Goal: Task Accomplishment & Management: Manage account settings

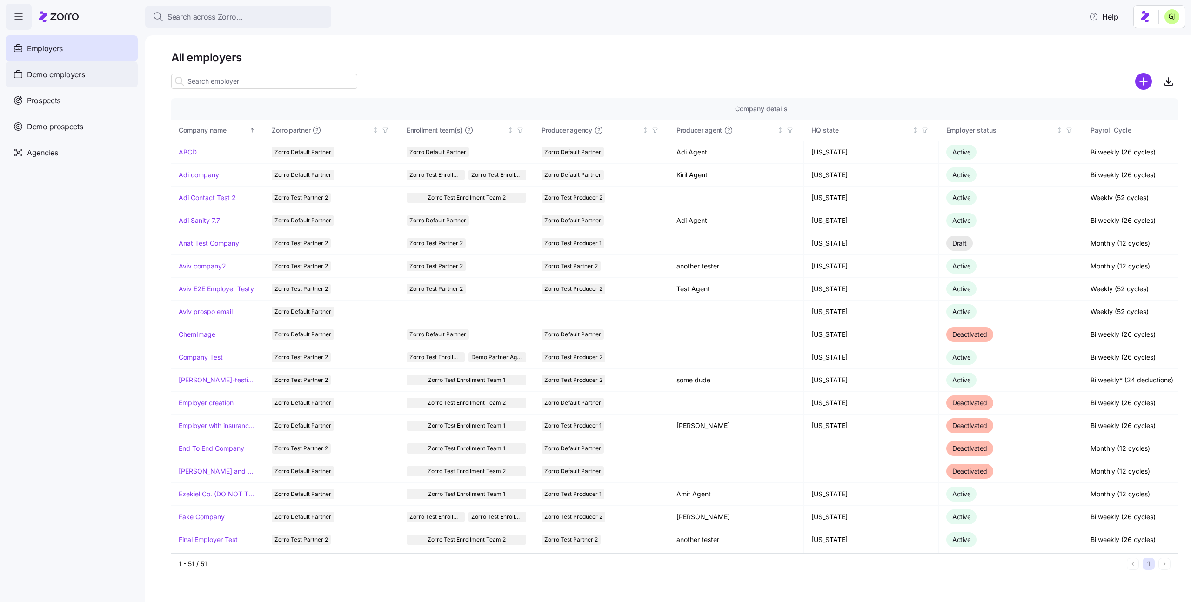
click at [60, 72] on span "Demo employers" at bounding box center [56, 75] width 58 height 12
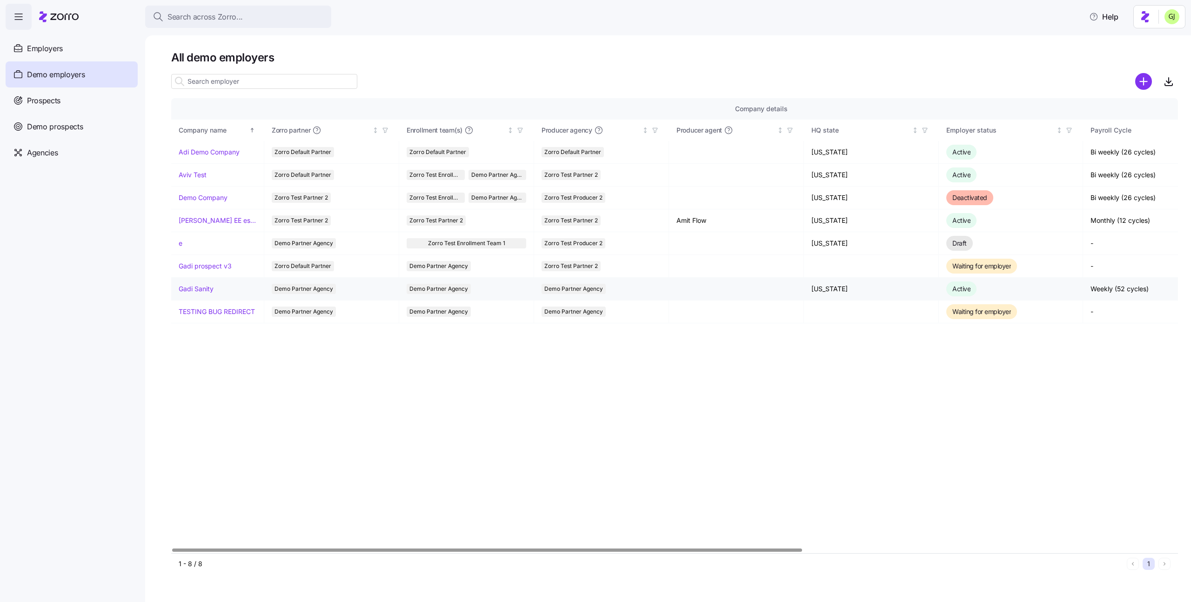
click at [207, 288] on link "Gadi Sanity" at bounding box center [196, 288] width 35 height 9
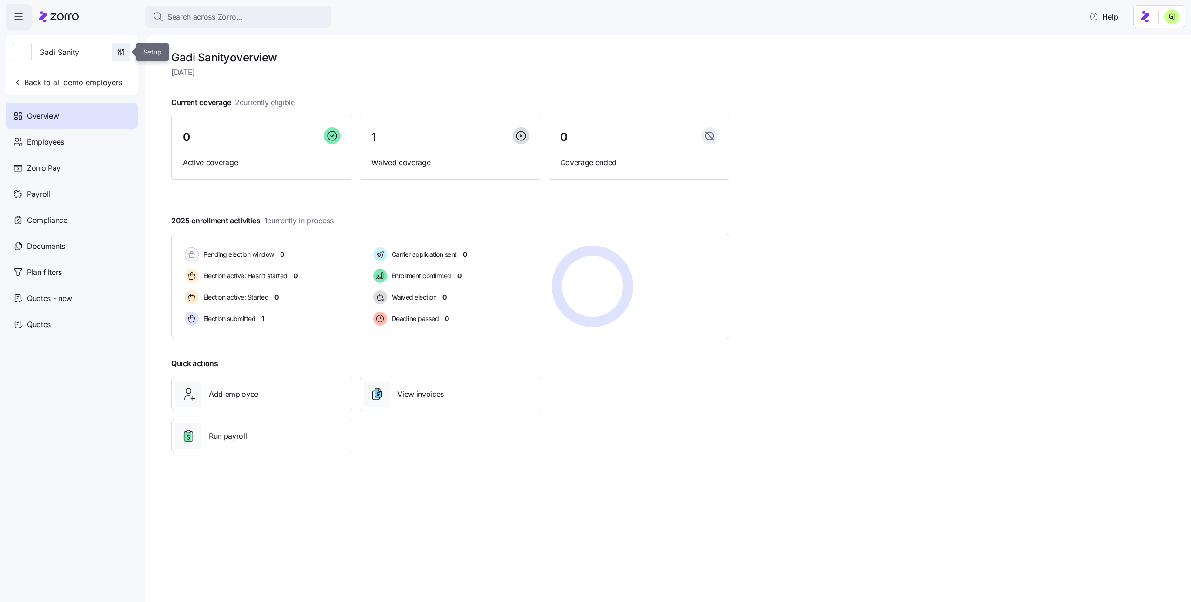
click at [126, 53] on span "button" at bounding box center [121, 52] width 18 height 18
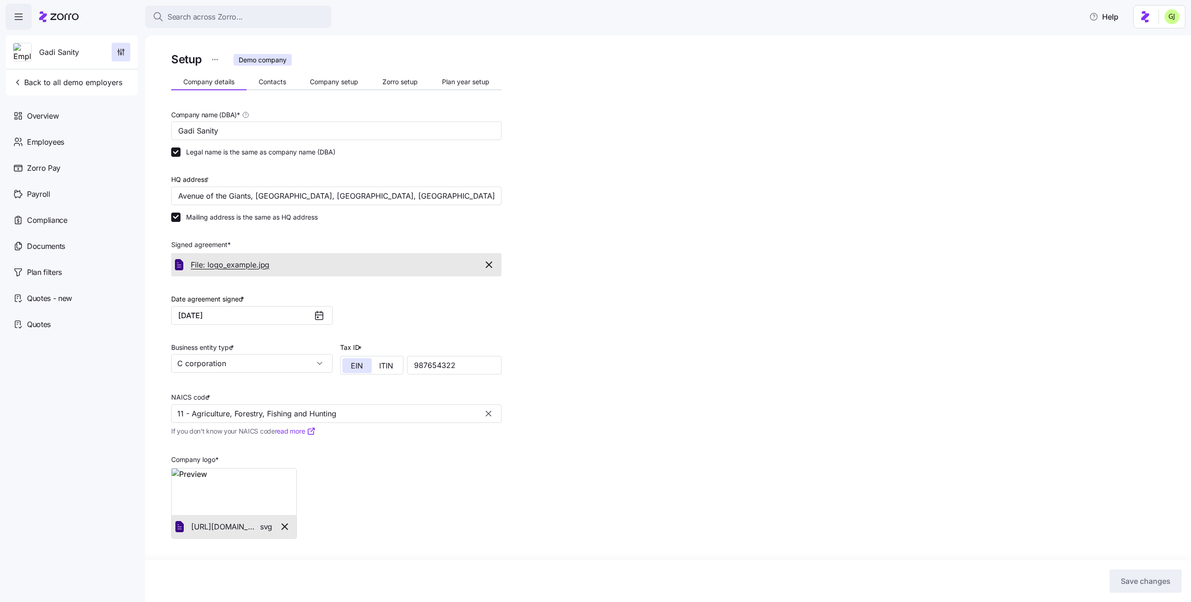
click at [252, 268] on span "File: logo_example." at bounding box center [225, 265] width 68 height 12
click at [248, 263] on span "File: logo_example." at bounding box center [225, 265] width 68 height 12
click at [393, 80] on span "Zorro setup" at bounding box center [399, 82] width 35 height 7
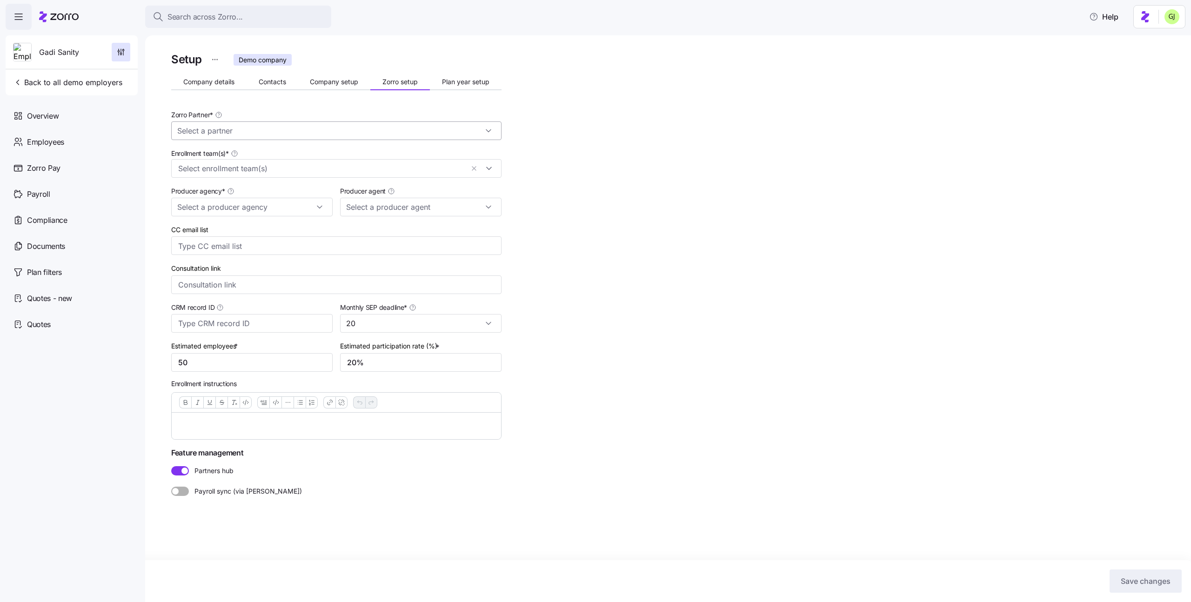
click at [353, 126] on input "Zorro Partner *" at bounding box center [336, 130] width 330 height 19
click at [613, 164] on div "Setup Demo company Company details Contacts Company setup Zorro setup Plan year…" at bounding box center [674, 295] width 1007 height 490
type input "Demo Partner Agency"
click at [448, 131] on input "Demo Partner Agency" at bounding box center [336, 130] width 330 height 19
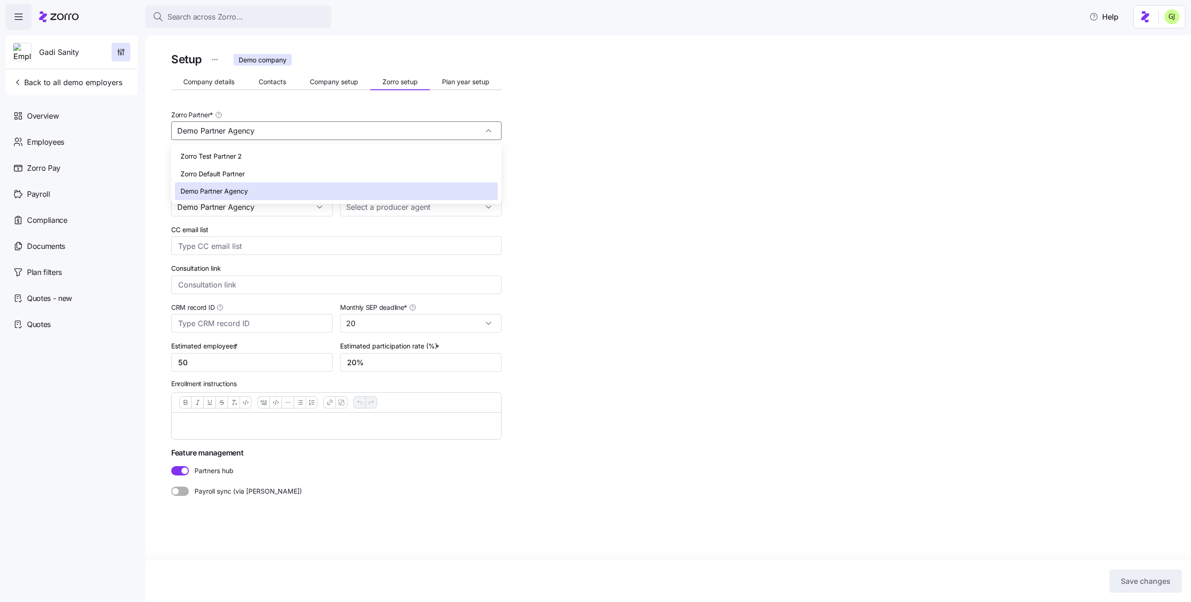
click at [616, 192] on div "Setup Demo company Company details Contacts Company setup Zorro setup Plan year…" at bounding box center [674, 295] width 1007 height 490
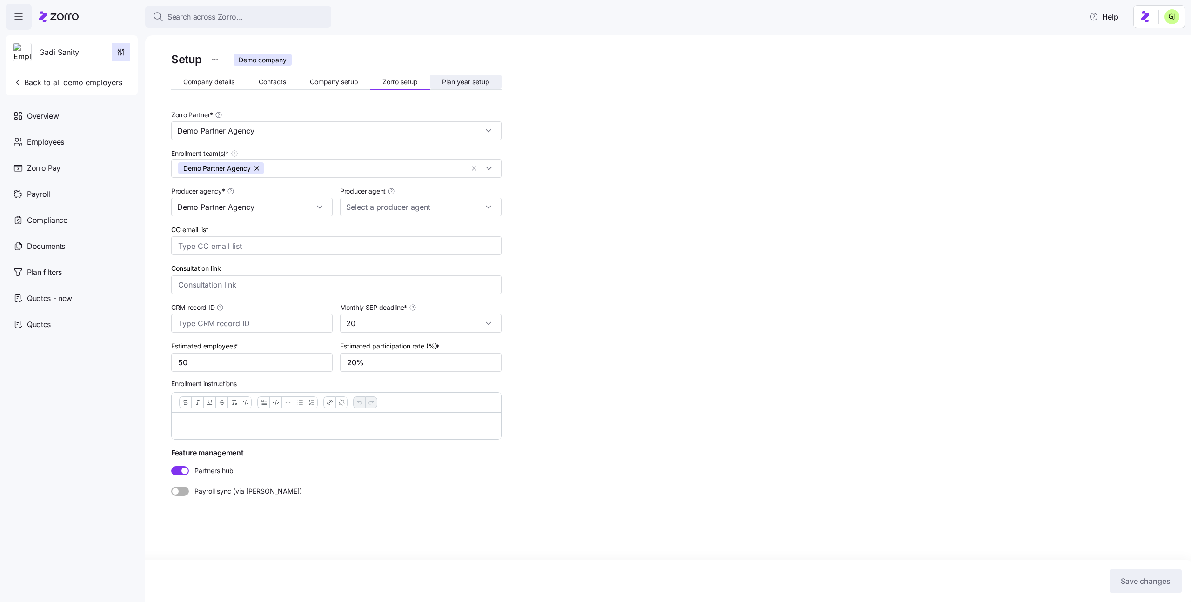
click at [467, 81] on span "Plan year setup" at bounding box center [465, 82] width 47 height 7
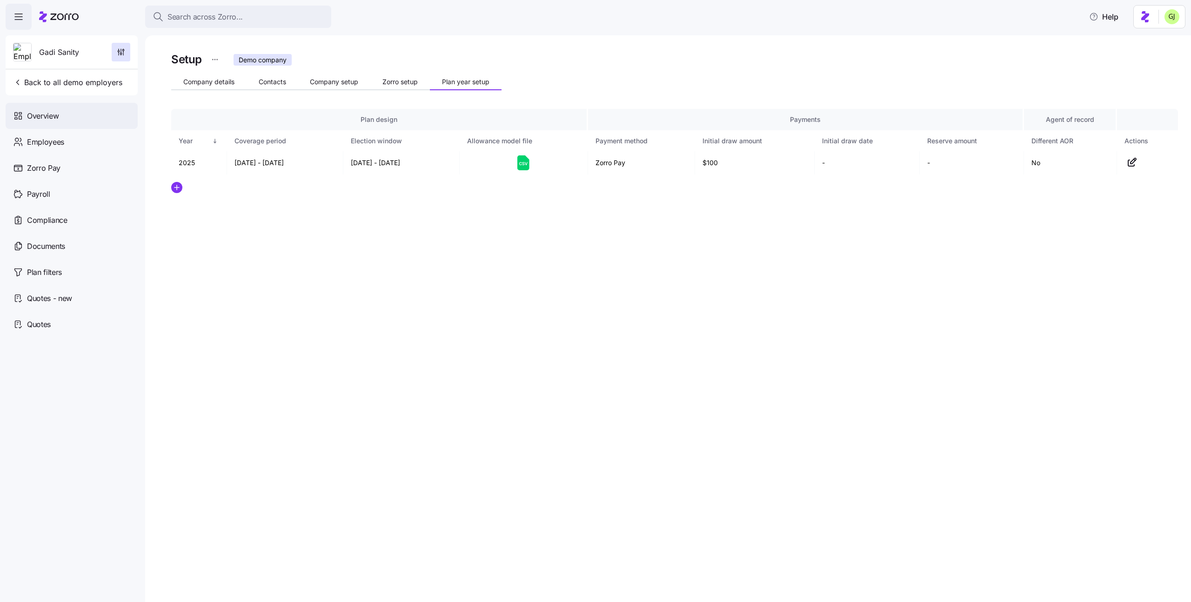
click at [86, 118] on div "Overview" at bounding box center [72, 116] width 132 height 26
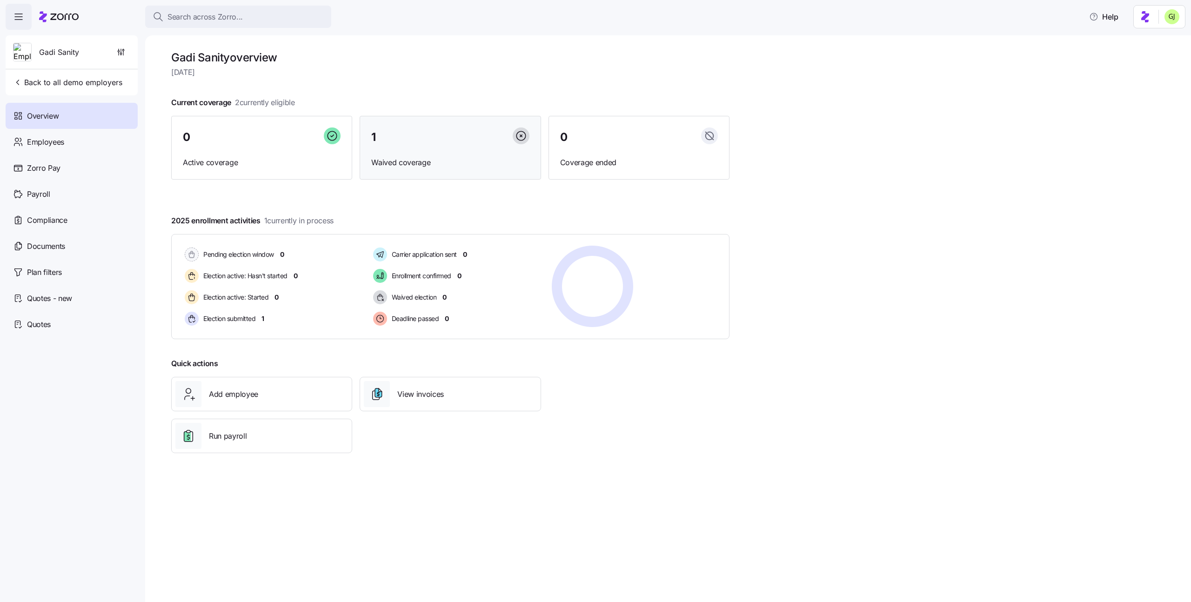
click at [398, 143] on div "1" at bounding box center [450, 137] width 158 height 20
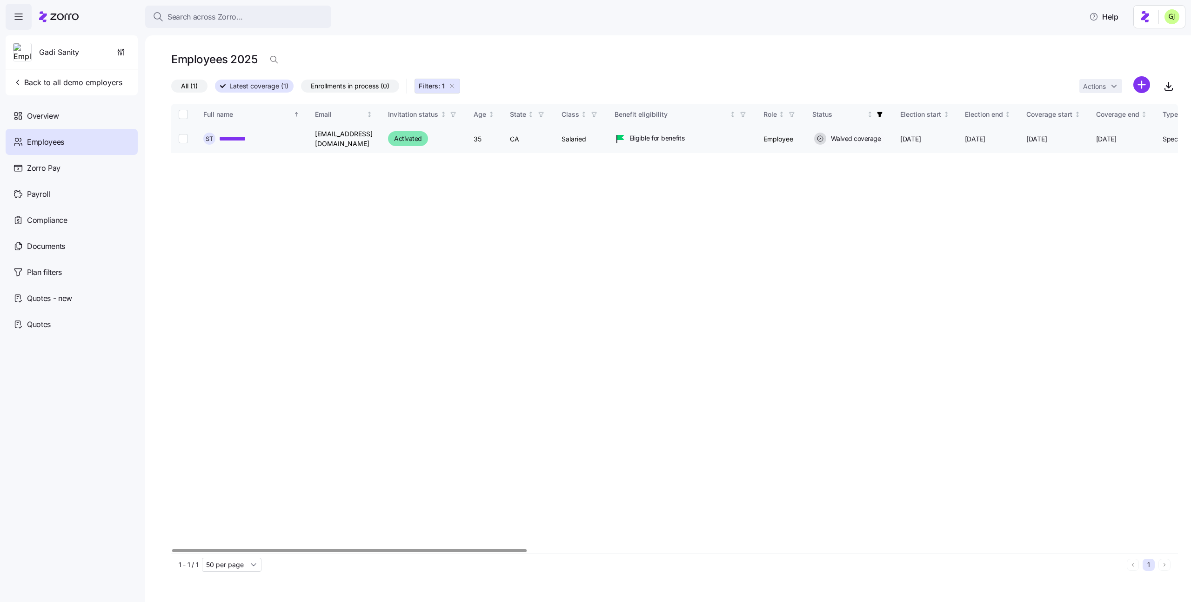
click at [240, 136] on link "**********" at bounding box center [233, 138] width 29 height 9
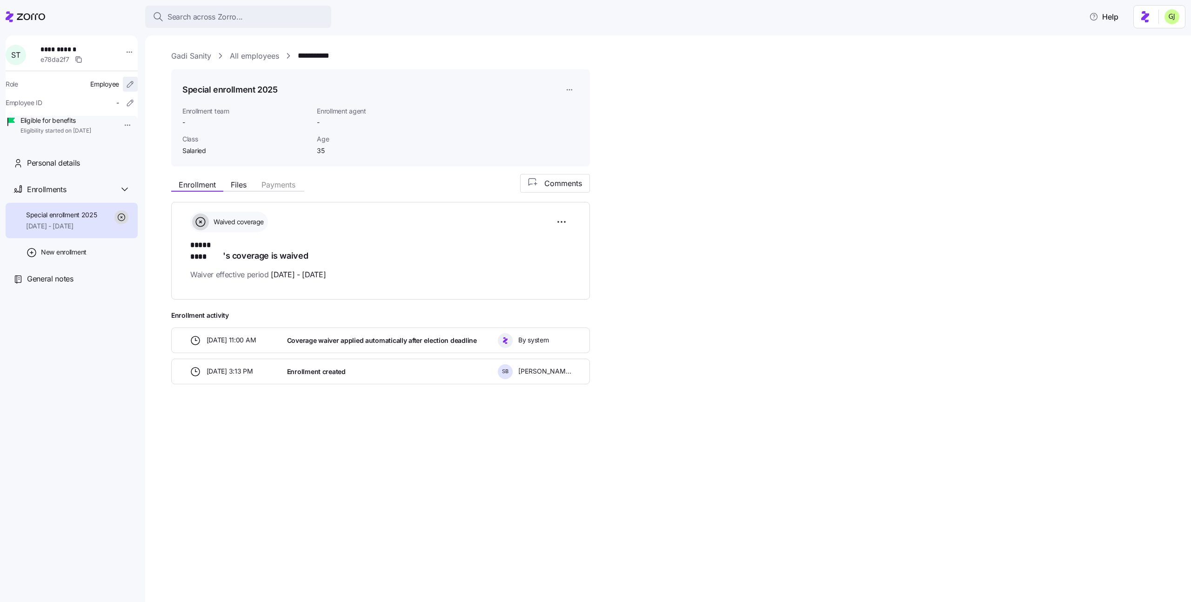
click at [126, 83] on icon "button" at bounding box center [130, 84] width 9 height 9
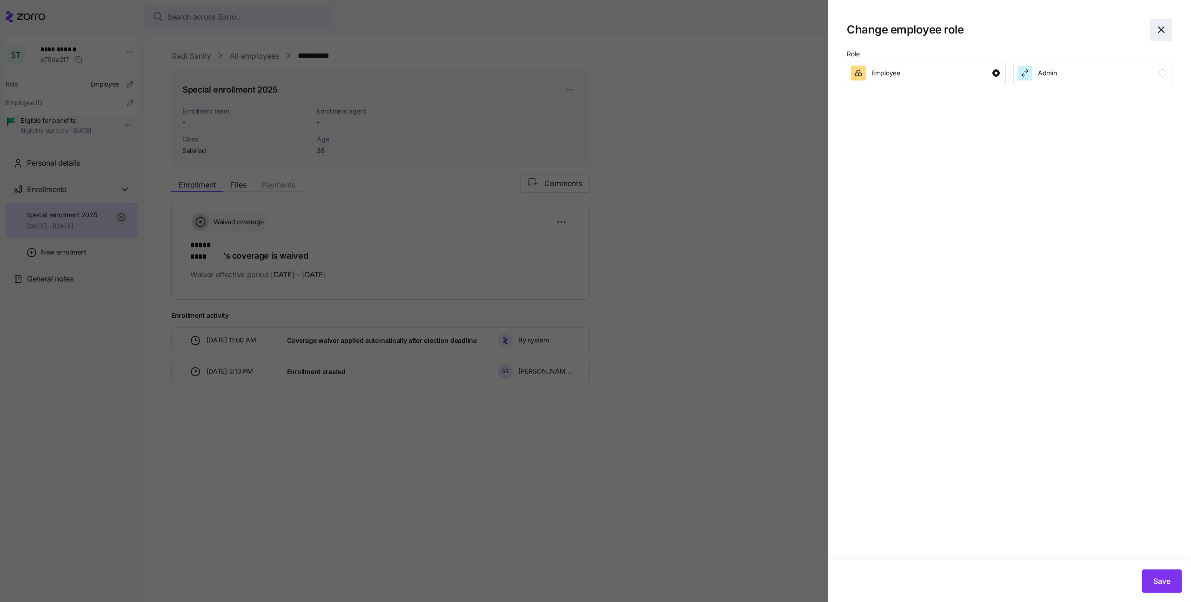
click at [1159, 29] on icon "button" at bounding box center [1161, 29] width 11 height 11
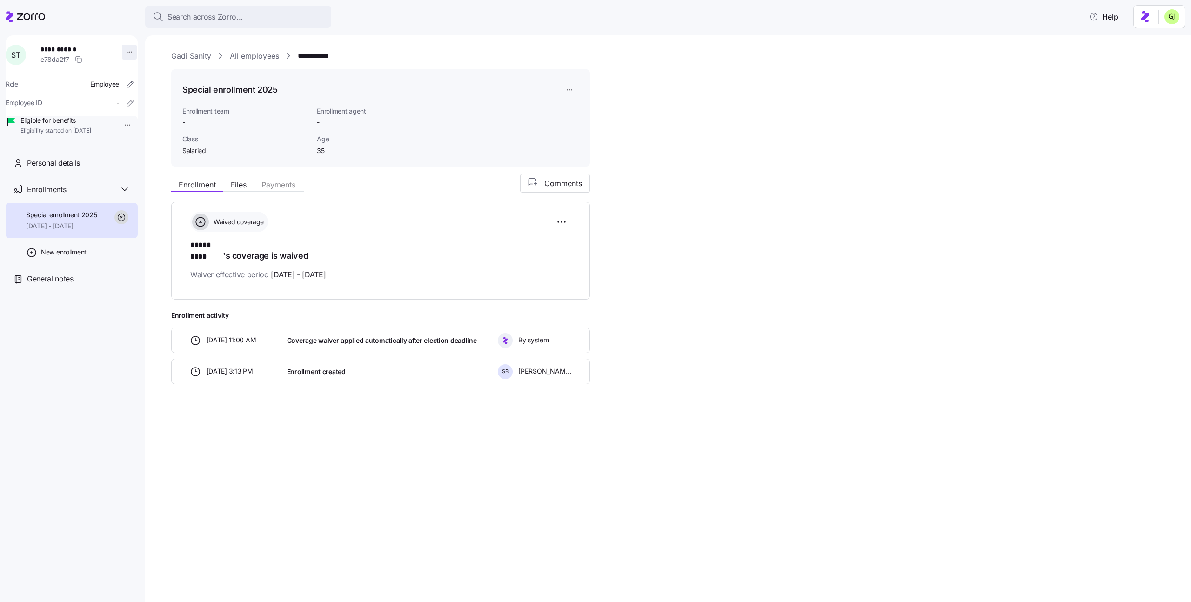
click at [125, 54] on html "**********" at bounding box center [595, 298] width 1191 height 596
click at [482, 55] on html "**********" at bounding box center [595, 298] width 1191 height 596
click at [576, 90] on html "**********" at bounding box center [595, 298] width 1191 height 596
click at [489, 110] on html "**********" at bounding box center [595, 298] width 1191 height 596
click at [121, 127] on html "**********" at bounding box center [595, 298] width 1191 height 596
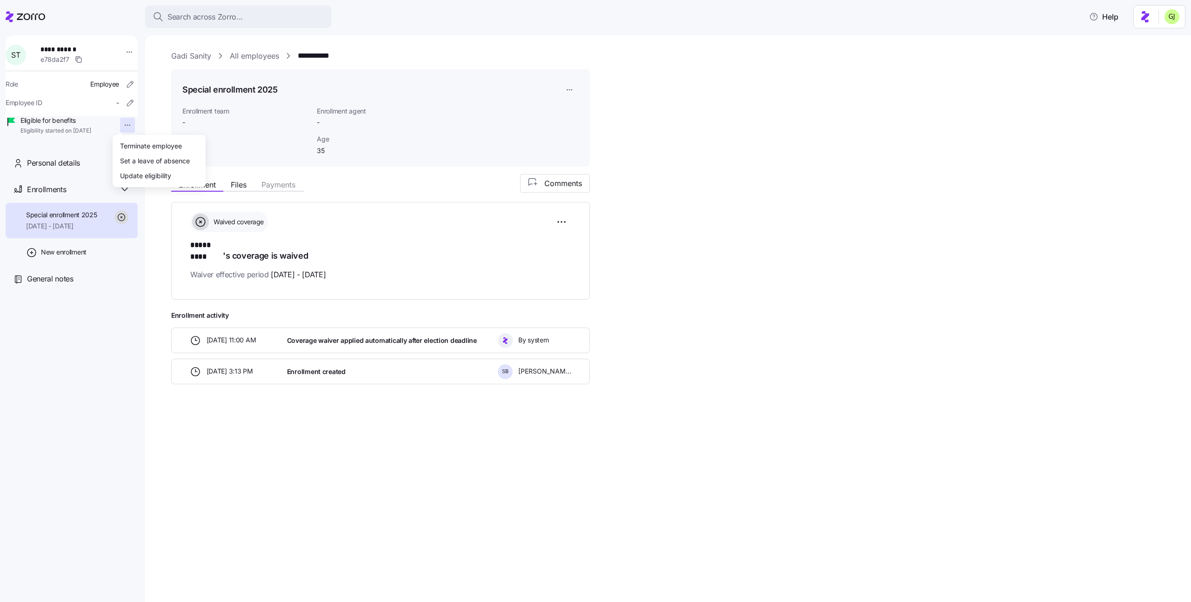
click at [74, 108] on html "**********" at bounding box center [595, 298] width 1191 height 596
click at [126, 106] on icon "button" at bounding box center [130, 102] width 9 height 9
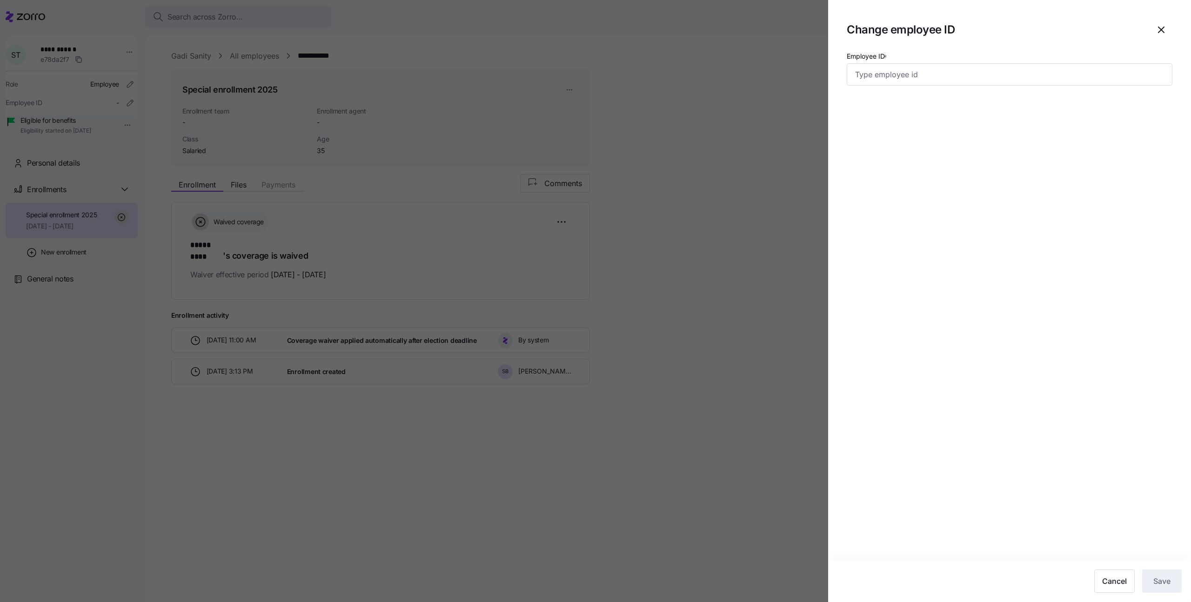
click at [422, 118] on div at bounding box center [595, 301] width 1191 height 602
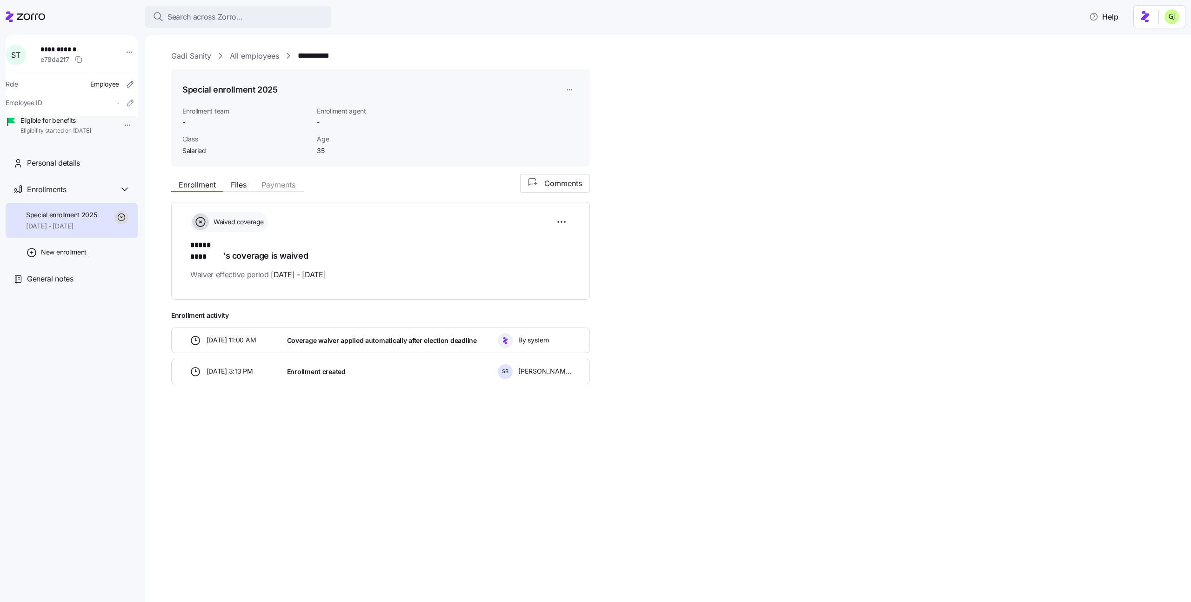
click at [266, 58] on link "All employees" at bounding box center [254, 56] width 49 height 12
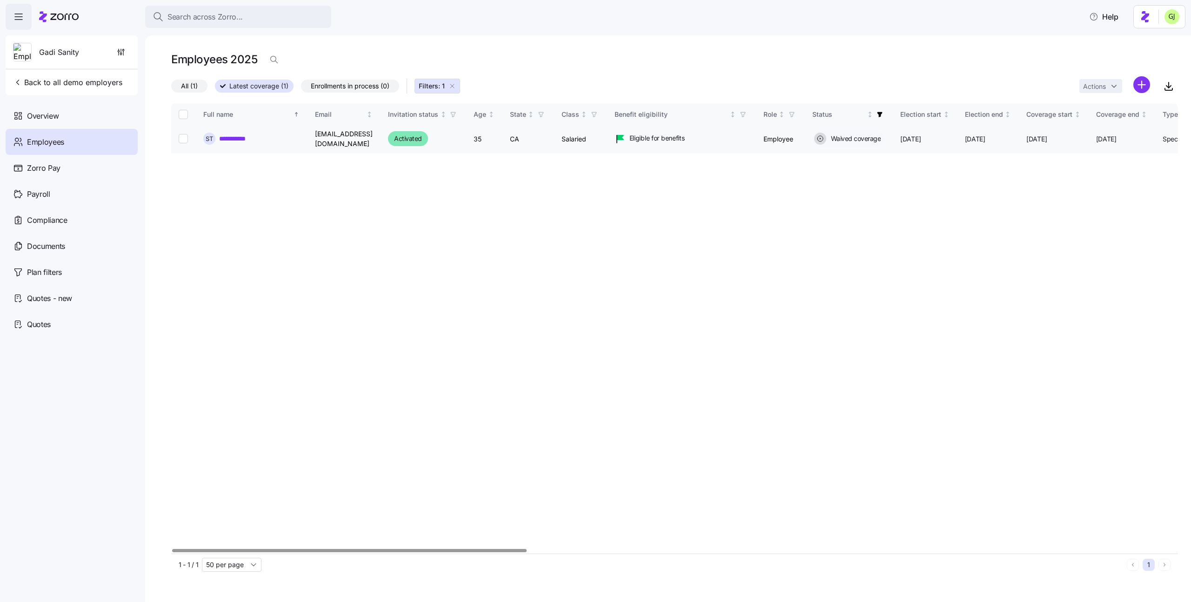
click at [350, 136] on td "sarit.b+employee@myzorro.co" at bounding box center [344, 139] width 73 height 28
copy td "sarit.b+employee@myzorro.co"
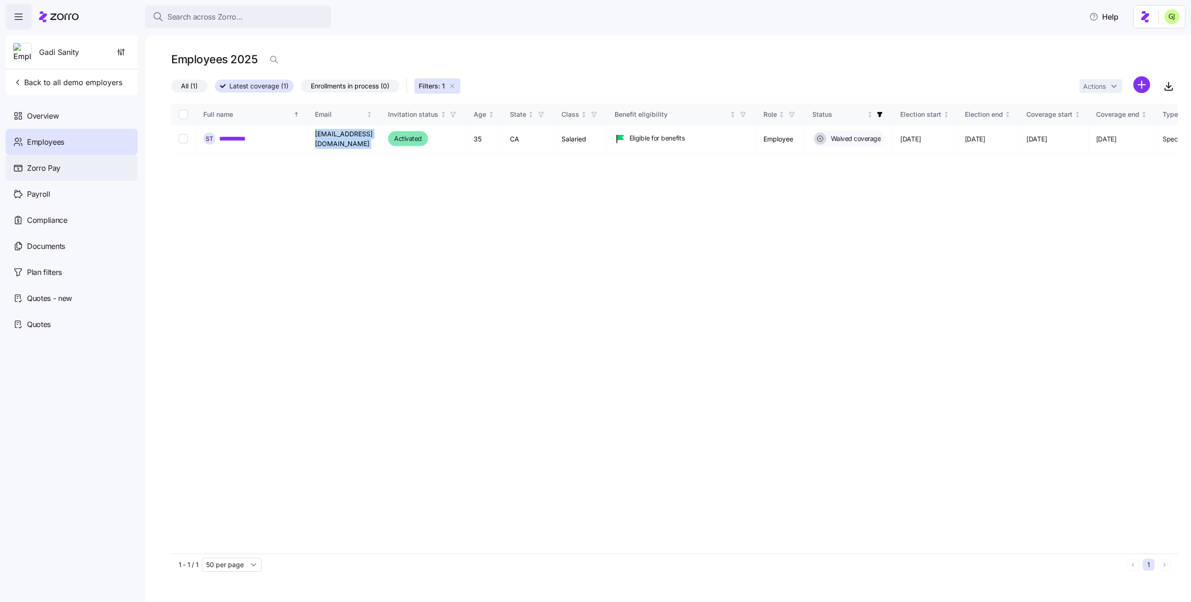
click at [64, 165] on div "Zorro Pay" at bounding box center [72, 168] width 132 height 26
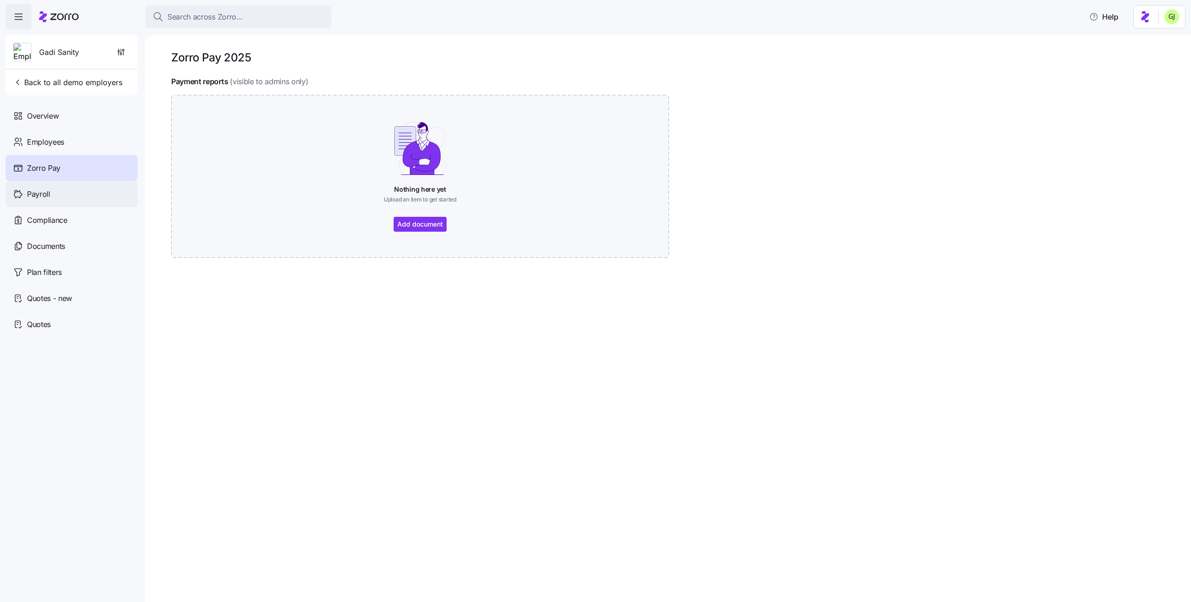
click at [38, 192] on span "Payroll" at bounding box center [38, 194] width 23 height 12
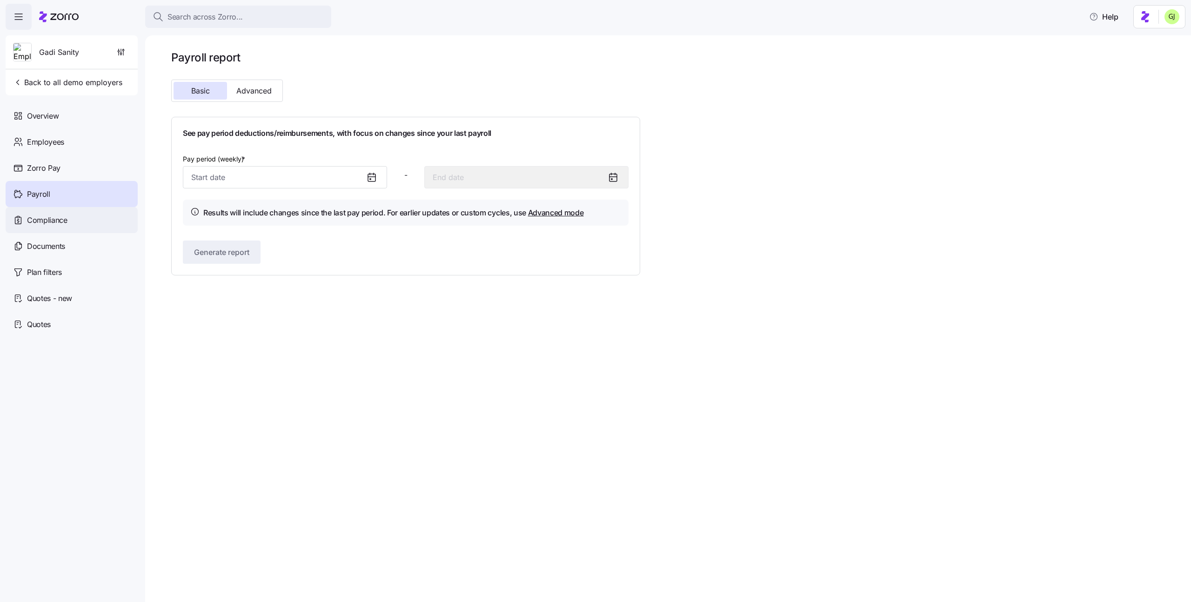
click at [67, 213] on div "Compliance" at bounding box center [72, 220] width 132 height 26
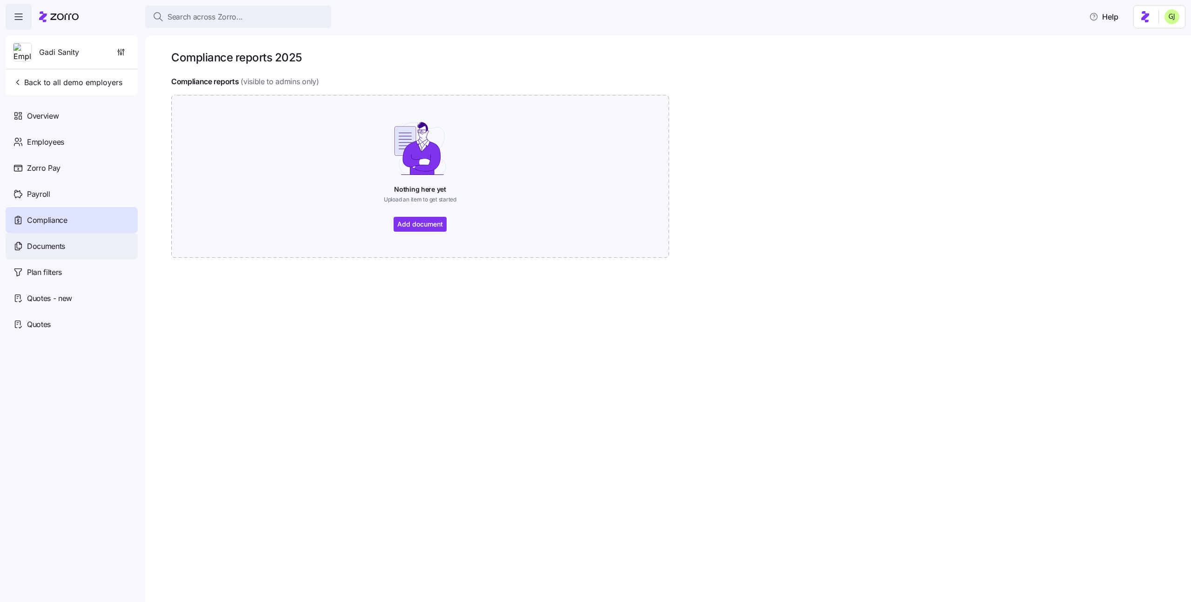
click at [63, 247] on span "Documents" at bounding box center [46, 247] width 38 height 12
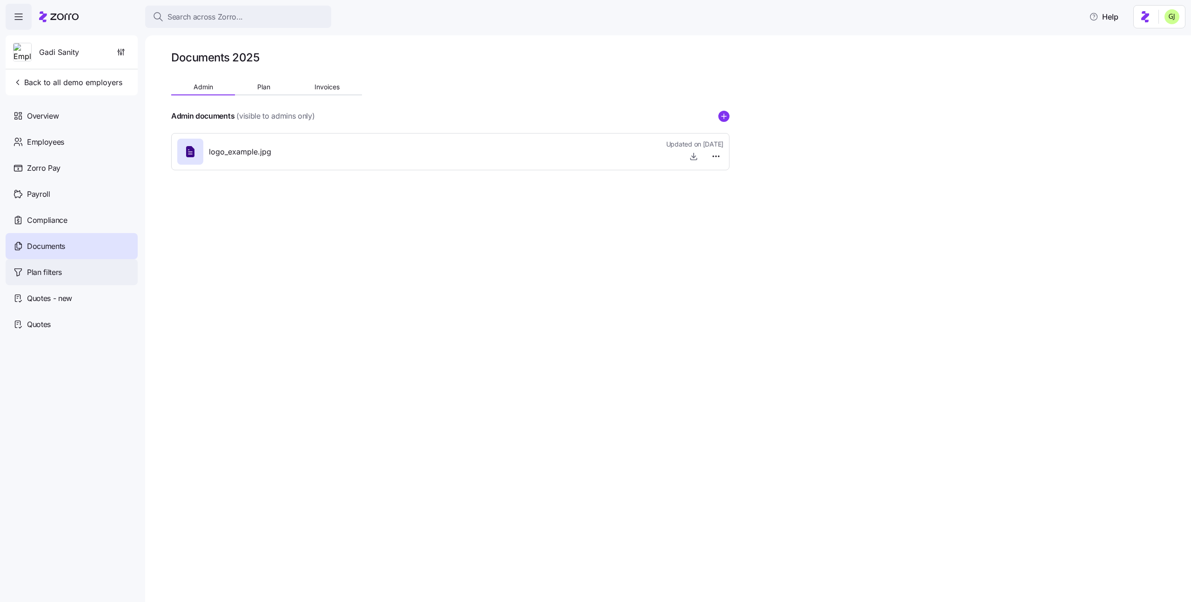
click at [71, 267] on div "Plan filters" at bounding box center [72, 272] width 132 height 26
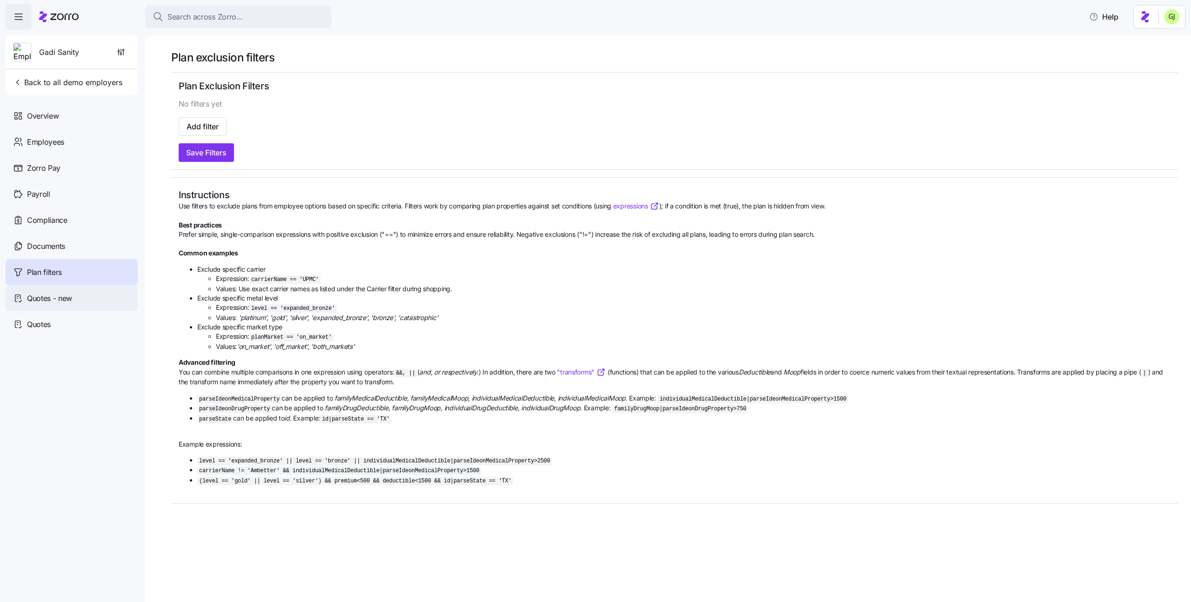
click at [73, 297] on div "Quotes - new" at bounding box center [72, 298] width 132 height 26
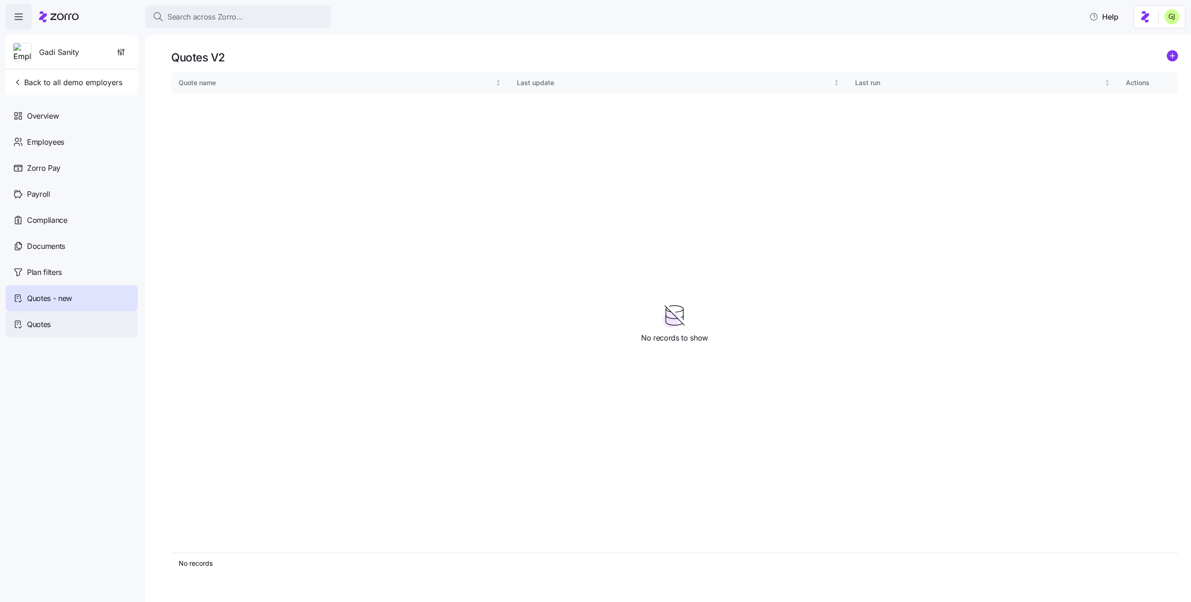
click at [71, 316] on div "Quotes" at bounding box center [72, 324] width 132 height 26
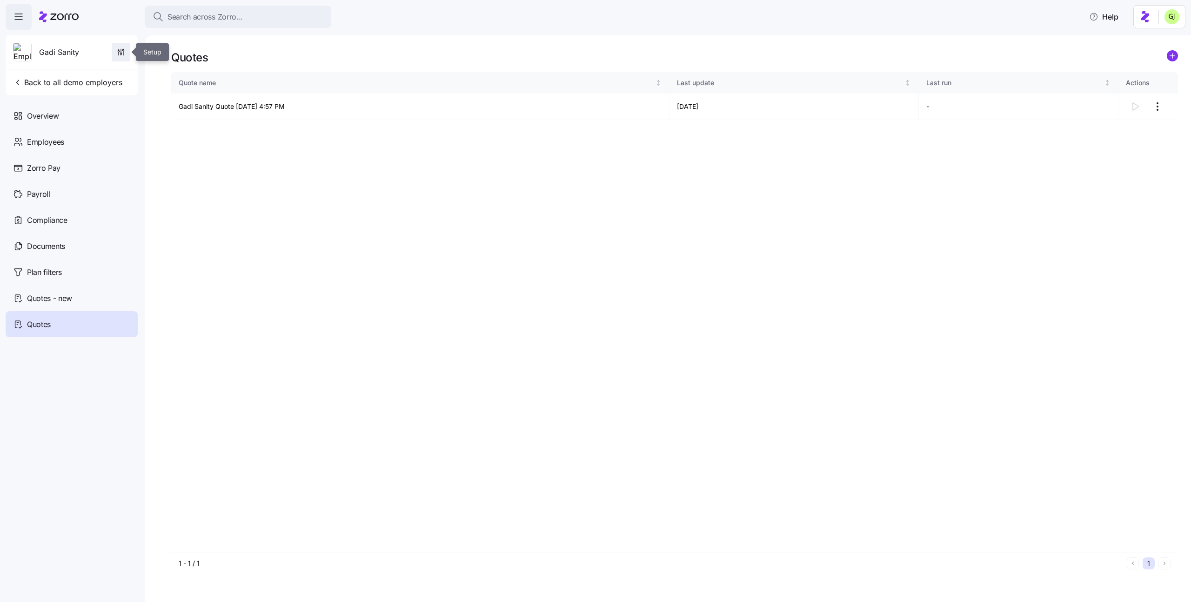
click at [125, 49] on icon "button" at bounding box center [120, 51] width 9 height 9
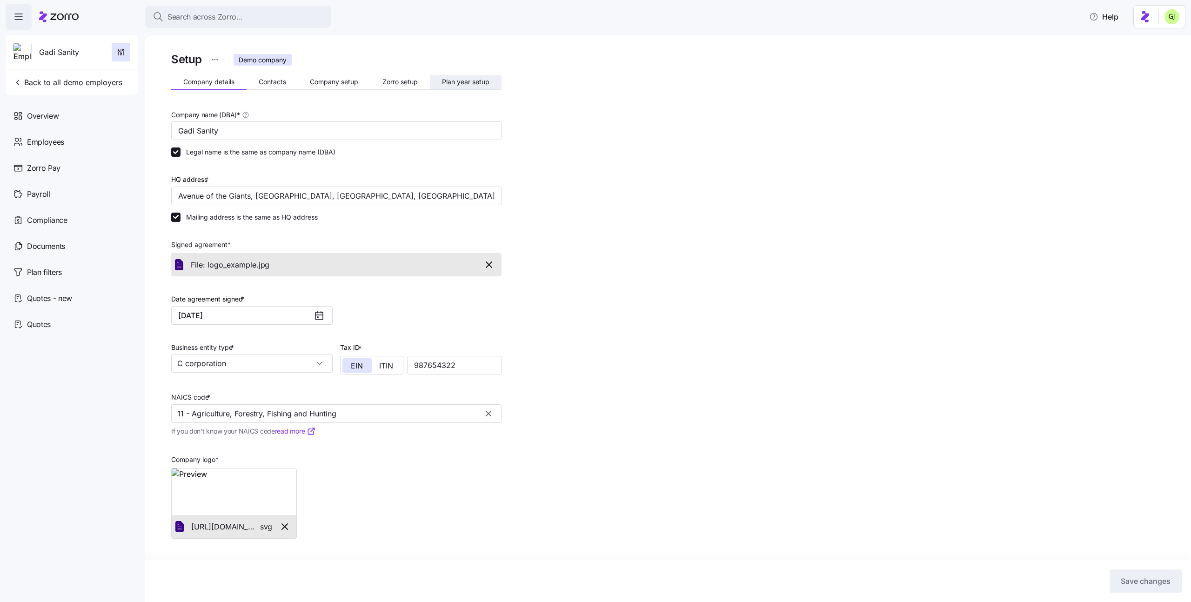
click at [468, 79] on span "Plan year setup" at bounding box center [465, 82] width 47 height 7
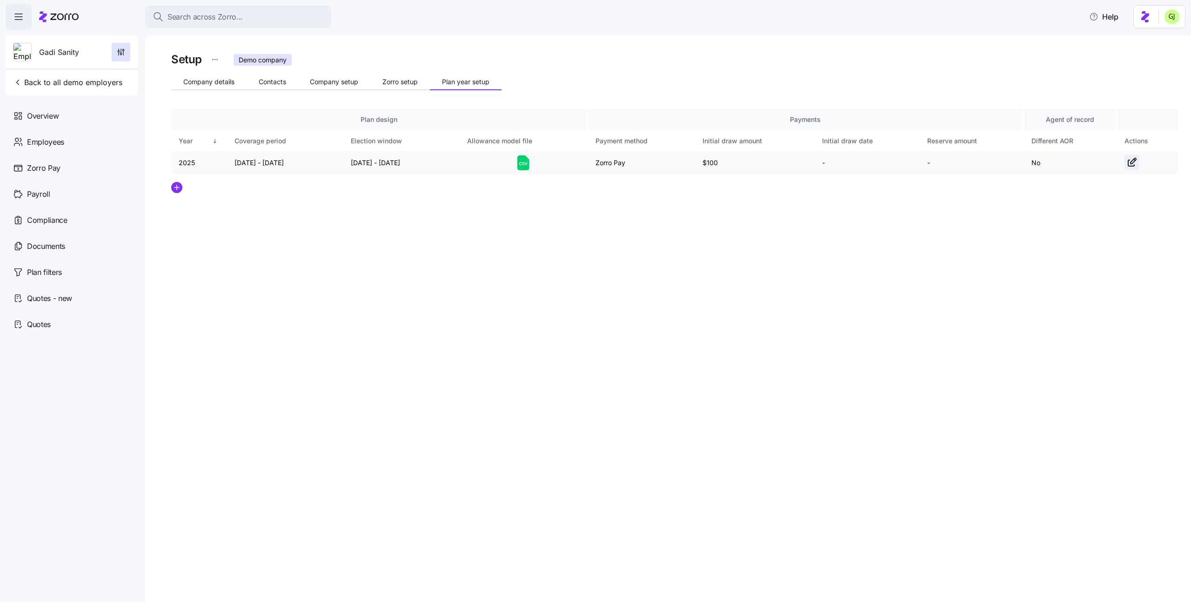
click at [1136, 163] on icon "button" at bounding box center [1131, 162] width 11 height 11
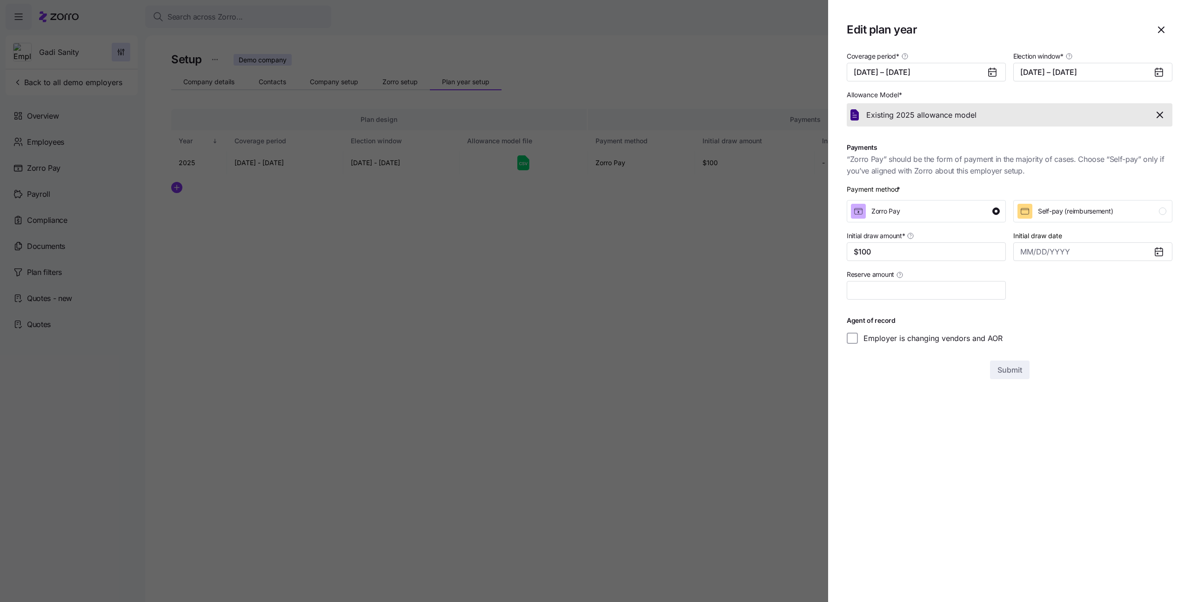
click at [1158, 120] on icon "button" at bounding box center [1159, 114] width 11 height 11
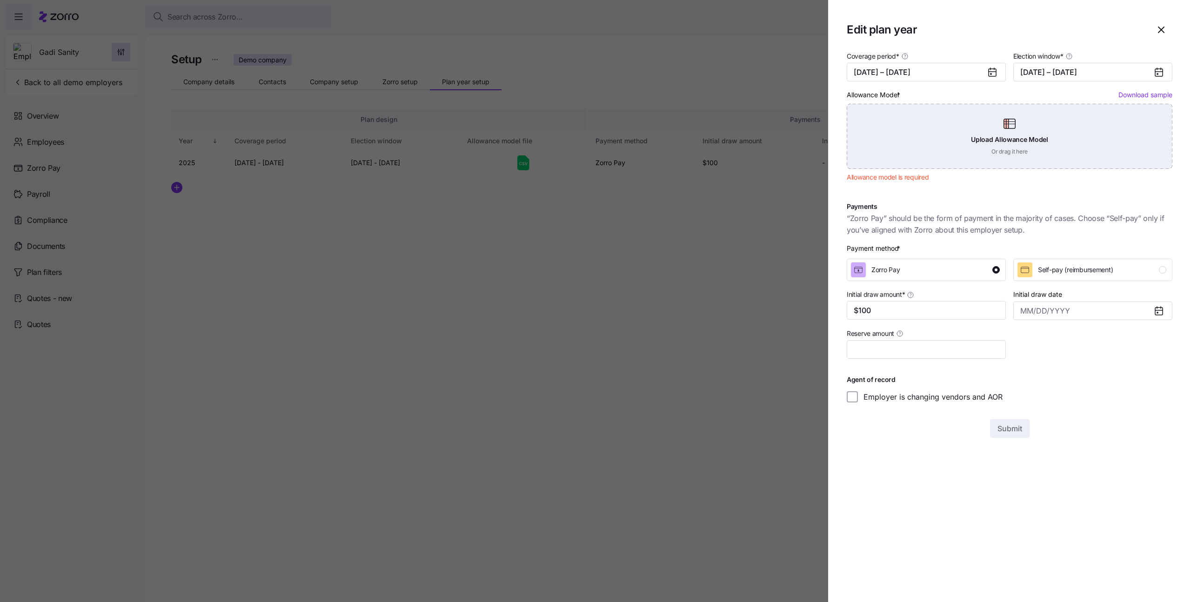
click at [1078, 129] on div "Upload Allowance Model Or drag it here" at bounding box center [1010, 136] width 326 height 65
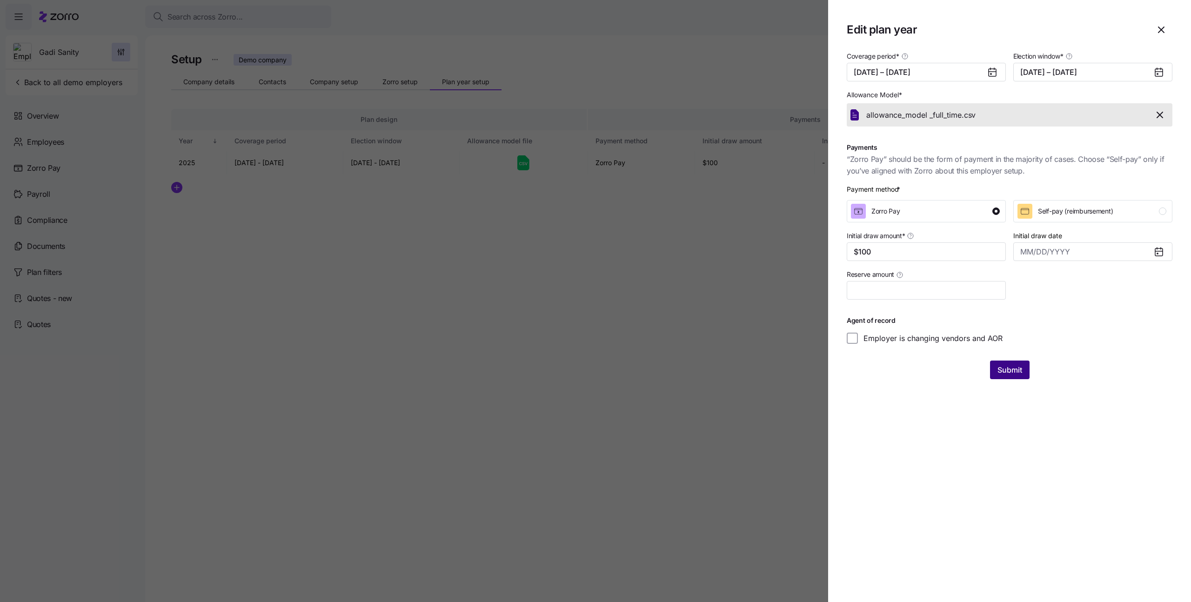
click at [1013, 367] on span "Submit" at bounding box center [1009, 369] width 25 height 11
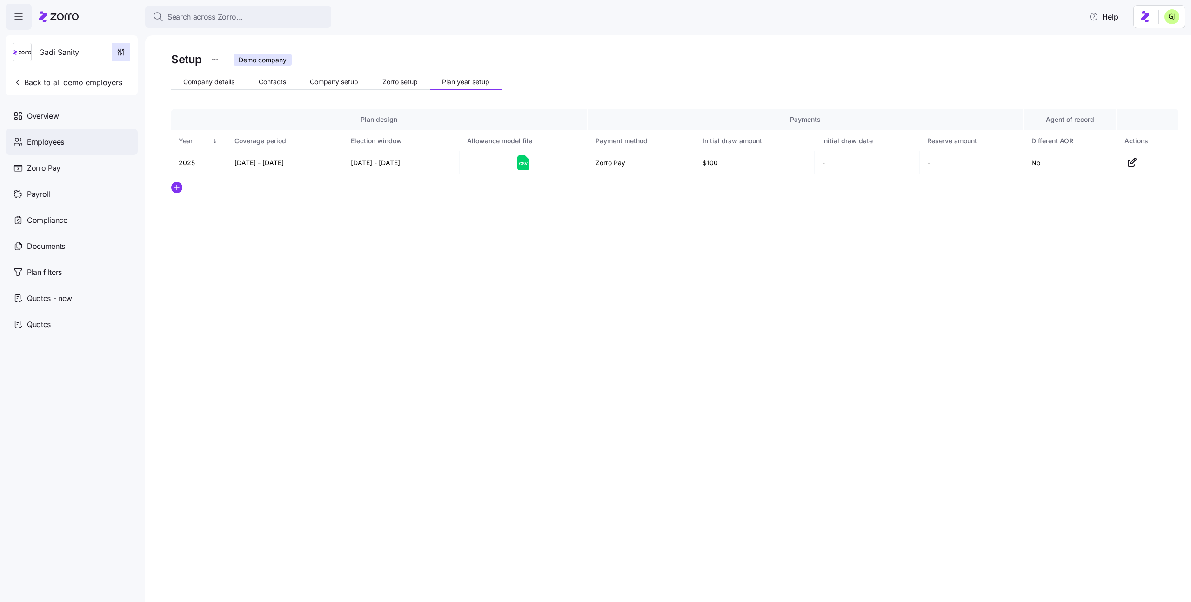
click at [69, 144] on div "Employees" at bounding box center [72, 142] width 132 height 26
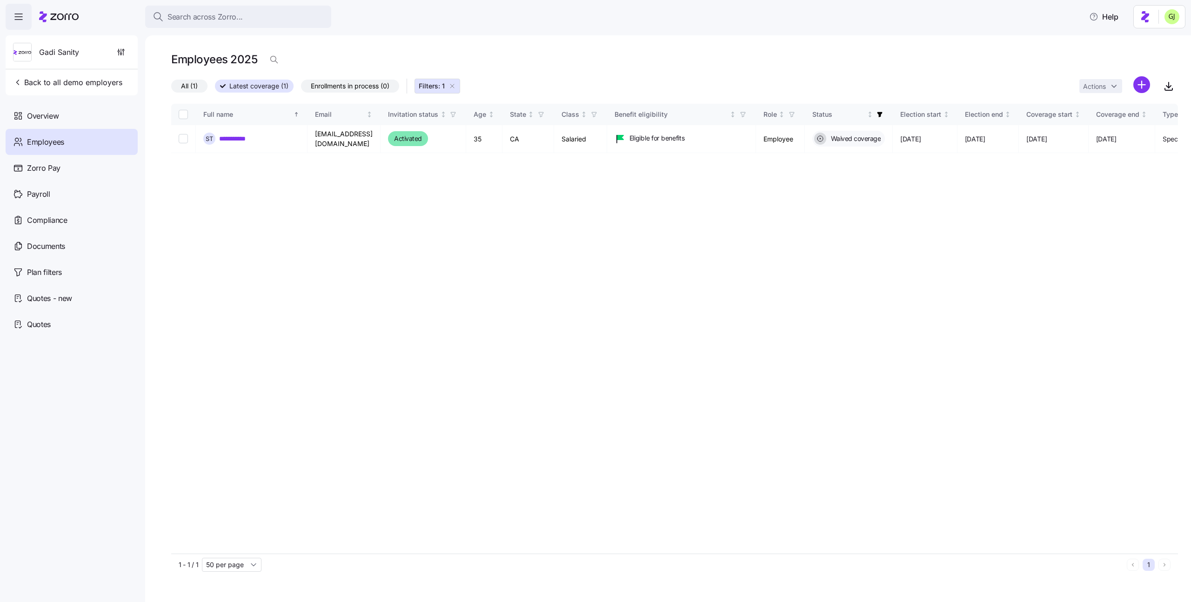
click at [1142, 83] on html "**********" at bounding box center [595, 298] width 1191 height 596
click at [1118, 107] on span "Upload roster" at bounding box center [1100, 109] width 40 height 9
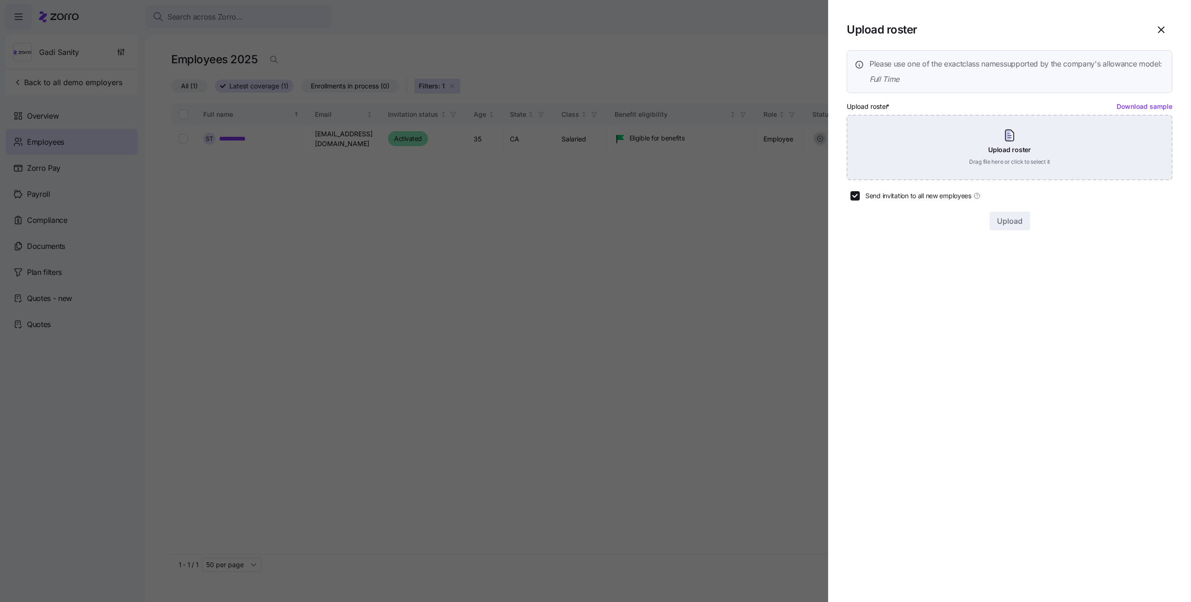
click at [1077, 163] on div "Upload roster Drag file here or click to select it" at bounding box center [1010, 147] width 326 height 65
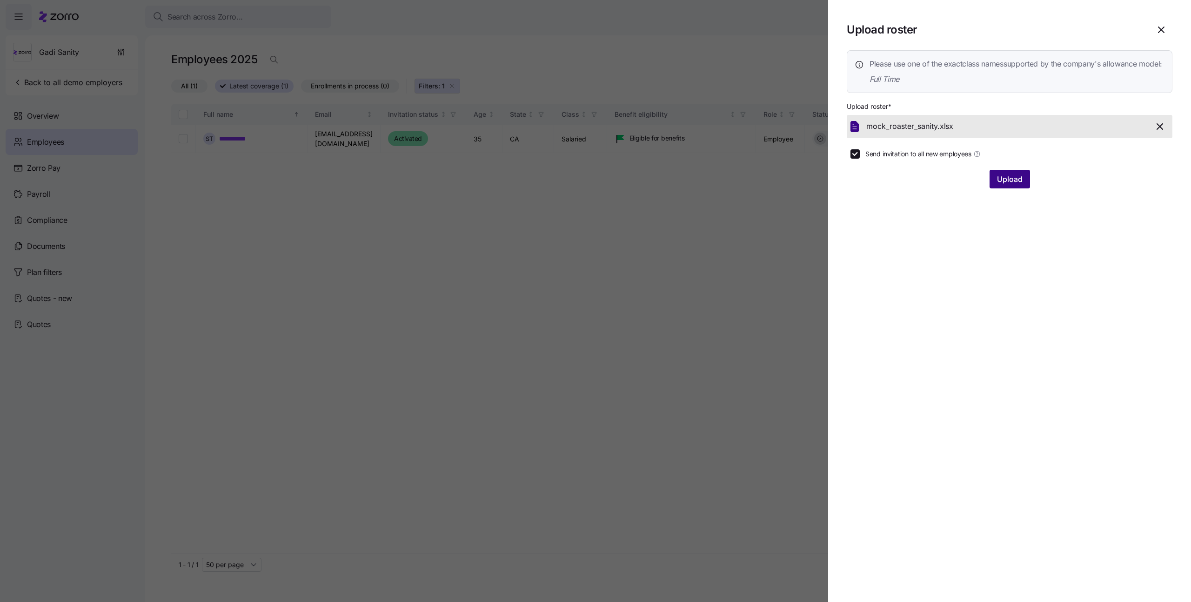
click at [1005, 185] on span "Upload" at bounding box center [1010, 179] width 26 height 11
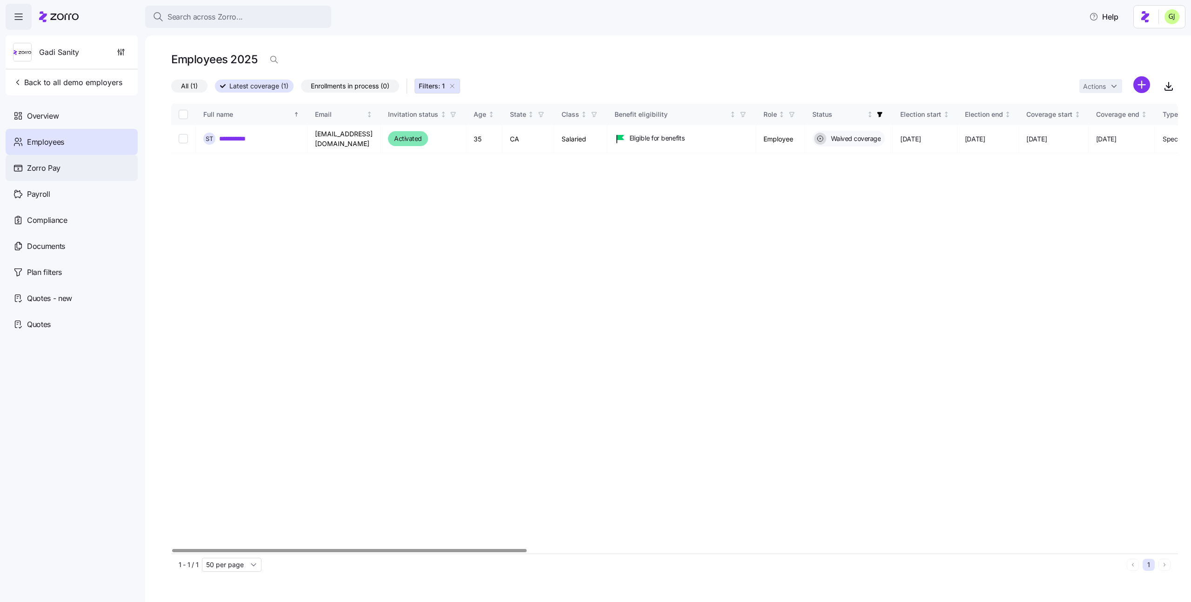
click at [92, 166] on div "Zorro Pay" at bounding box center [72, 168] width 132 height 26
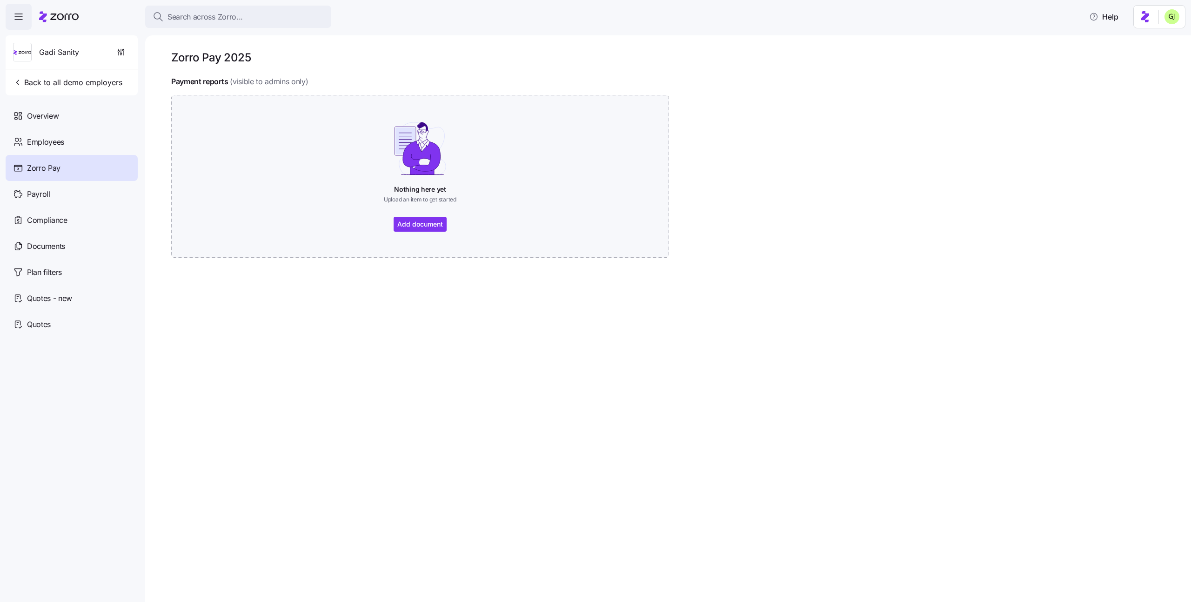
click at [89, 144] on div "Employees" at bounding box center [72, 142] width 132 height 26
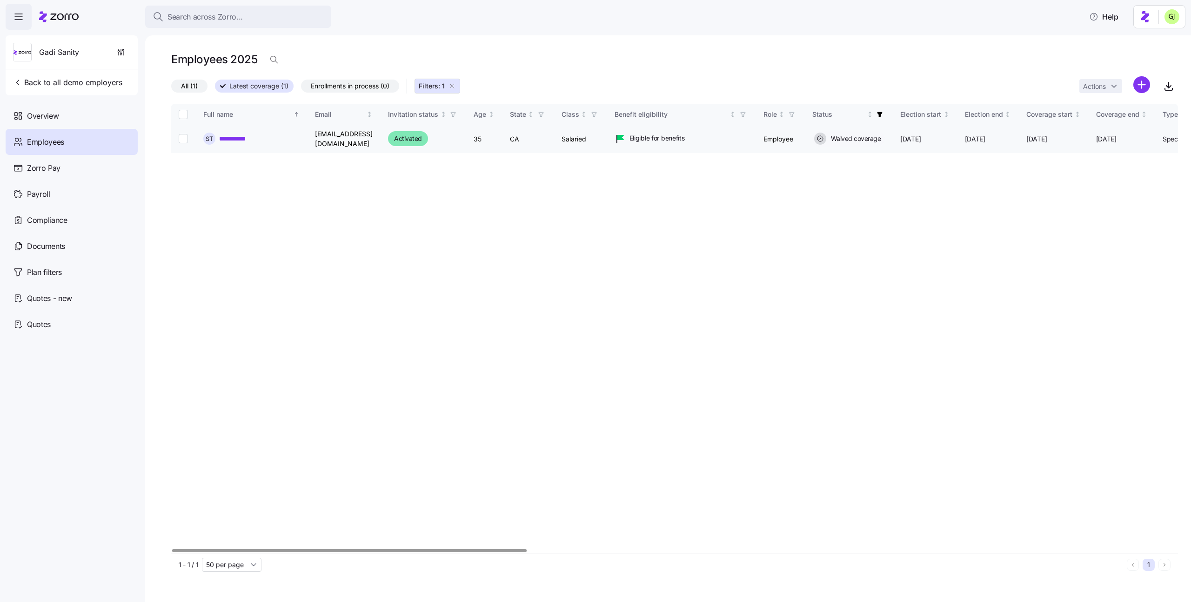
click at [184, 136] on input "Select record 1" at bounding box center [183, 138] width 9 height 9
checkbox input "true"
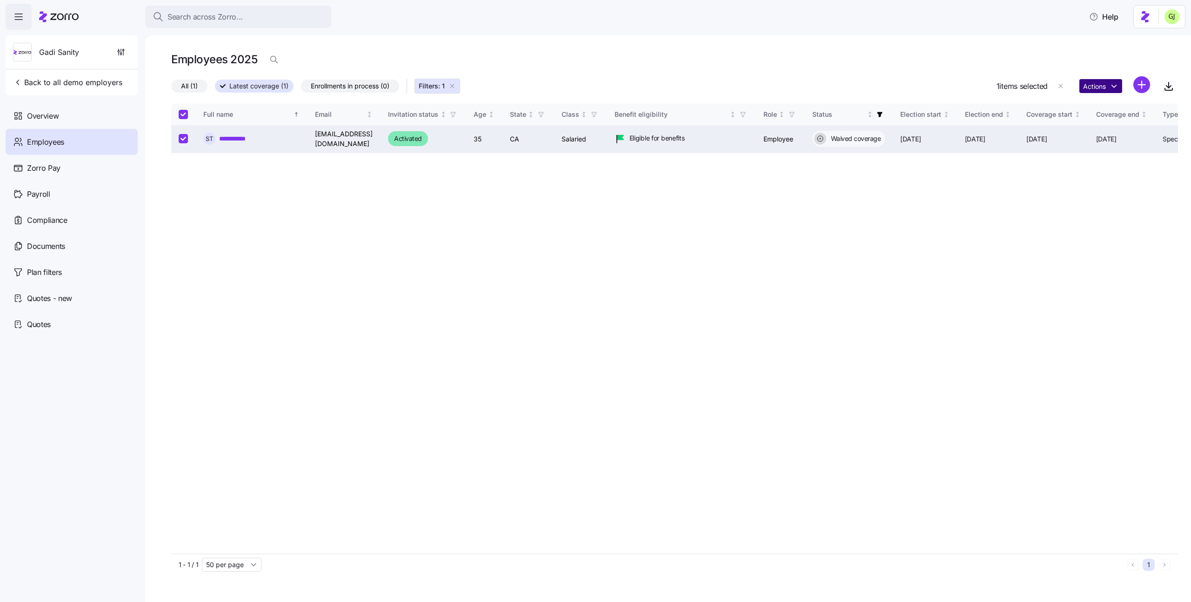
click at [1114, 85] on html "**********" at bounding box center [595, 298] width 1191 height 596
click at [982, 210] on div "Delete employee" at bounding box center [967, 212] width 51 height 10
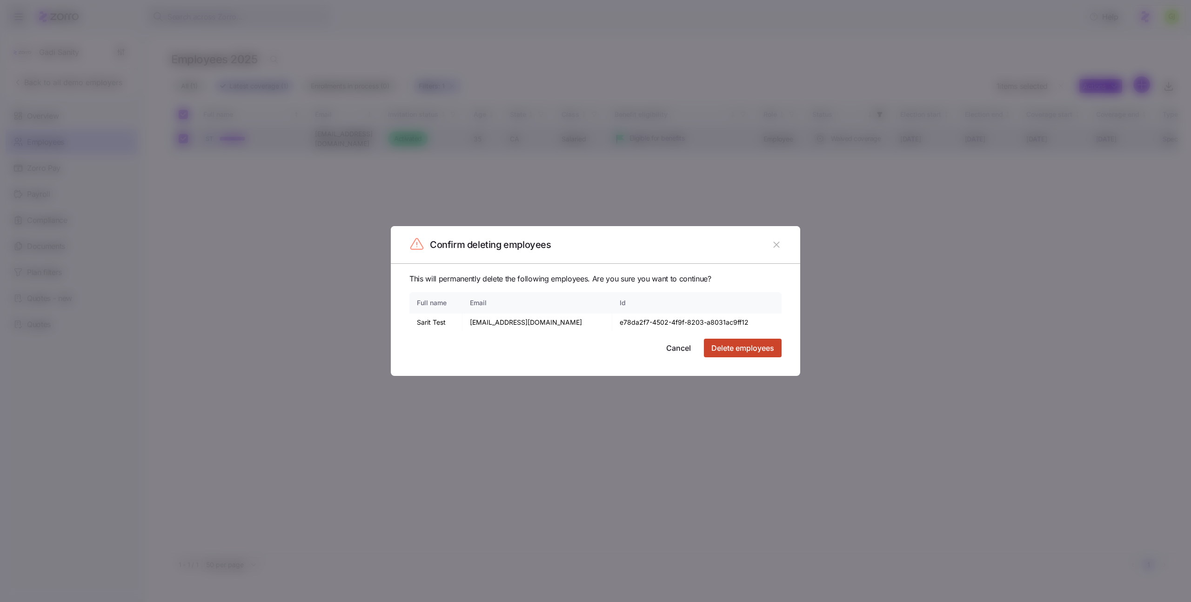
click at [761, 354] on button "Delete employees" at bounding box center [743, 348] width 78 height 19
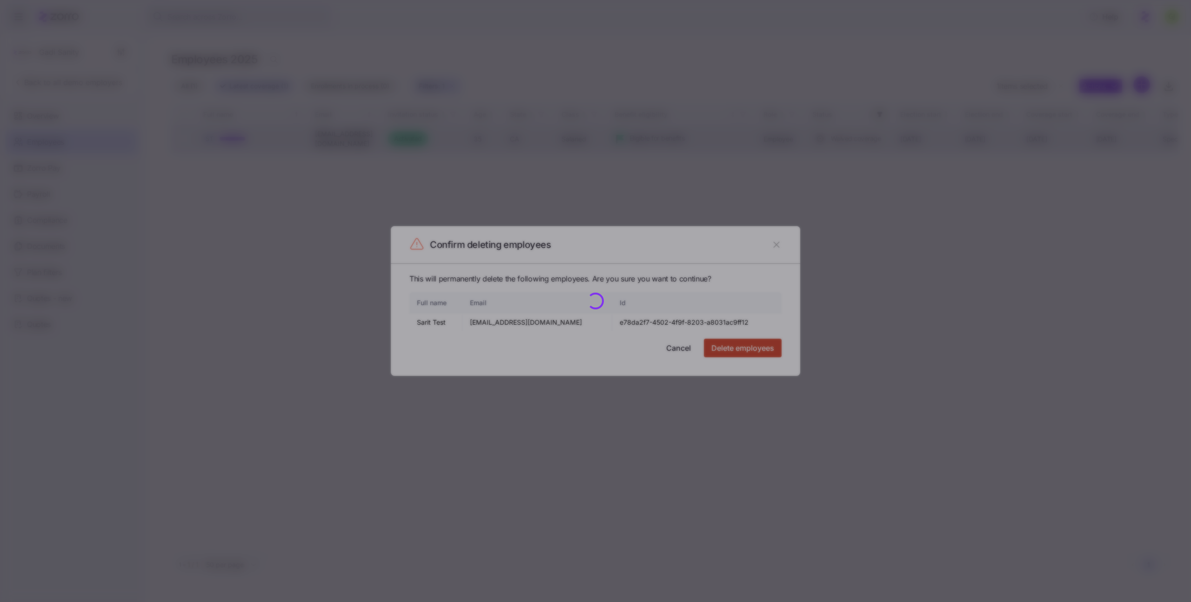
checkbox input "false"
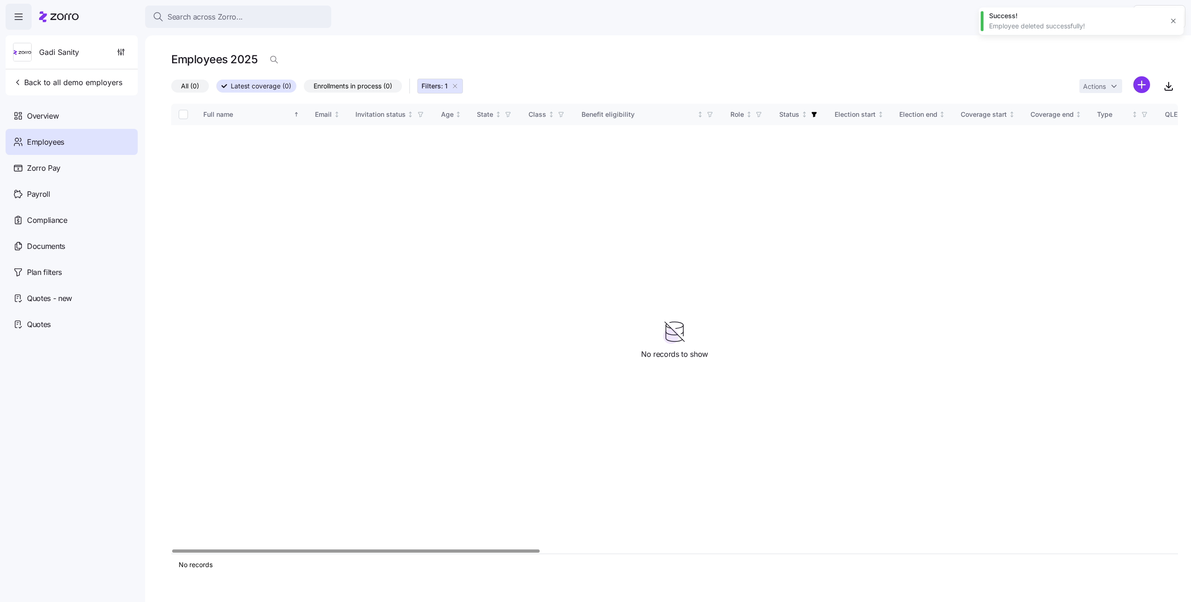
click at [1141, 82] on html "Search across Zorro... Help Gadi Sanity Back to all demo employers Overview Emp…" at bounding box center [595, 298] width 1191 height 596
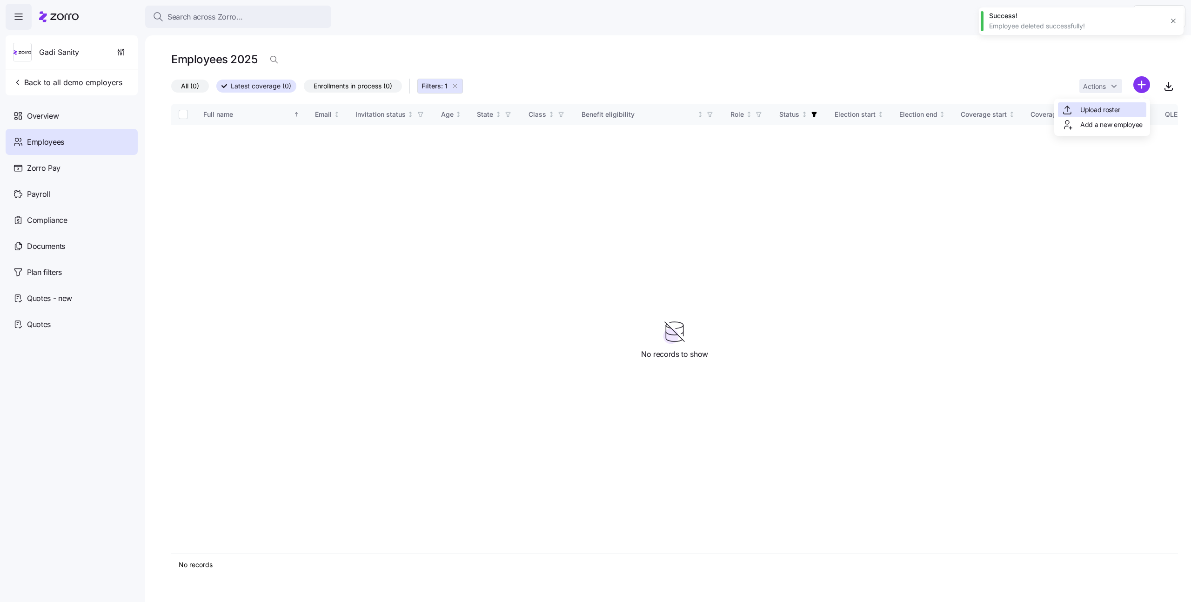
click at [1121, 108] on div "Upload roster" at bounding box center [1102, 109] width 88 height 15
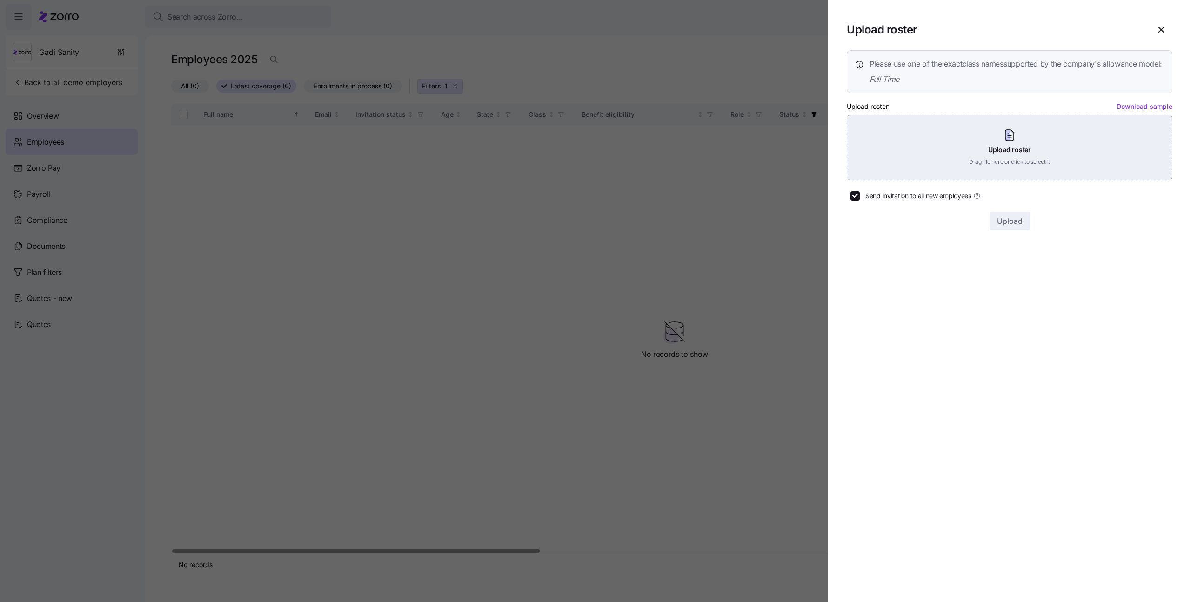
click at [1075, 176] on div "Upload roster Drag file here or click to select it" at bounding box center [1010, 147] width 326 height 65
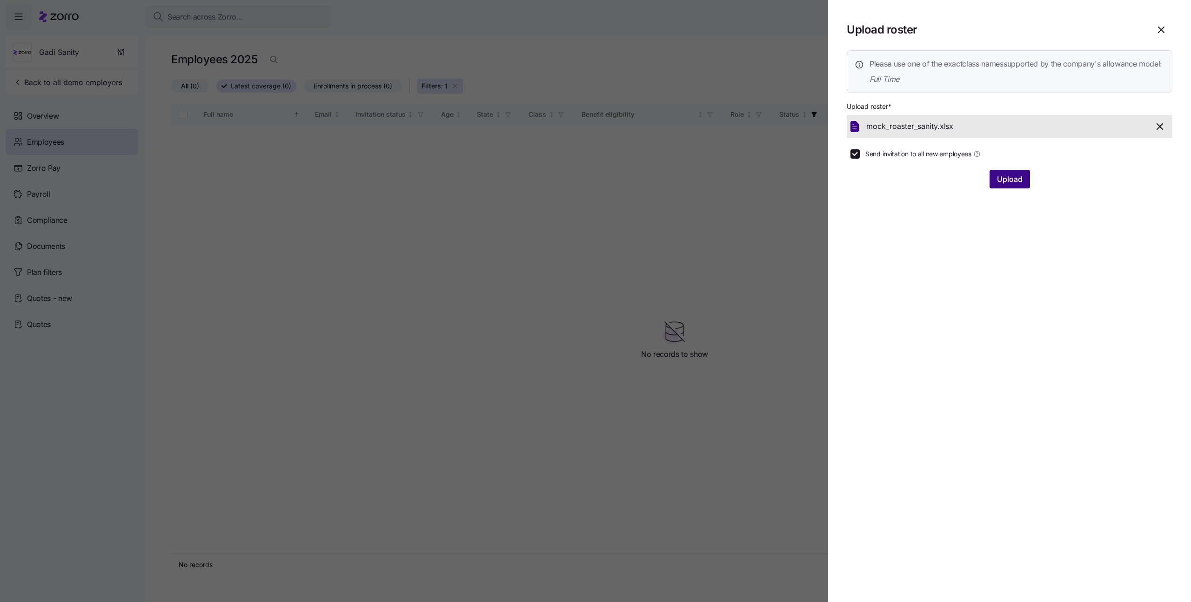
click at [1009, 185] on span "Upload" at bounding box center [1010, 179] width 26 height 11
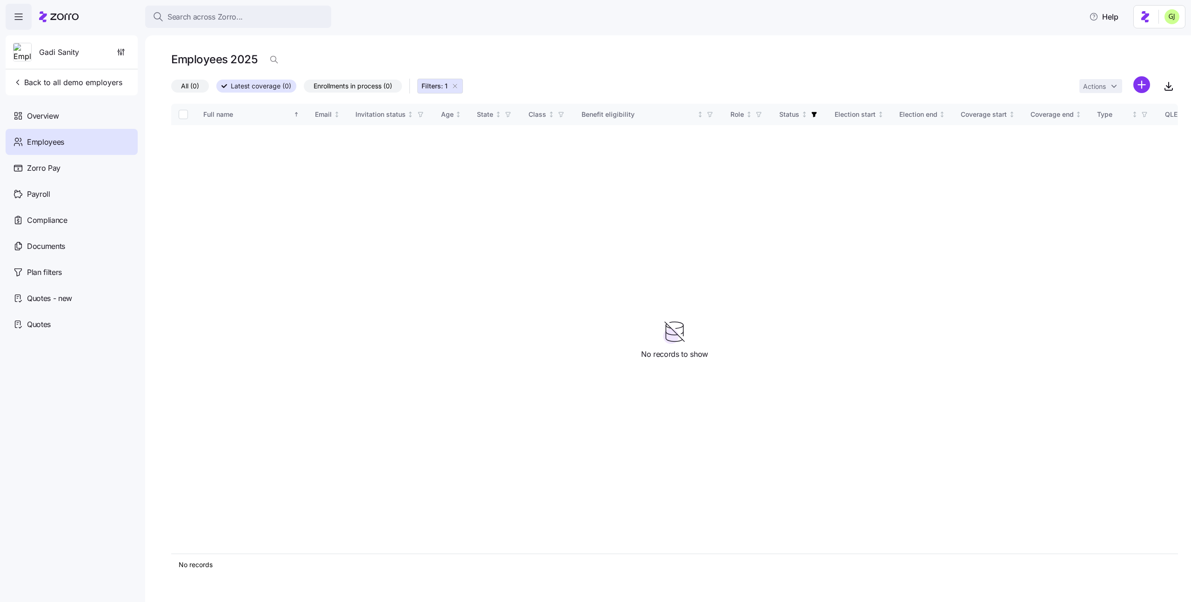
click at [459, 85] on icon "button" at bounding box center [454, 85] width 7 height 7
click at [199, 85] on span "All (11)" at bounding box center [191, 86] width 20 height 12
click at [171, 88] on input "All (11)" at bounding box center [171, 88] width 0 height 0
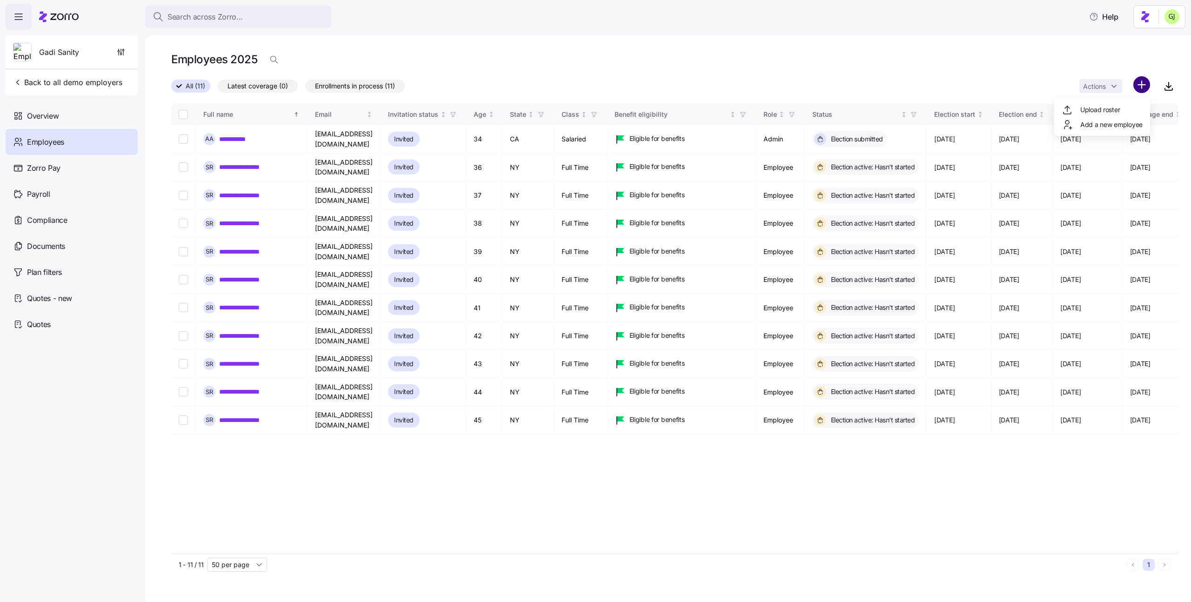
click at [1143, 85] on html "**********" at bounding box center [595, 298] width 1191 height 596
click at [1121, 129] on div "Add a new employee" at bounding box center [1102, 124] width 81 height 11
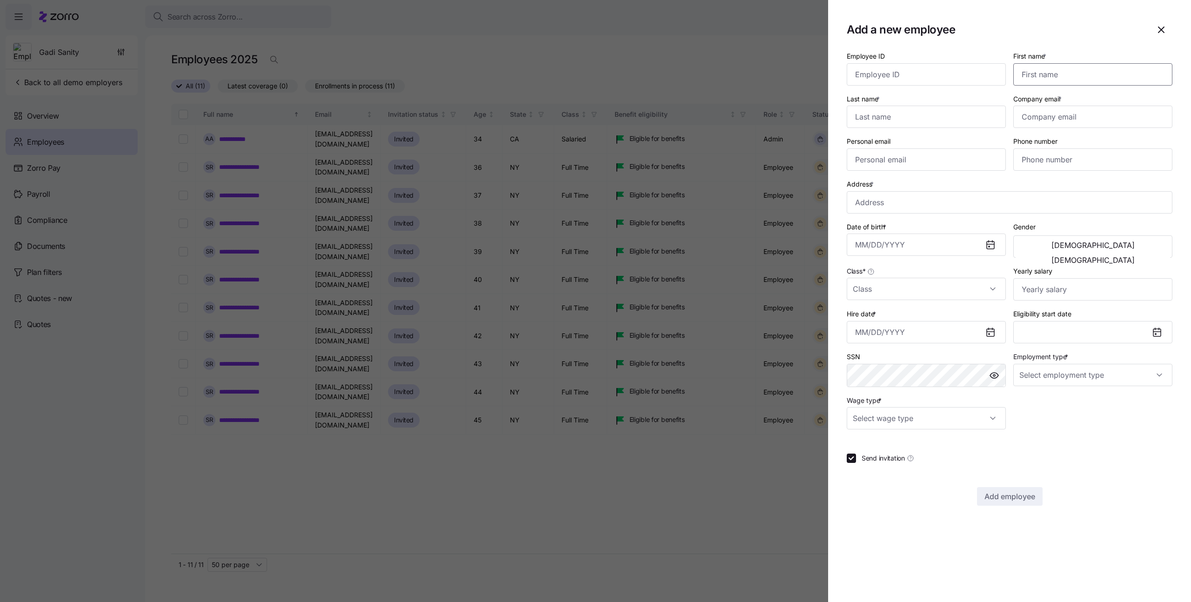
click at [1039, 79] on input "First name *" at bounding box center [1092, 74] width 159 height 22
type input "Charles"
type input "Beck"
type input "gadi.j+charles@myzorro.co"
click at [940, 204] on input "Address *" at bounding box center [1010, 202] width 326 height 22
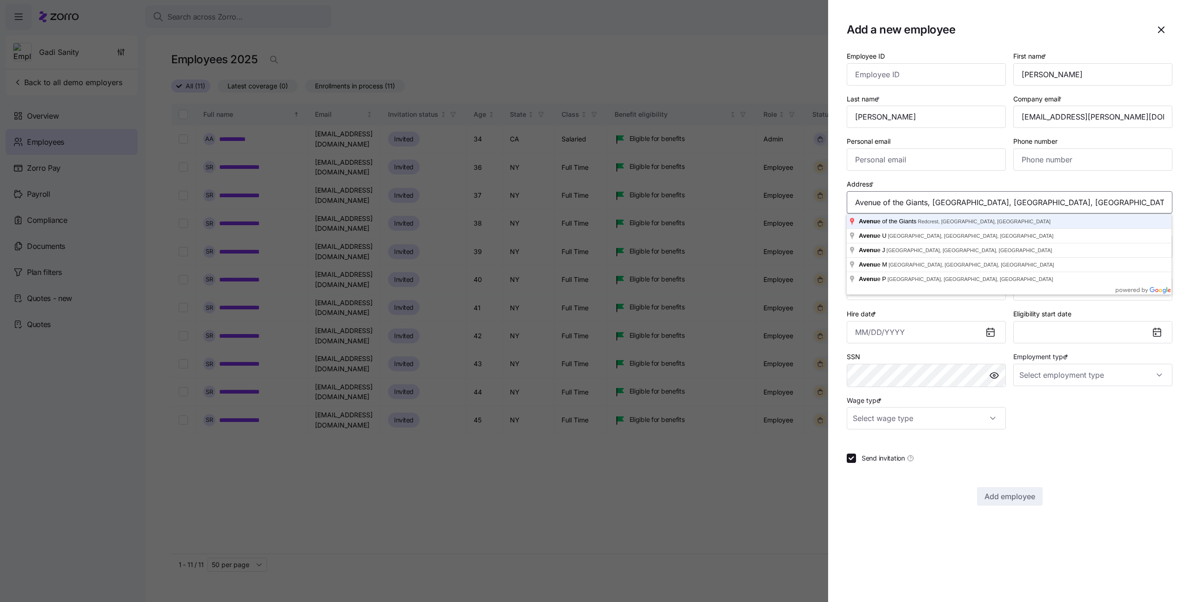
type input "Avenue of the Giants, Redcrest, CA, USA"
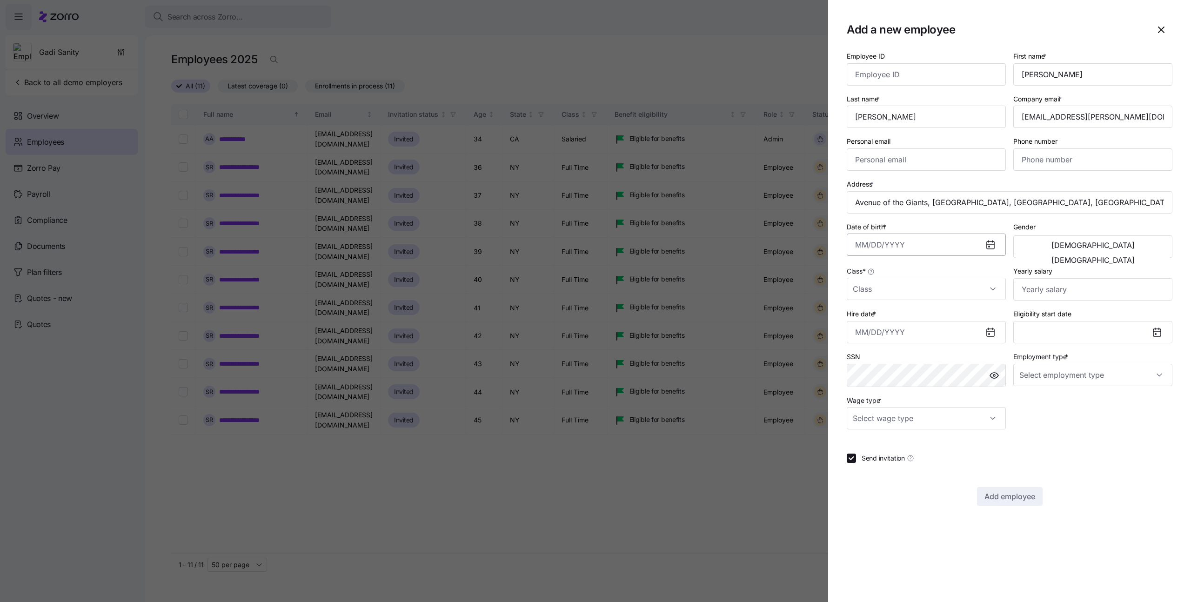
click at [931, 248] on input "Date of birth *" at bounding box center [926, 245] width 159 height 22
click at [879, 305] on button "1990" at bounding box center [881, 303] width 53 height 22
click at [878, 305] on button "Jan" at bounding box center [881, 303] width 53 height 22
click at [888, 323] on button "2" at bounding box center [889, 321] width 22 height 22
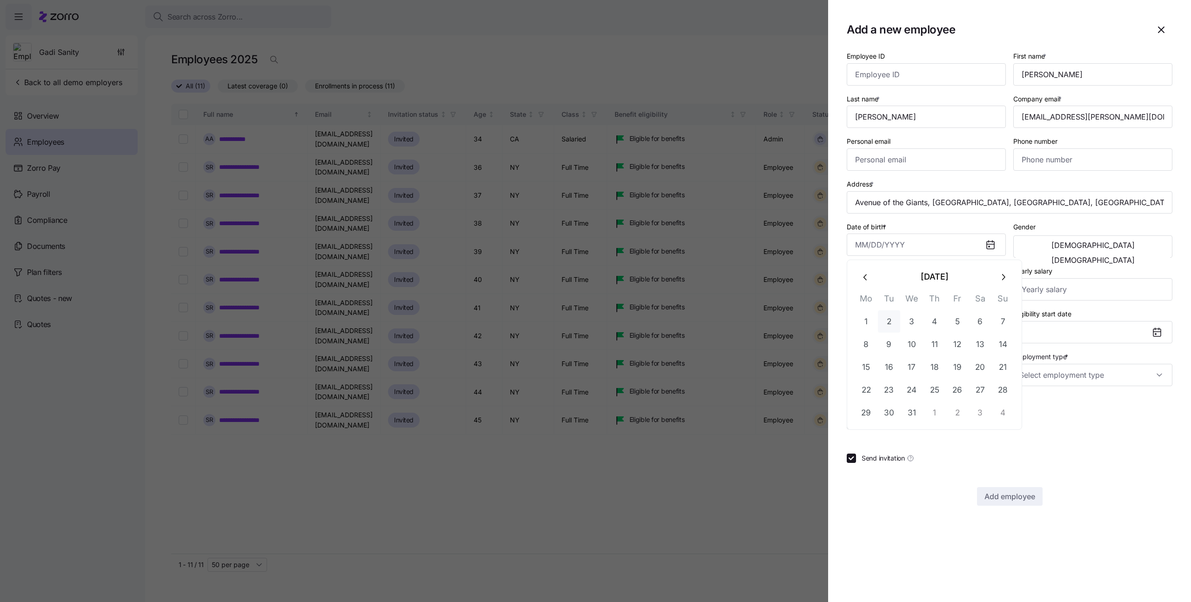
type input "January 2, 1990"
click at [1053, 244] on span "Male" at bounding box center [1092, 244] width 83 height 7
click at [951, 281] on input "Class *" at bounding box center [926, 289] width 159 height 22
click at [938, 317] on div "Full Time" at bounding box center [926, 318] width 152 height 20
type input "Full Time"
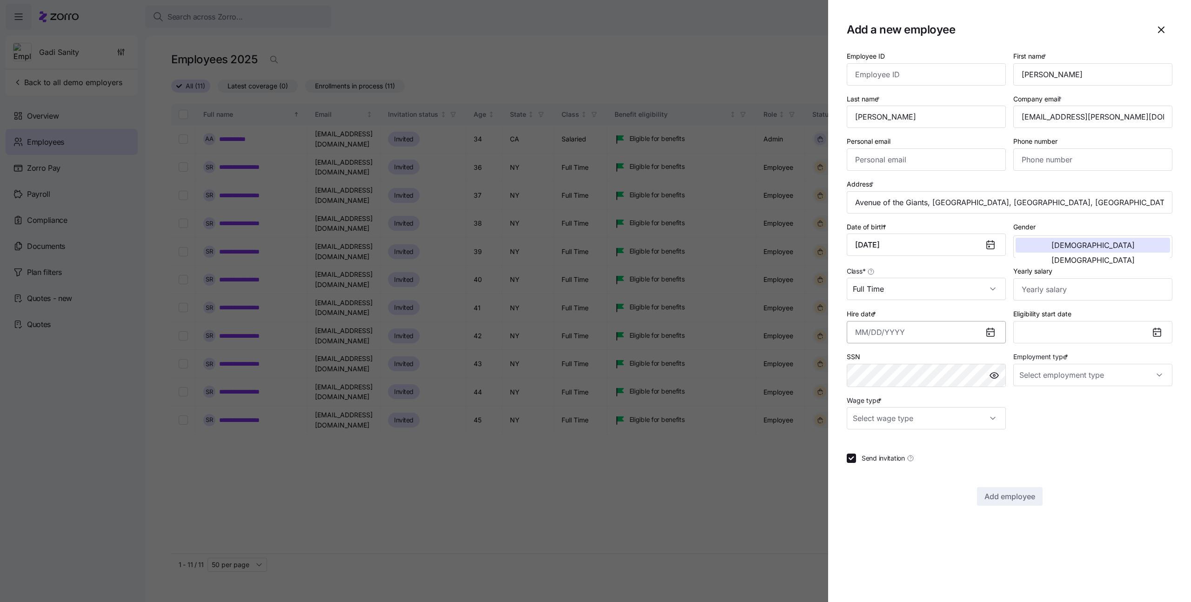
click at [936, 335] on input "Hire date *" at bounding box center [926, 332] width 159 height 22
click at [866, 365] on icon "button" at bounding box center [866, 364] width 10 height 10
click at [885, 403] on button "1" at bounding box center [889, 408] width 22 height 22
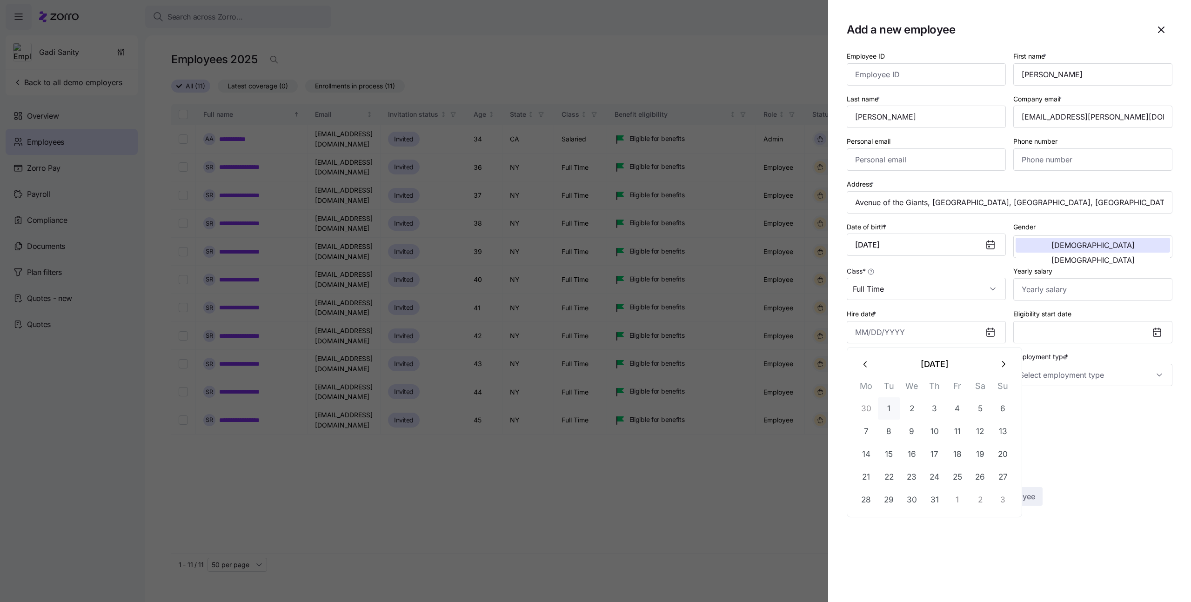
type input "July 1, 2025"
click at [1063, 376] on input "Employment type *" at bounding box center [1092, 375] width 159 height 22
click at [1061, 398] on div "Full Time" at bounding box center [1093, 404] width 152 height 20
type input "Full Time"
click at [957, 418] on input "Wage type *" at bounding box center [926, 418] width 159 height 22
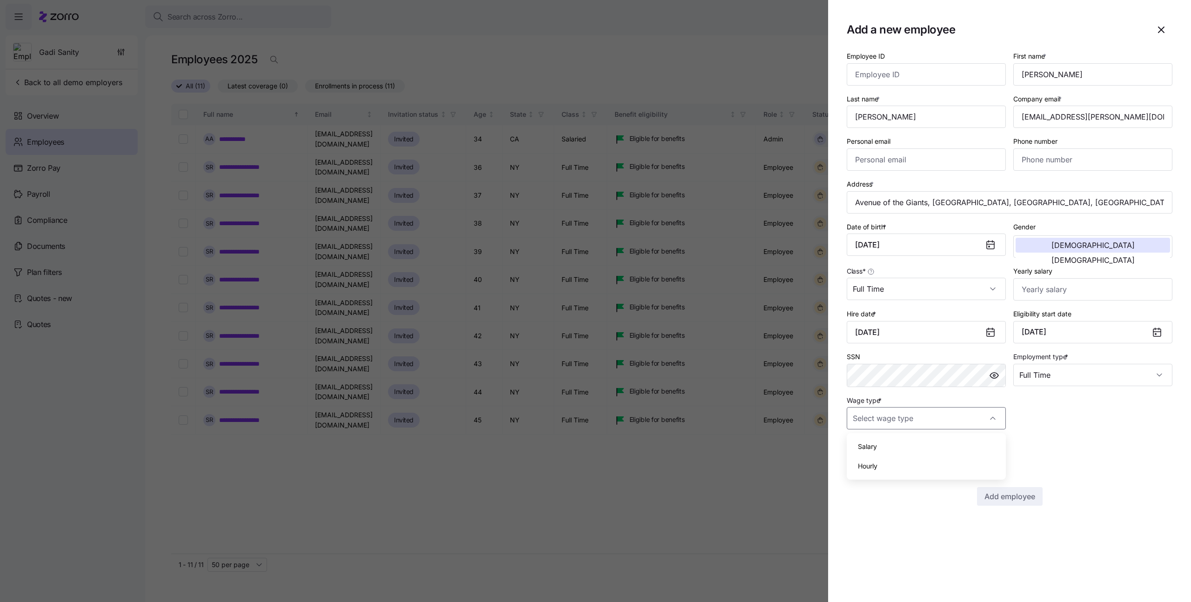
click at [934, 441] on div "Salary" at bounding box center [926, 447] width 152 height 20
type input "Salary"
click at [1021, 506] on section "Add a new employee Employee ID First name * Charles Last name * Beck Company em…" at bounding box center [1009, 301] width 363 height 602
click at [1018, 498] on span "Add employee" at bounding box center [1009, 496] width 51 height 11
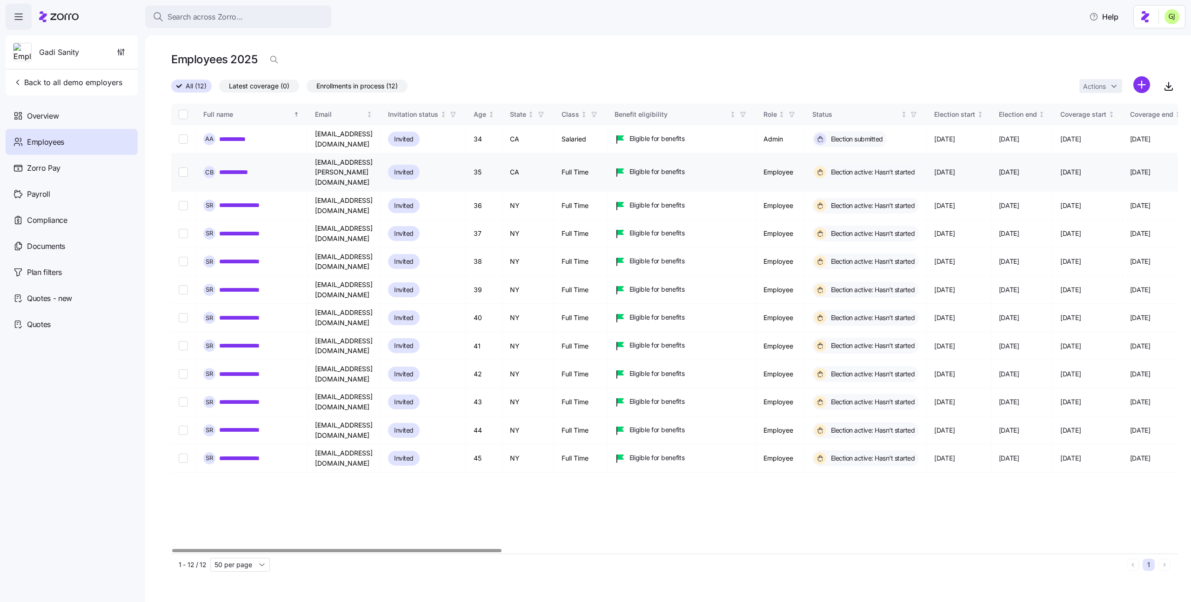
click at [230, 167] on link "**********" at bounding box center [239, 171] width 41 height 9
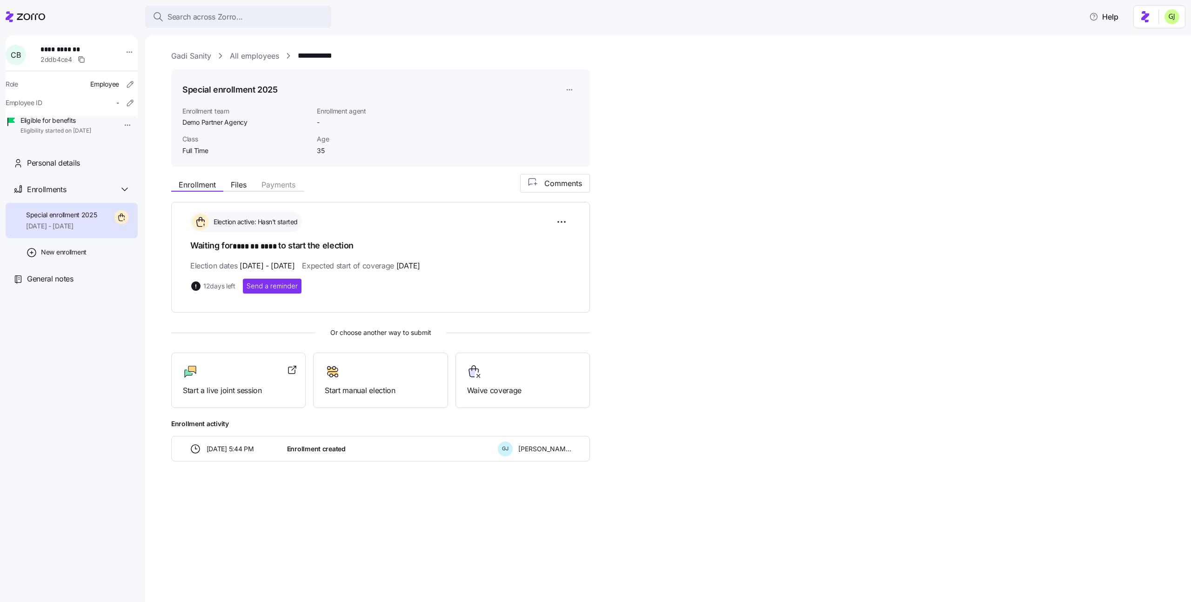
click at [570, 91] on html "**********" at bounding box center [595, 298] width 1191 height 596
click at [415, 74] on html "**********" at bounding box center [595, 298] width 1191 height 596
click at [119, 124] on html "**********" at bounding box center [595, 298] width 1191 height 596
click at [141, 146] on div "Terminate employee" at bounding box center [151, 146] width 62 height 10
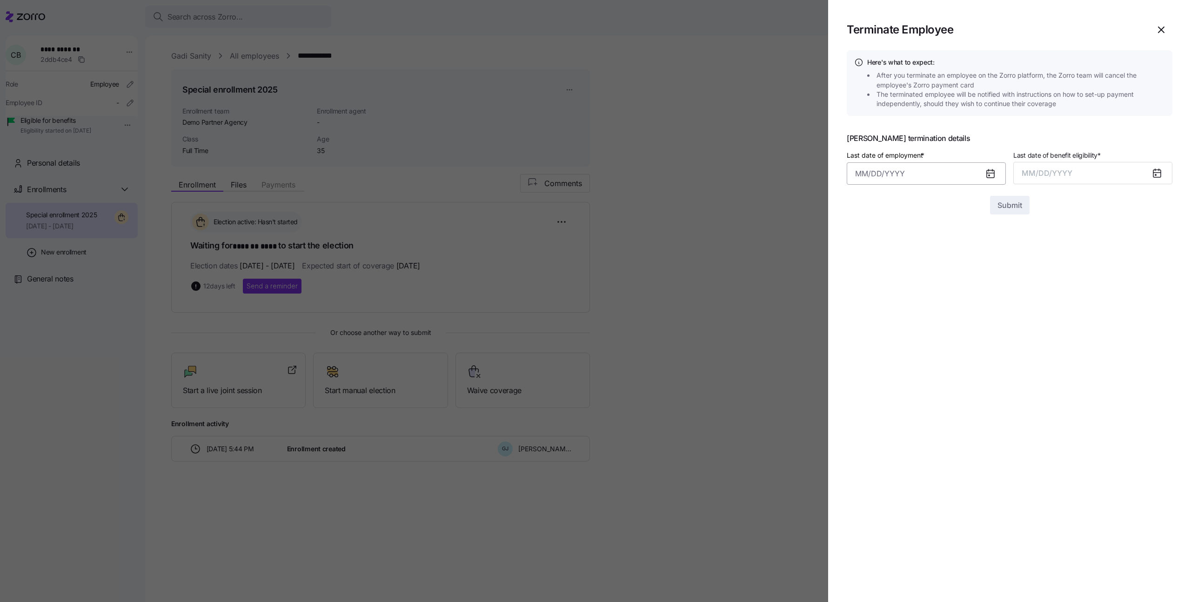
click at [903, 178] on input "Last date of employment *" at bounding box center [926, 173] width 159 height 22
click at [864, 208] on icon "button" at bounding box center [866, 206] width 10 height 10
click at [957, 247] on button "1" at bounding box center [957, 250] width 22 height 22
type input "August 1, 2025"
click at [1063, 169] on span "MM/DD/YYYY" at bounding box center [1047, 172] width 51 height 9
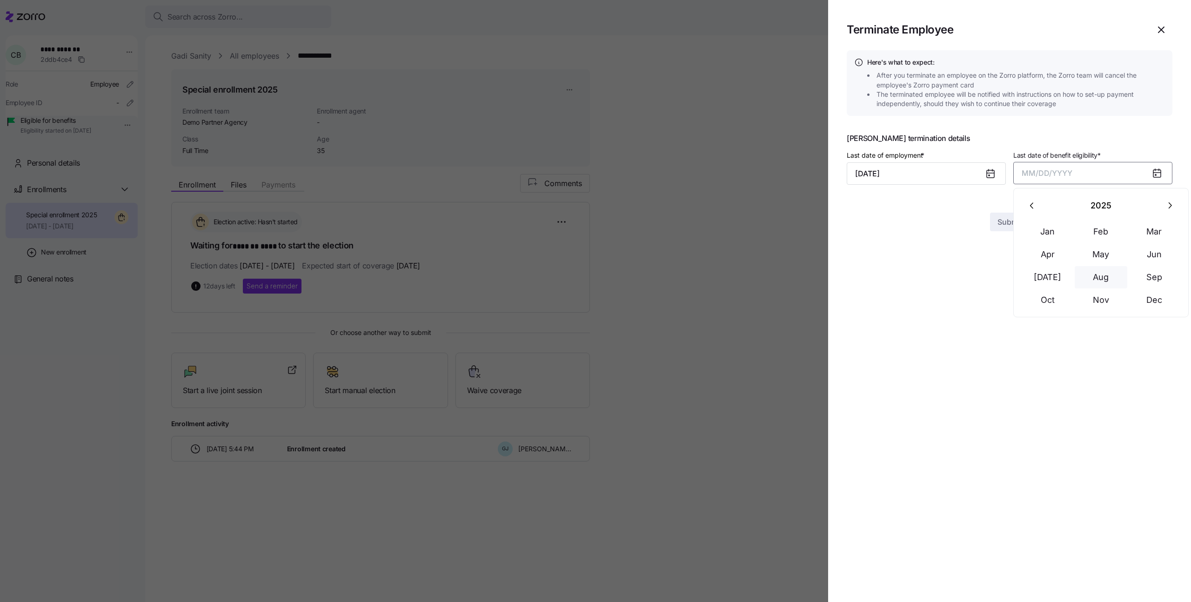
click at [1097, 272] on button "Aug" at bounding box center [1101, 277] width 53 height 22
click at [1022, 208] on button "Submit" at bounding box center [1010, 205] width 40 height 19
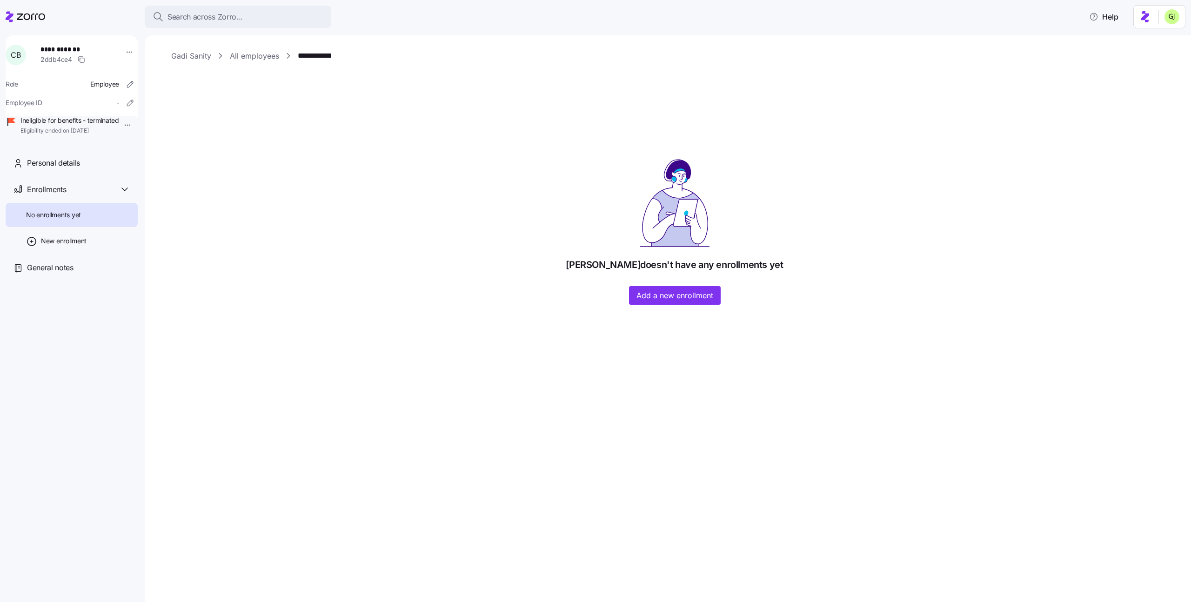
click at [74, 40] on div "**********" at bounding box center [72, 87] width 132 height 105
click at [257, 55] on link "All employees" at bounding box center [254, 56] width 49 height 12
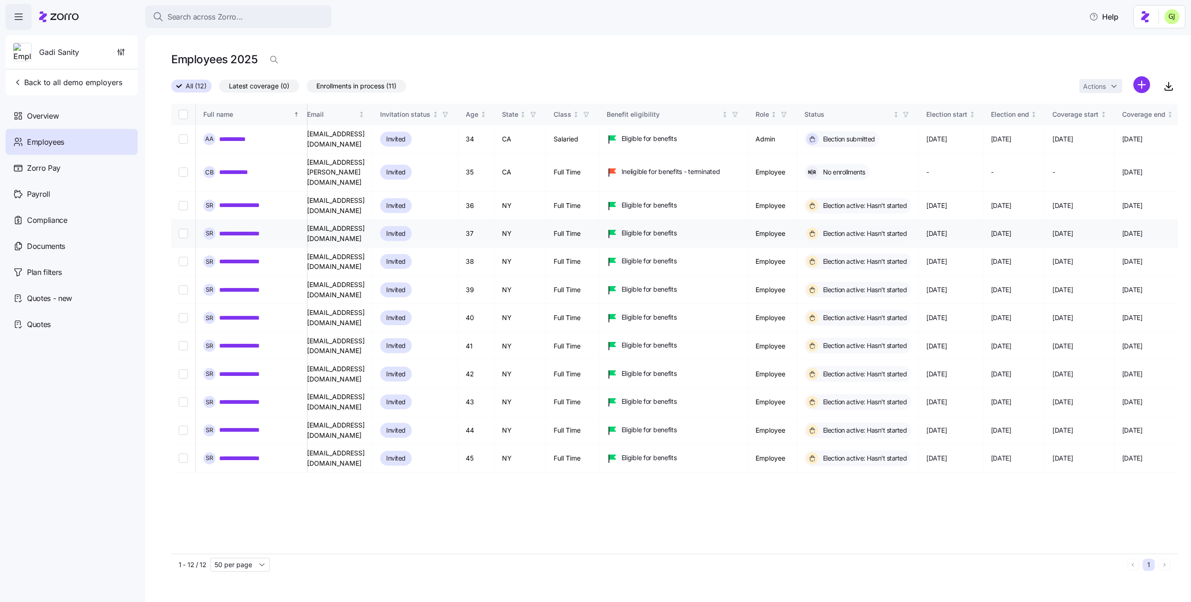
scroll to position [0, 4]
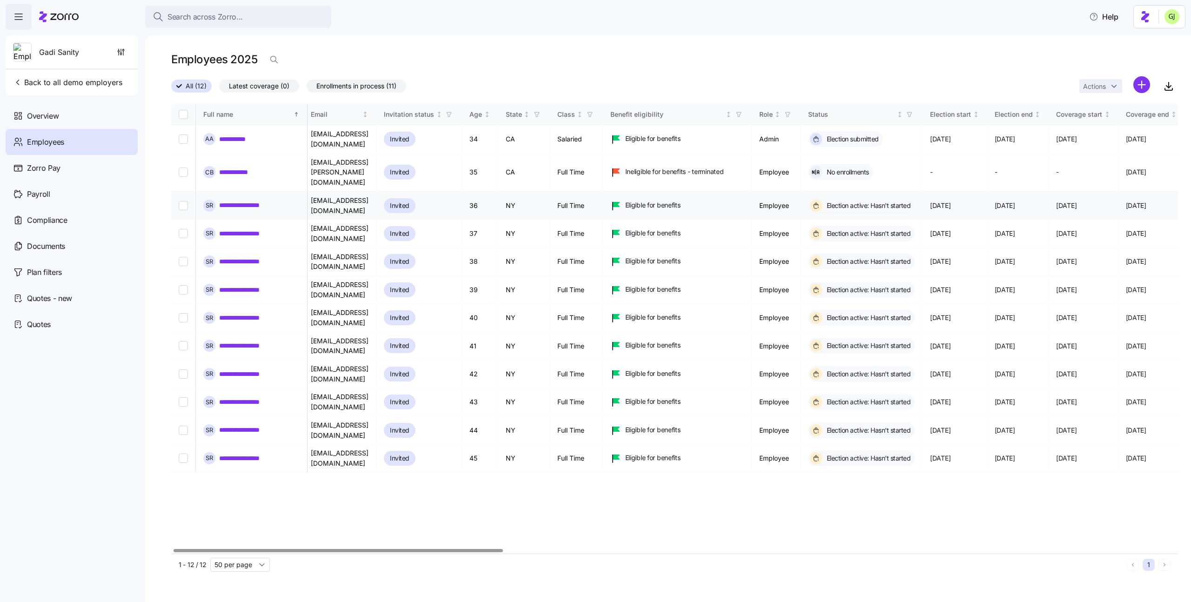
click at [258, 201] on link "**********" at bounding box center [246, 205] width 54 height 9
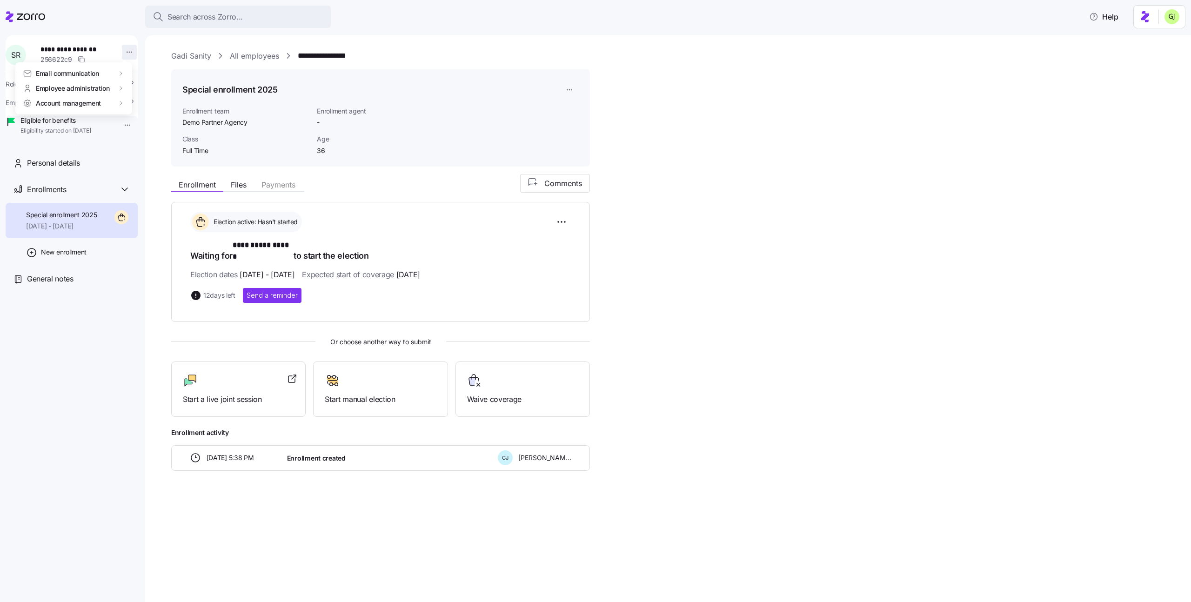
click at [124, 53] on html "**********" at bounding box center [595, 298] width 1191 height 596
click at [159, 158] on div "Delete employee" at bounding box center [160, 163] width 51 height 10
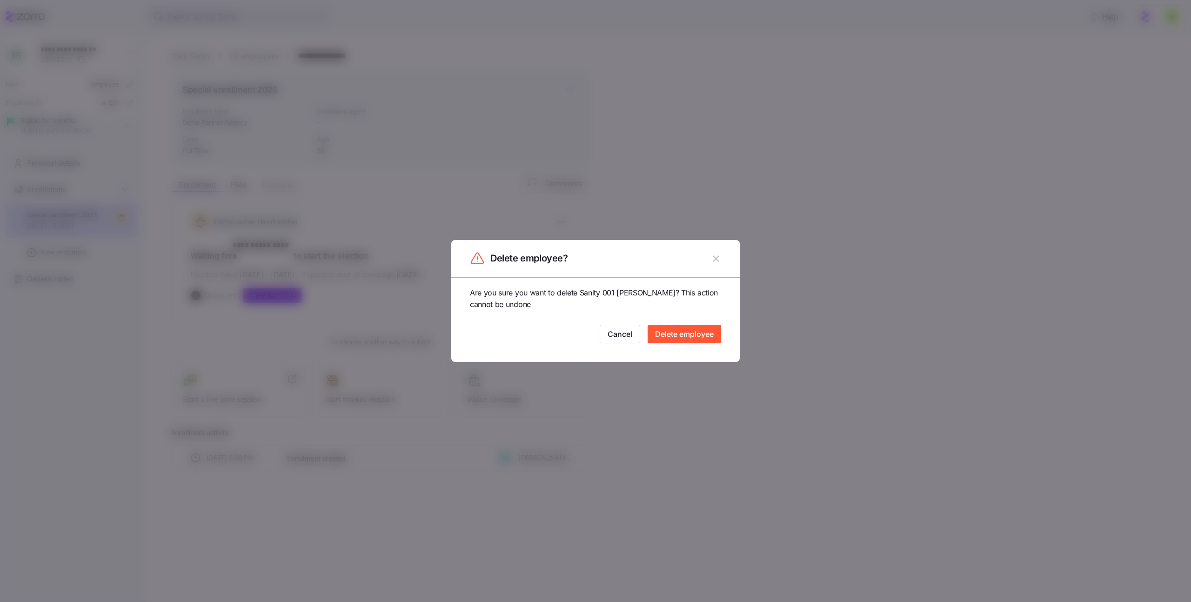
click at [681, 333] on span "Delete employee" at bounding box center [684, 333] width 59 height 11
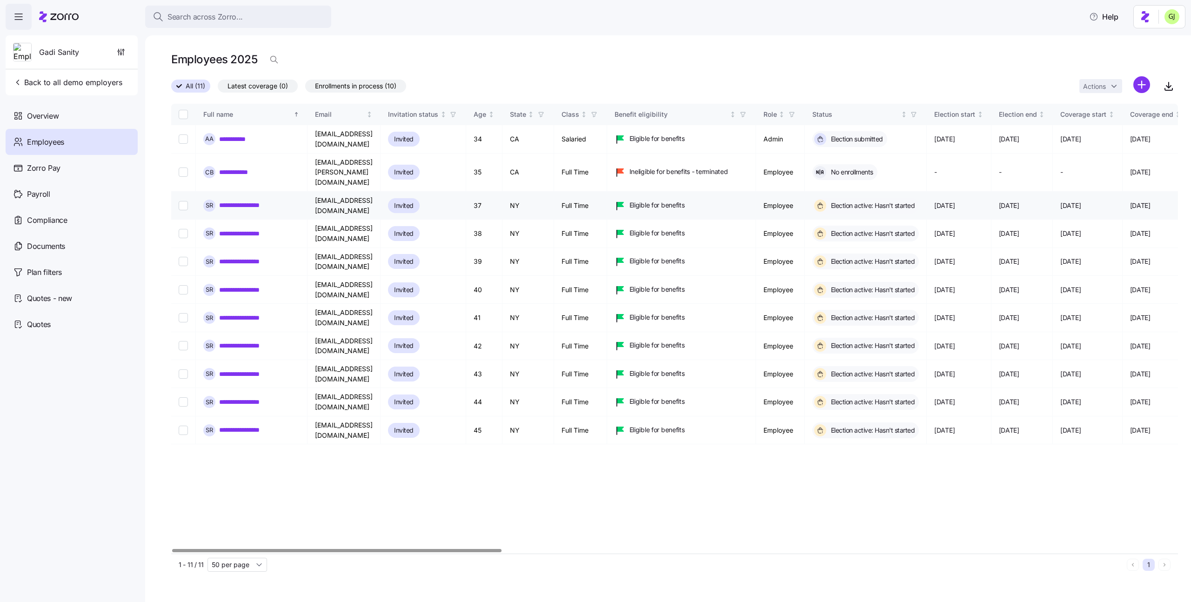
click at [243, 201] on link "**********" at bounding box center [246, 205] width 55 height 9
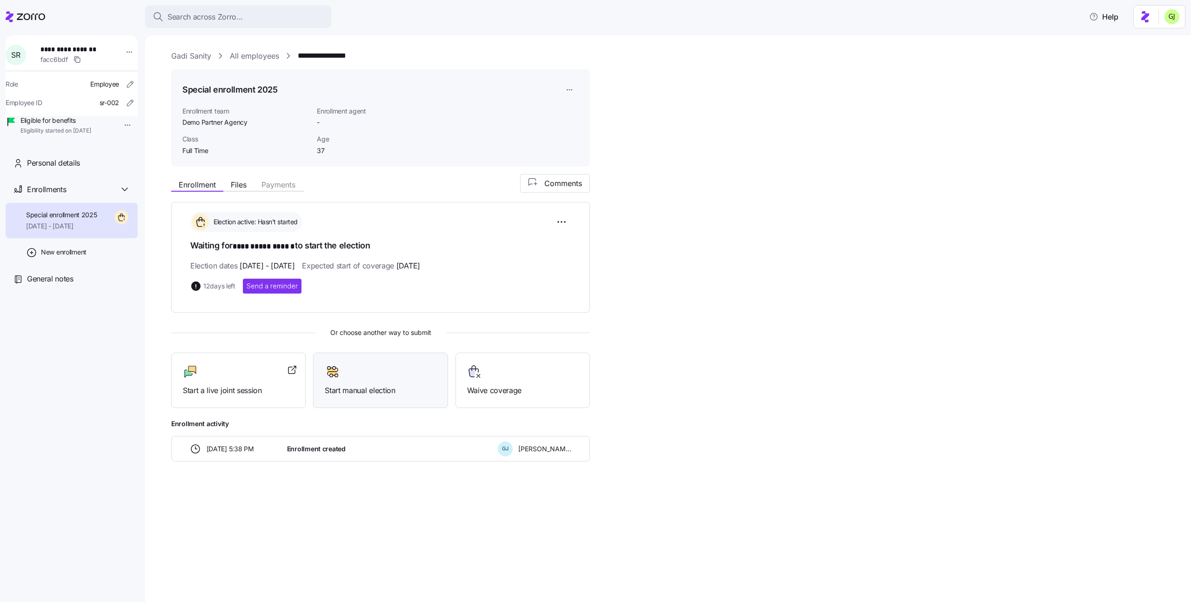
click at [396, 375] on div at bounding box center [380, 371] width 111 height 15
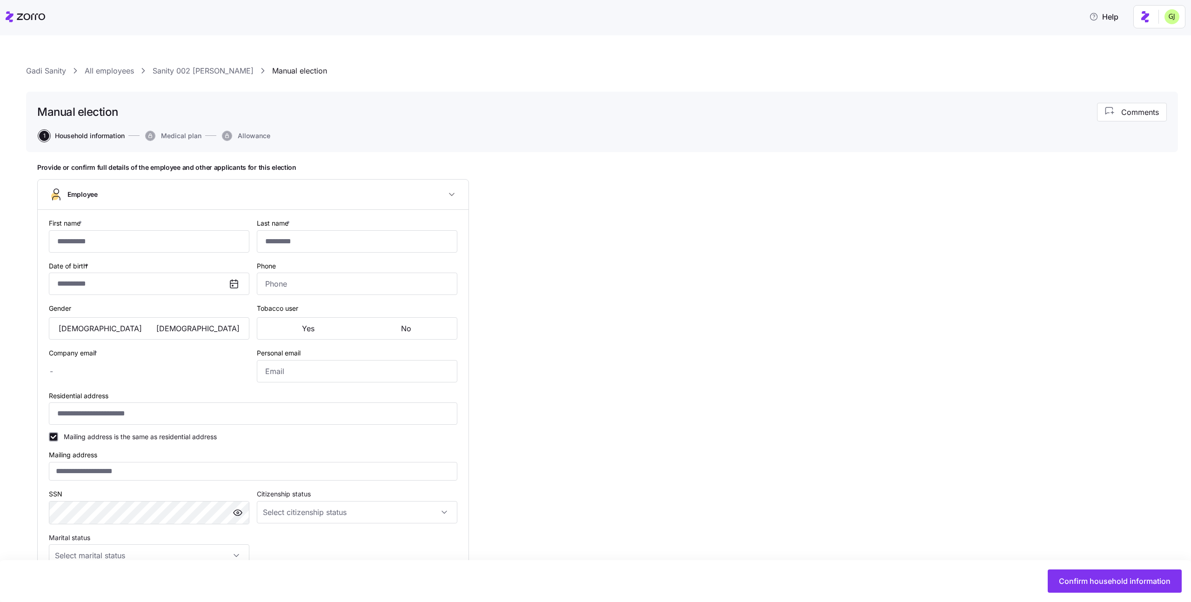
type input "**********"
type input "******"
type input "sanity+002_company2@myzorro.co"
type input "sanity+002_personal@myzorro.co"
type input "**********"
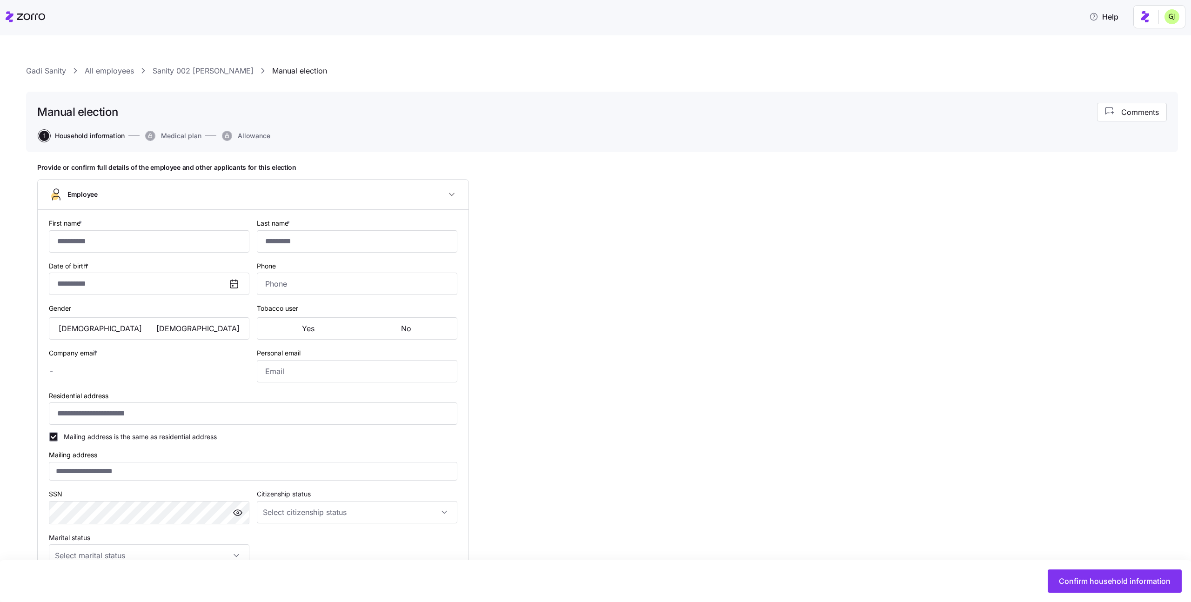
checkbox input "true"
type input "**********"
type input "(202) 514-2000"
type input "Full Time"
type input "Part time"
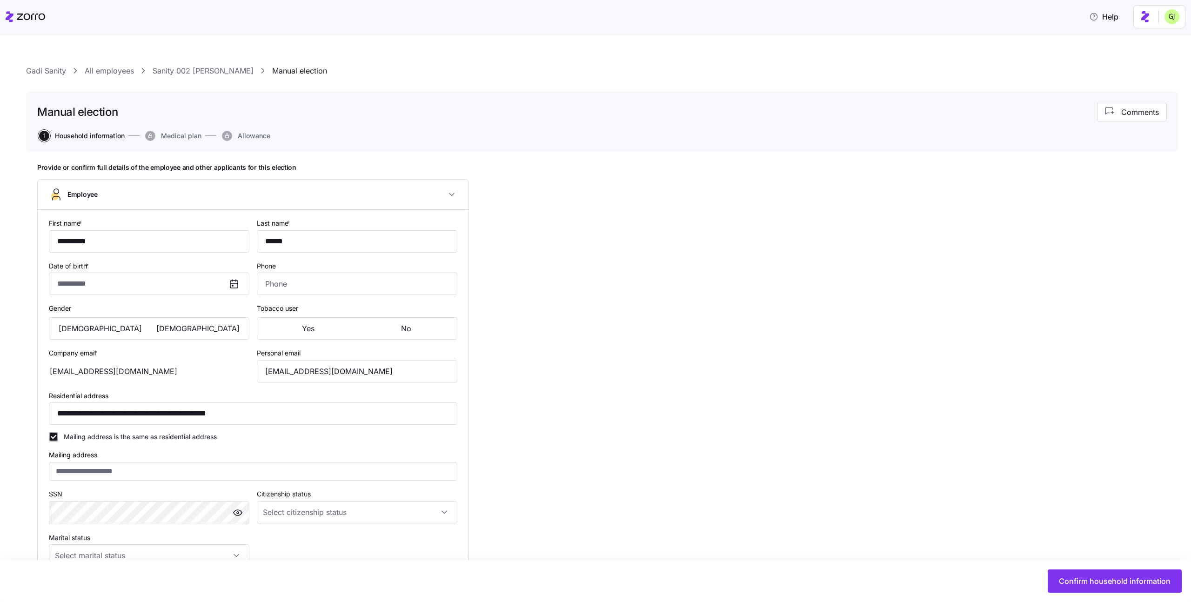
type input "Hourly"
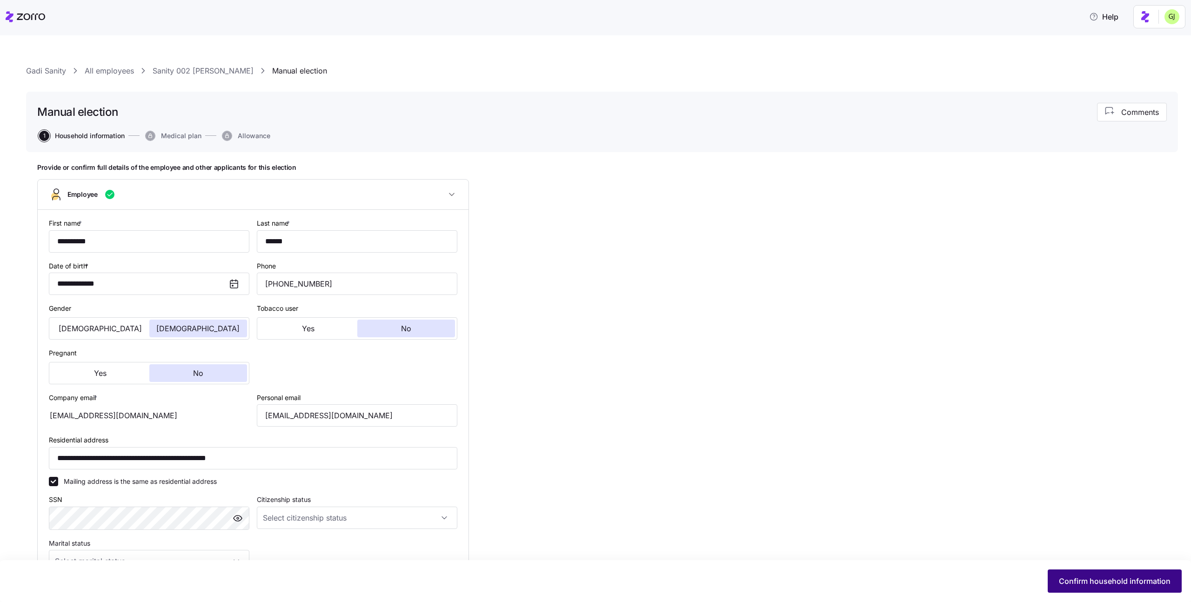
click at [1085, 585] on span "Confirm household information" at bounding box center [1115, 580] width 112 height 11
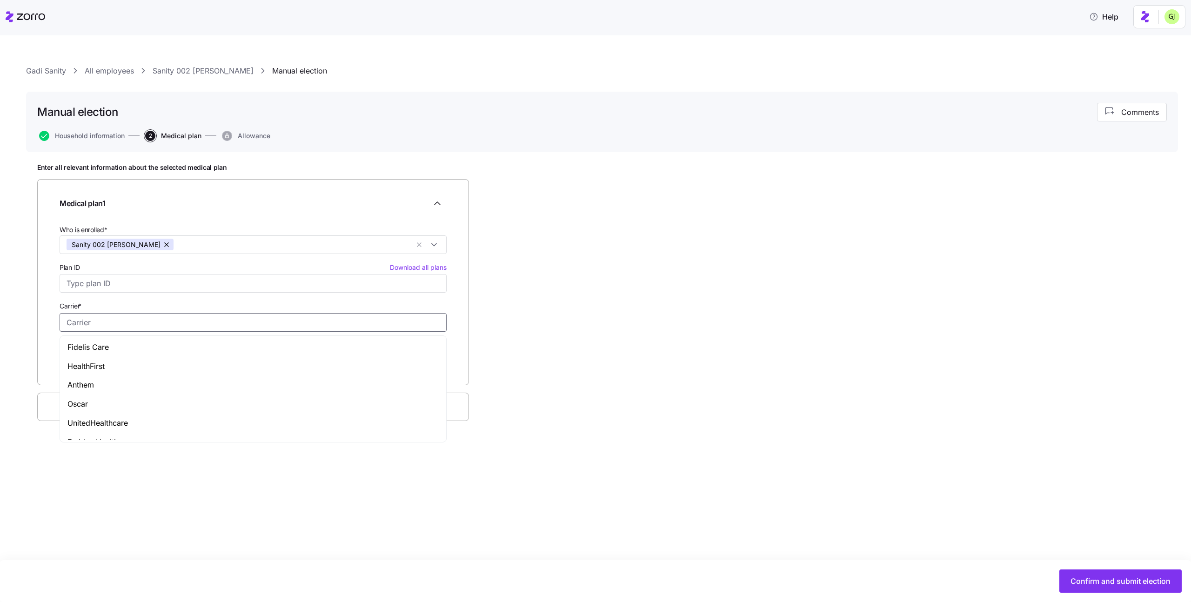
click at [227, 329] on input "Carrier *" at bounding box center [253, 322] width 387 height 19
click at [219, 349] on div "Fidelis Care" at bounding box center [253, 347] width 382 height 19
type input "Fidelis Care"
click at [158, 359] on input "Plan name *" at bounding box center [155, 361] width 190 height 19
type input "test plan"
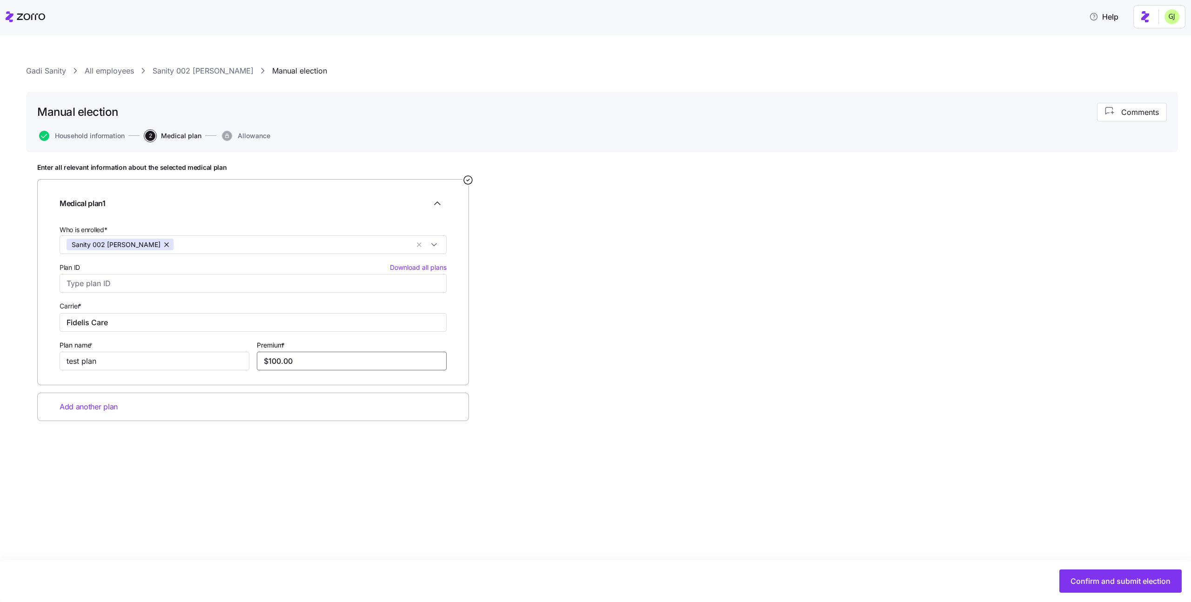
type input "$100.00"
click at [717, 436] on div "Enter all relevant information about the selected medical plan Medical plan 1 W…" at bounding box center [602, 315] width 1130 height 304
click at [1082, 578] on span "Confirm and submit election" at bounding box center [1121, 580] width 100 height 11
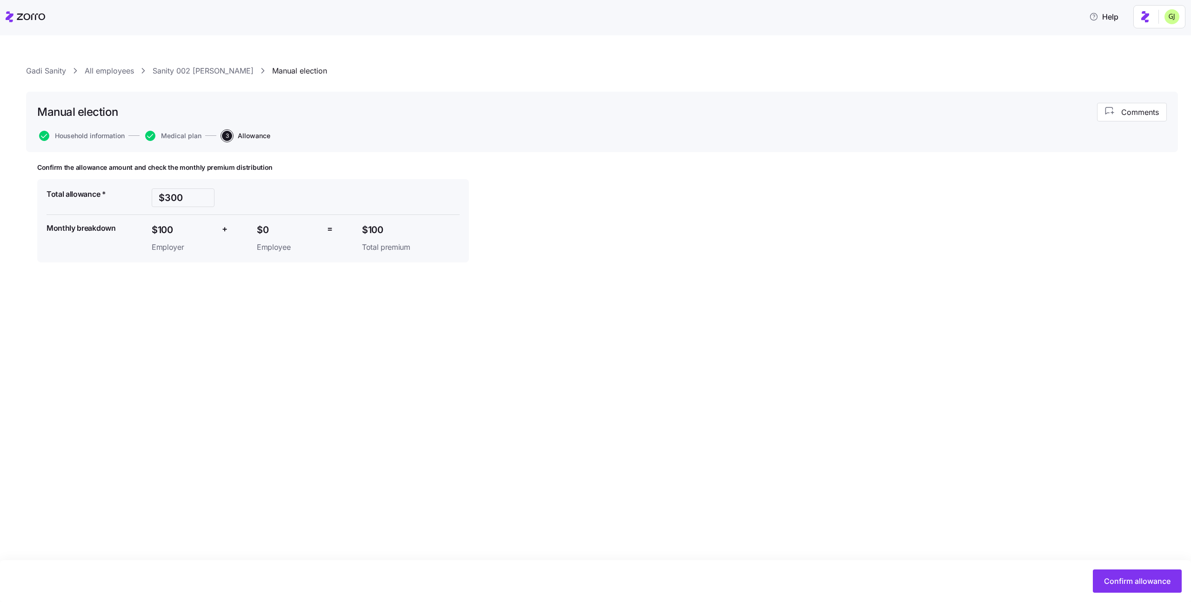
click at [189, 66] on link "Sanity 002 Reznik" at bounding box center [203, 71] width 101 height 12
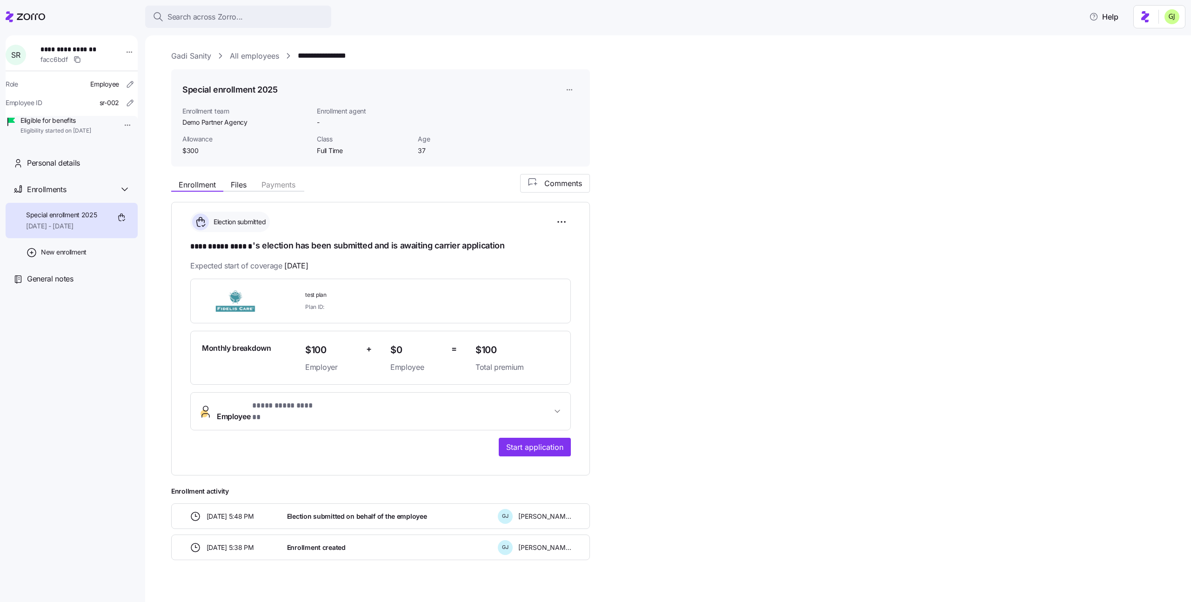
click at [360, 512] on span "Election submitted on behalf of the employee" at bounding box center [357, 516] width 140 height 9
click at [123, 127] on html "**********" at bounding box center [595, 298] width 1191 height 596
click at [136, 177] on div "Update eligibility" at bounding box center [145, 176] width 51 height 10
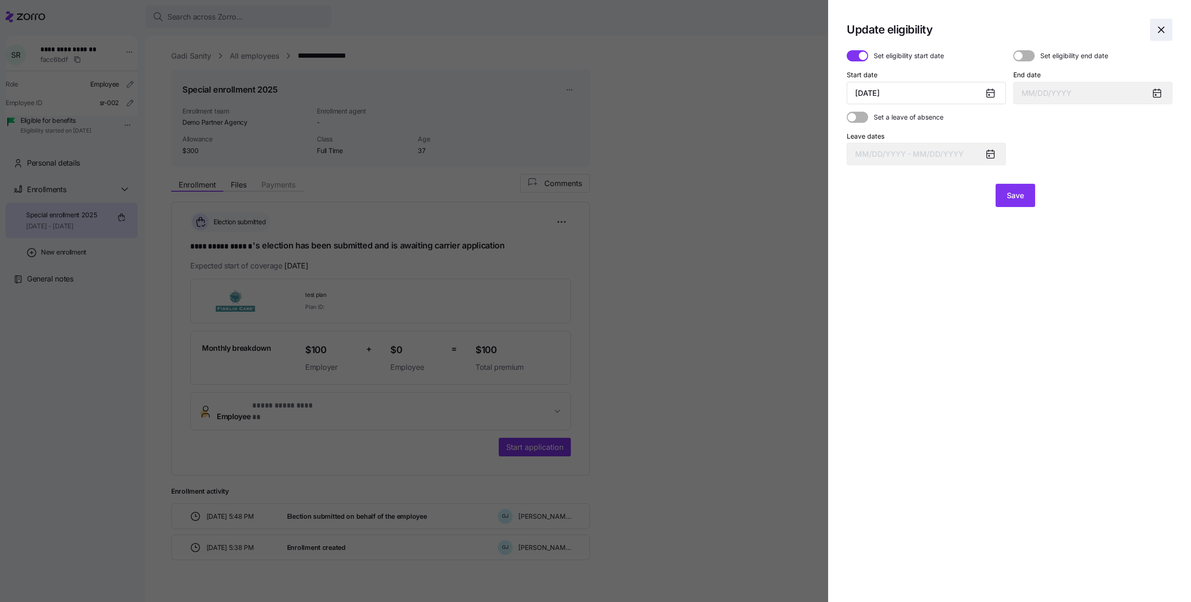
click at [1159, 33] on icon "button" at bounding box center [1161, 29] width 11 height 11
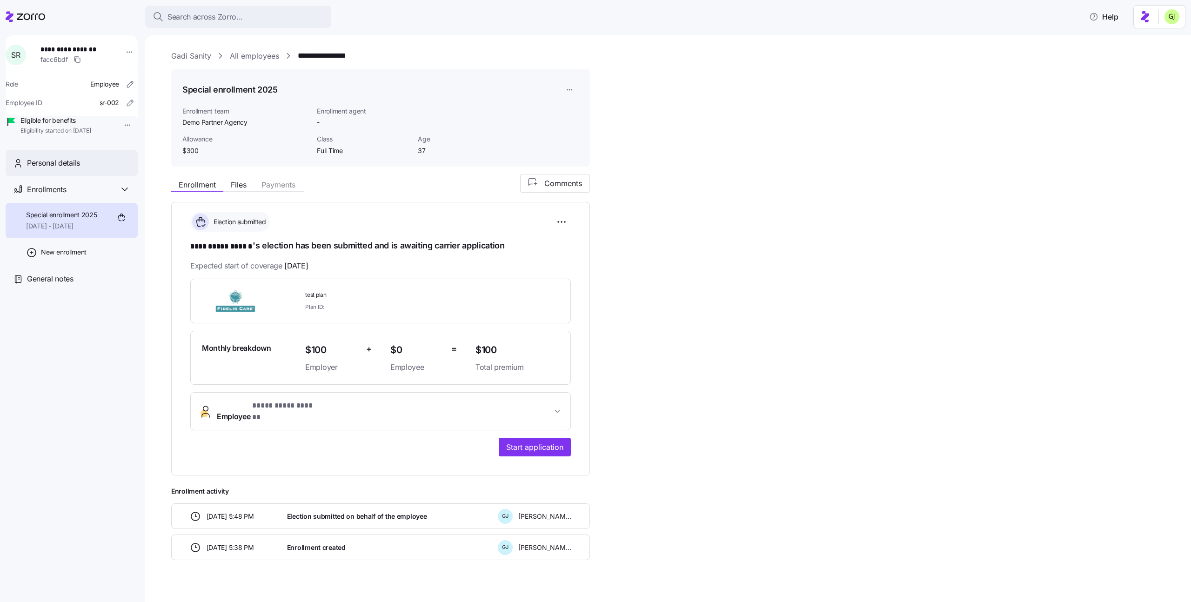
click at [66, 169] on span "Personal details" at bounding box center [53, 163] width 53 height 12
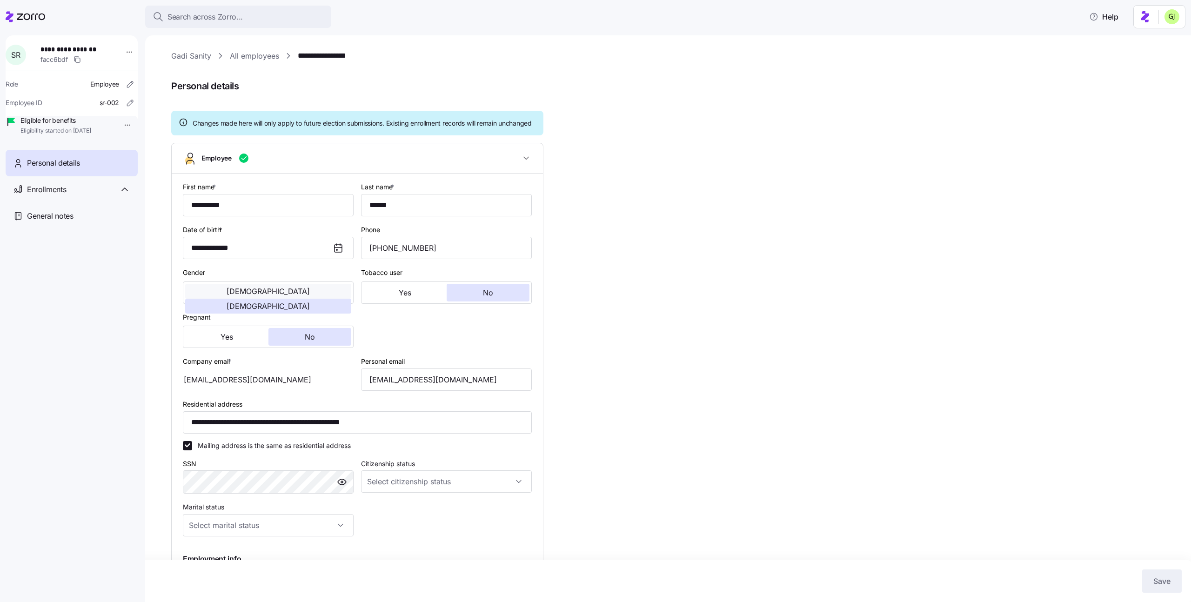
scroll to position [174, 0]
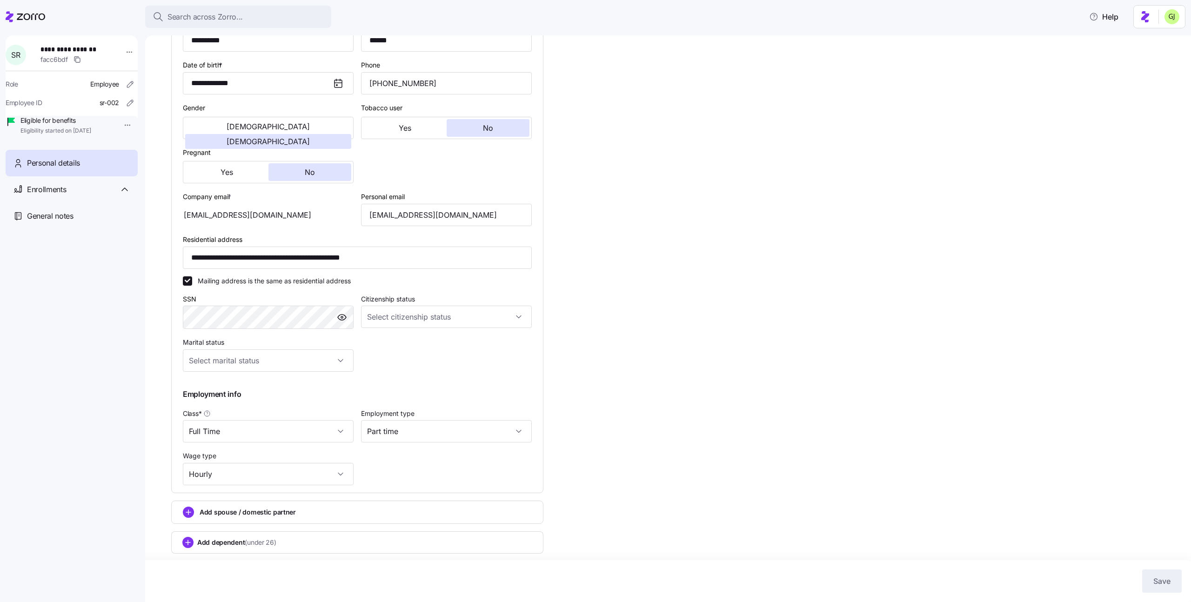
click at [327, 501] on div "Add spouse / domestic partner" at bounding box center [357, 512] width 372 height 23
click at [885, 543] on div "**********" at bounding box center [674, 238] width 1007 height 705
click at [126, 107] on icon "button" at bounding box center [130, 102] width 9 height 9
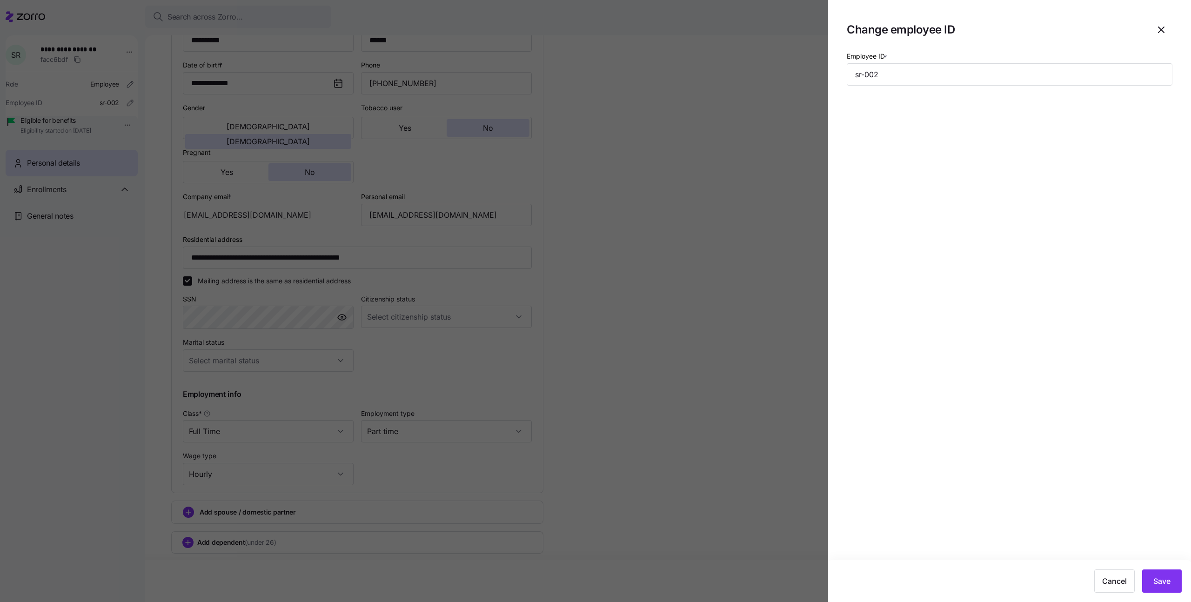
click at [110, 137] on div at bounding box center [595, 301] width 1191 height 602
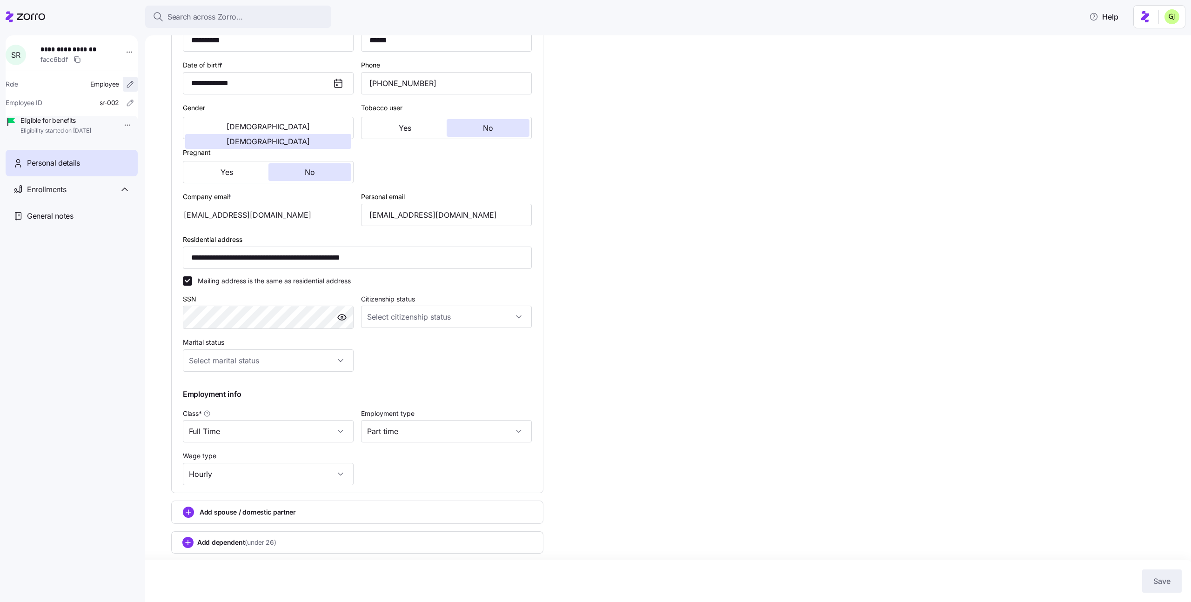
click at [126, 83] on icon "button" at bounding box center [130, 84] width 9 height 9
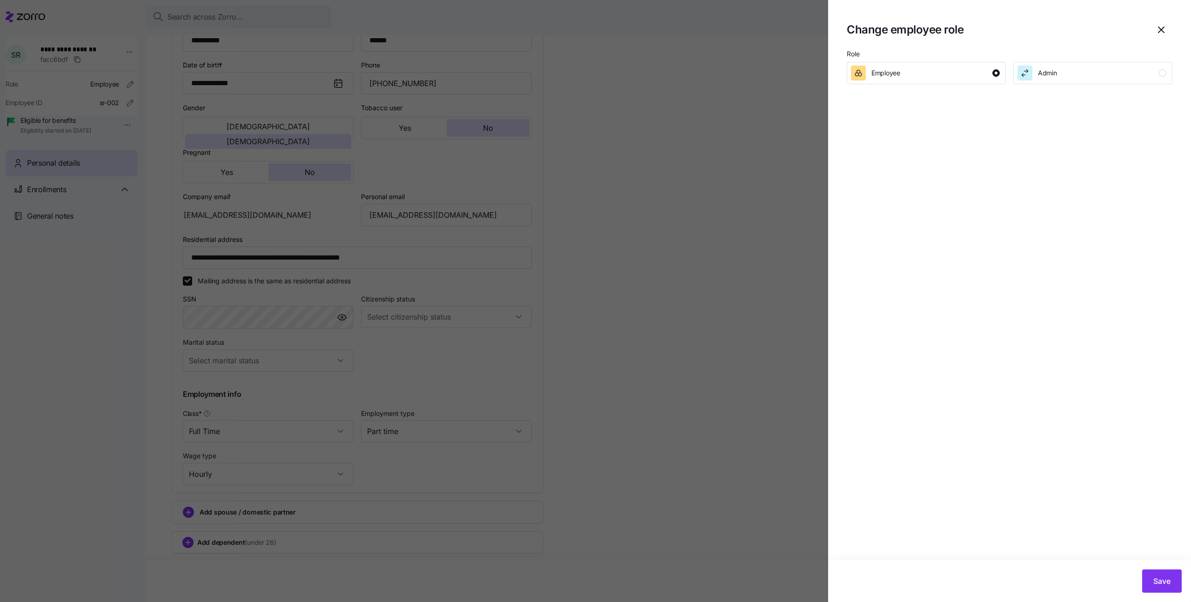
click at [96, 144] on div at bounding box center [595, 301] width 1191 height 602
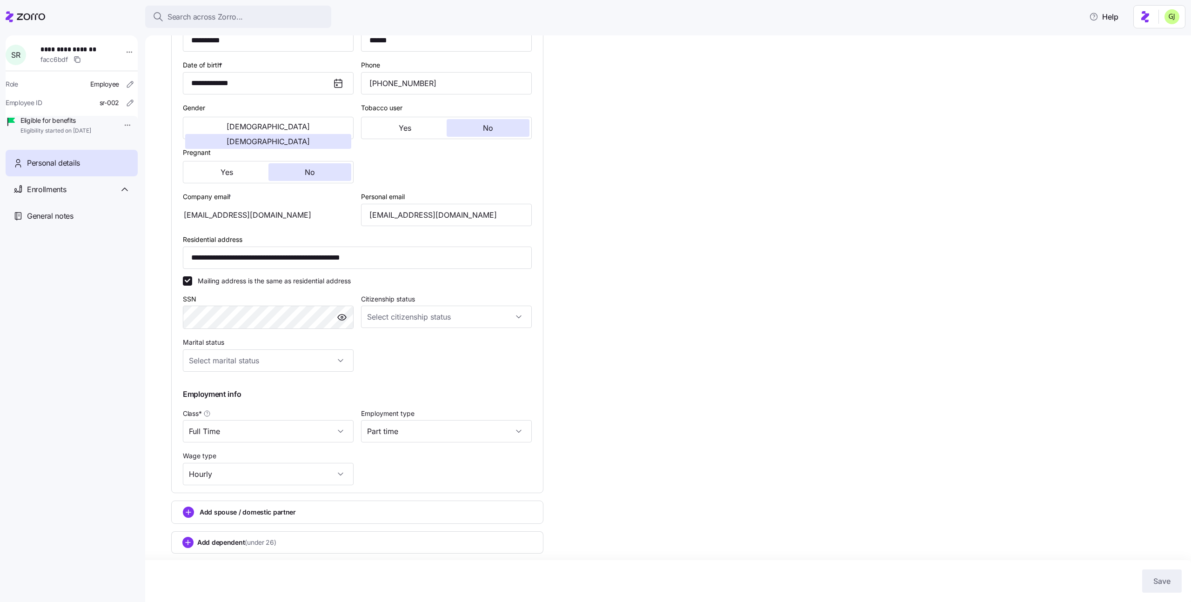
click at [123, 123] on html "**********" at bounding box center [595, 298] width 1191 height 596
click at [132, 277] on html "**********" at bounding box center [595, 298] width 1191 height 596
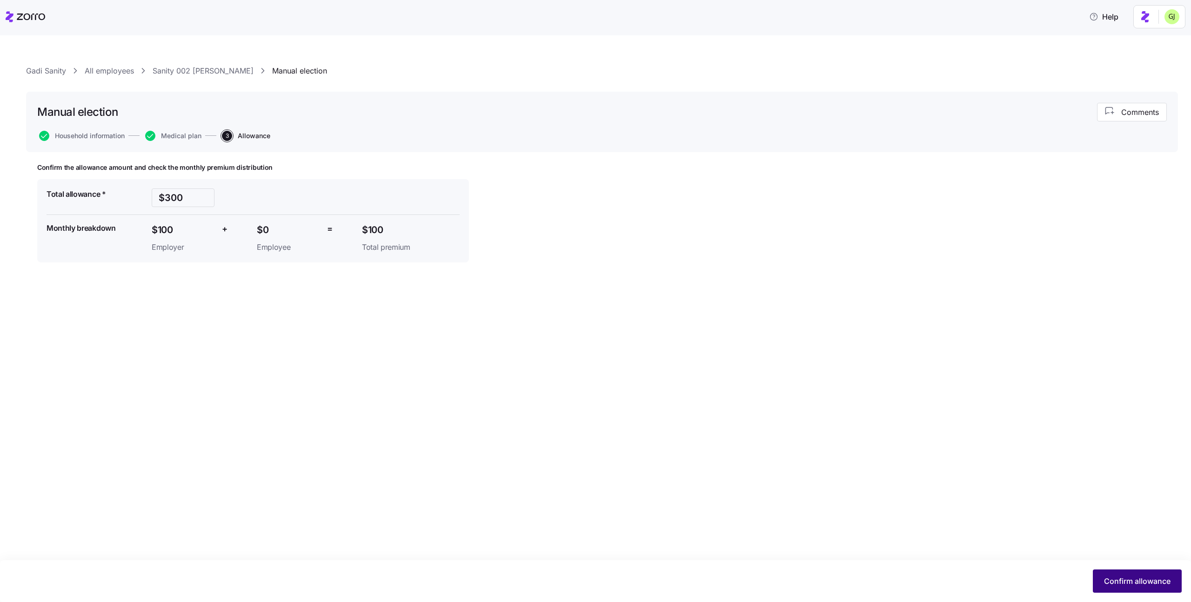
click at [1103, 578] on button "Confirm allowance" at bounding box center [1137, 580] width 89 height 23
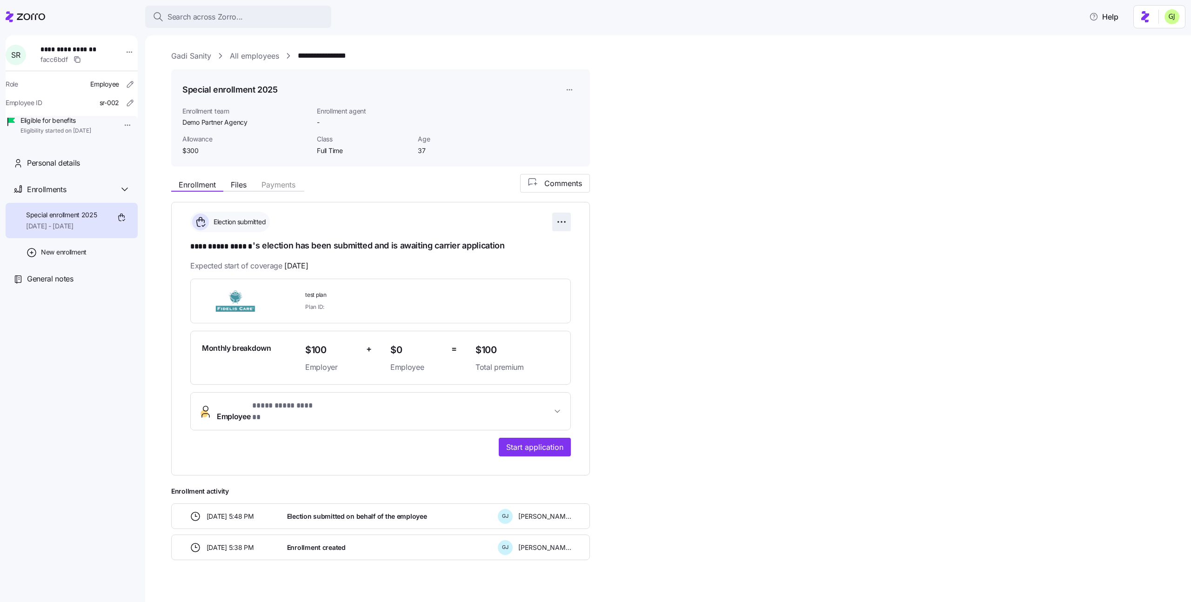
click at [565, 219] on html "**********" at bounding box center [595, 298] width 1191 height 596
click at [486, 218] on html "**********" at bounding box center [595, 298] width 1191 height 596
click at [101, 234] on div "Special enrollment 2025 10/01/2025 - 12/31/2025" at bounding box center [72, 221] width 132 height 36
click at [558, 220] on html "**********" at bounding box center [595, 298] width 1191 height 596
click at [544, 274] on div "Reset election" at bounding box center [519, 274] width 93 height 15
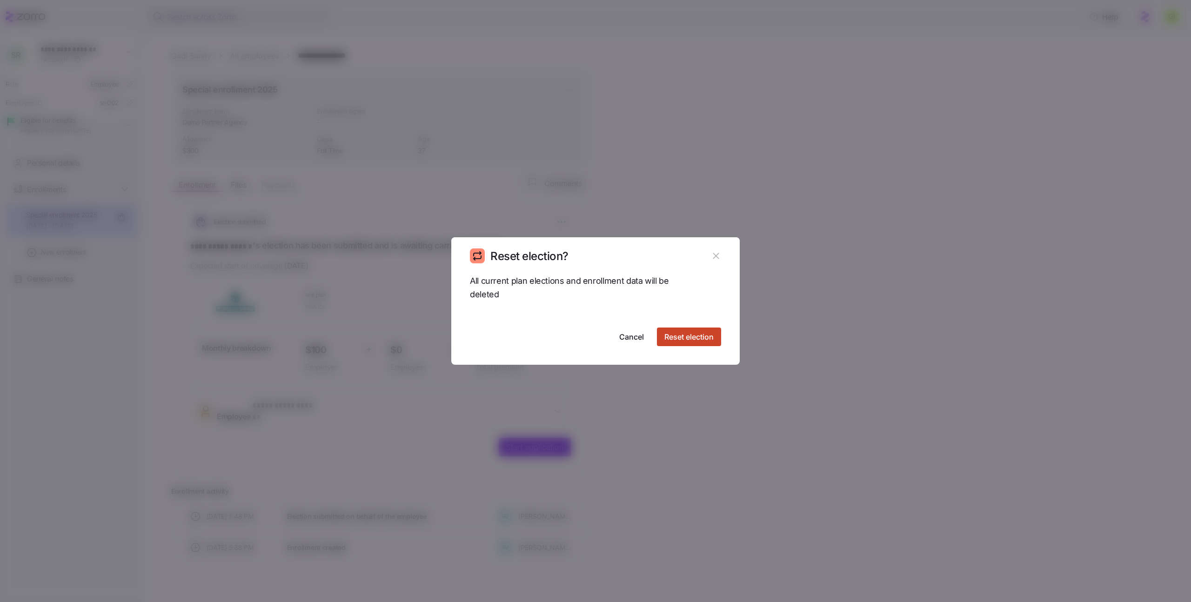
click at [690, 342] on button "Reset election" at bounding box center [689, 337] width 64 height 19
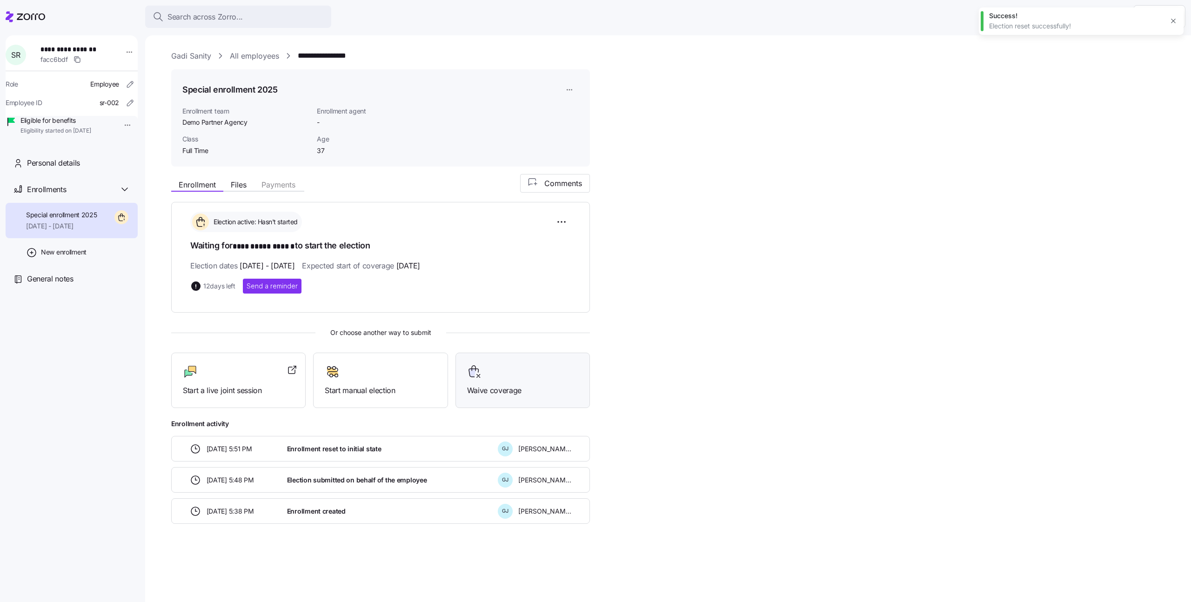
click at [495, 385] on span "Waive coverage" at bounding box center [522, 391] width 111 height 12
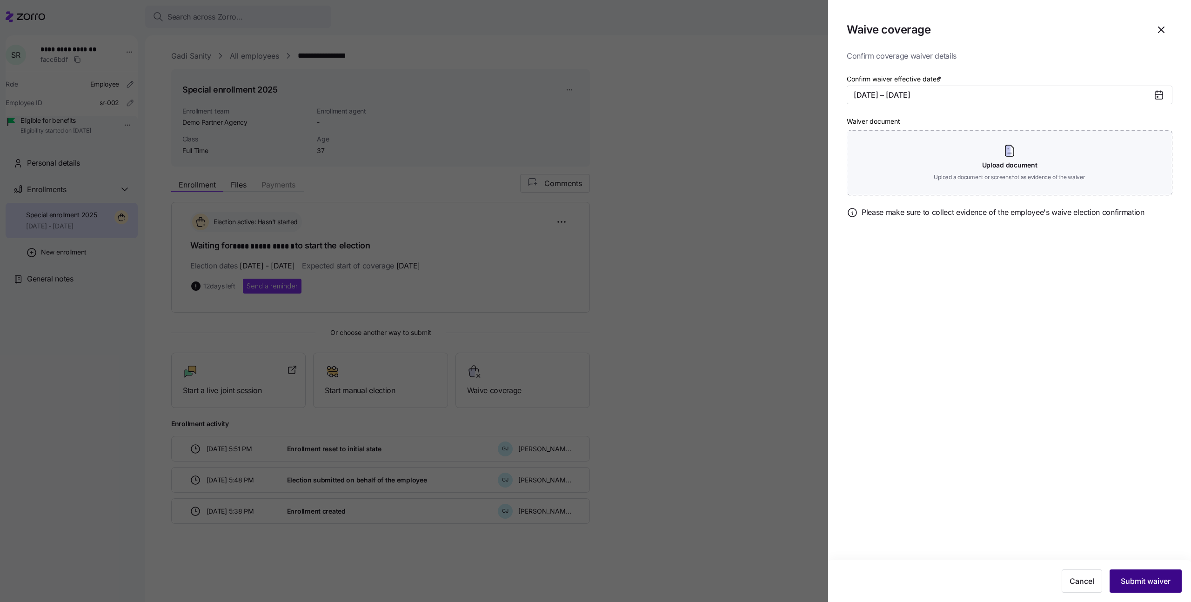
click at [1147, 578] on span "Submit waiver" at bounding box center [1146, 580] width 50 height 11
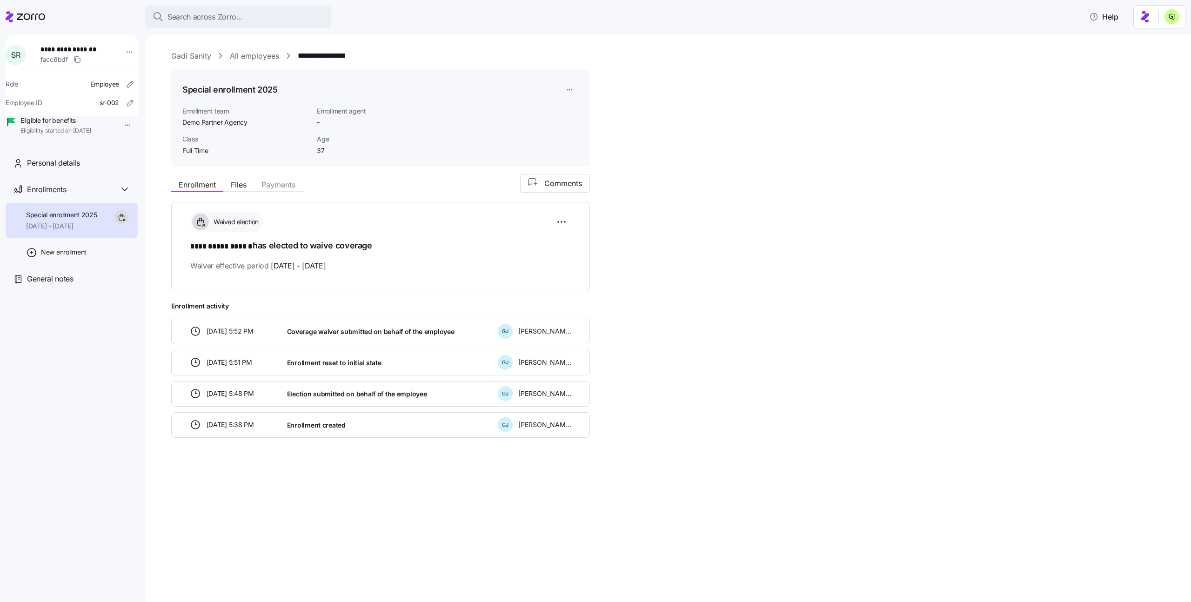
click at [569, 88] on html "**********" at bounding box center [595, 298] width 1191 height 596
click at [497, 107] on html "**********" at bounding box center [595, 298] width 1191 height 596
click at [122, 49] on html "**********" at bounding box center [595, 298] width 1191 height 596
click at [146, 116] on div "Log in as" at bounding box center [148, 119] width 27 height 10
click at [259, 59] on link "All employees" at bounding box center [254, 56] width 49 height 12
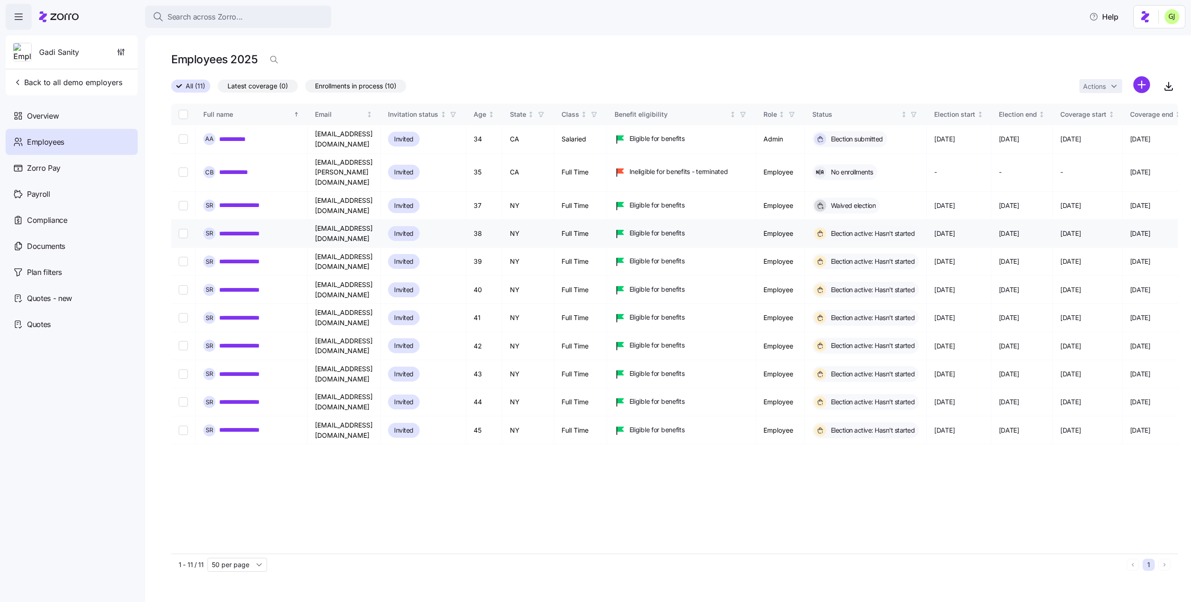
click at [182, 229] on input "Select record 4" at bounding box center [183, 233] width 9 height 9
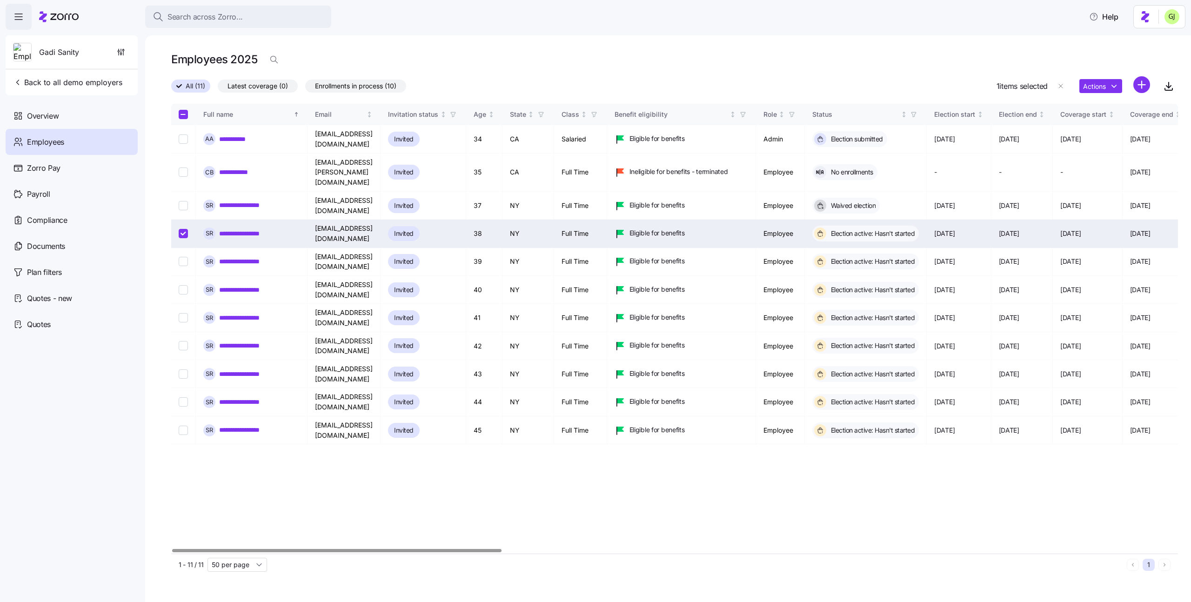
click at [182, 229] on input "Select record 4" at bounding box center [183, 233] width 9 height 9
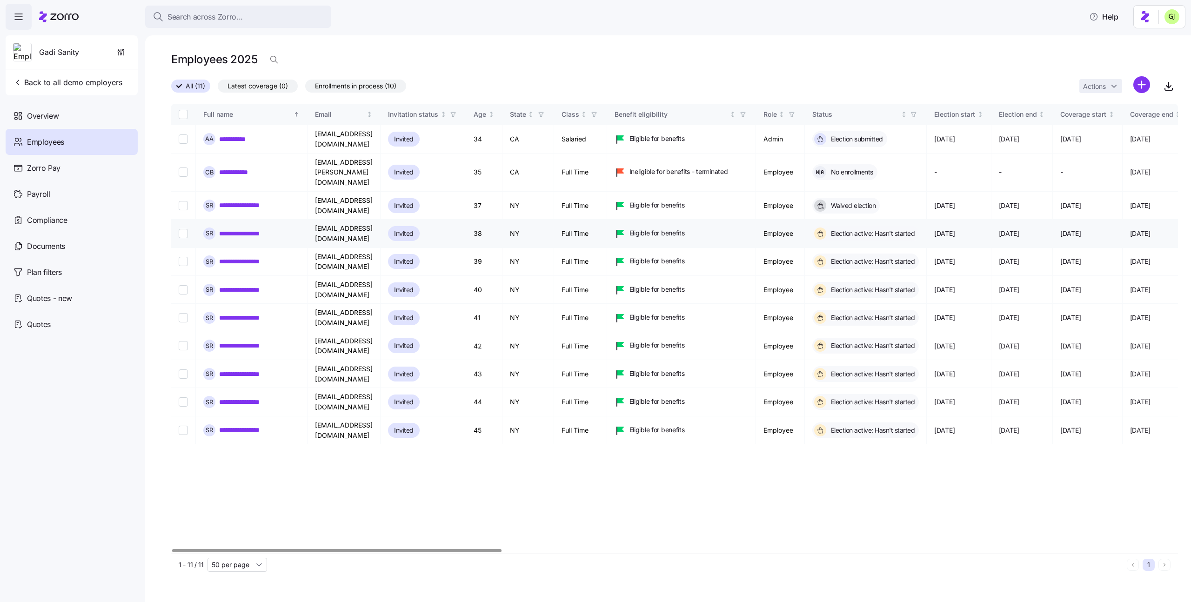
click at [184, 229] on input "Select record 4" at bounding box center [183, 233] width 9 height 9
checkbox input "true"
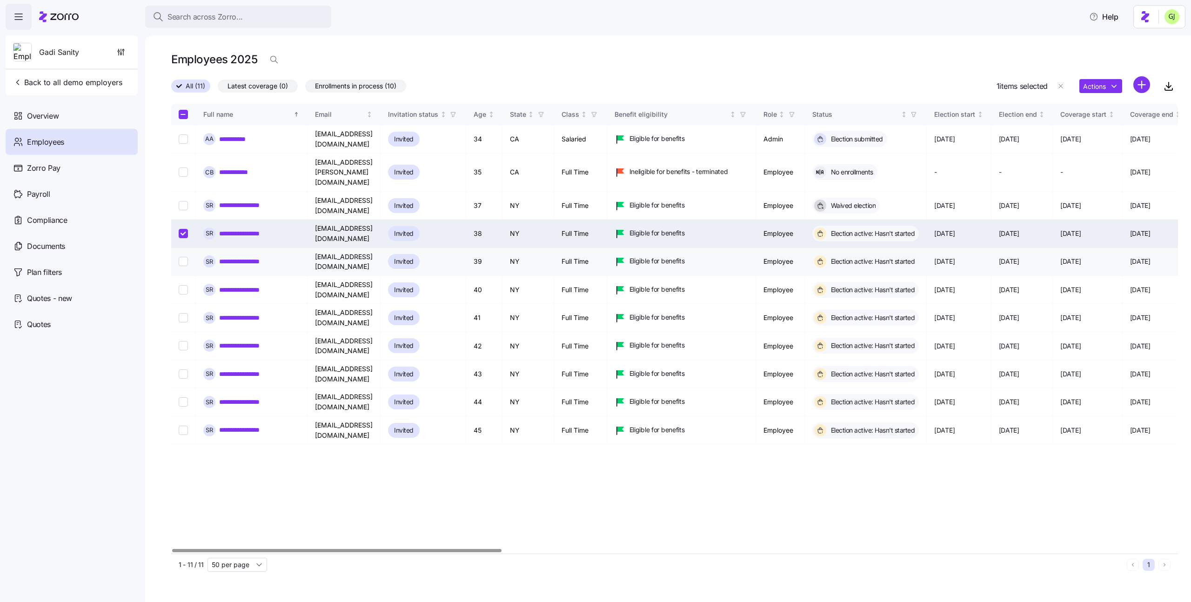
click at [184, 257] on input "Select record 5" at bounding box center [183, 261] width 9 height 9
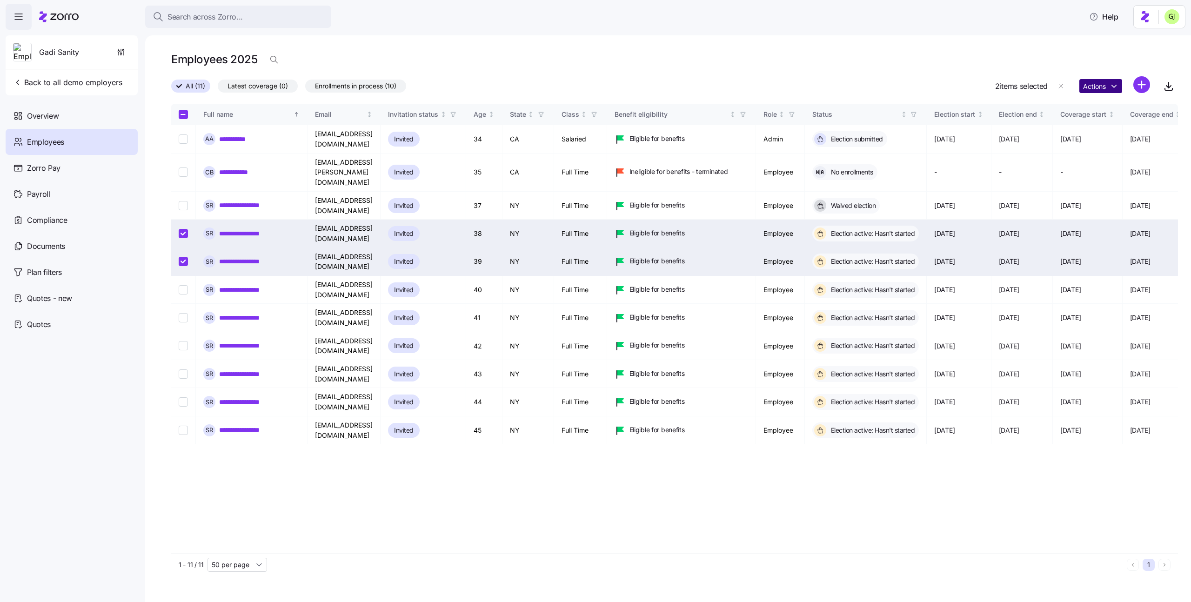
click at [1099, 86] on html "**********" at bounding box center [595, 298] width 1191 height 596
click at [1137, 152] on div "Change user role" at bounding box center [1152, 152] width 52 height 10
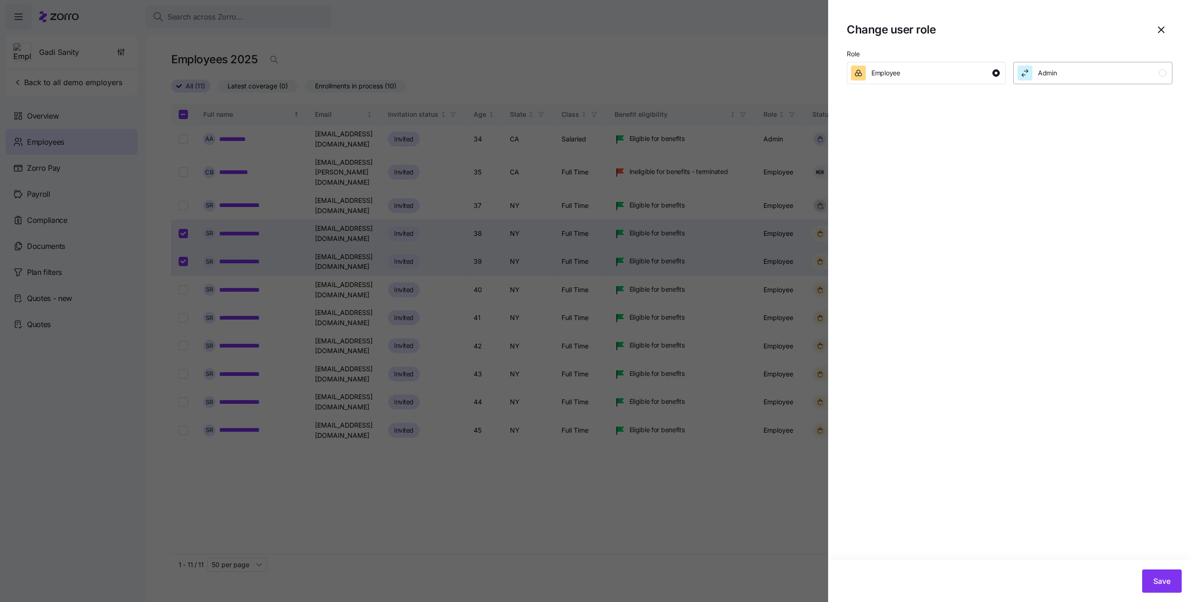
click at [1050, 80] on div "Admin" at bounding box center [1047, 73] width 19 height 15
click at [1160, 582] on span "Save" at bounding box center [1161, 580] width 17 height 11
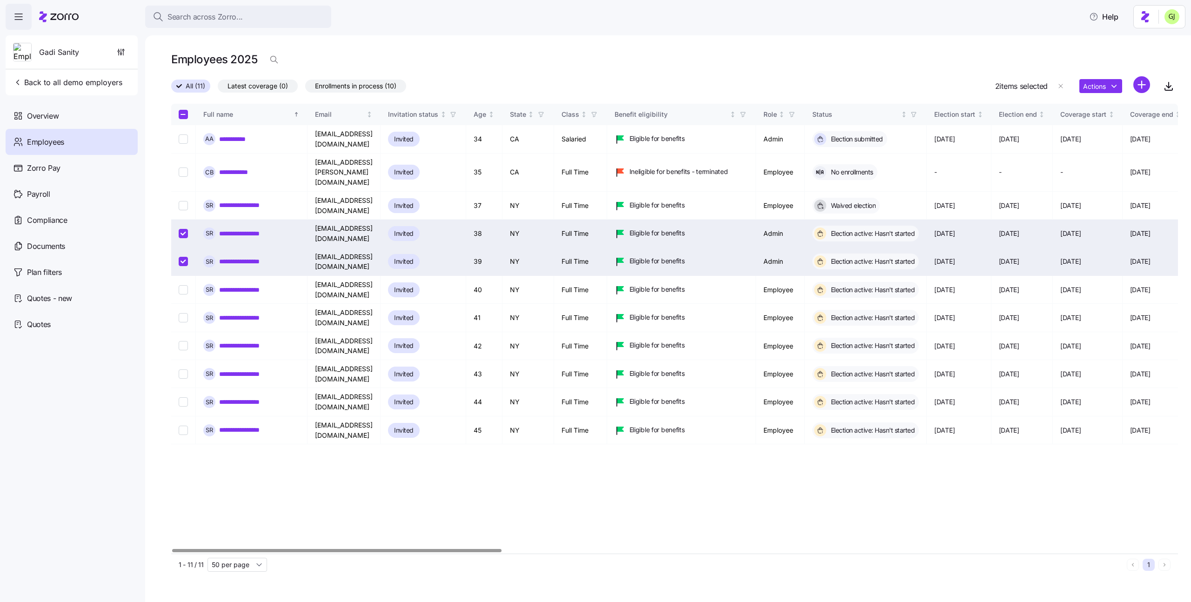
click at [182, 257] on input "Select record 5" at bounding box center [183, 261] width 9 height 9
checkbox input "false"
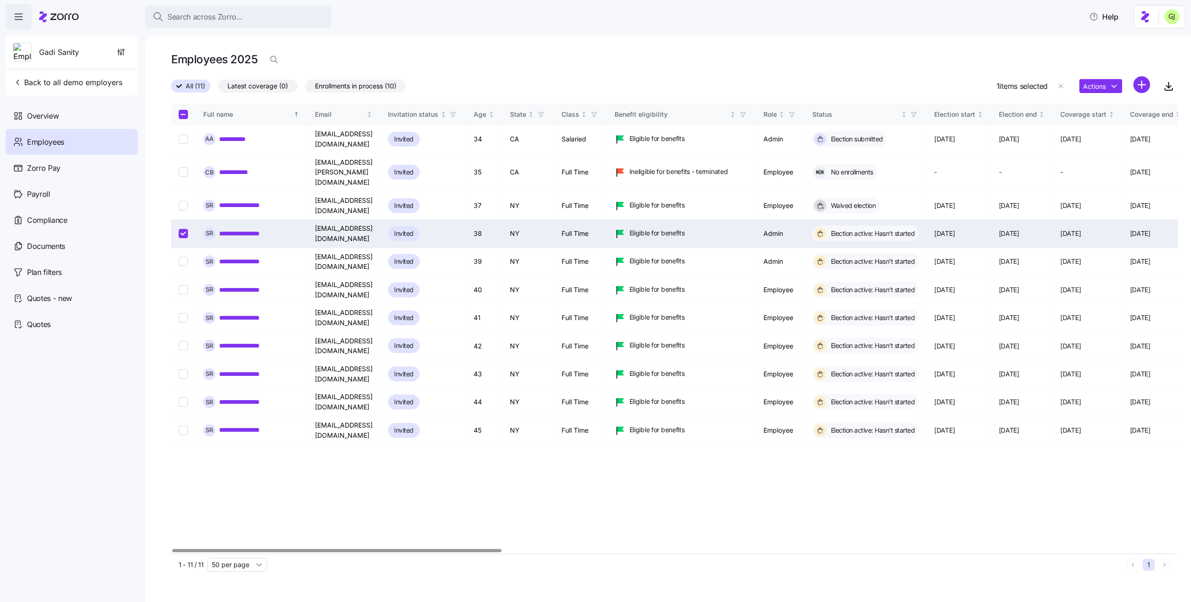
click at [182, 229] on input "Select record 4" at bounding box center [183, 233] width 9 height 9
checkbox input "false"
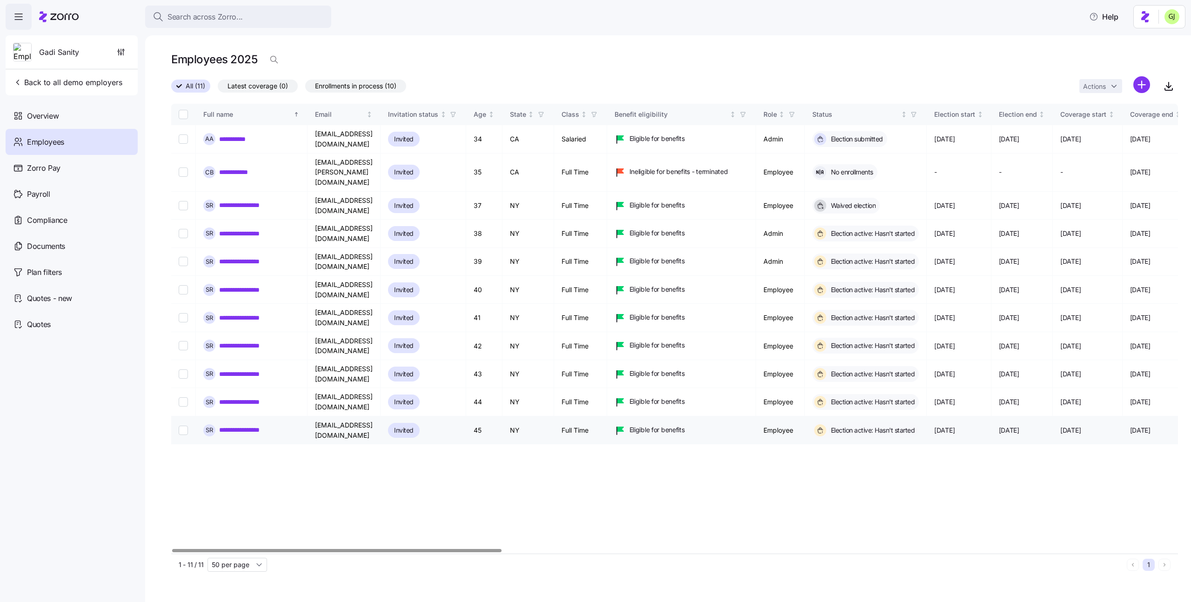
click at [184, 426] on input "Select record 11" at bounding box center [183, 430] width 9 height 9
checkbox input "true"
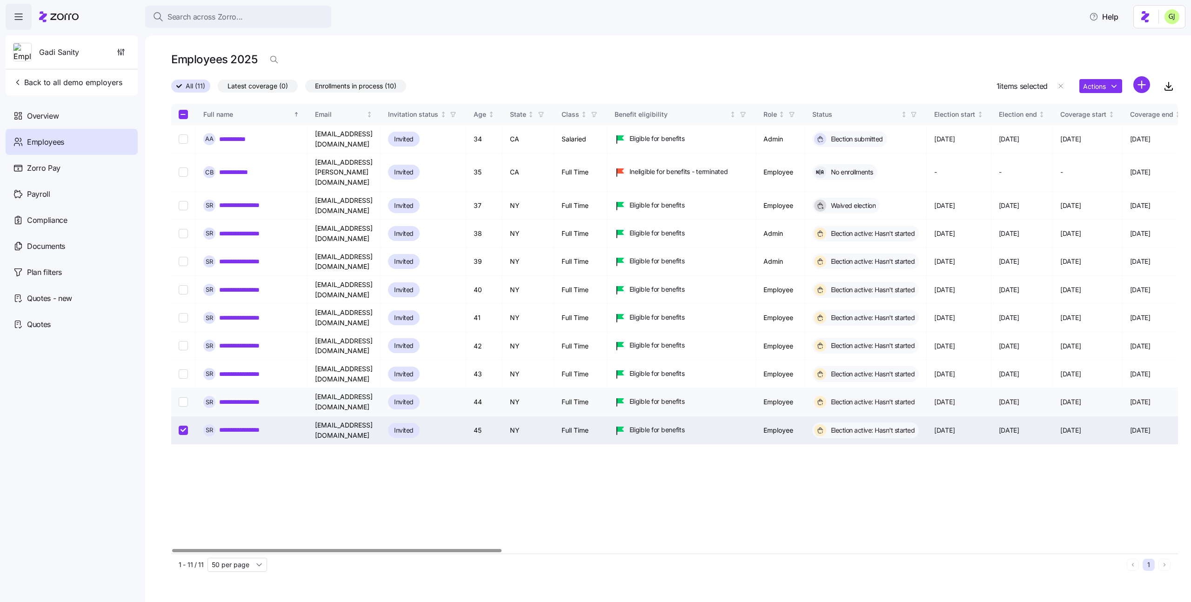
click at [183, 397] on input "Select record 10" at bounding box center [183, 401] width 9 height 9
checkbox input "true"
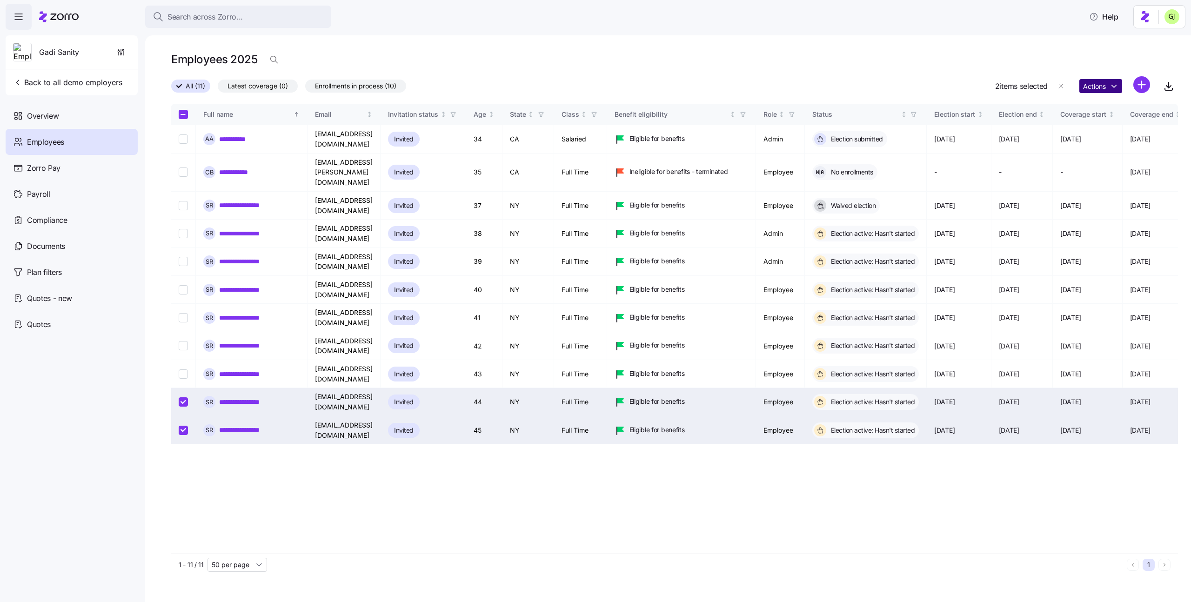
click at [1110, 88] on html "**********" at bounding box center [595, 298] width 1191 height 596
click at [983, 107] on div "Account invitation" at bounding box center [961, 107] width 88 height 15
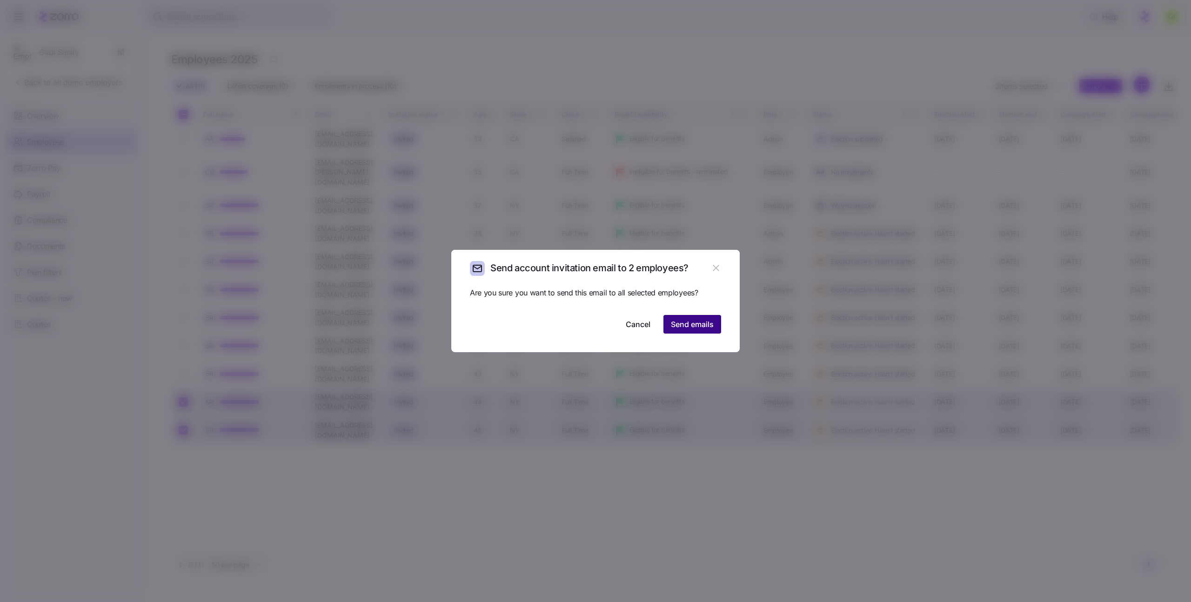
click at [700, 319] on span "Send emails" at bounding box center [692, 324] width 43 height 11
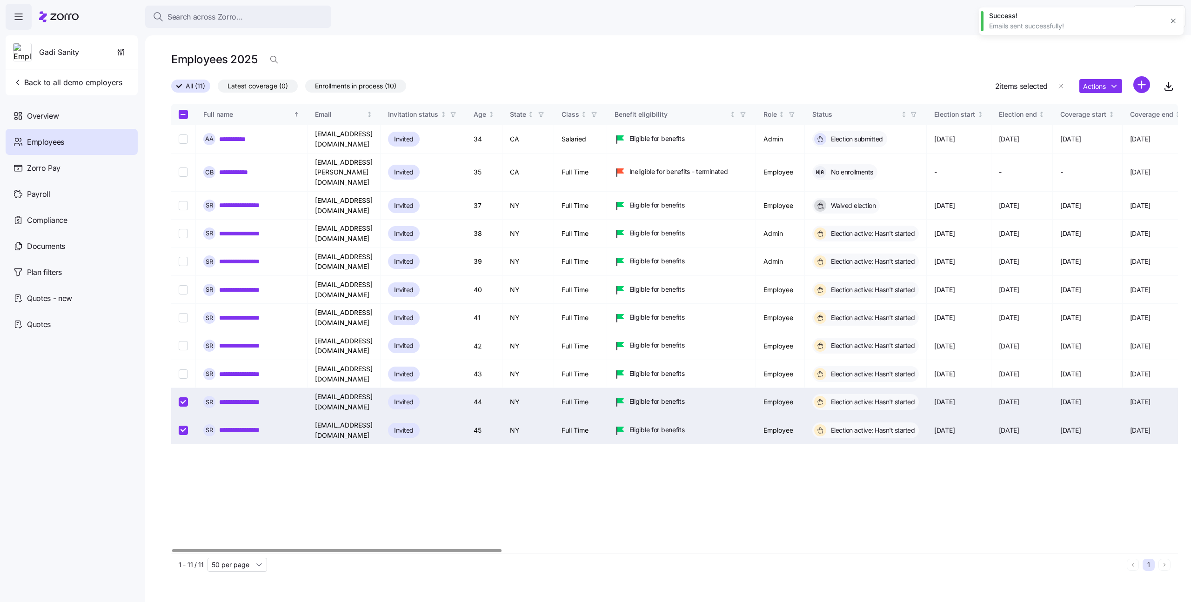
click at [183, 426] on input "Select record 11" at bounding box center [183, 430] width 9 height 9
checkbox input "false"
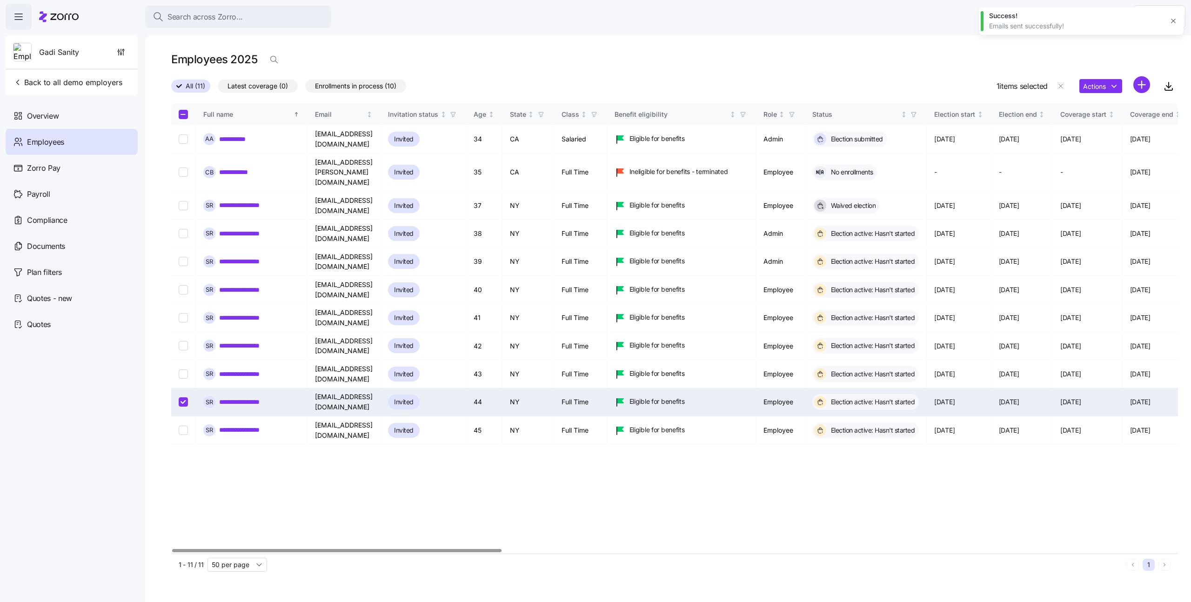
click at [184, 397] on input "Select record 10" at bounding box center [183, 401] width 9 height 9
checkbox input "false"
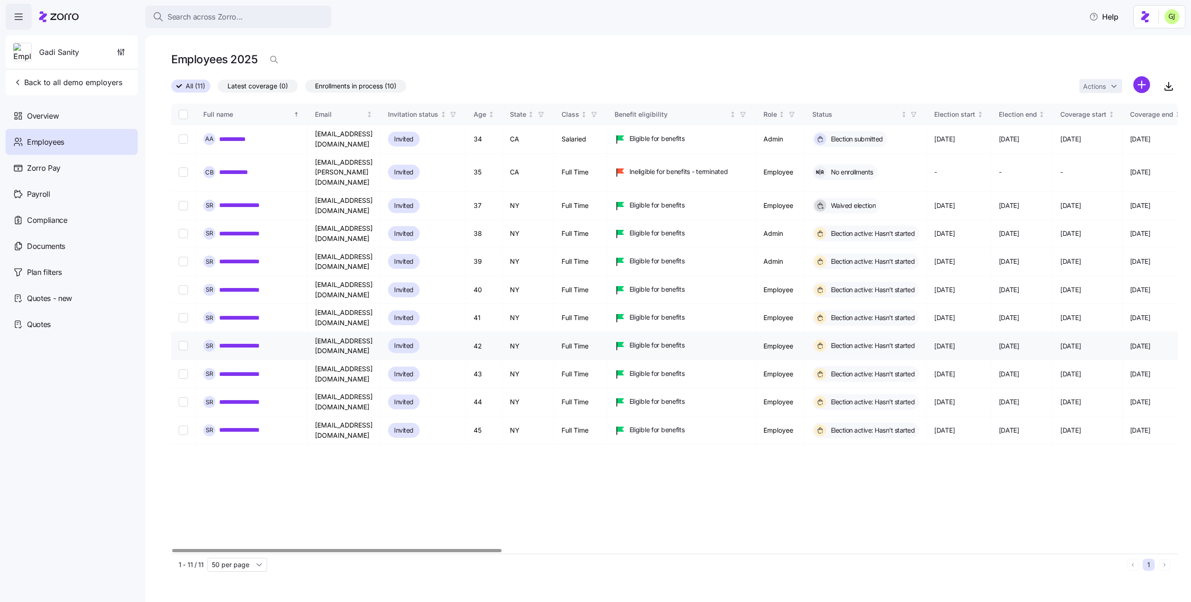
click at [249, 341] on link "**********" at bounding box center [246, 345] width 55 height 9
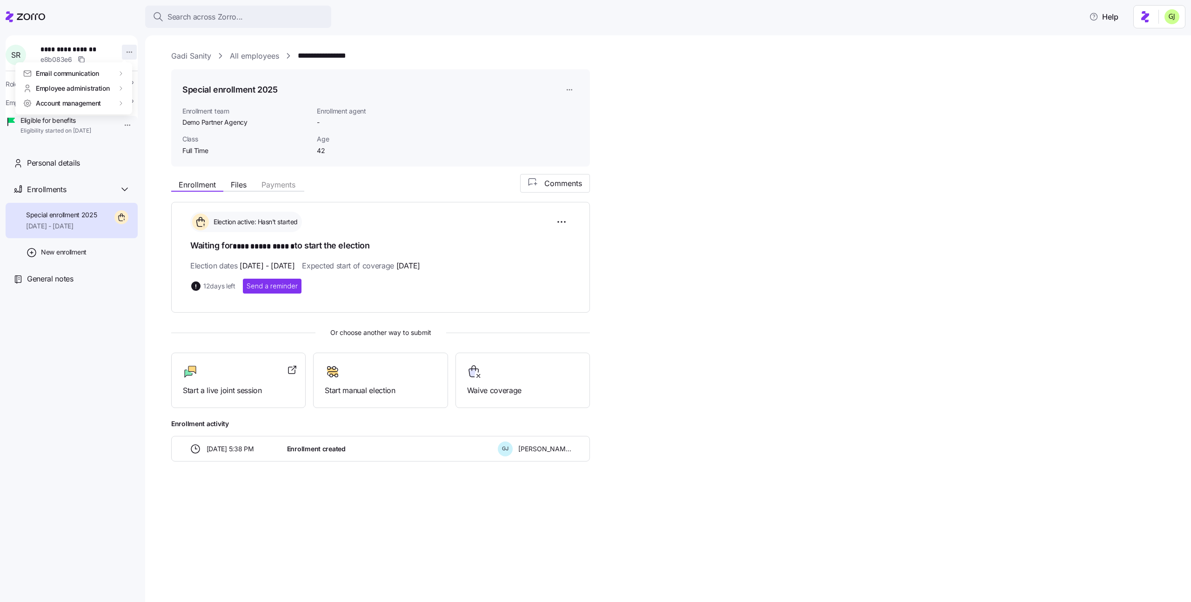
click at [124, 54] on html "**********" at bounding box center [595, 298] width 1191 height 596
click at [161, 168] on html "**********" at bounding box center [595, 298] width 1191 height 596
click at [126, 82] on icon "button" at bounding box center [130, 84] width 9 height 9
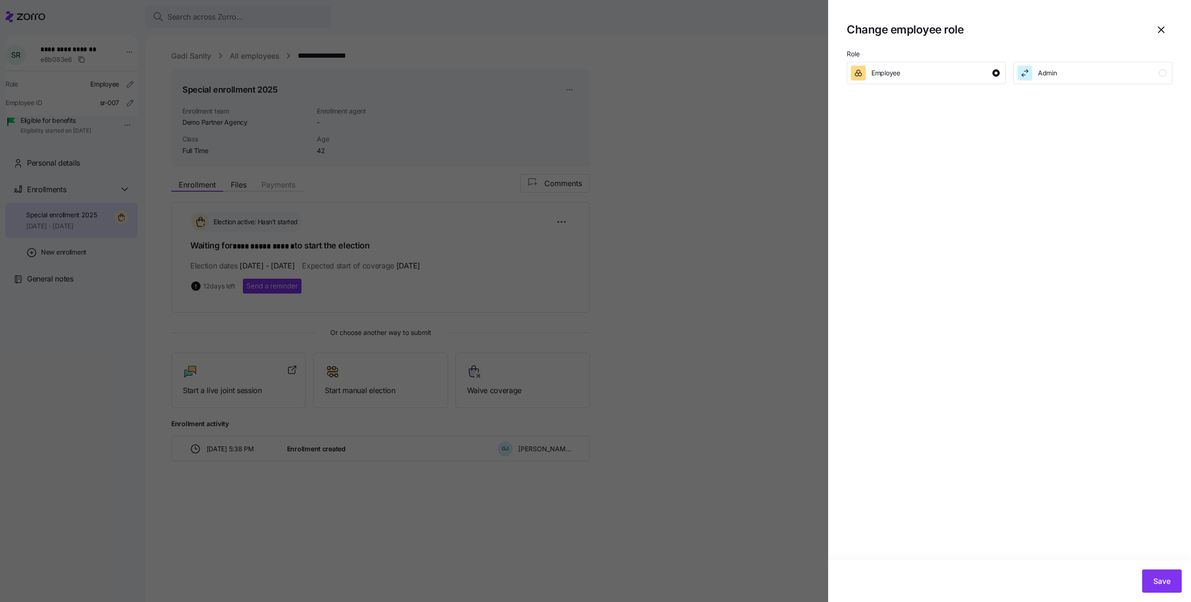
click at [138, 104] on div at bounding box center [595, 301] width 1191 height 602
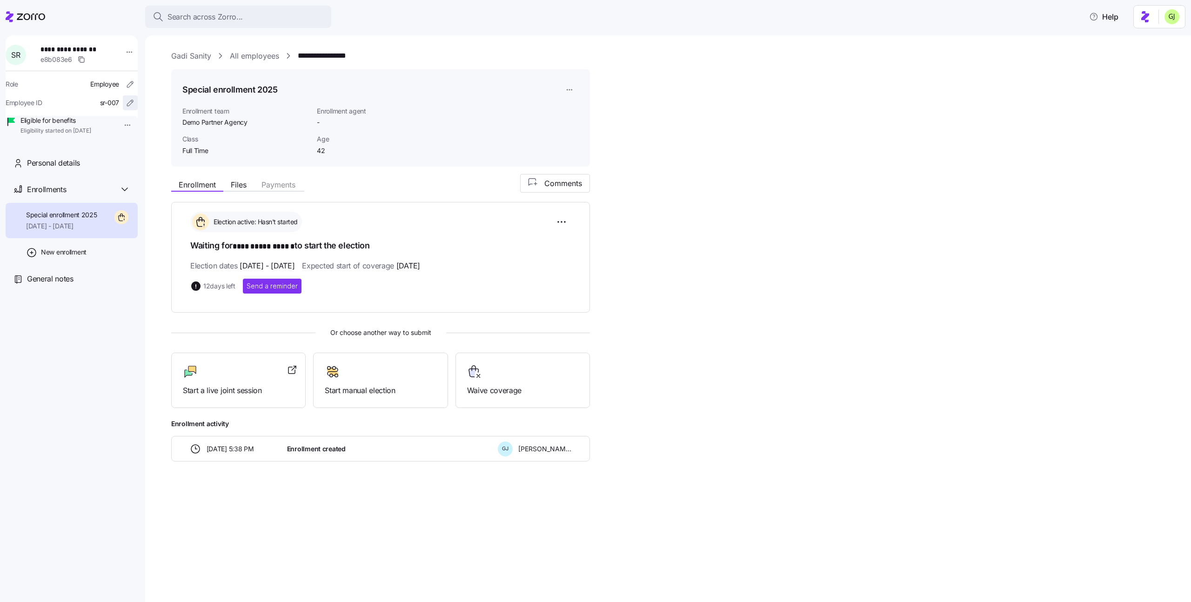
click at [126, 104] on icon "button" at bounding box center [130, 102] width 9 height 9
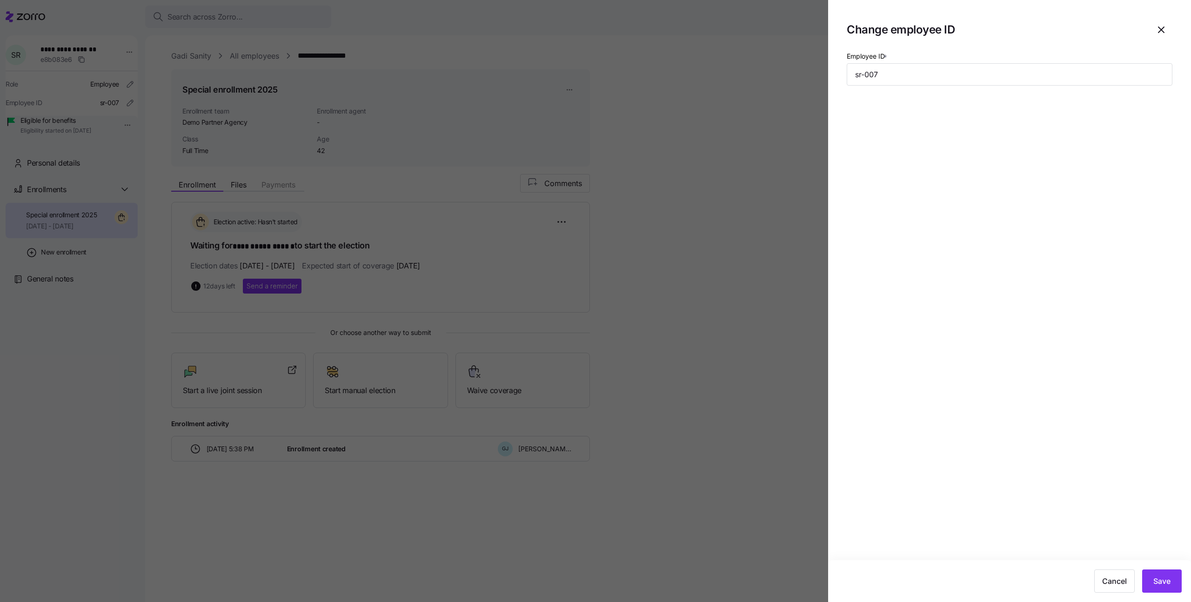
click at [150, 95] on div at bounding box center [595, 301] width 1191 height 602
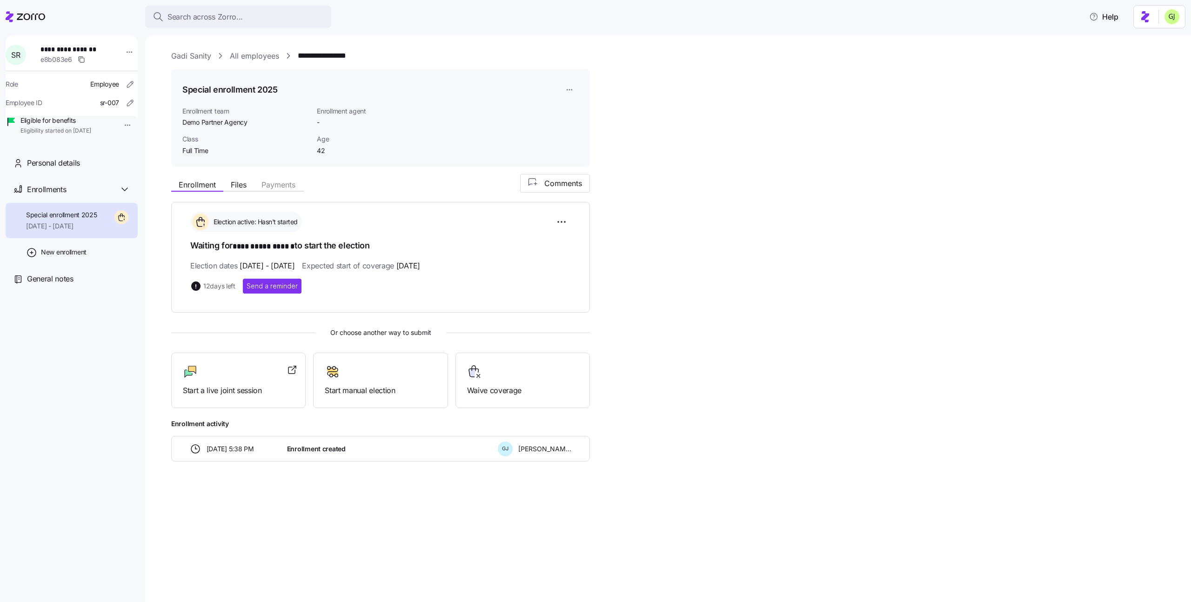
click at [569, 92] on html "**********" at bounding box center [595, 298] width 1191 height 596
click at [640, 70] on html "**********" at bounding box center [595, 298] width 1191 height 596
click at [566, 223] on html "**********" at bounding box center [595, 298] width 1191 height 596
click at [650, 214] on html "**********" at bounding box center [595, 298] width 1191 height 596
click at [99, 169] on div "Personal details" at bounding box center [78, 163] width 103 height 12
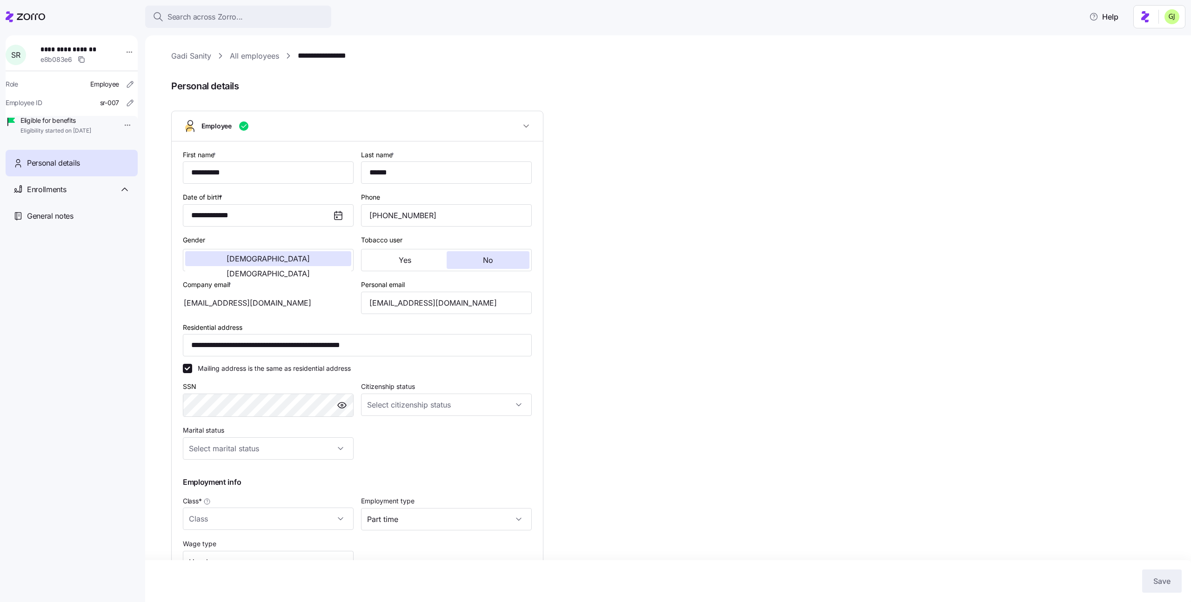
type input "Full Time"
click at [295, 346] on input "**********" at bounding box center [357, 345] width 349 height 22
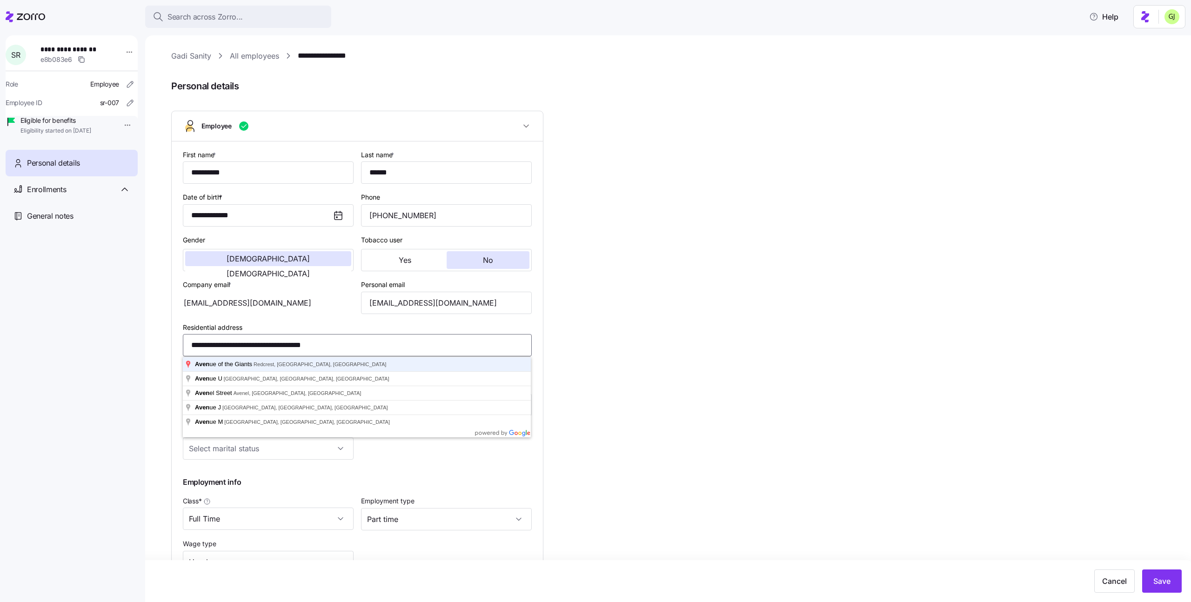
type input "**********"
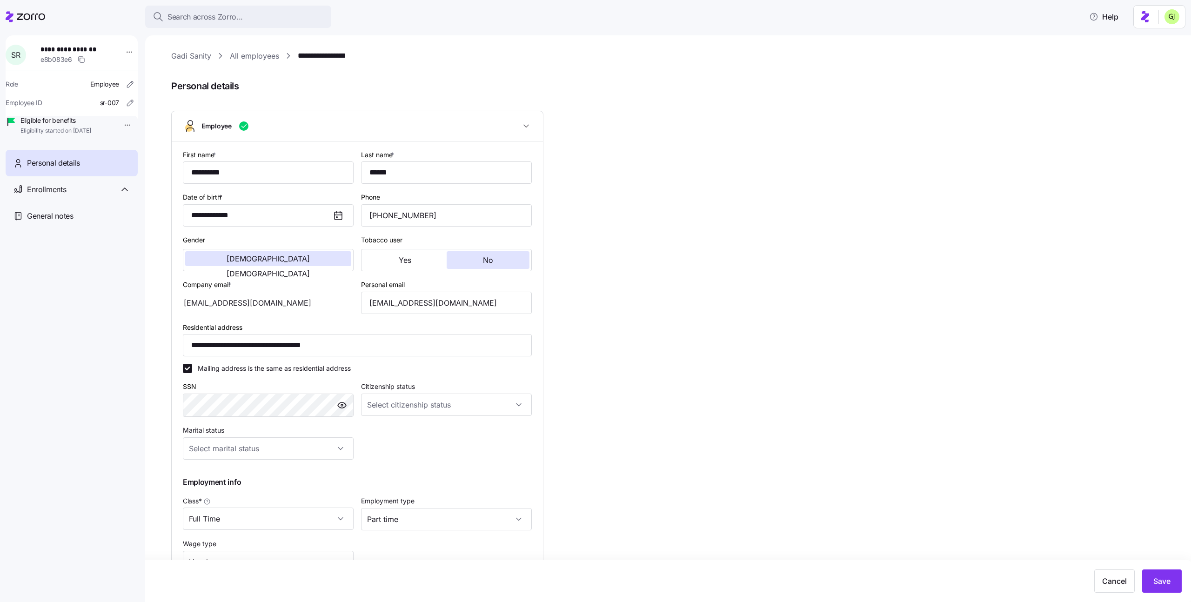
click at [602, 349] on div "**********" at bounding box center [674, 364] width 1007 height 629
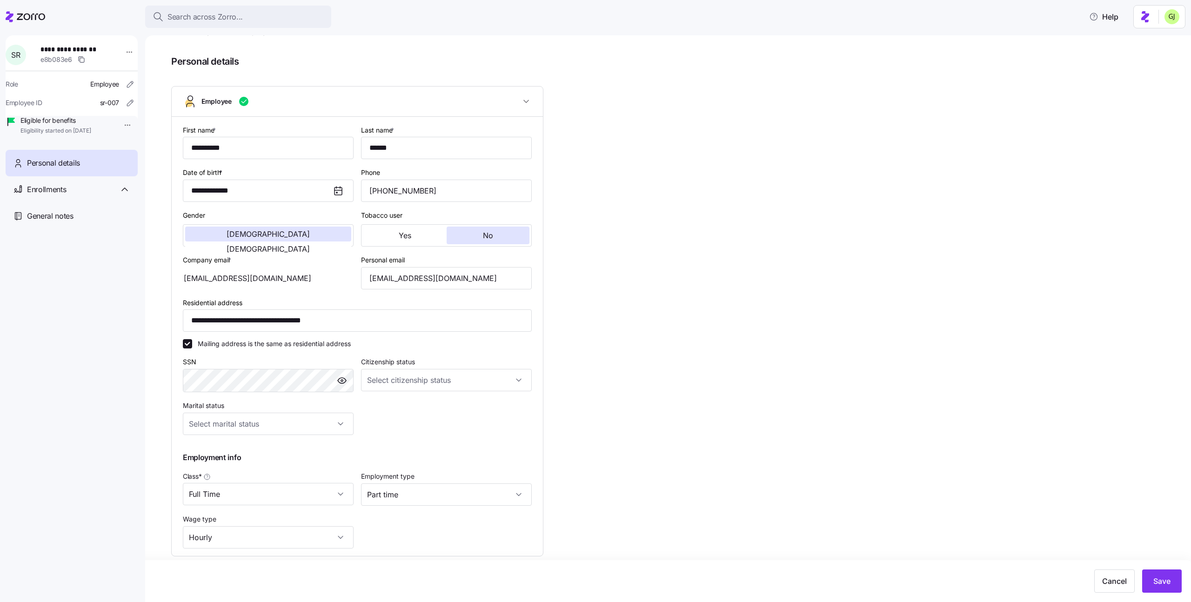
scroll to position [68, 0]
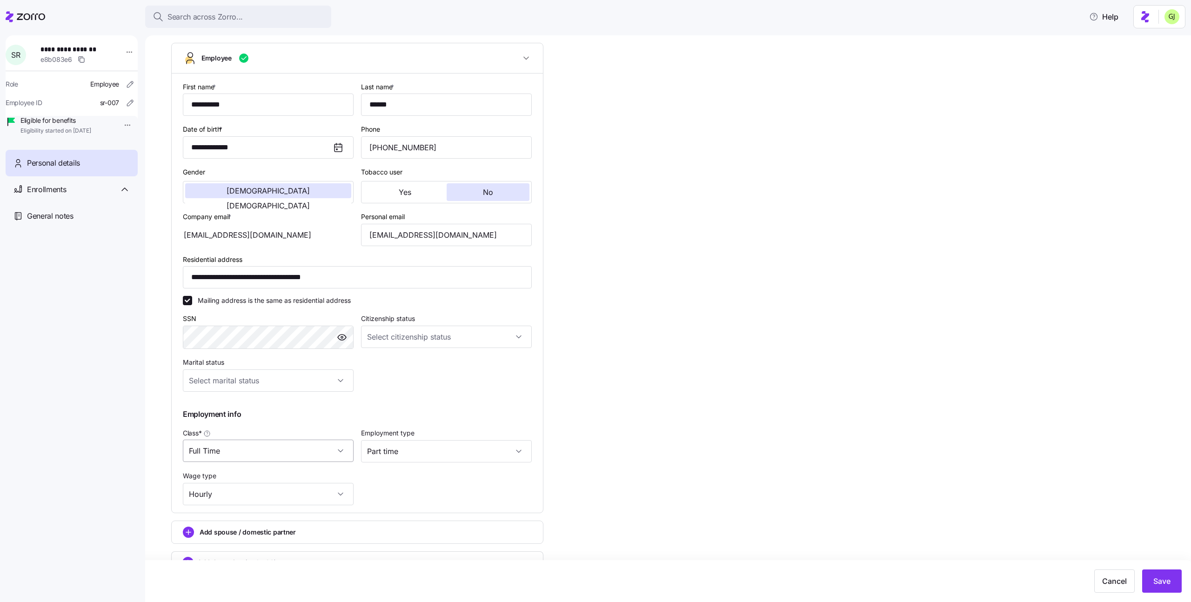
click at [278, 447] on input "Full Time" at bounding box center [268, 451] width 171 height 22
click at [411, 475] on div "**********" at bounding box center [357, 293] width 356 height 432
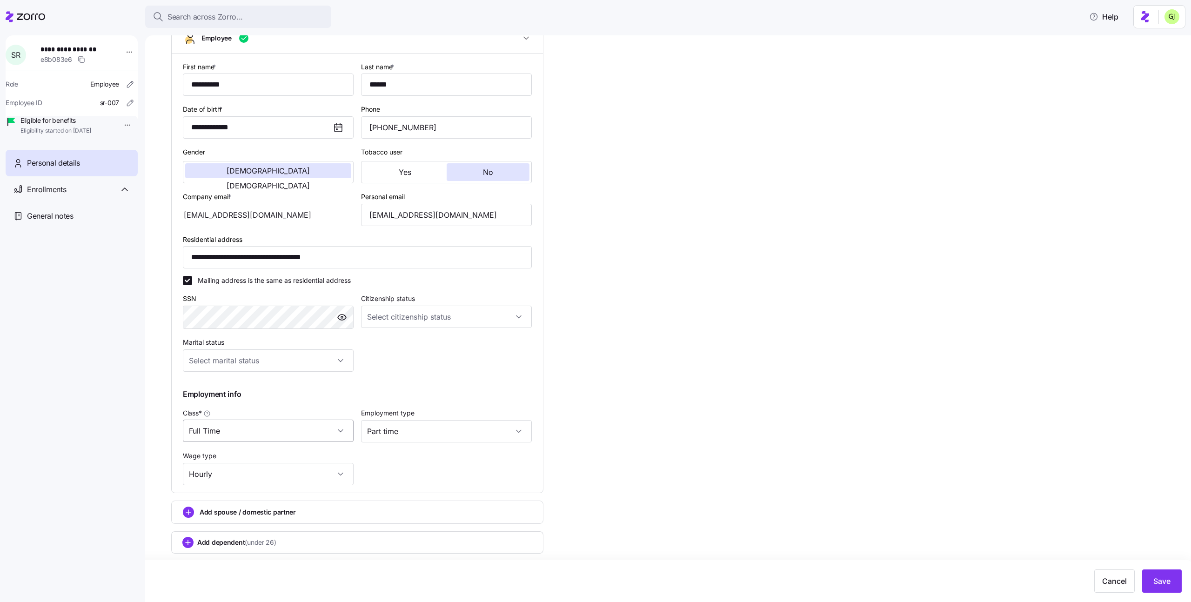
click at [335, 434] on input "Full Time" at bounding box center [268, 431] width 171 height 22
click at [391, 445] on div "Employment type Part time" at bounding box center [446, 424] width 178 height 43
click at [394, 439] on input "Part time" at bounding box center [446, 431] width 171 height 22
click at [397, 457] on span "Full time" at bounding box center [384, 460] width 25 height 10
type input "Full time"
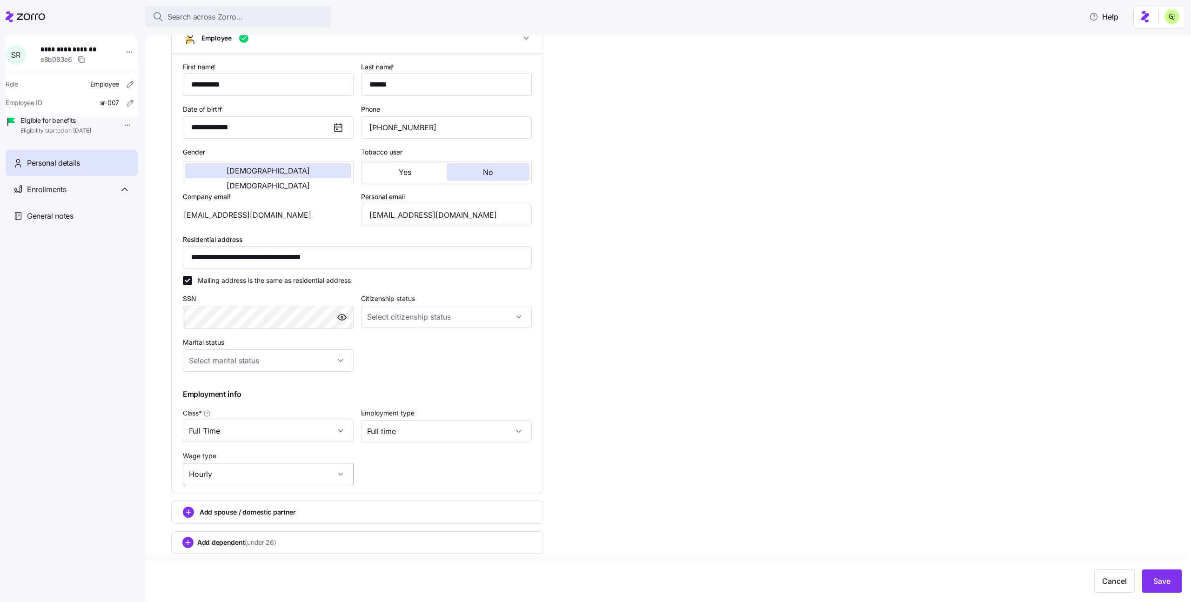
click at [301, 467] on input "Hourly" at bounding box center [268, 474] width 171 height 22
click at [286, 498] on div "Salary" at bounding box center [268, 503] width 163 height 20
type input "Salary"
click at [1158, 583] on span "Save" at bounding box center [1161, 580] width 17 height 11
click at [91, 279] on div "**********" at bounding box center [72, 306] width 132 height 542
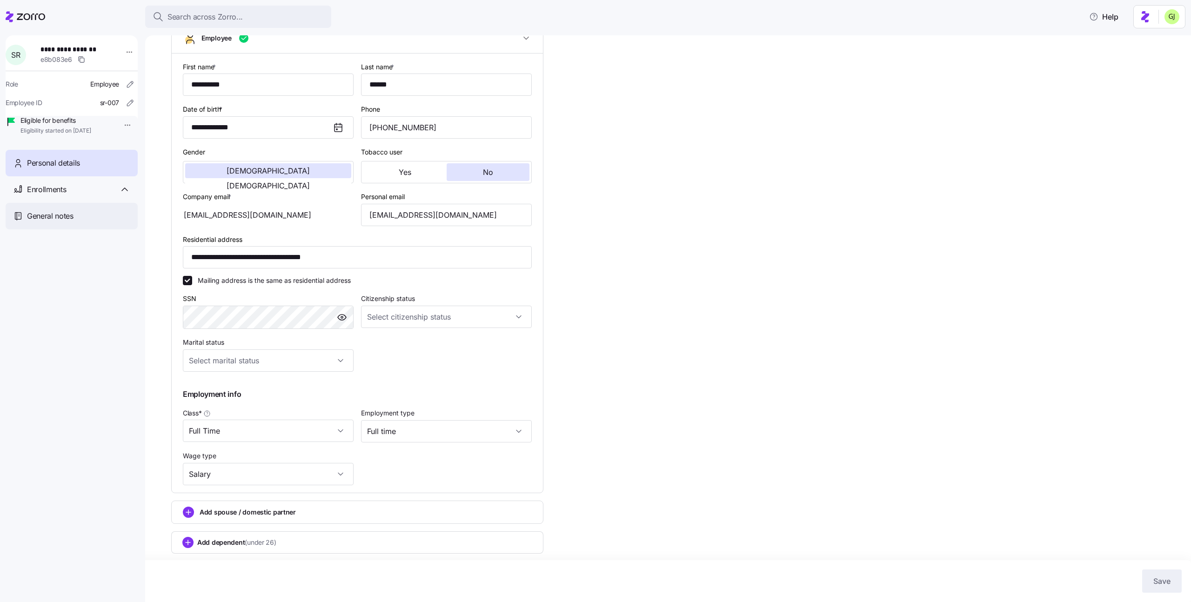
click at [67, 222] on span "General notes" at bounding box center [50, 216] width 47 height 12
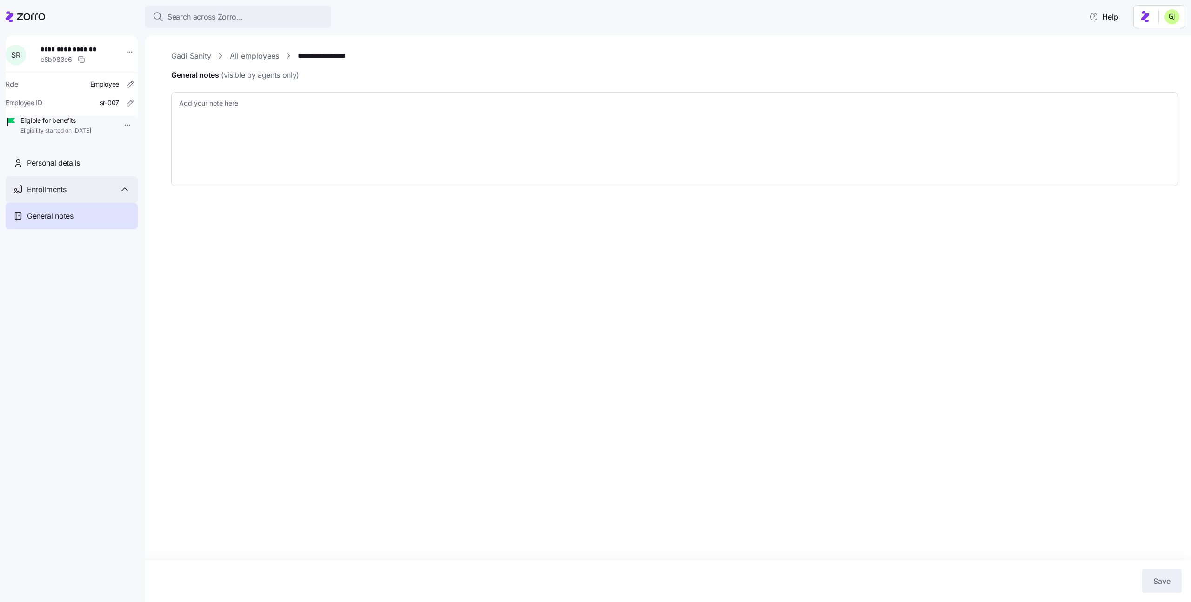
click at [60, 195] on span "Enrollments" at bounding box center [46, 190] width 39 height 12
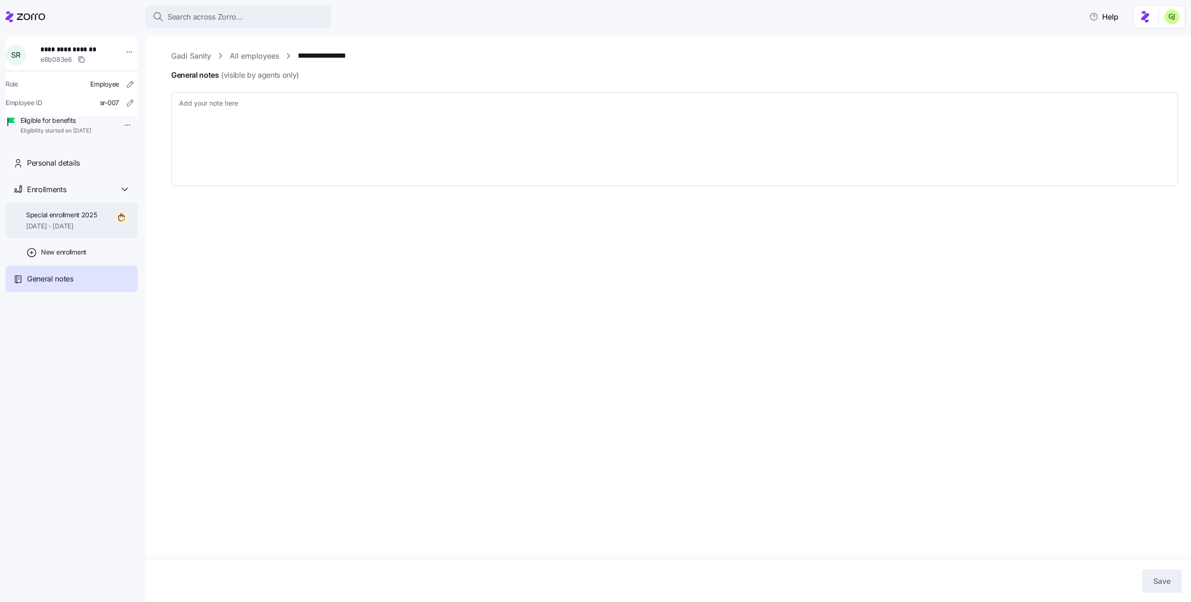
click at [63, 231] on span "10/01/2025 - 12/31/2025" at bounding box center [61, 225] width 71 height 9
type textarea "x"
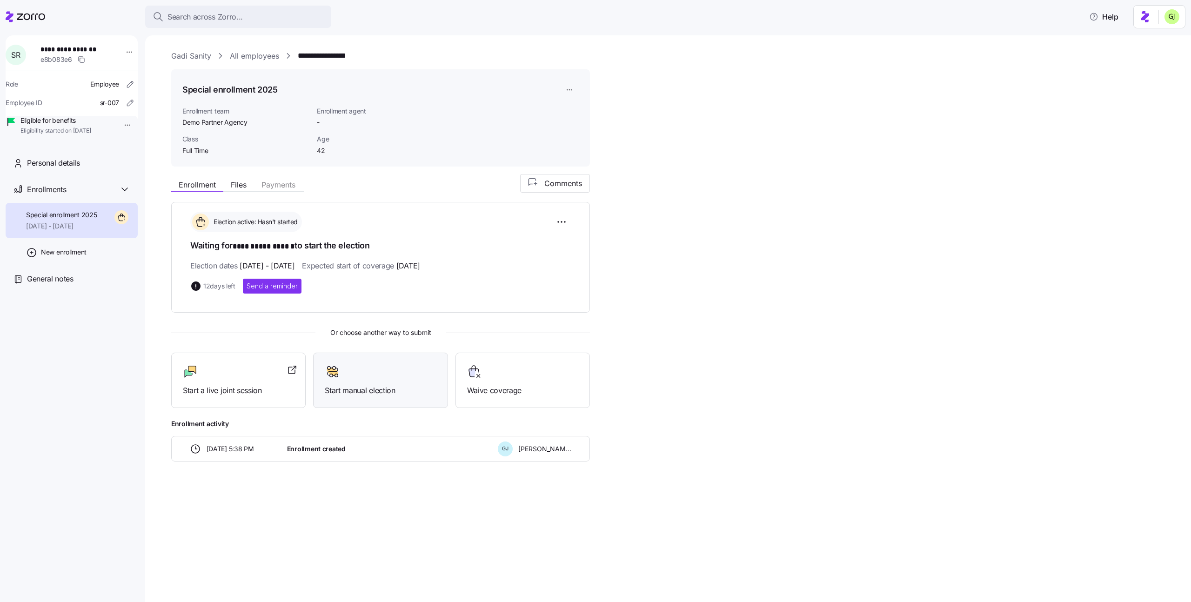
click at [366, 375] on div at bounding box center [380, 371] width 111 height 15
click at [343, 379] on div "Start manual election" at bounding box center [380, 380] width 111 height 32
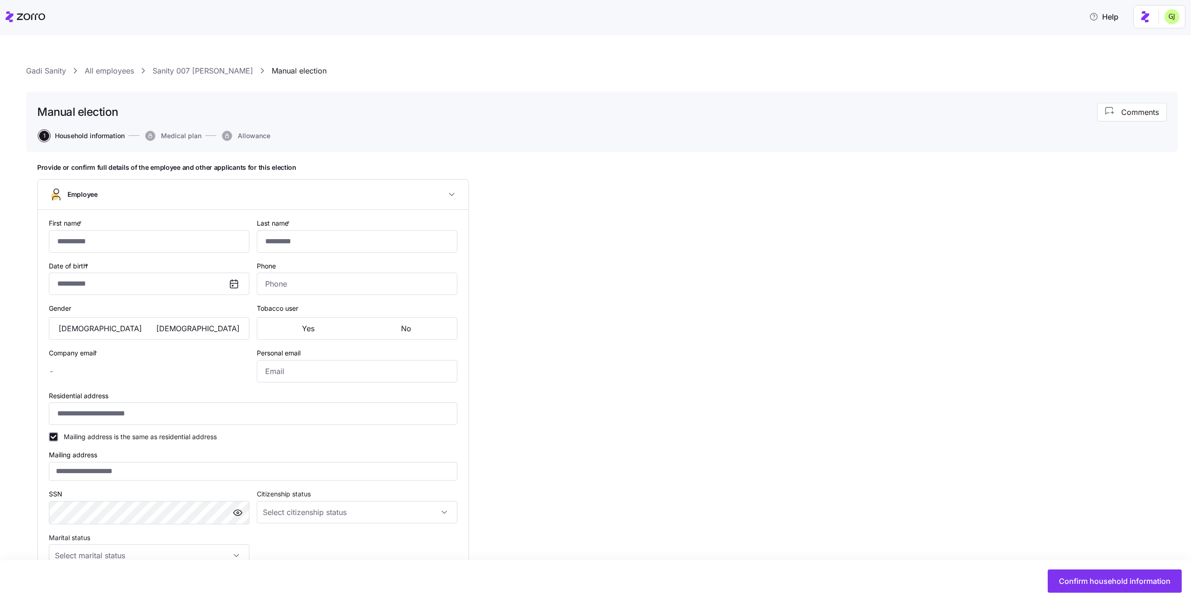
type input "**********"
type input "******"
type input "sanity+007_company2@myzorro.co"
type input "sanity+007_personal@myzorro.co"
type input "**********"
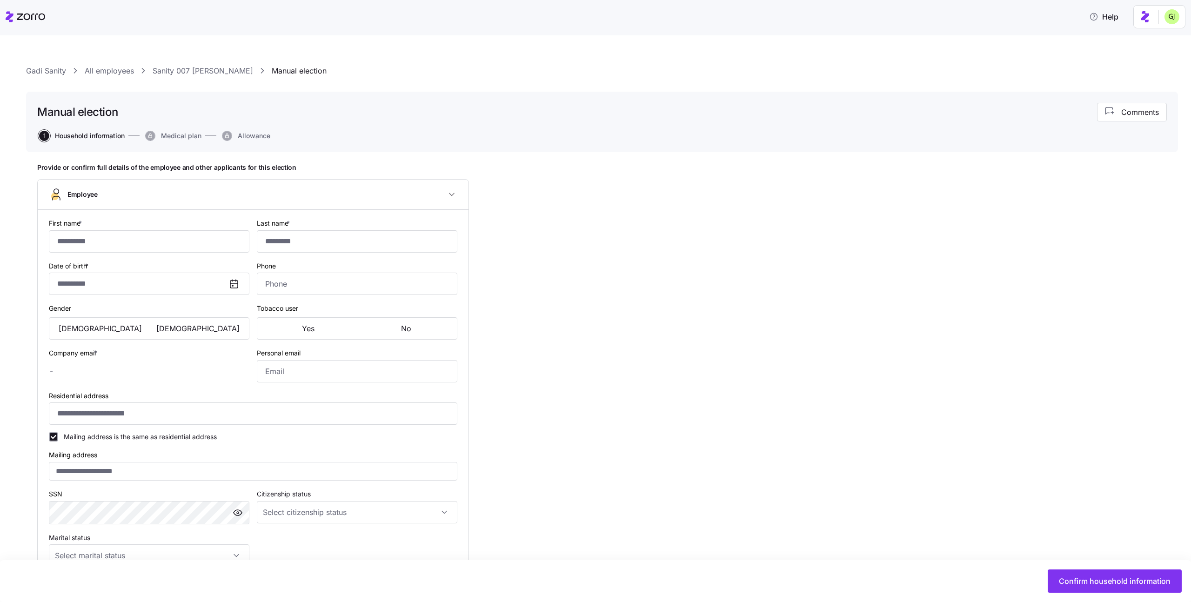
checkbox input "true"
type input "**********"
type input "(202) 514-2000"
type input "Full Time"
type input "Full time"
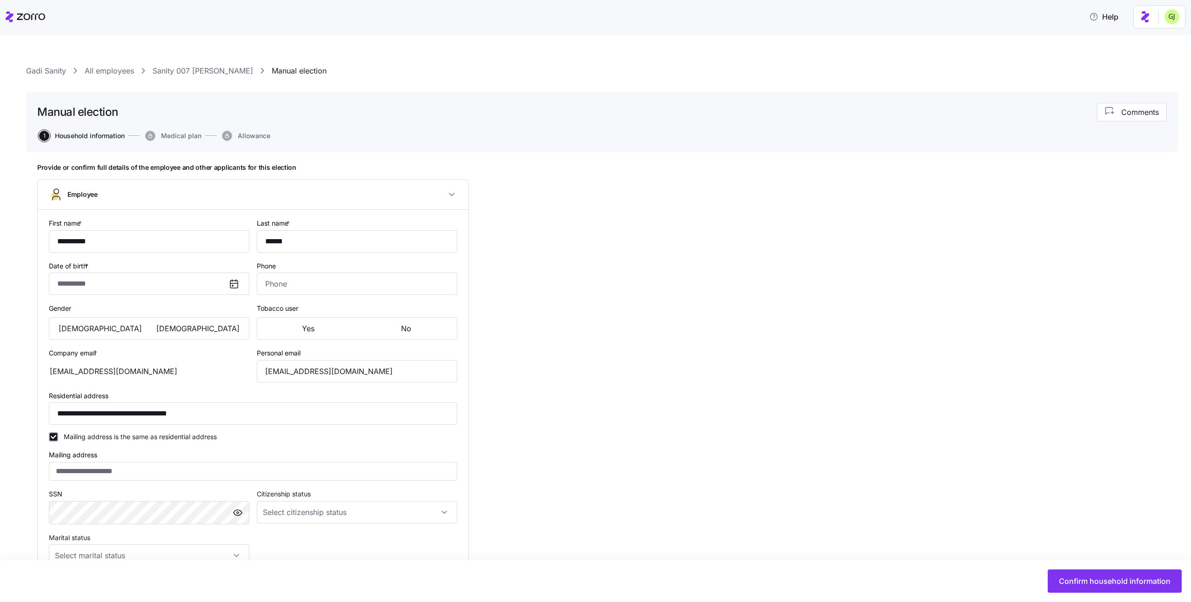
type input "Salary"
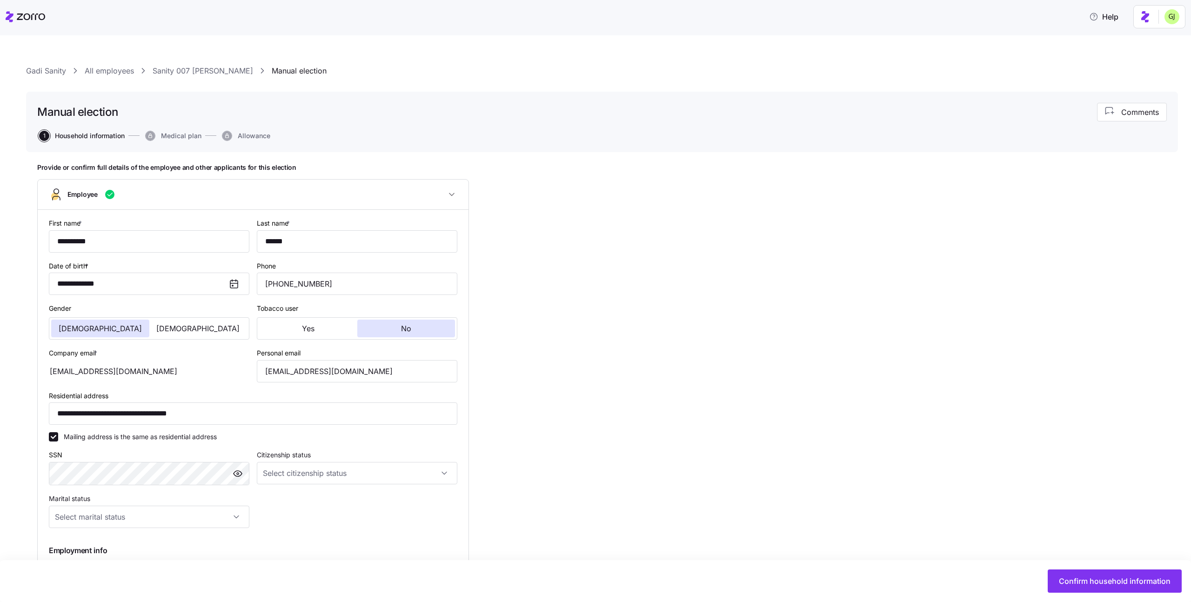
scroll to position [166, 0]
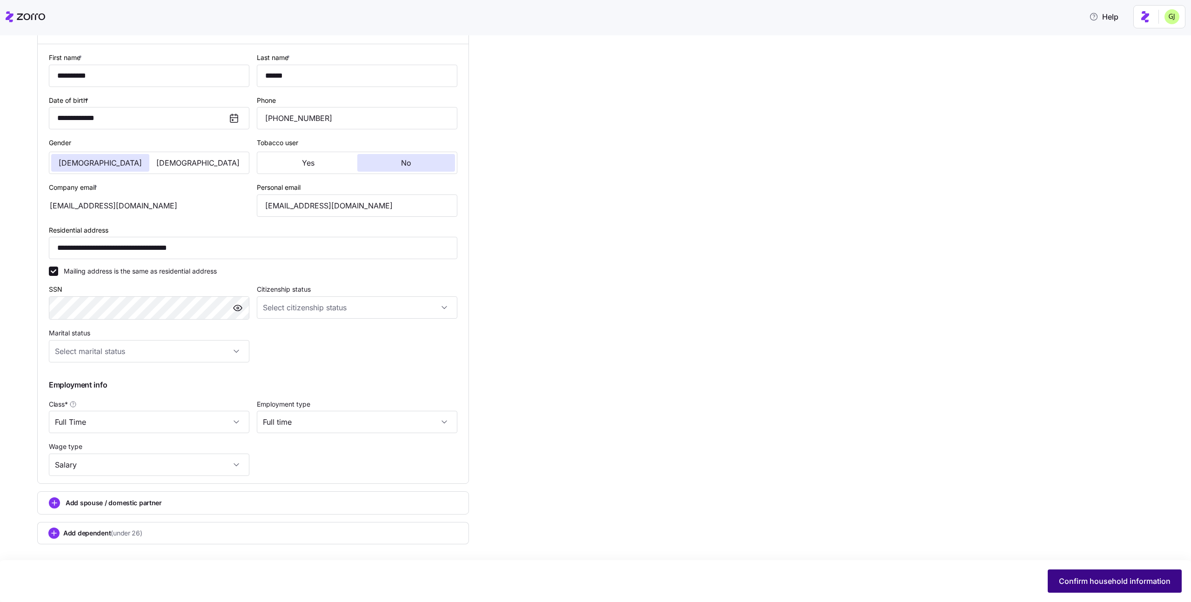
click at [1107, 583] on span "Confirm household information" at bounding box center [1115, 580] width 112 height 11
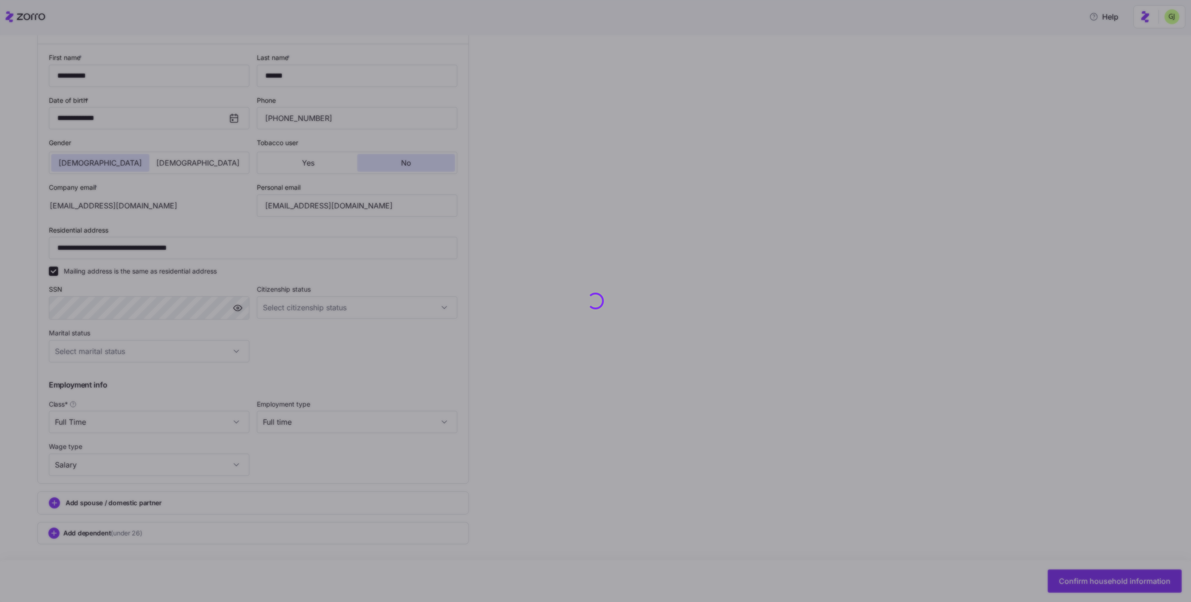
click at [1087, 588] on div at bounding box center [595, 301] width 1191 height 602
click at [1087, 588] on button "Confirm household information" at bounding box center [1115, 580] width 134 height 23
click at [1087, 588] on div at bounding box center [595, 301] width 1191 height 602
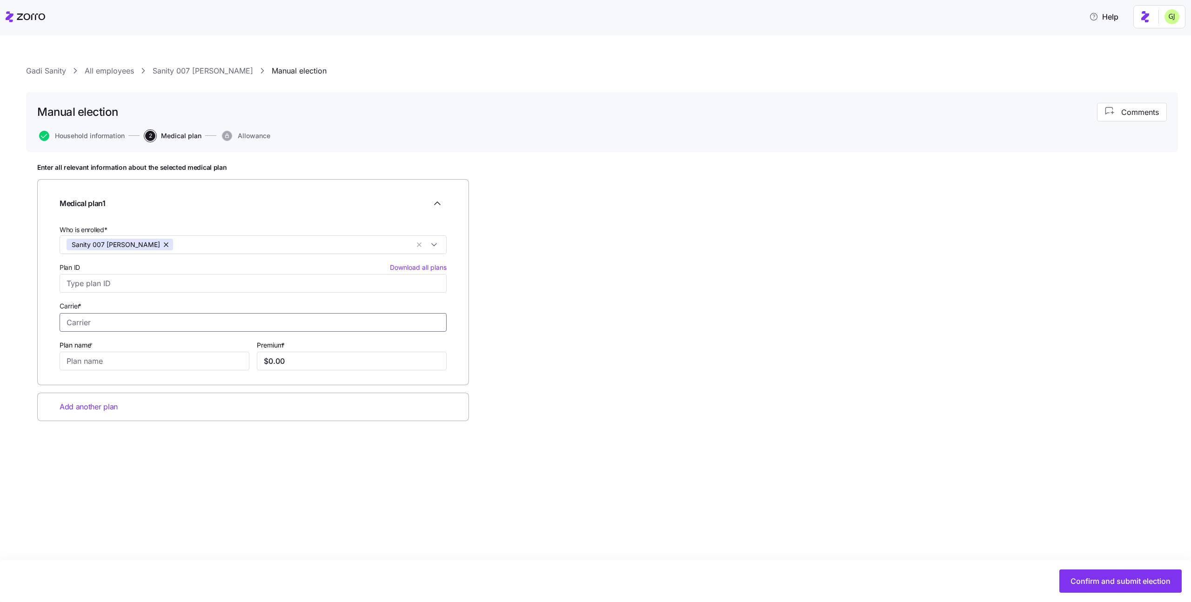
click at [245, 319] on input "Carrier *" at bounding box center [253, 322] width 387 height 19
click at [234, 340] on div "Anthem" at bounding box center [253, 347] width 382 height 19
type input "Anthem"
click at [155, 358] on input "Plan name *" at bounding box center [155, 361] width 190 height 19
type input "test"
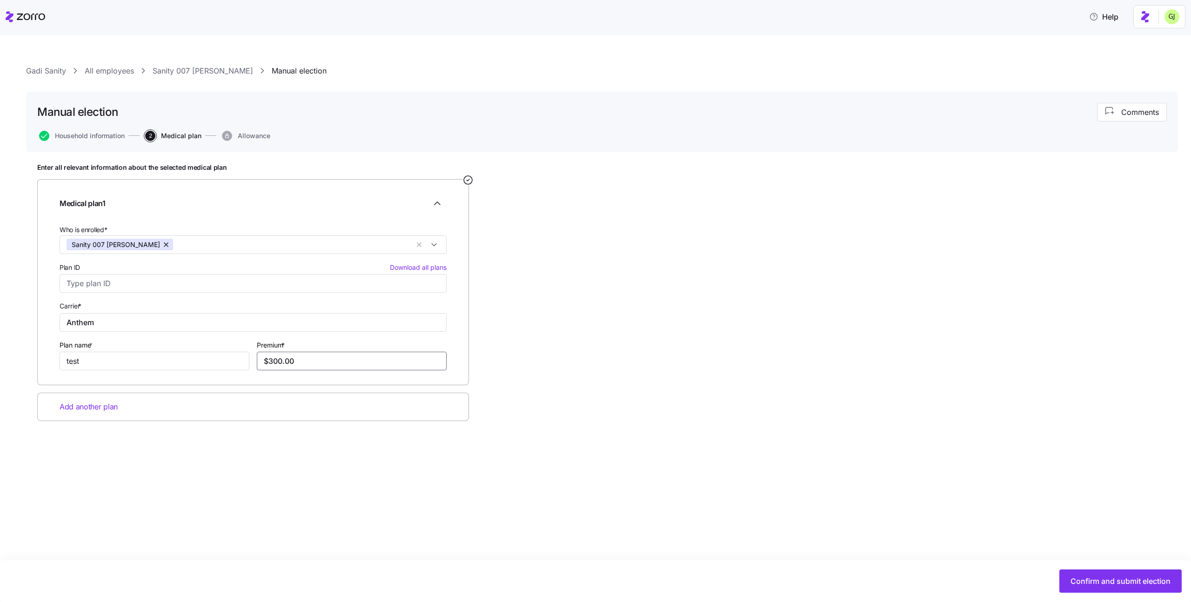
type input "$300.00"
click at [1098, 581] on span "Confirm and submit election" at bounding box center [1121, 580] width 100 height 11
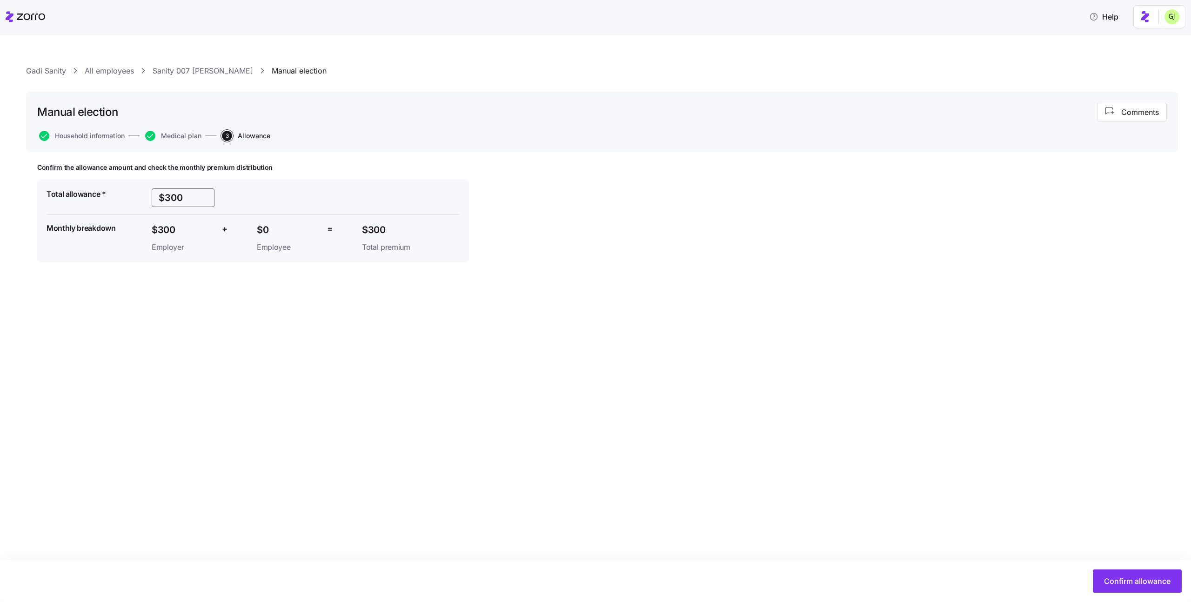
click at [184, 203] on input "$300" at bounding box center [183, 197] width 63 height 19
click at [1121, 576] on span "Confirm allowance" at bounding box center [1137, 580] width 67 height 11
type input "$60"
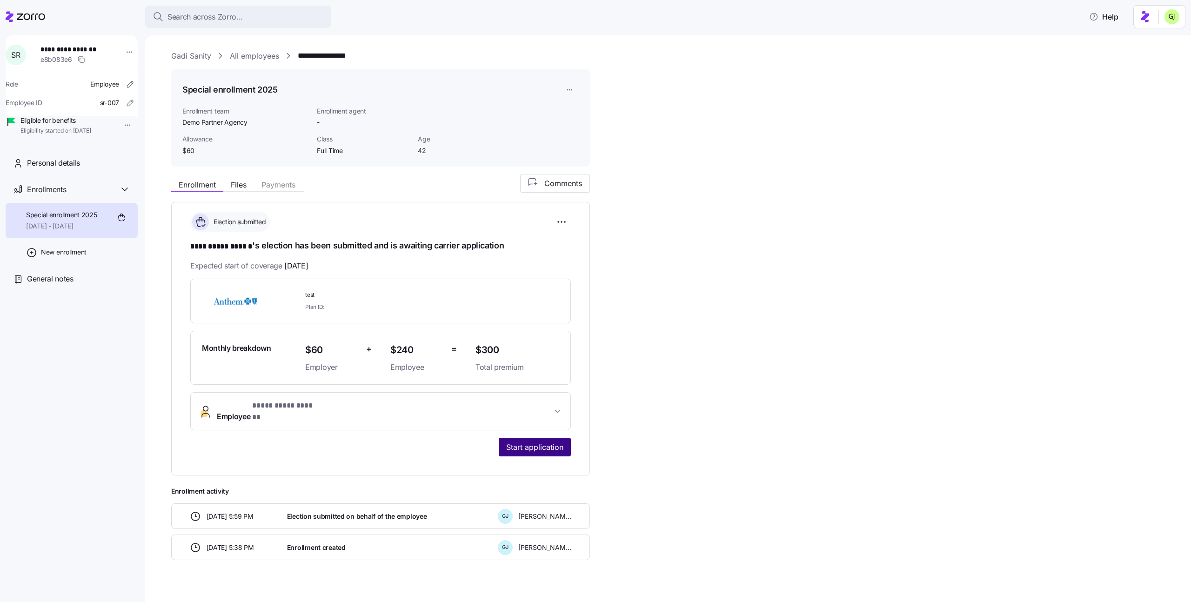
click at [535, 442] on span "Start application" at bounding box center [534, 447] width 57 height 11
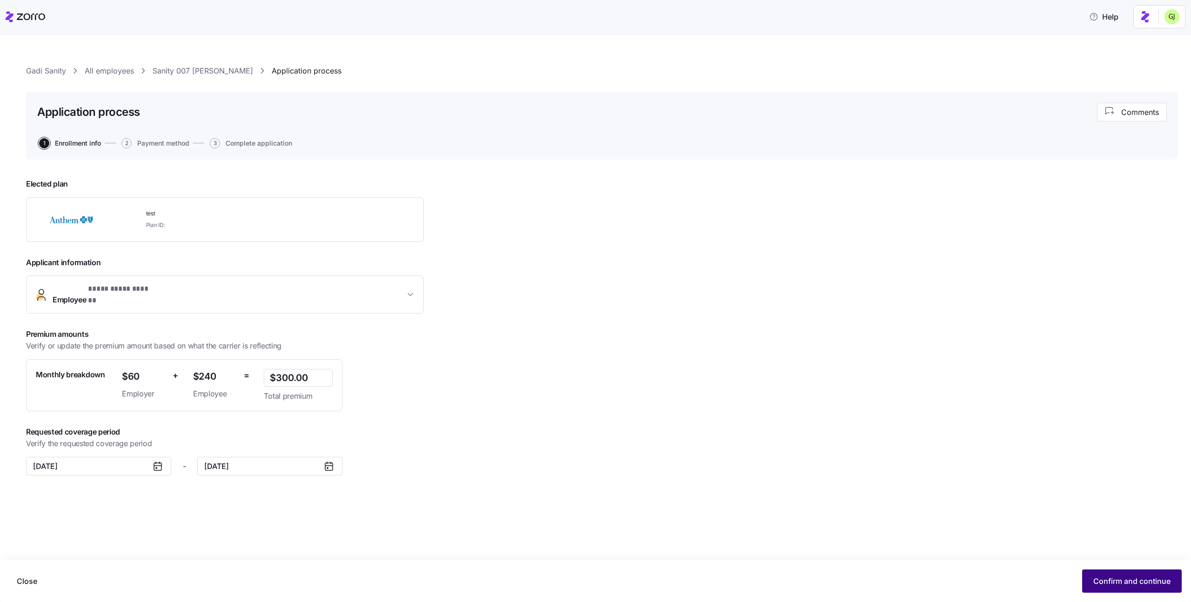
click at [1112, 590] on button "Confirm and continue" at bounding box center [1132, 580] width 100 height 23
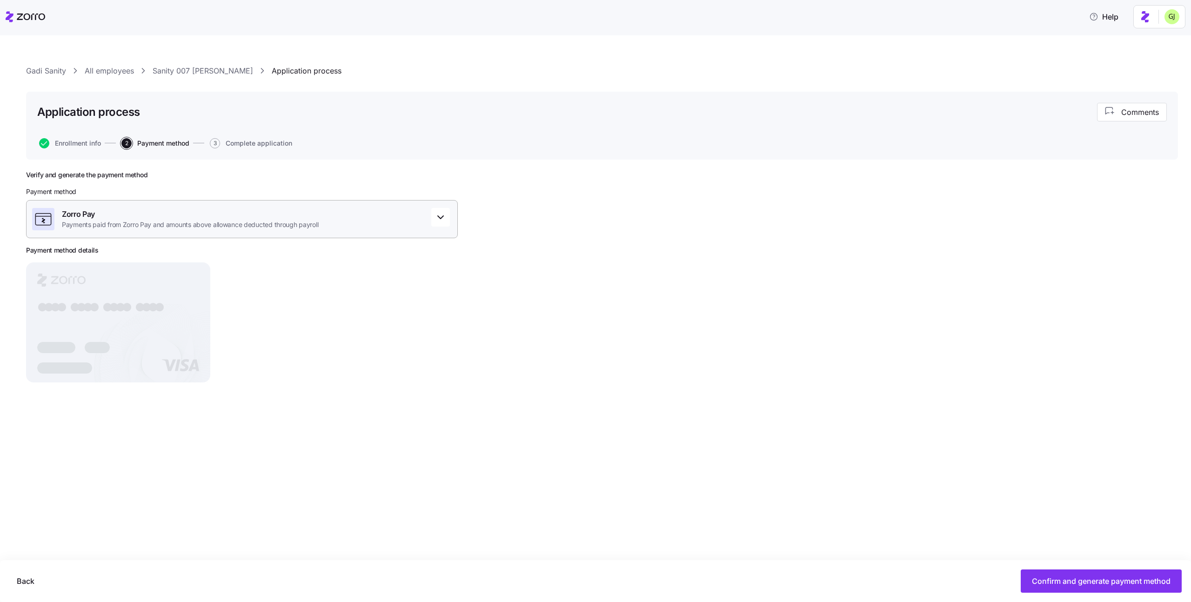
click at [407, 217] on div "Zorro Pay Payments paid from Zorro Pay and amounts above allowance deducted thr…" at bounding box center [242, 219] width 432 height 38
click at [188, 251] on div "Zorro Pay" at bounding box center [242, 255] width 416 height 15
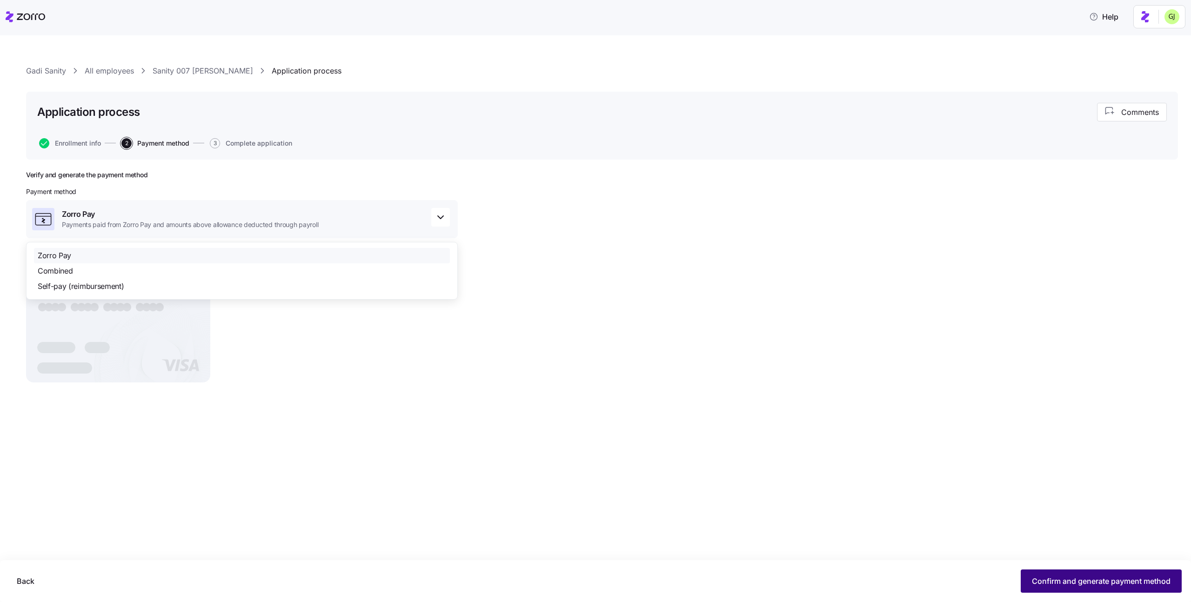
click at [1047, 589] on button "Confirm and generate payment method" at bounding box center [1101, 580] width 161 height 23
click at [1151, 584] on span "Continue" at bounding box center [1154, 580] width 33 height 11
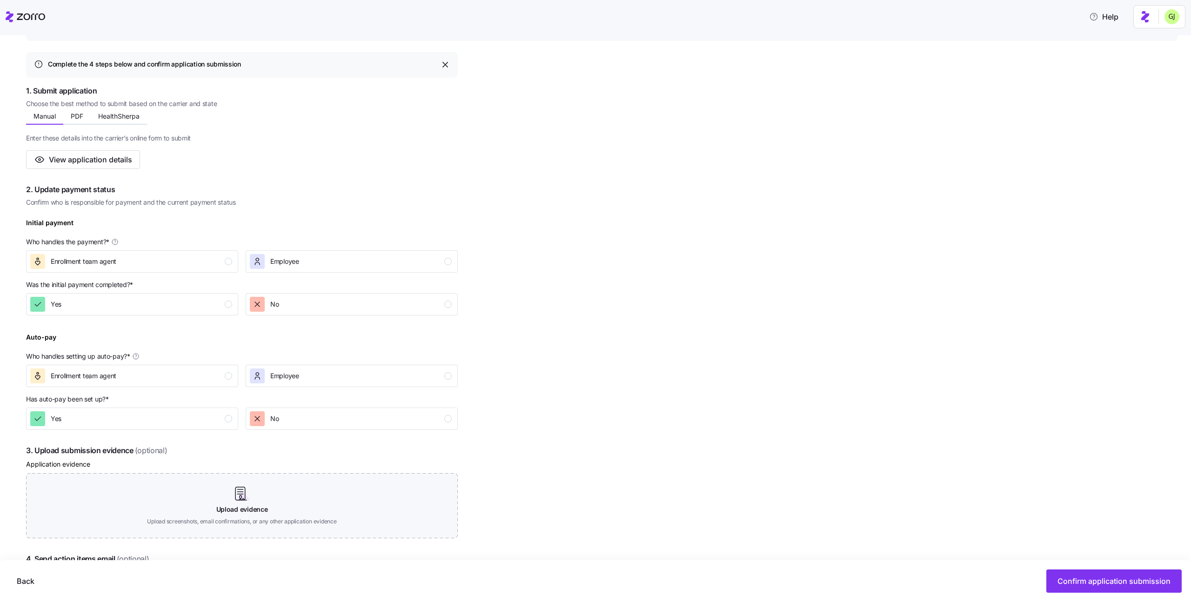
scroll to position [217, 0]
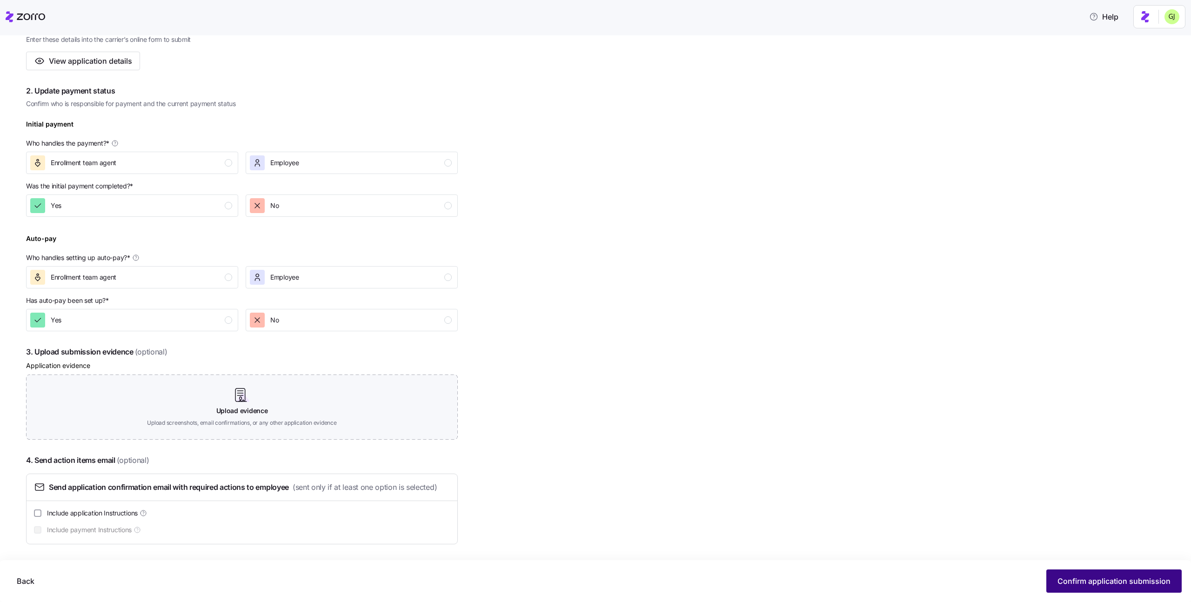
click at [1097, 582] on span "Confirm application submission" at bounding box center [1113, 580] width 113 height 11
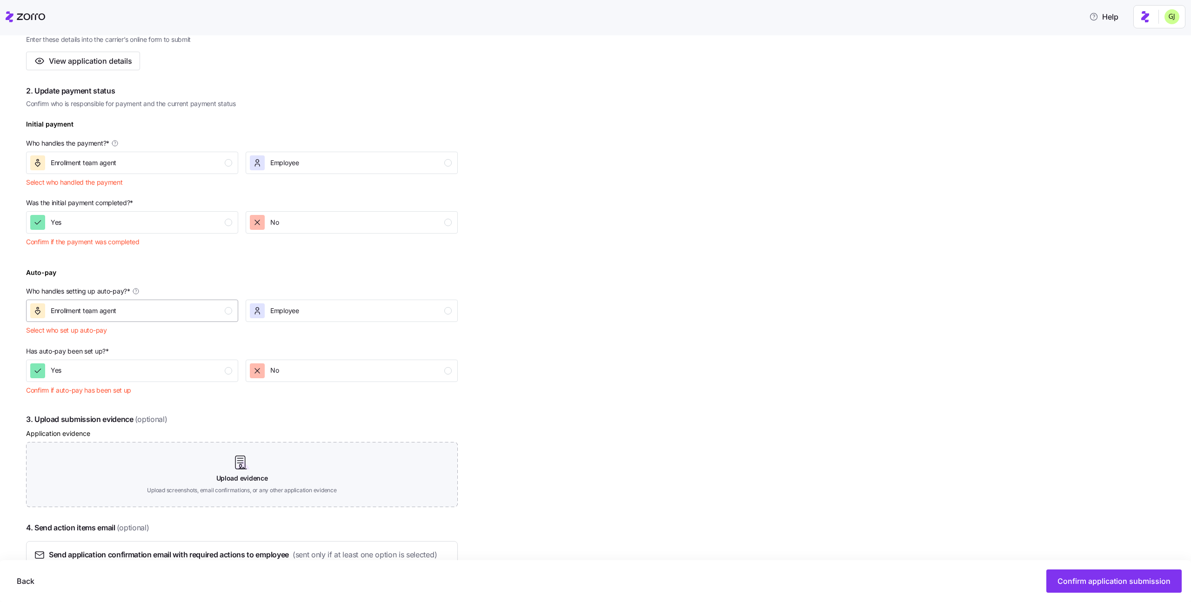
click at [156, 314] on div "Enrollment team agent" at bounding box center [131, 310] width 202 height 15
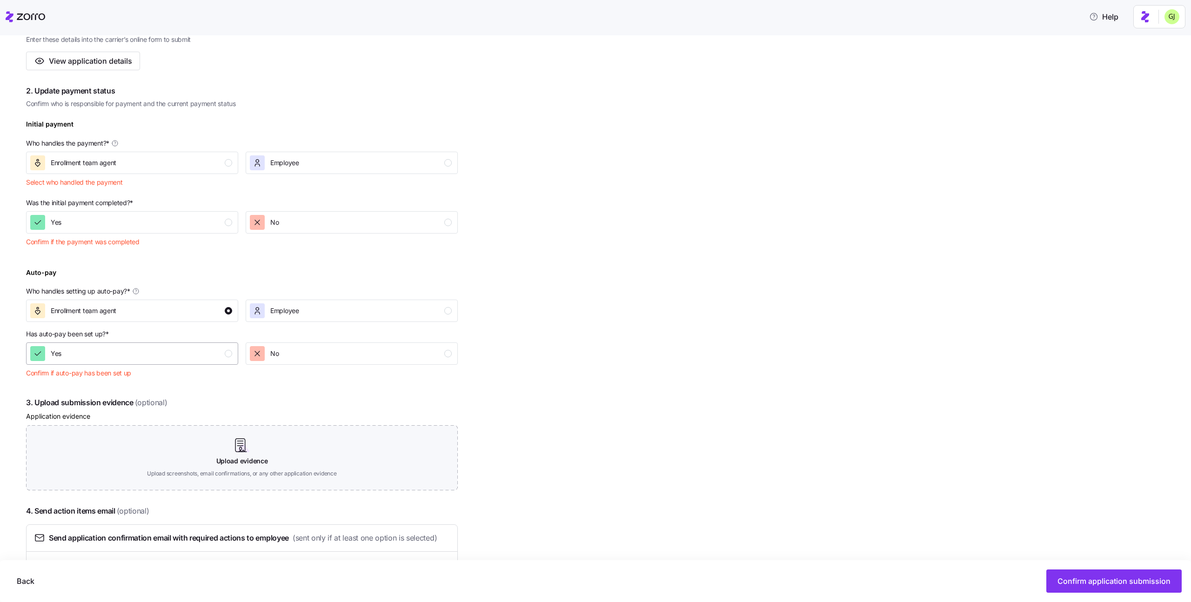
click at [160, 352] on div "Yes" at bounding box center [131, 353] width 202 height 15
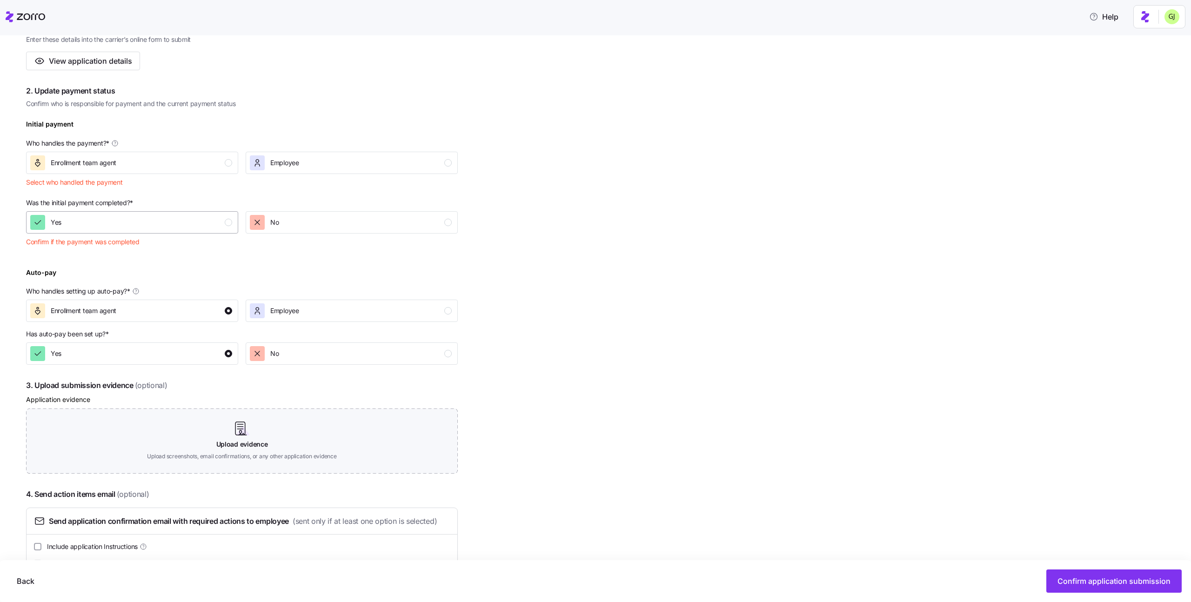
click at [146, 221] on div "Yes" at bounding box center [131, 222] width 202 height 15
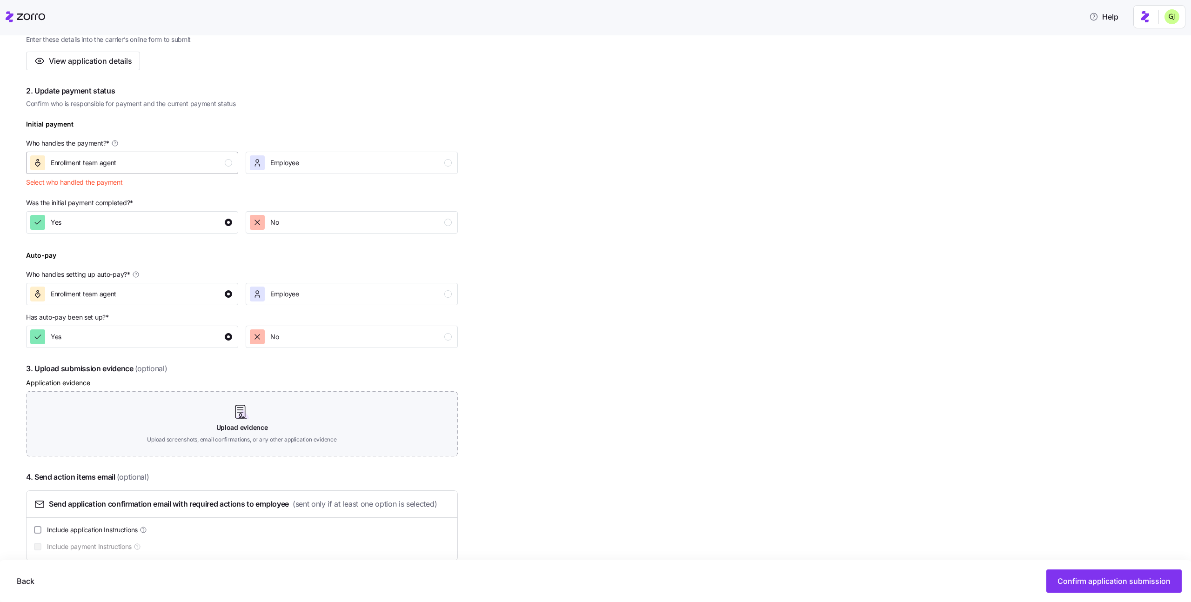
click at [146, 162] on div "Enrollment team agent" at bounding box center [131, 162] width 202 height 15
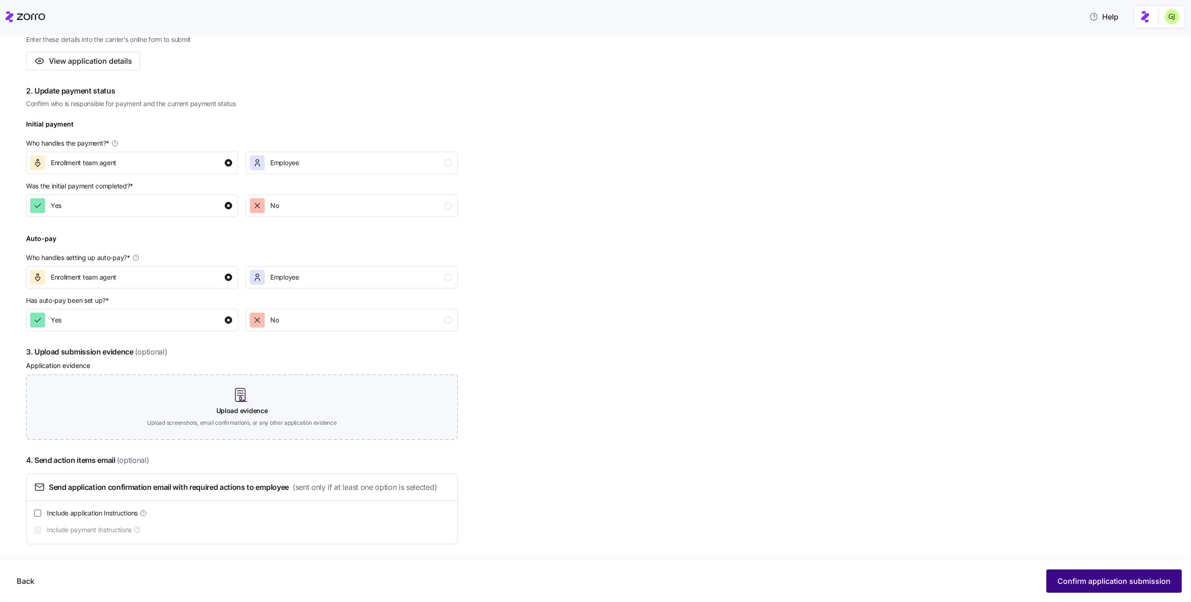
click at [1102, 580] on span "Confirm application submission" at bounding box center [1113, 580] width 113 height 11
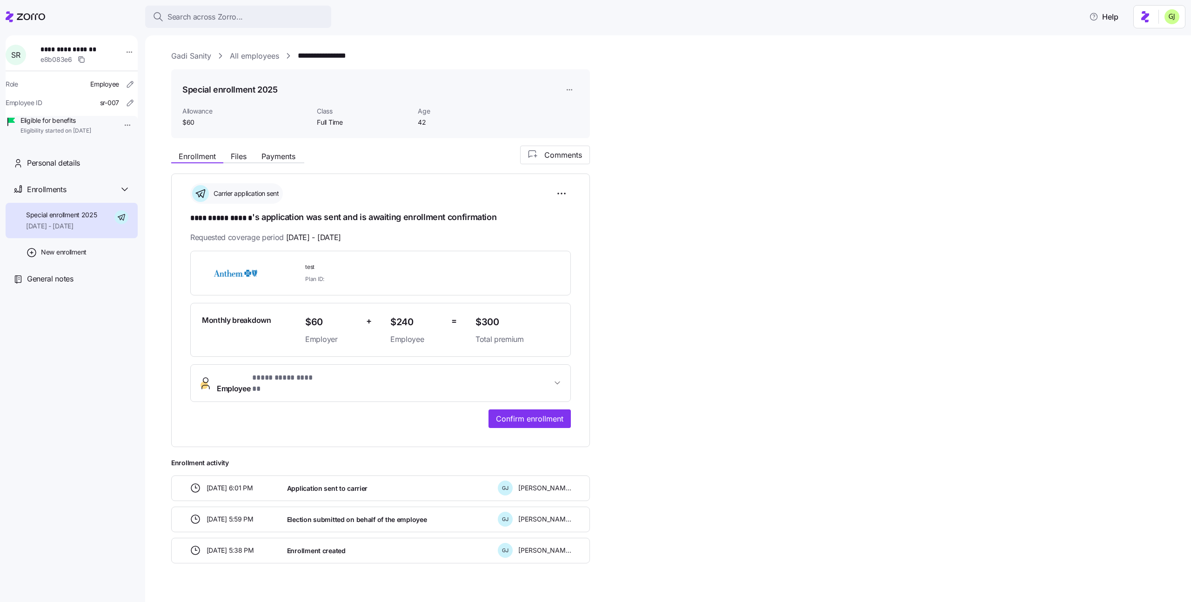
click at [191, 56] on link "Gadi Sanity" at bounding box center [191, 56] width 40 height 12
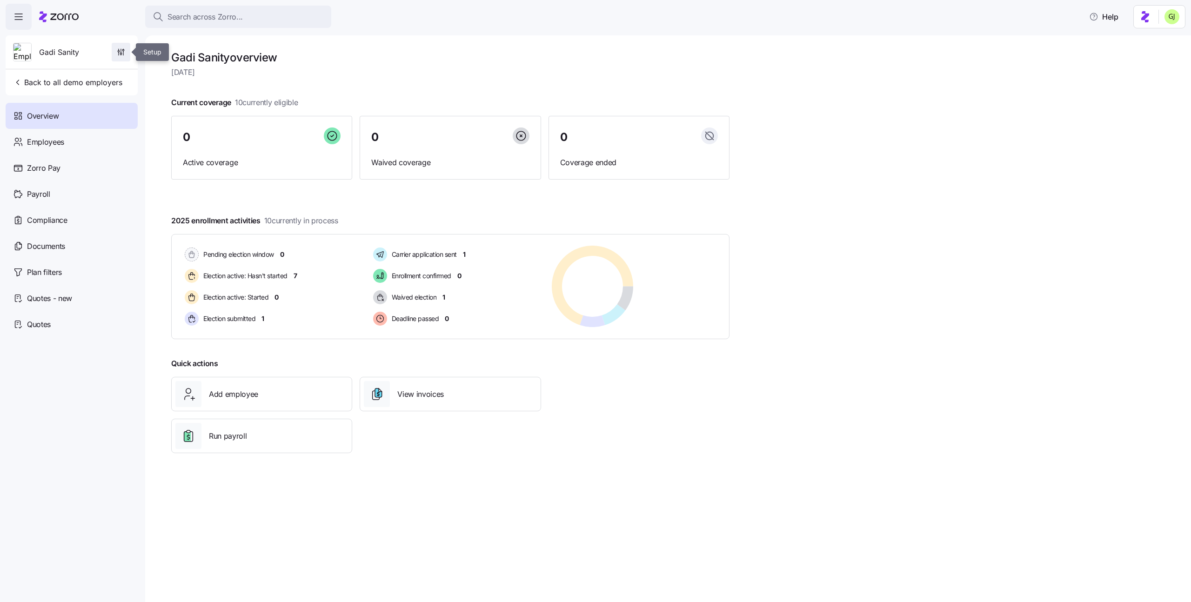
click at [121, 52] on icon "button" at bounding box center [120, 51] width 9 height 9
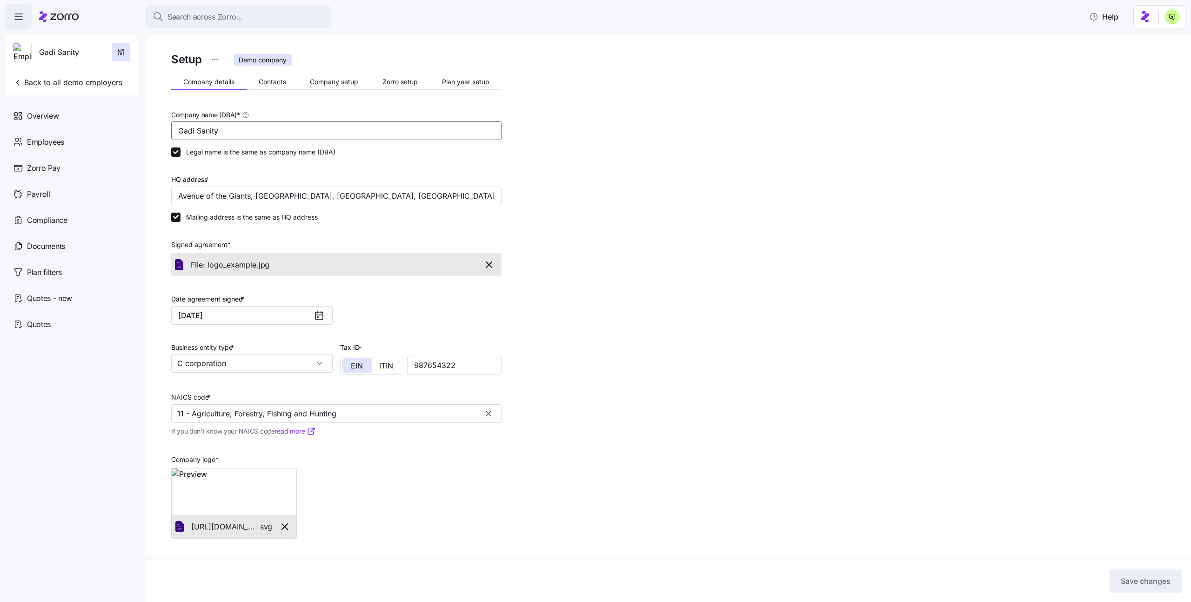
click at [245, 130] on input "Gadi Sanity" at bounding box center [336, 130] width 330 height 19
type input "Gadi Sanity test"
click at [1124, 582] on span "Save changes" at bounding box center [1146, 580] width 50 height 11
click at [277, 82] on span "Contacts" at bounding box center [272, 82] width 27 height 7
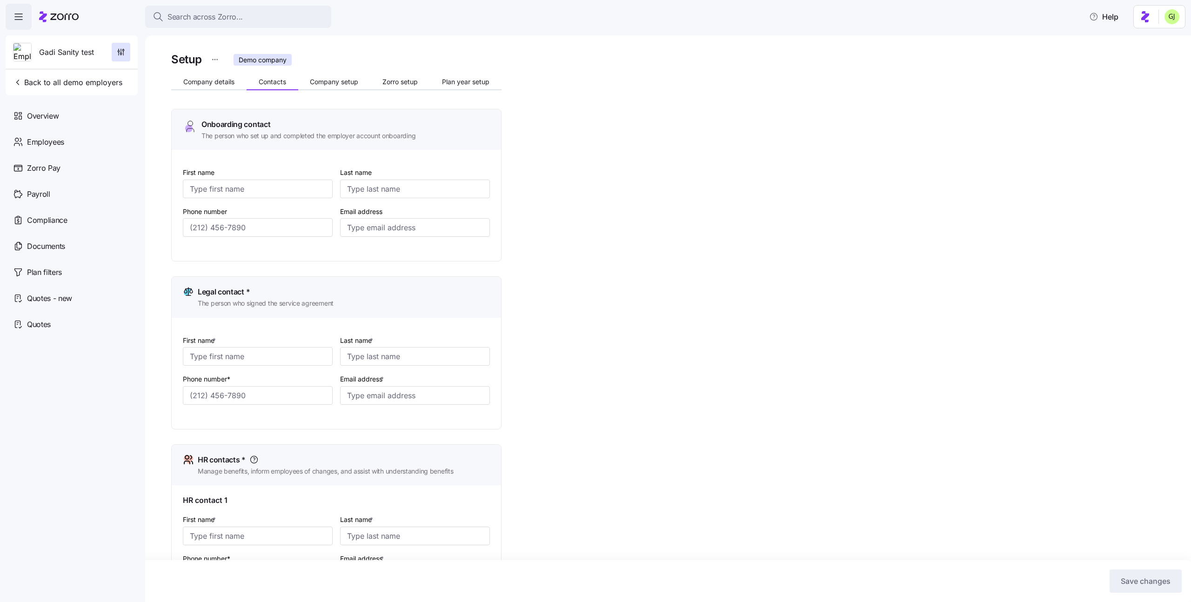
type input "Alice"
type input "Admin"
type input "gadi.j+alice_admin1@myzorro.co"
type input "Bob"
type input "Beck"
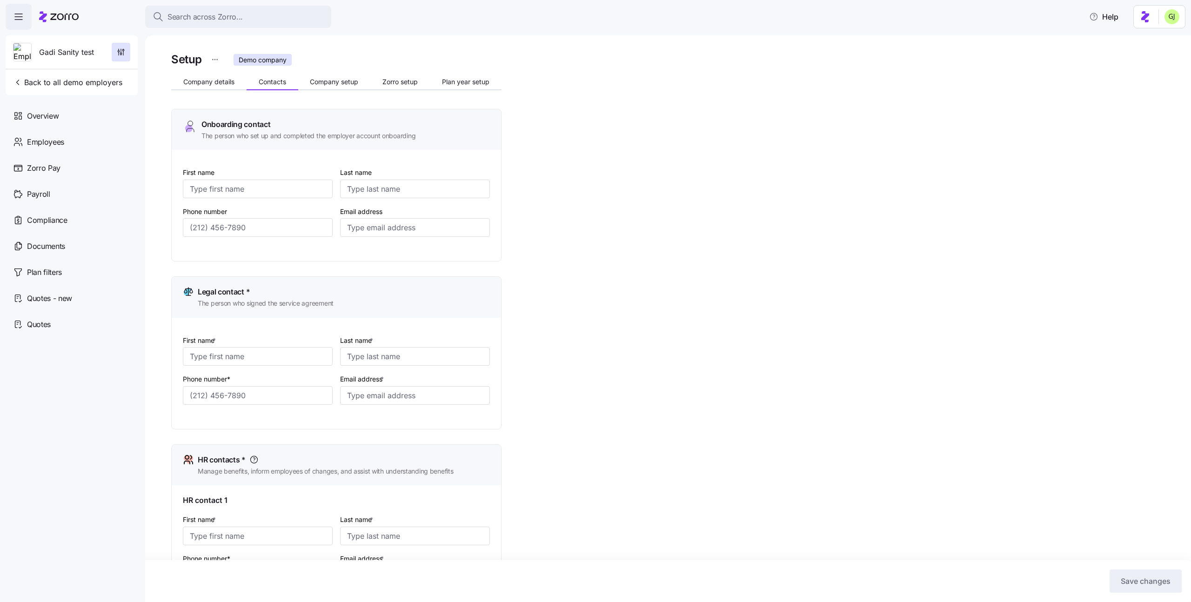
type input "gadi.j+bob_prospect@myzorro.co"
type input "Bob"
type input "Beck"
type input "gadi.j+bob_prospect@myzorro.co"
type input "Bob"
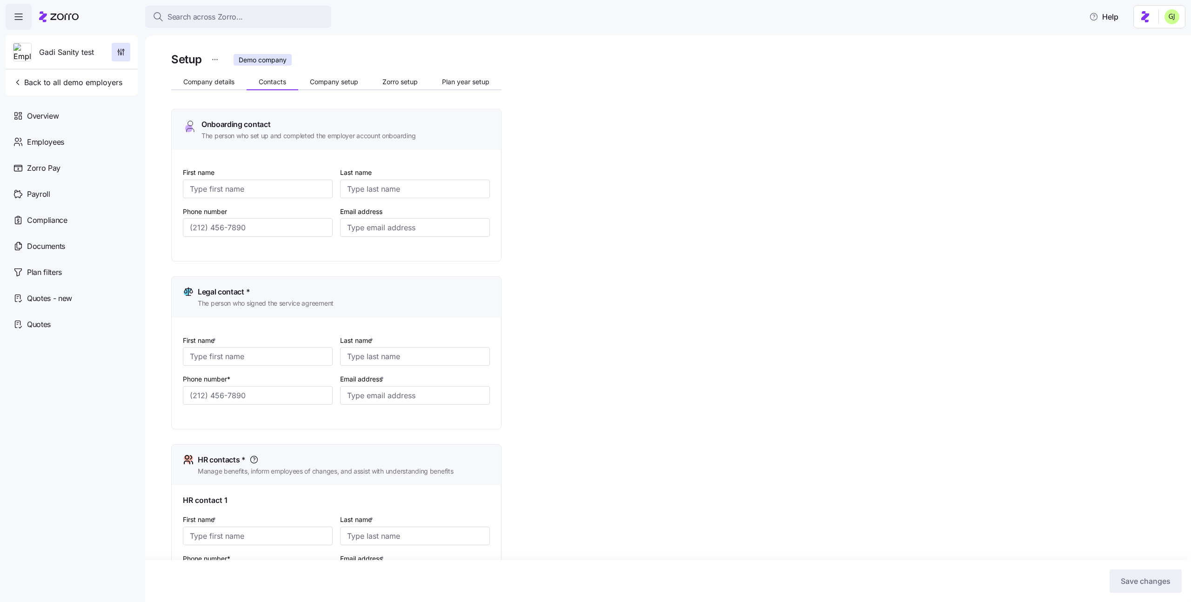
type input "Beck"
type input "gadi.j+bob_prospect@myzorro.co"
type input "(888) 888-8888"
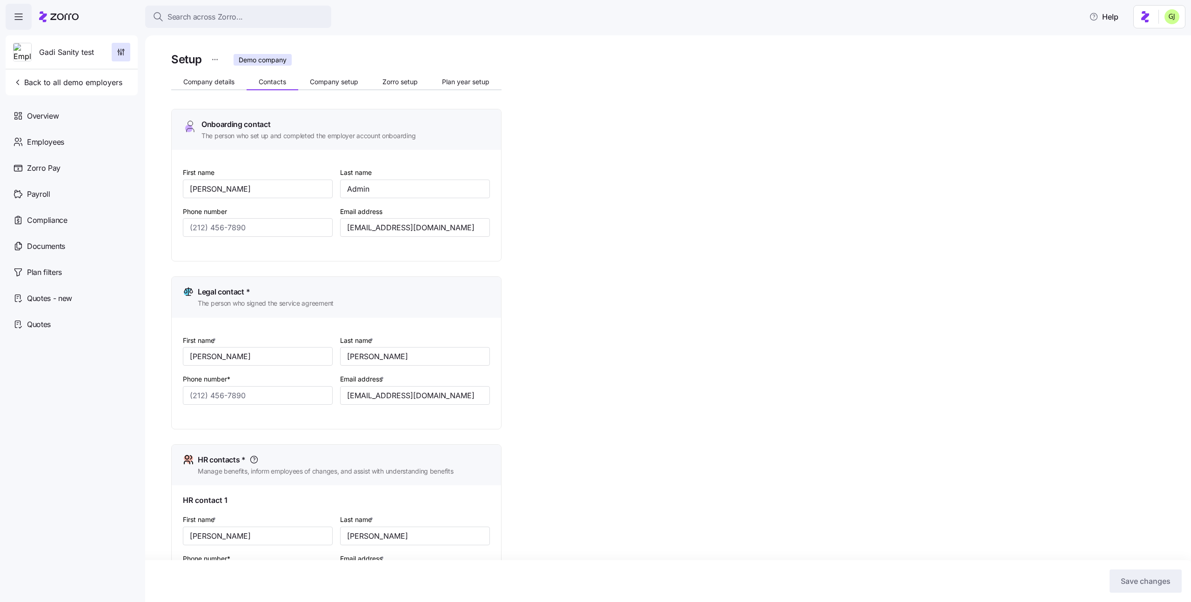
type input "(888) 888-8888"
click at [328, 85] on span "Company setup" at bounding box center [334, 82] width 48 height 7
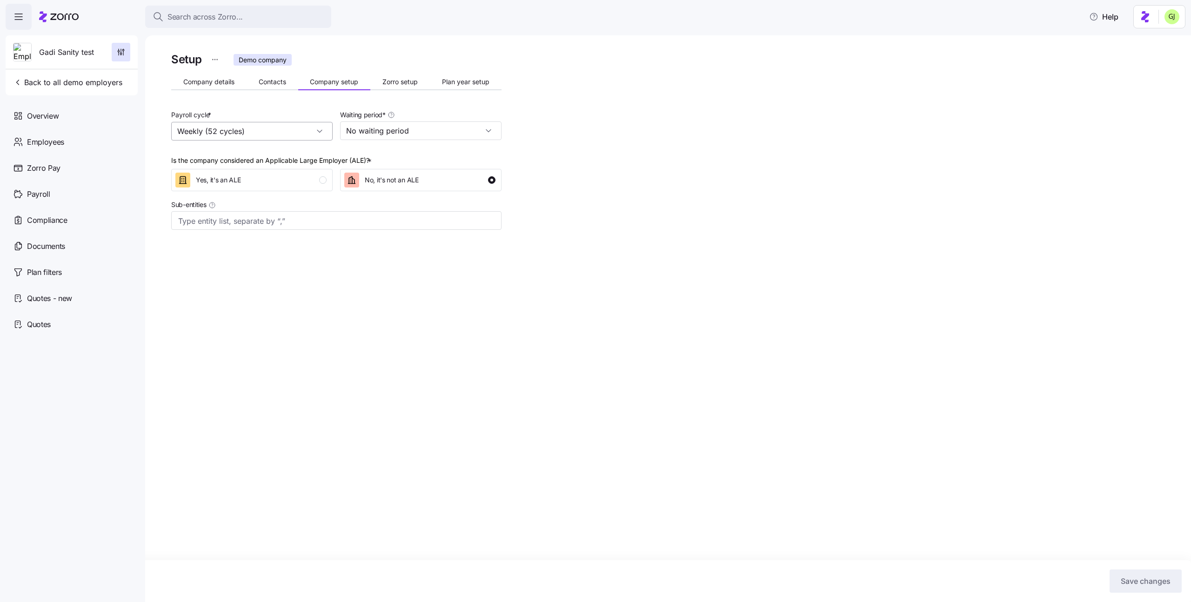
click at [251, 136] on input "Weekly (52 cycles)" at bounding box center [251, 131] width 161 height 19
click at [249, 170] on div "Bi weekly (26 cycles)" at bounding box center [252, 174] width 154 height 18
type input "Bi weekly (26 cycles)"
click at [399, 126] on input "No waiting period" at bounding box center [420, 130] width 161 height 19
click at [414, 172] on div "30 days" at bounding box center [421, 174] width 154 height 18
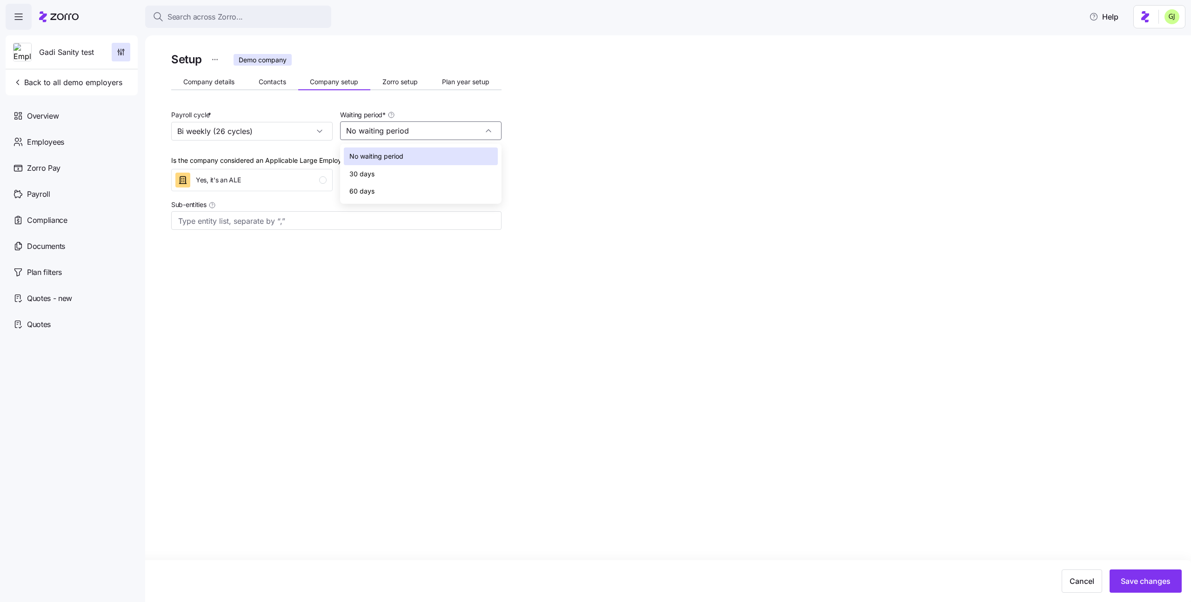
type input "30 days"
click at [245, 174] on div "Yes, it's an ALE" at bounding box center [250, 180] width 151 height 15
click at [1131, 580] on span "Save changes" at bounding box center [1146, 580] width 50 height 11
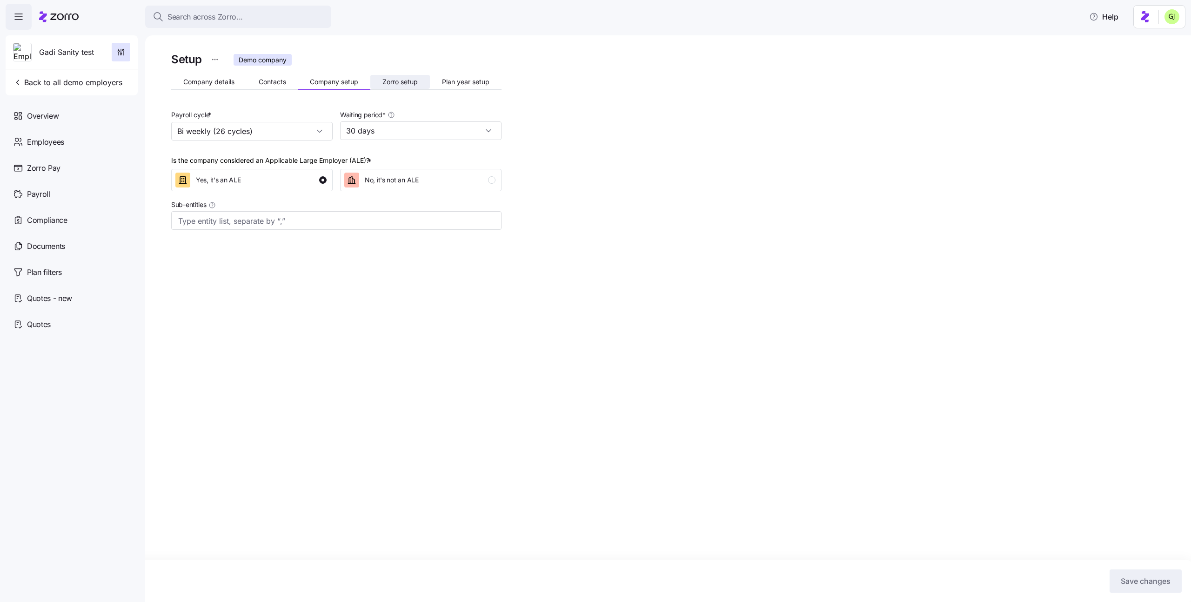
click at [404, 85] on span "Zorro setup" at bounding box center [399, 82] width 35 height 7
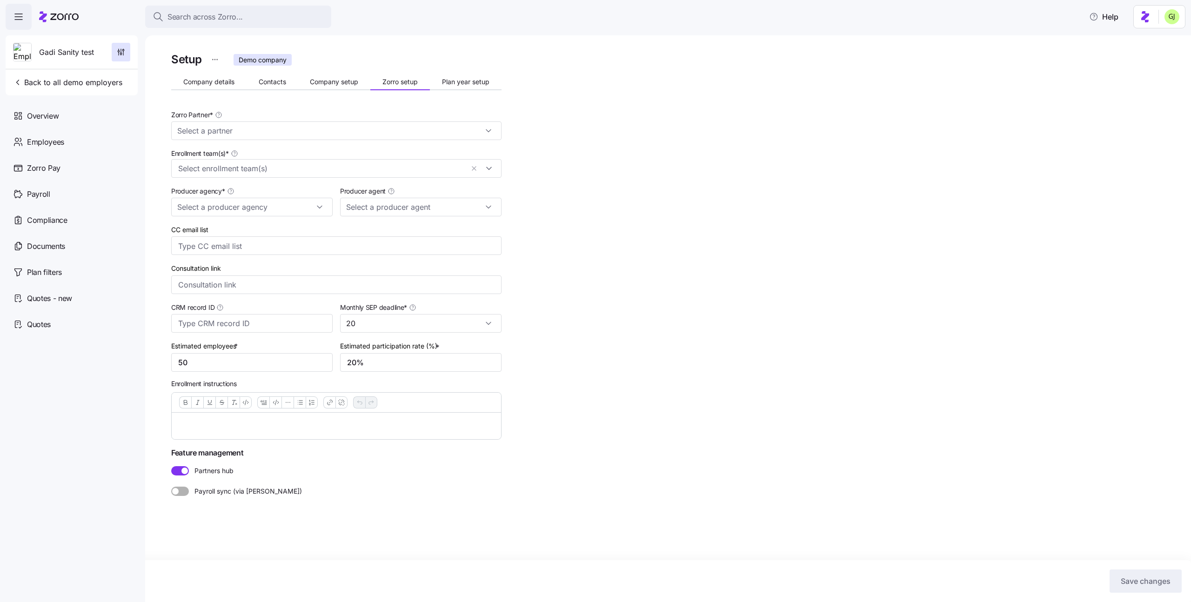
type input "Demo Partner Agency"
click at [370, 361] on input "20%" at bounding box center [420, 362] width 161 height 19
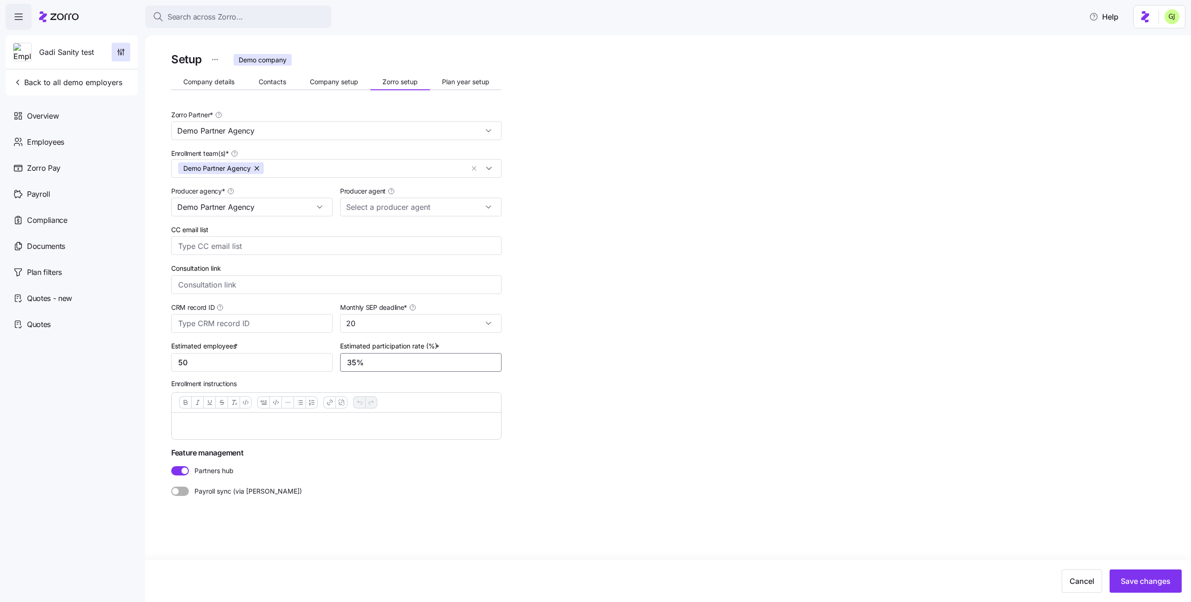
type input "35%"
type input "100"
click at [941, 390] on div "Setup Demo company Company details Contacts Company setup Zorro setup Plan year…" at bounding box center [674, 295] width 1007 height 490
click at [1131, 581] on span "Save changes" at bounding box center [1146, 580] width 50 height 11
click at [455, 80] on span "Plan year setup" at bounding box center [465, 82] width 47 height 7
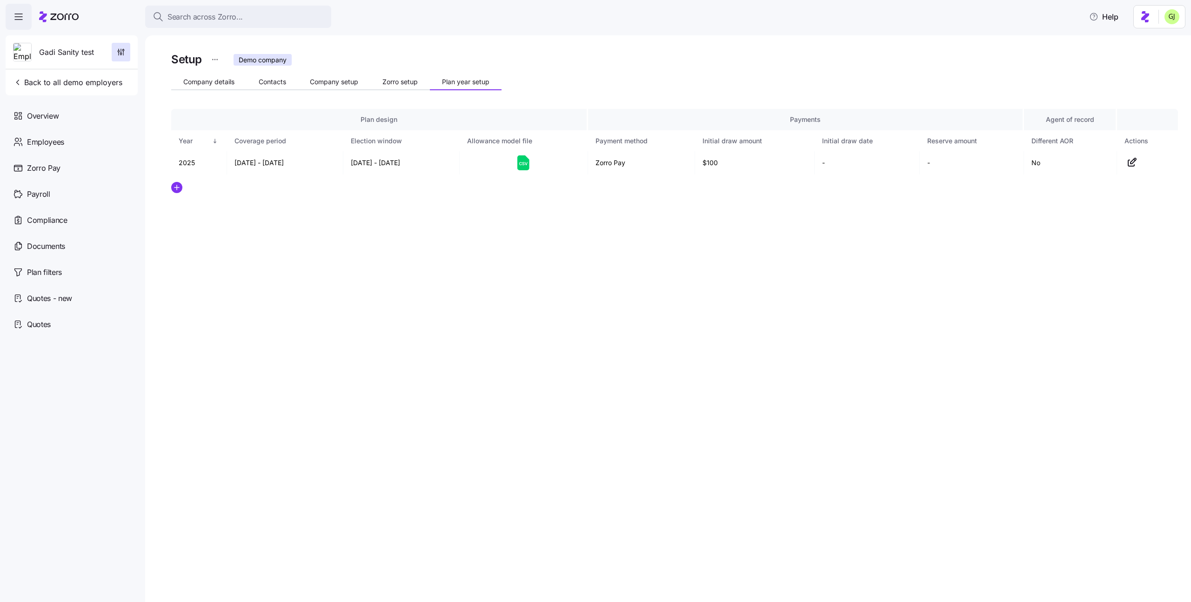
click at [424, 304] on div "Setup Demo company Company details Contacts Company setup Zorro setup Plan year…" at bounding box center [668, 318] width 1046 height 567
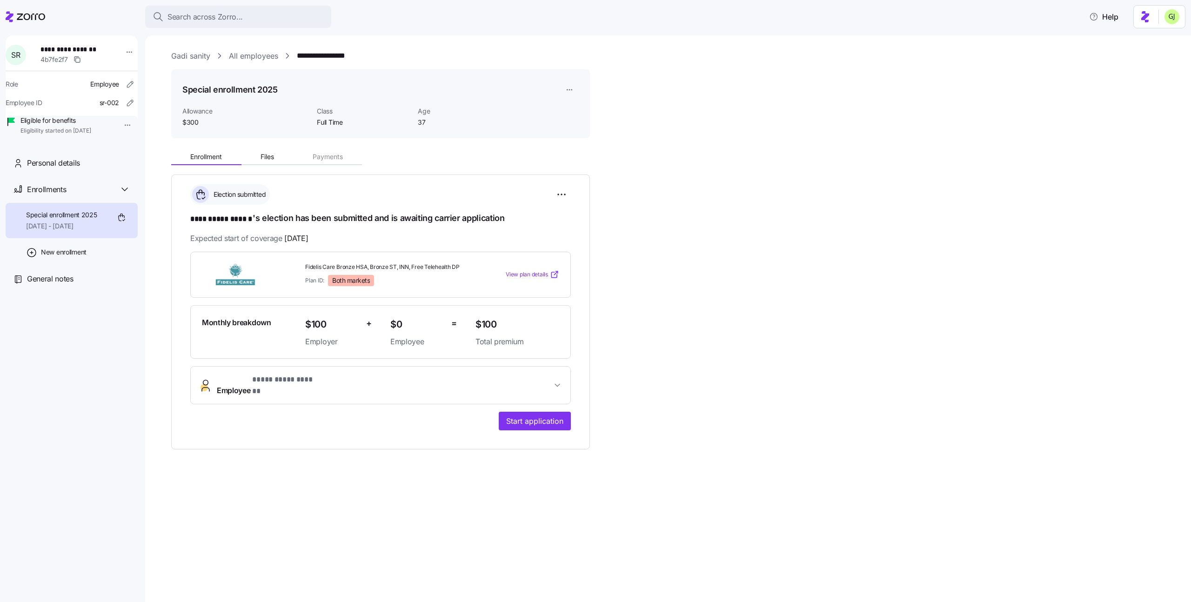
click at [651, 255] on html "**********" at bounding box center [595, 298] width 1191 height 596
click at [560, 381] on icon "button" at bounding box center [557, 385] width 9 height 9
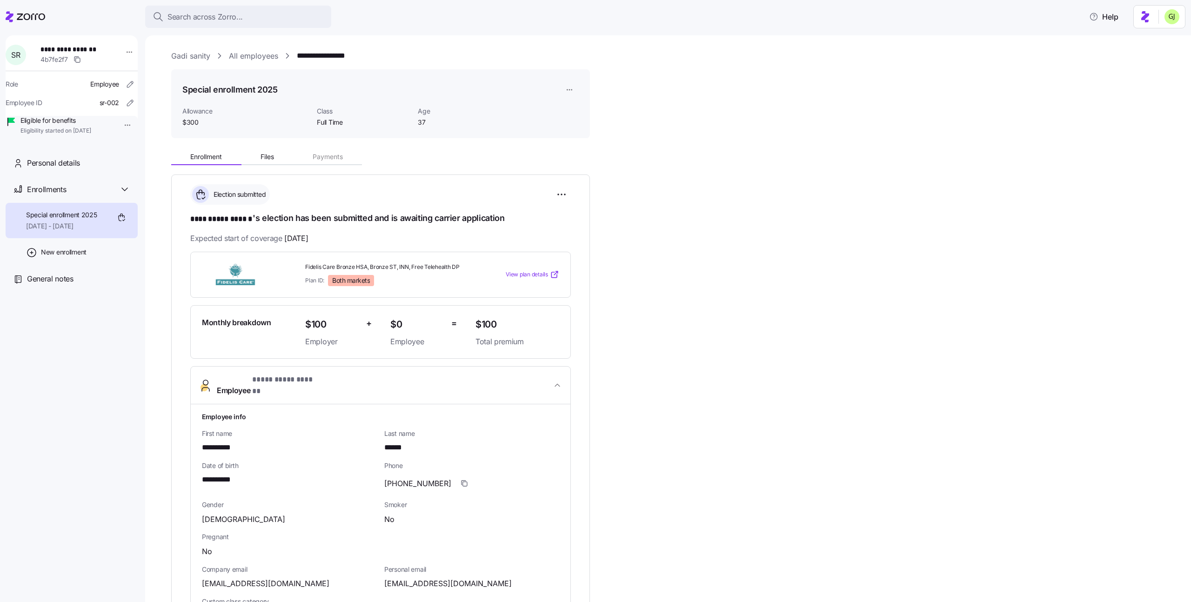
click at [557, 375] on button "**********" at bounding box center [381, 386] width 380 height 38
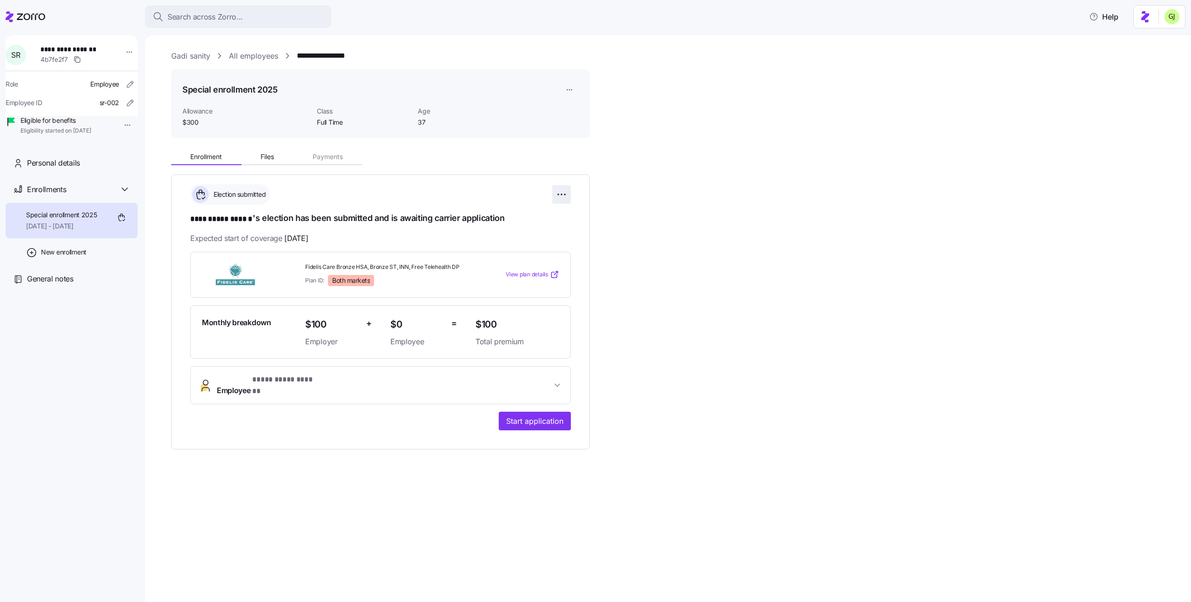
click at [556, 195] on html "**********" at bounding box center [595, 298] width 1191 height 596
click at [529, 248] on div "Reset election" at bounding box center [519, 247] width 93 height 15
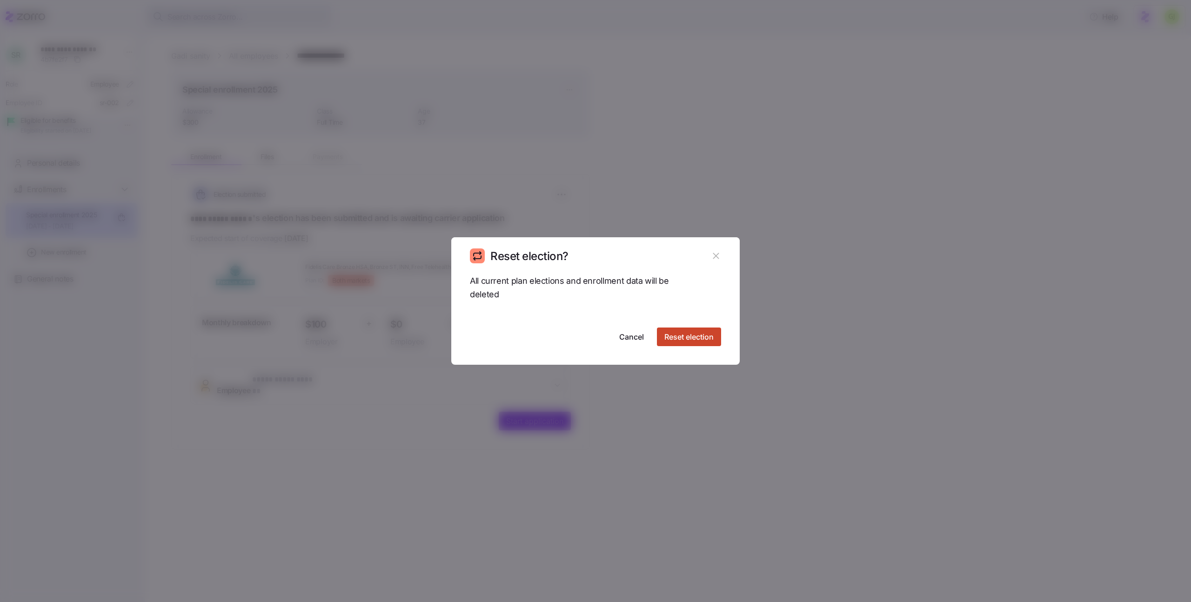
click at [695, 338] on span "Reset election" at bounding box center [688, 336] width 49 height 11
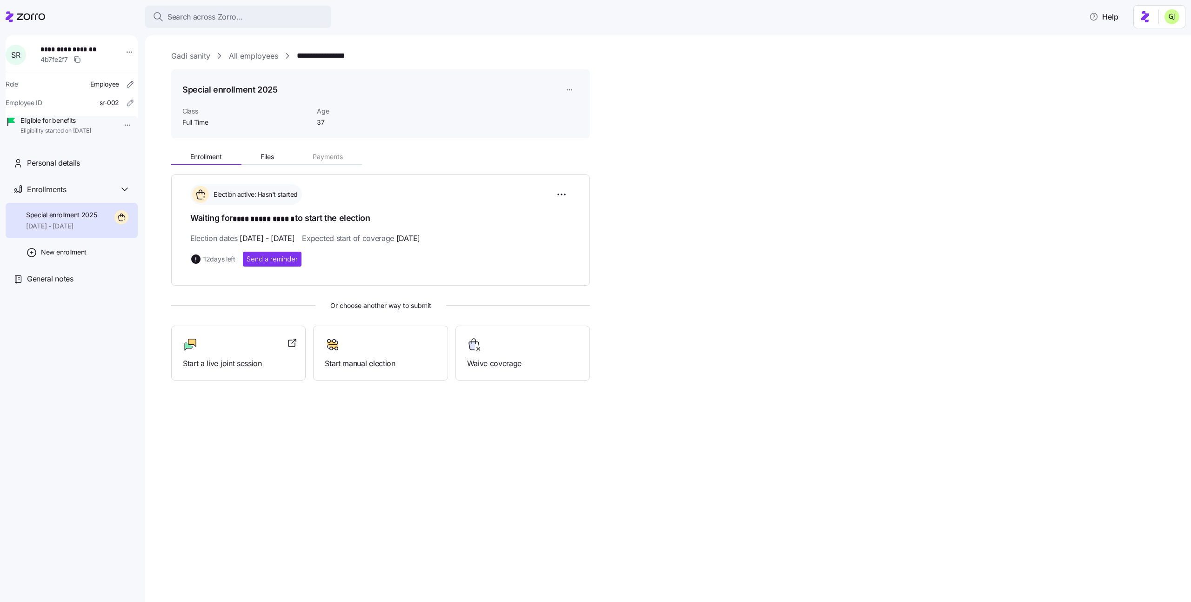
click at [690, 236] on div "**********" at bounding box center [674, 263] width 1007 height 235
click at [556, 358] on span "Waive coverage" at bounding box center [522, 364] width 111 height 12
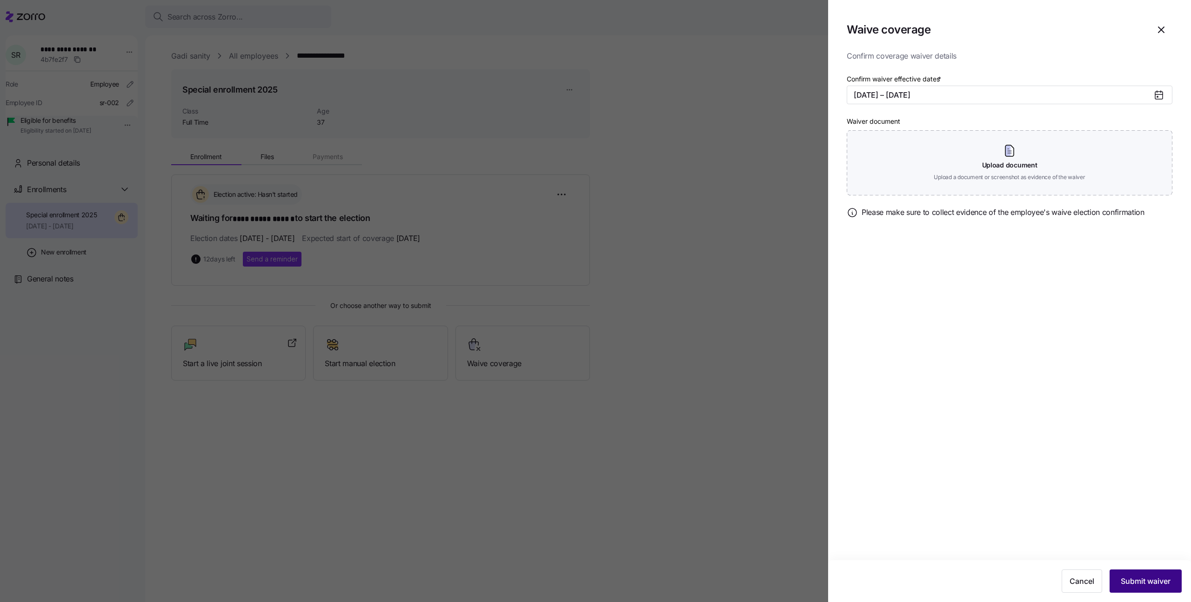
click at [1143, 575] on span "Submit waiver" at bounding box center [1146, 580] width 50 height 11
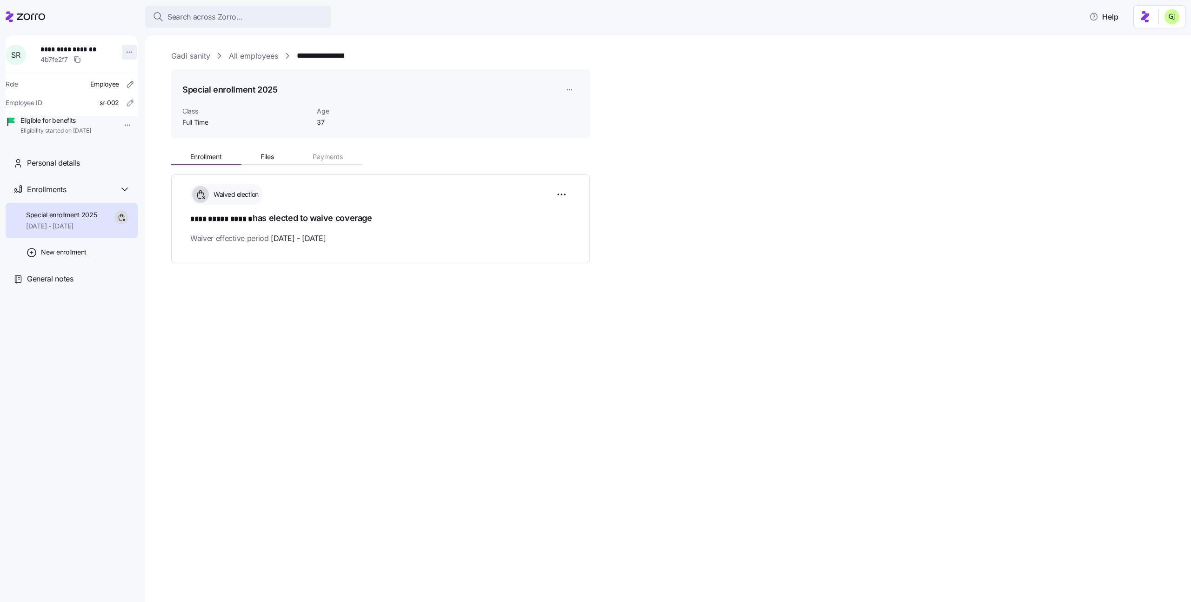
click at [127, 51] on html "**********" at bounding box center [595, 298] width 1191 height 596
click at [142, 116] on div "Log in as" at bounding box center [148, 119] width 27 height 10
click at [253, 54] on link "All employees" at bounding box center [253, 56] width 49 height 12
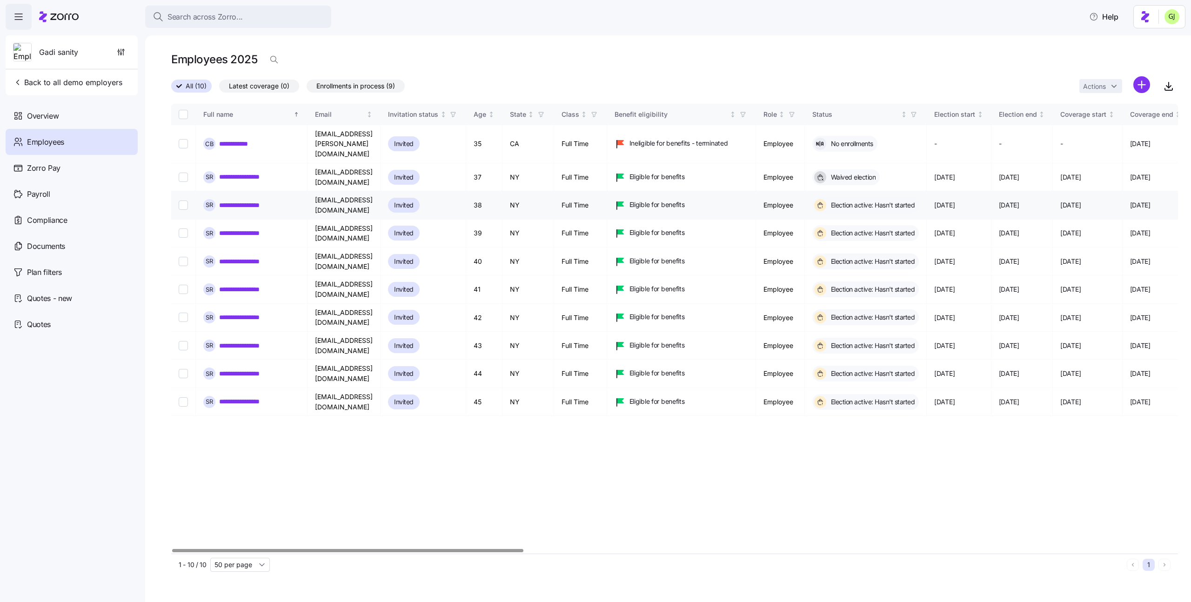
click at [184, 201] on input "Select record 3" at bounding box center [183, 205] width 9 height 9
checkbox input "true"
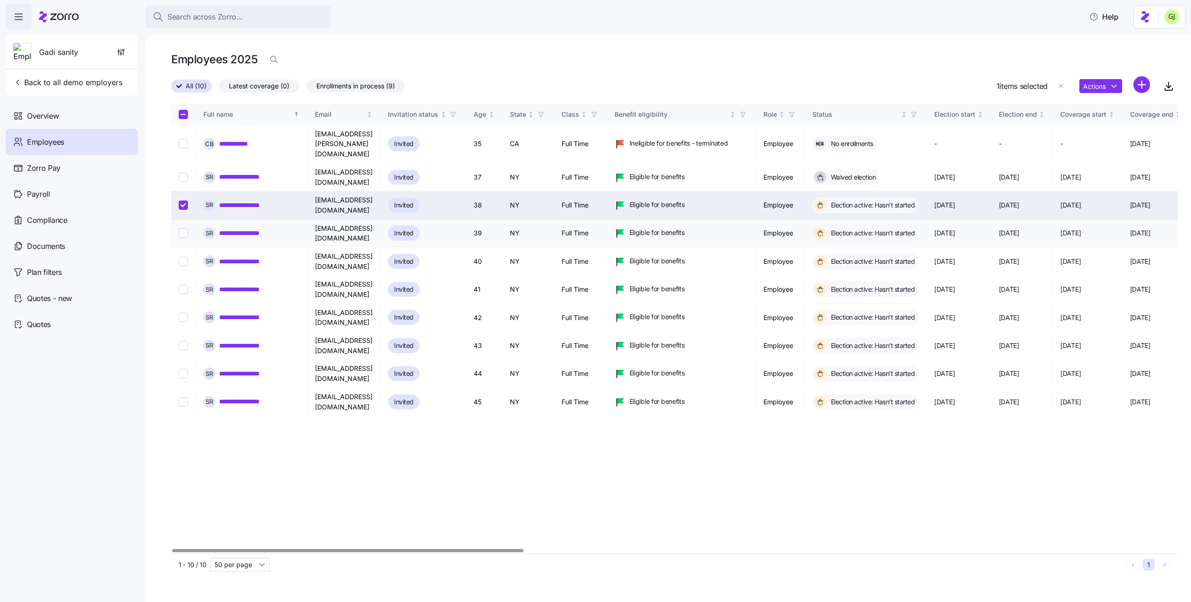
click at [184, 228] on input "Select record 4" at bounding box center [183, 232] width 9 height 9
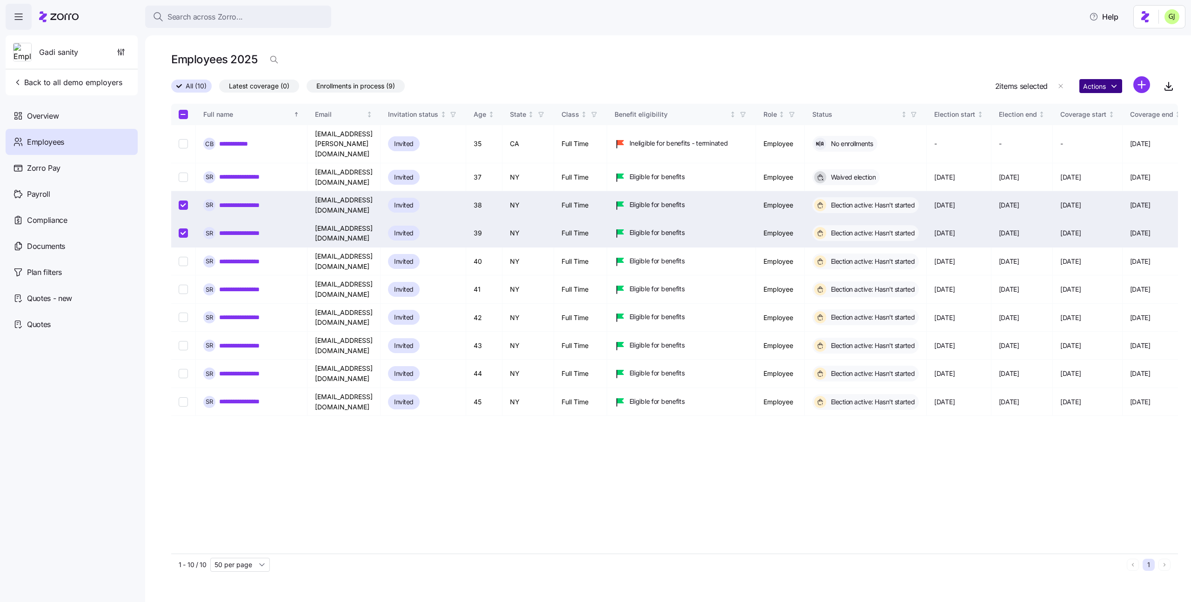
click at [1111, 86] on html "**********" at bounding box center [595, 298] width 1191 height 596
click at [1149, 151] on div "Change user role" at bounding box center [1152, 152] width 52 height 10
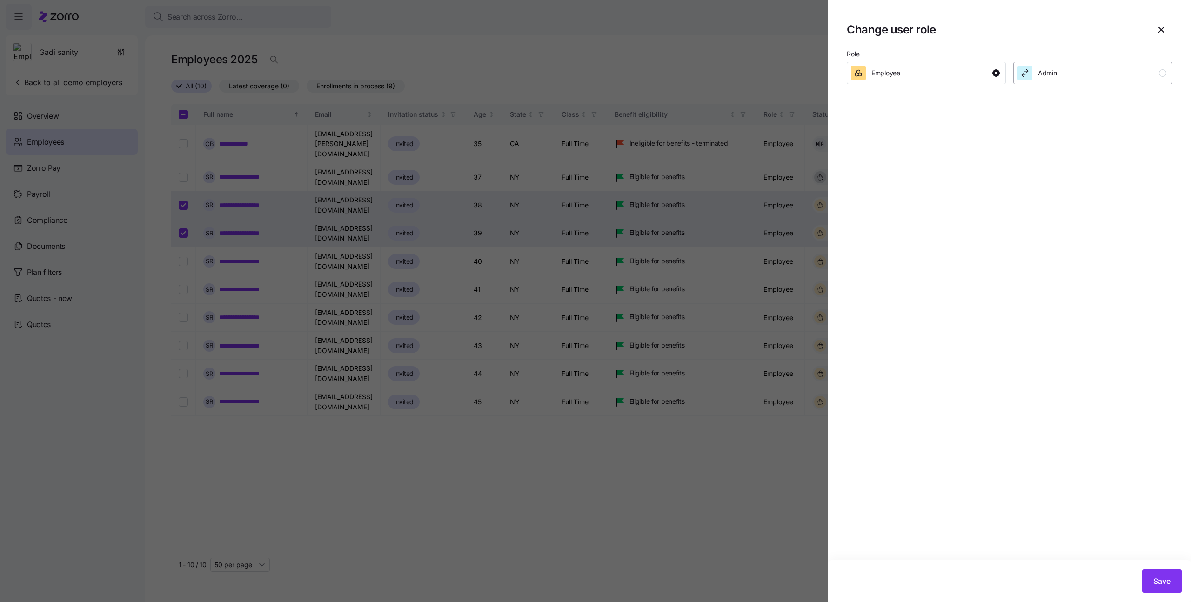
click at [1138, 74] on div "Admin" at bounding box center [1091, 73] width 149 height 15
click at [1160, 580] on span "Save" at bounding box center [1161, 580] width 17 height 11
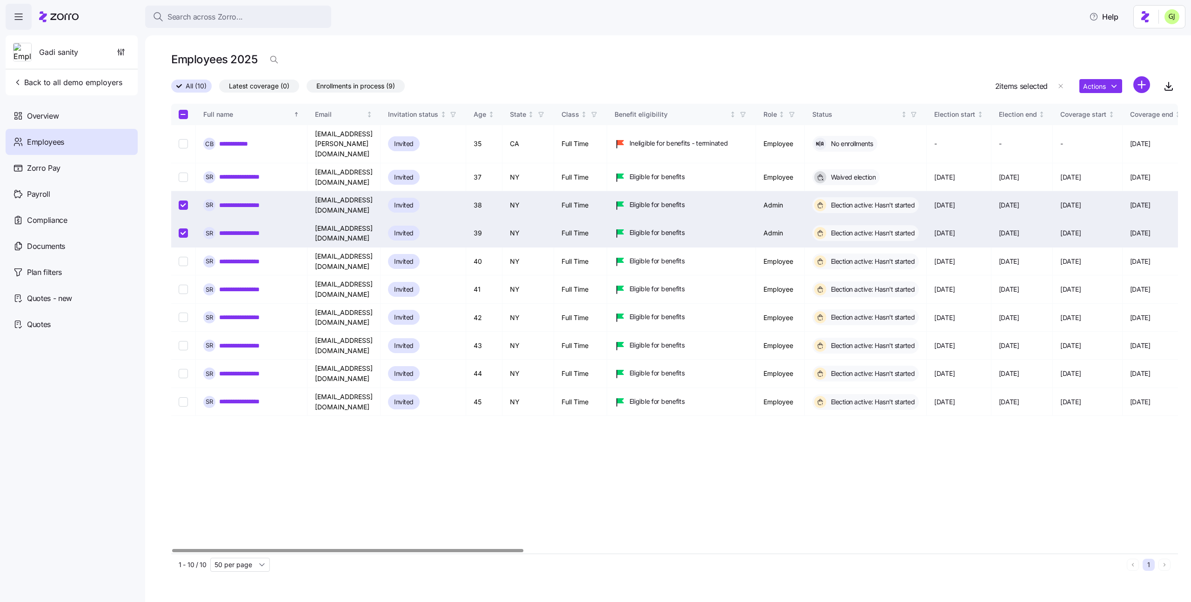
click at [179, 228] on input "Select record 4" at bounding box center [183, 232] width 9 height 9
checkbox input "false"
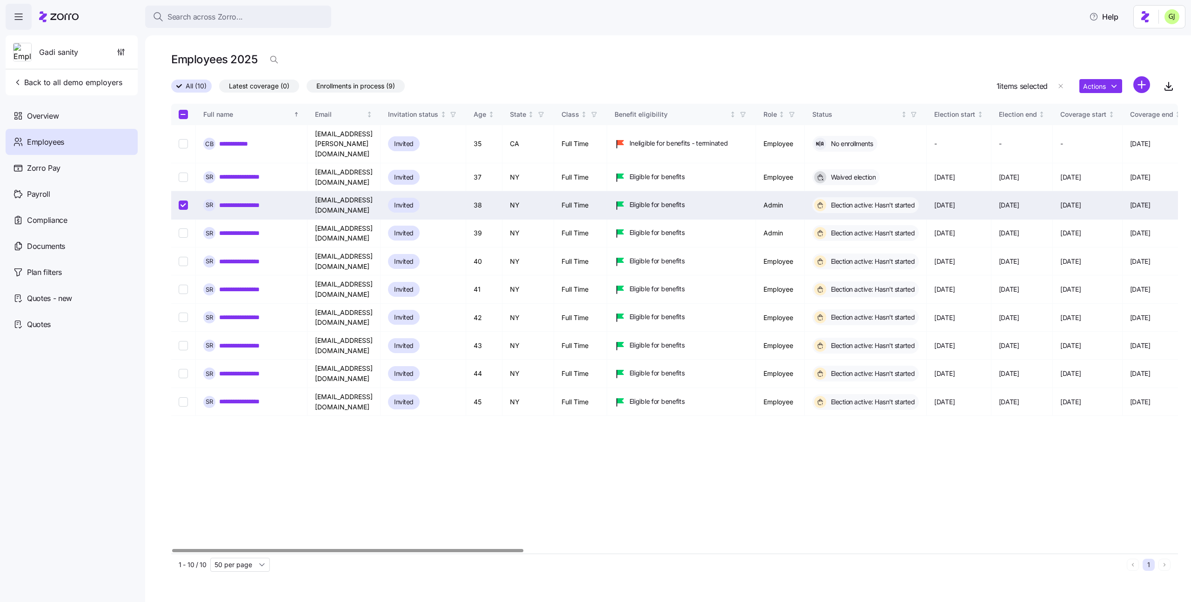
click at [182, 191] on td at bounding box center [183, 205] width 25 height 28
click at [184, 201] on input "Select record 3" at bounding box center [183, 205] width 9 height 9
checkbox input "false"
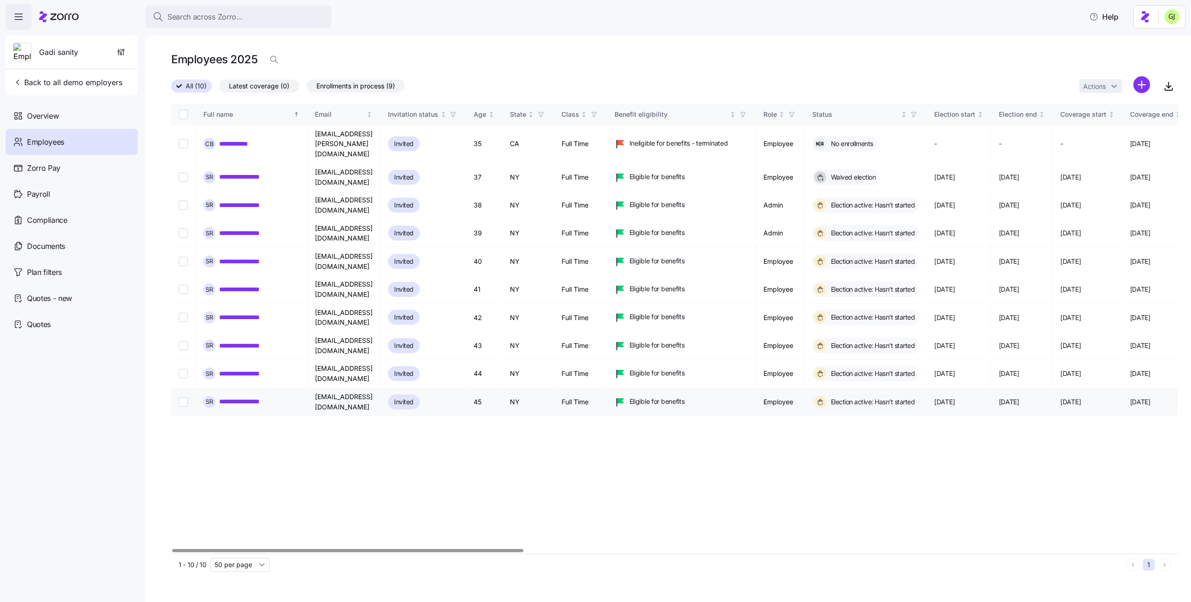
click at [184, 397] on input "Select record 10" at bounding box center [183, 401] width 9 height 9
checkbox input "true"
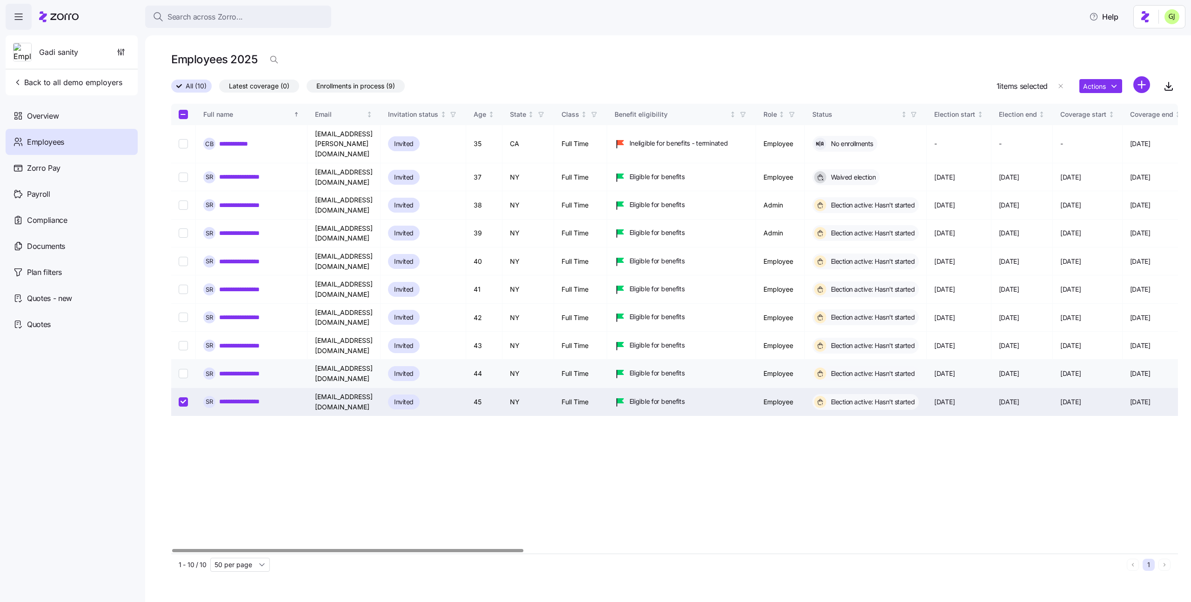
click at [182, 369] on input "Select record 9" at bounding box center [183, 373] width 9 height 9
checkbox input "true"
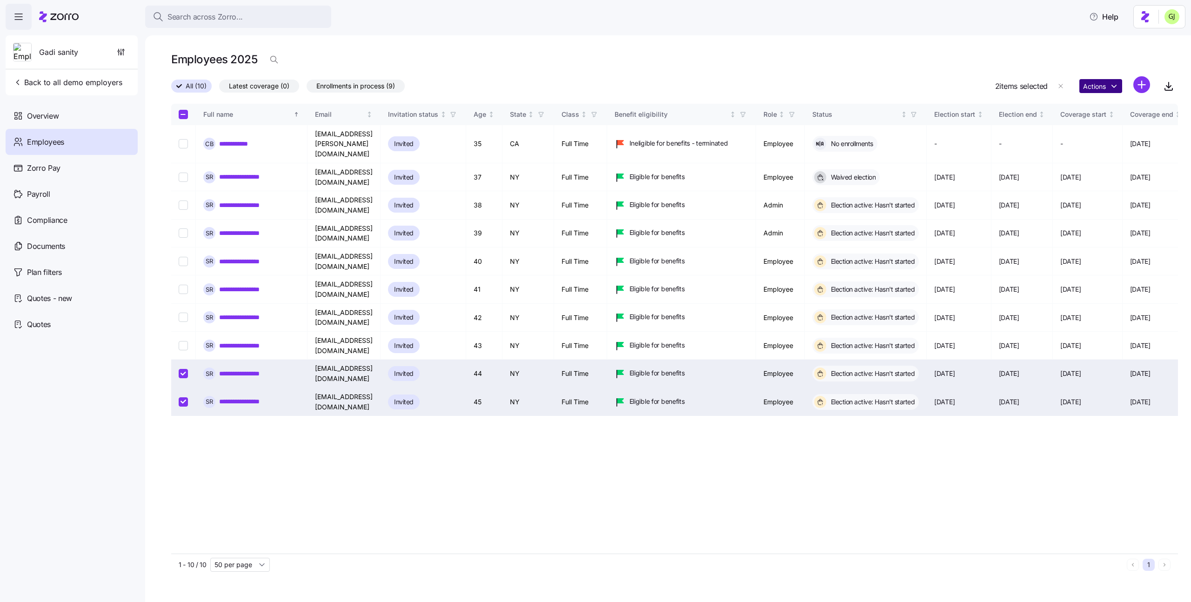
click at [1111, 86] on html "**********" at bounding box center [595, 298] width 1191 height 596
click at [985, 105] on div "Account invitation" at bounding box center [961, 107] width 88 height 15
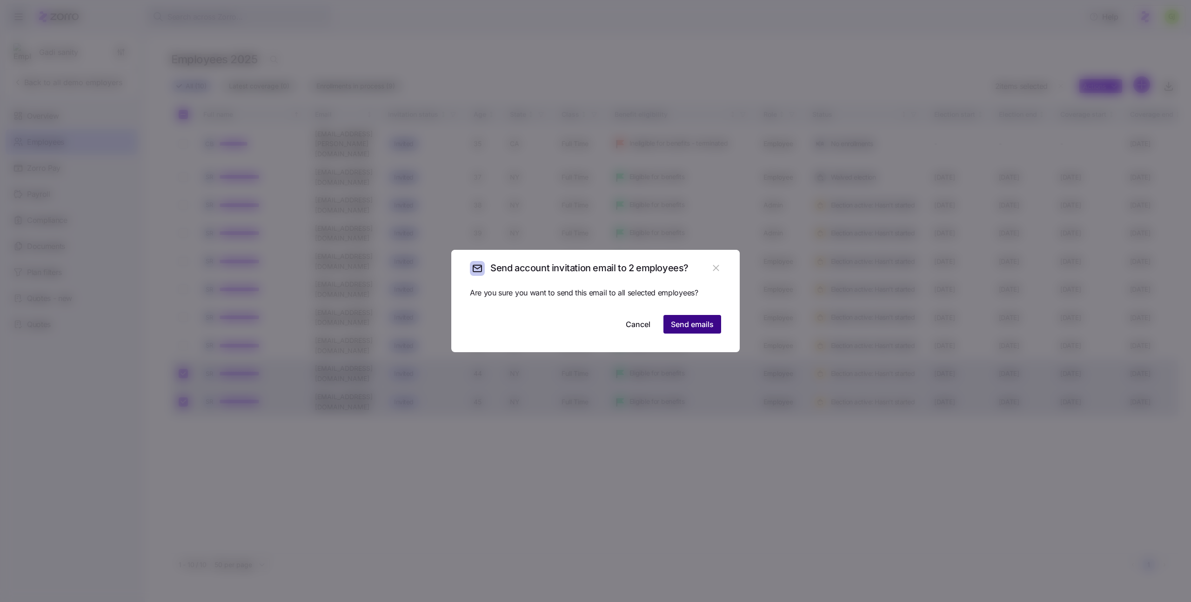
click at [704, 324] on span "Send emails" at bounding box center [692, 324] width 43 height 11
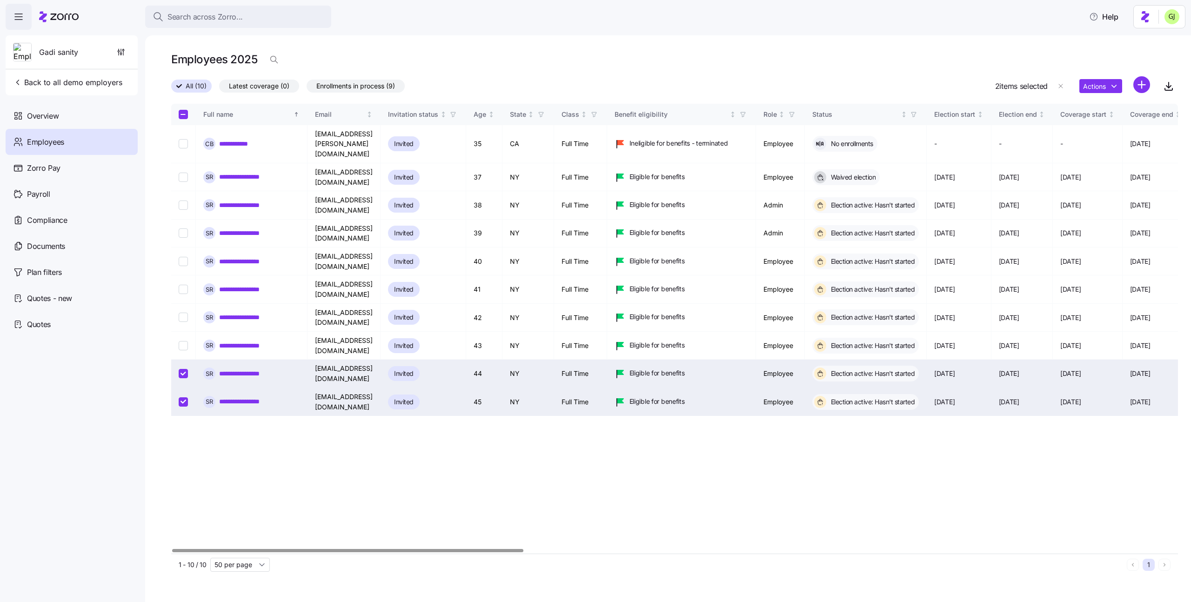
click at [183, 114] on input "Select all records" at bounding box center [183, 114] width 9 height 9
checkbox input "true"
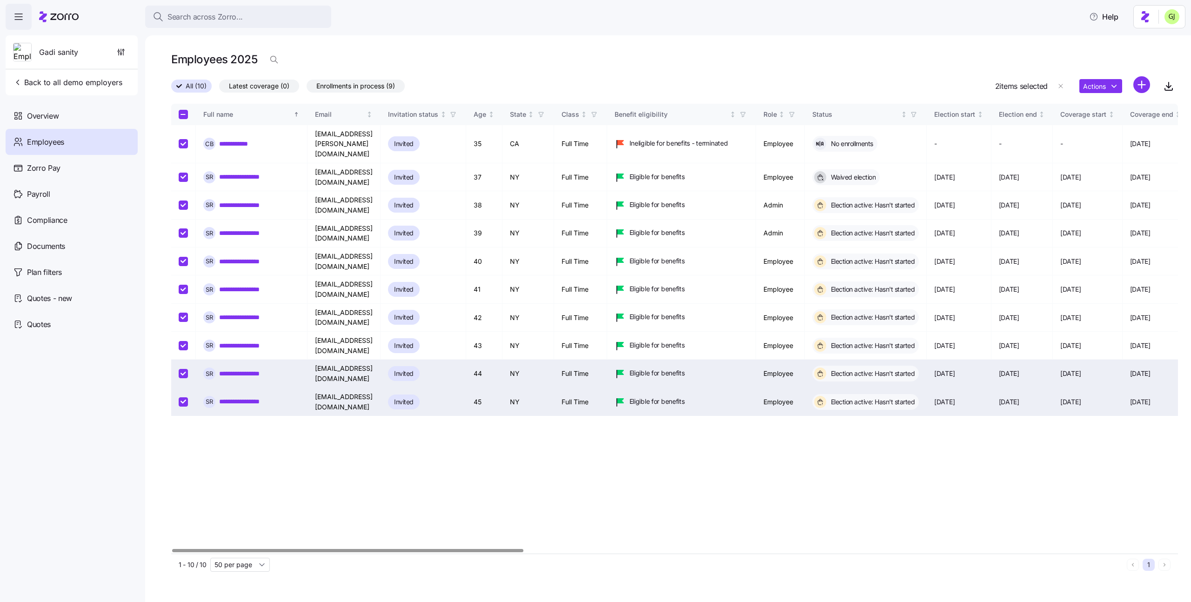
checkbox input "true"
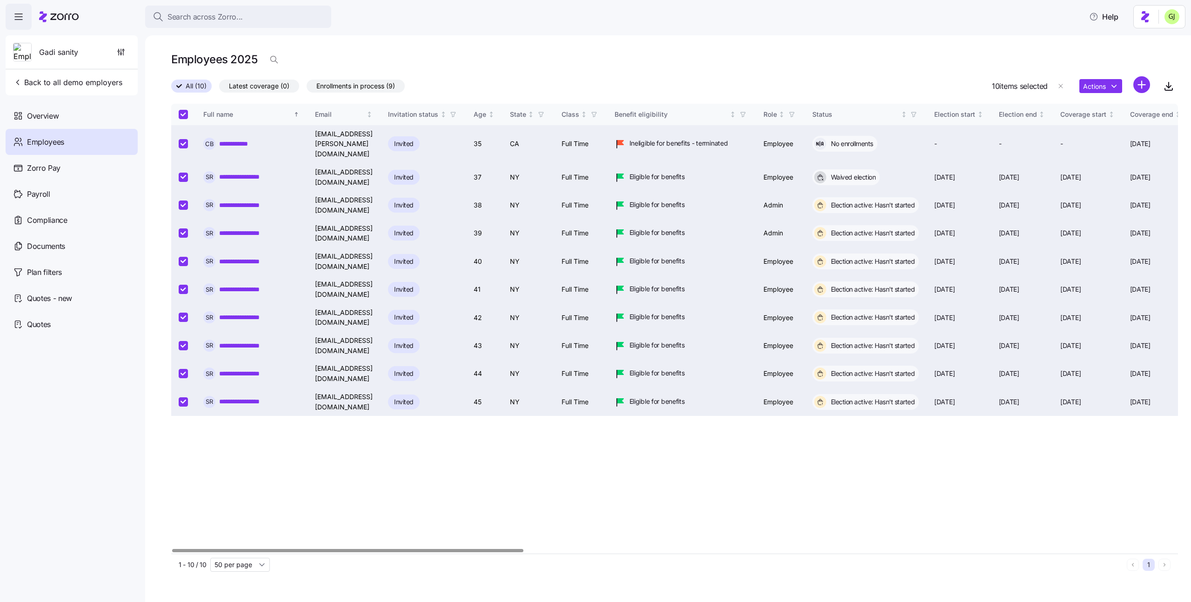
click at [185, 113] on input "Select all records" at bounding box center [183, 114] width 9 height 9
checkbox input "false"
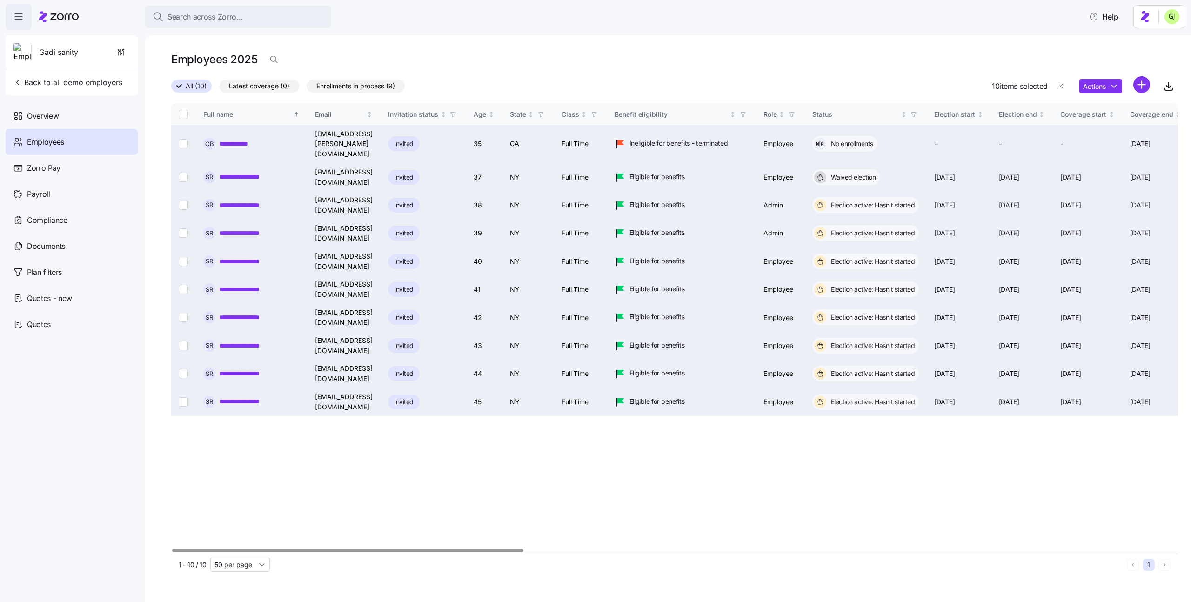
checkbox input "false"
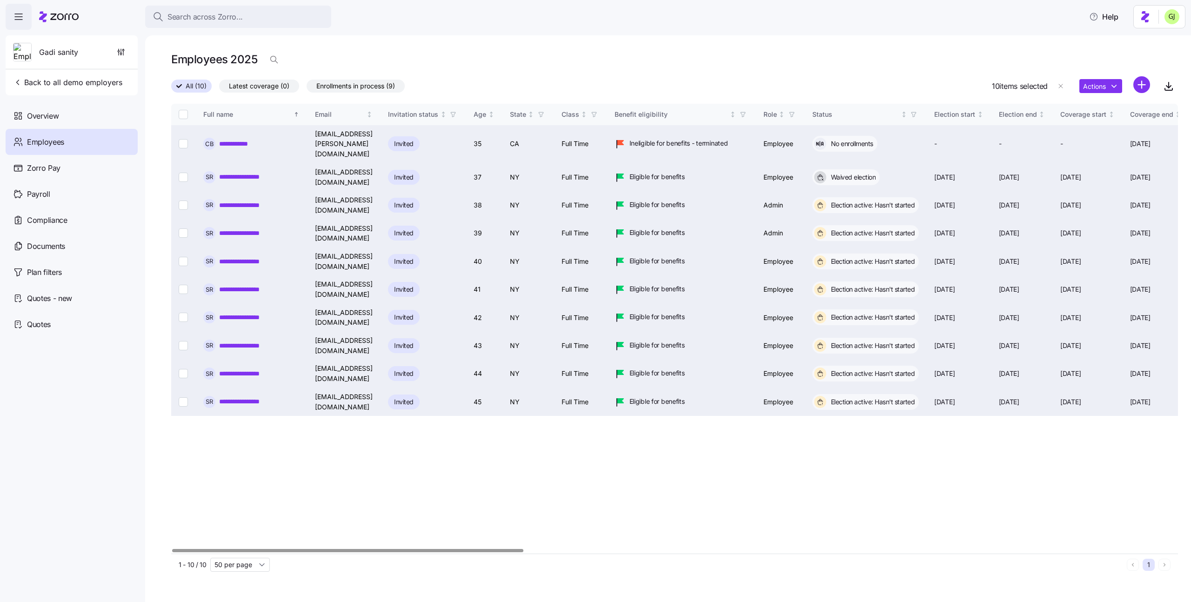
checkbox input "false"
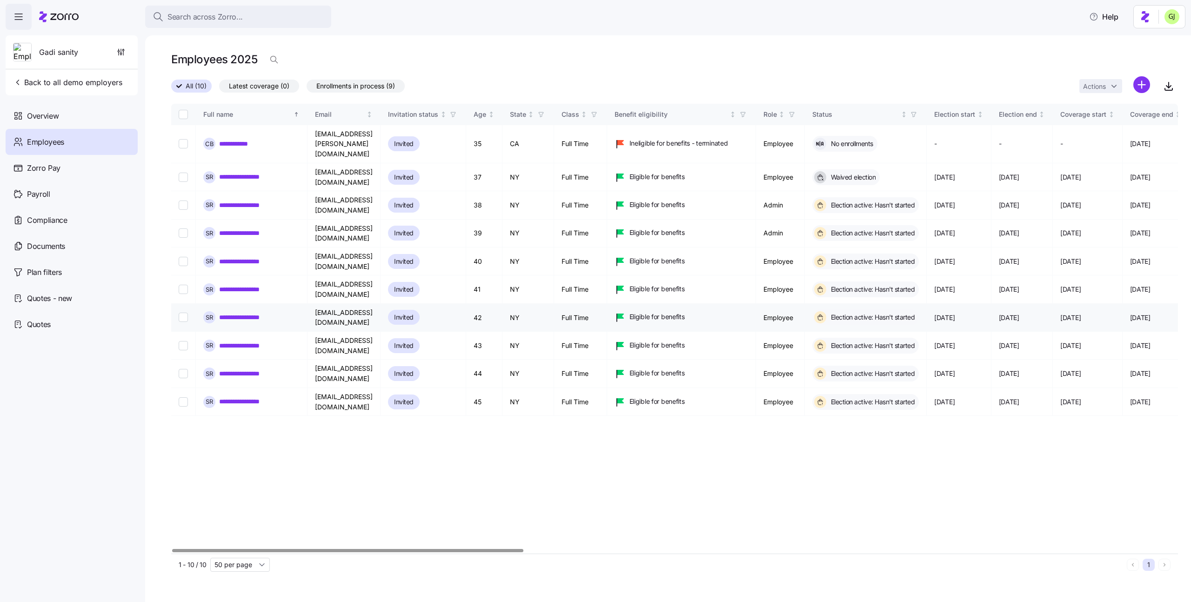
click at [253, 313] on link "**********" at bounding box center [246, 317] width 55 height 9
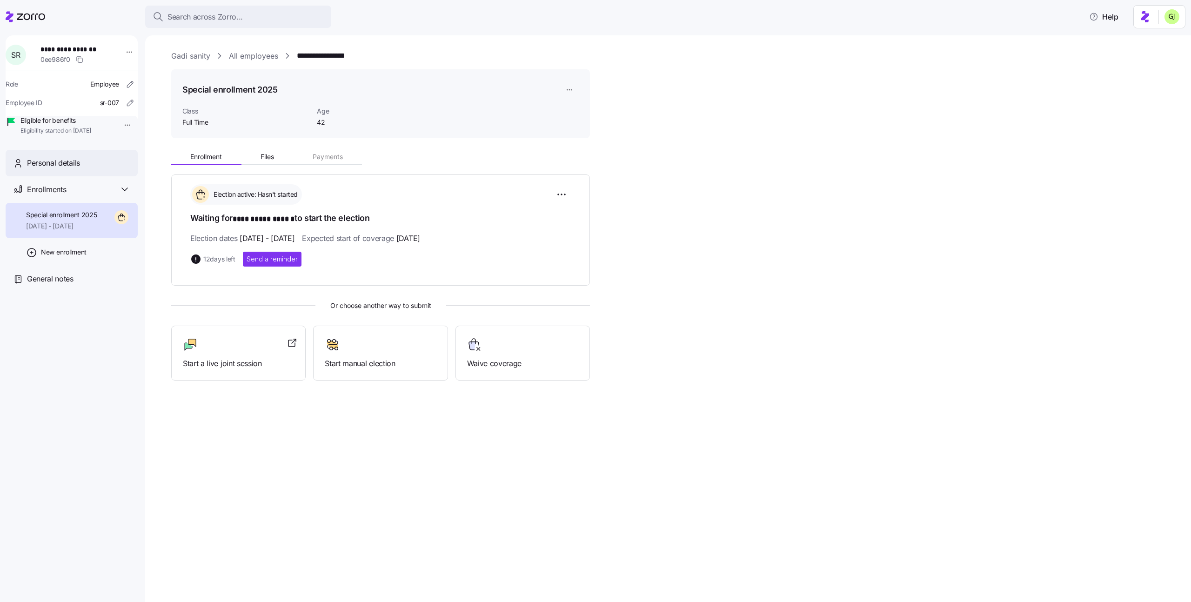
click at [76, 169] on span "Personal details" at bounding box center [53, 163] width 53 height 12
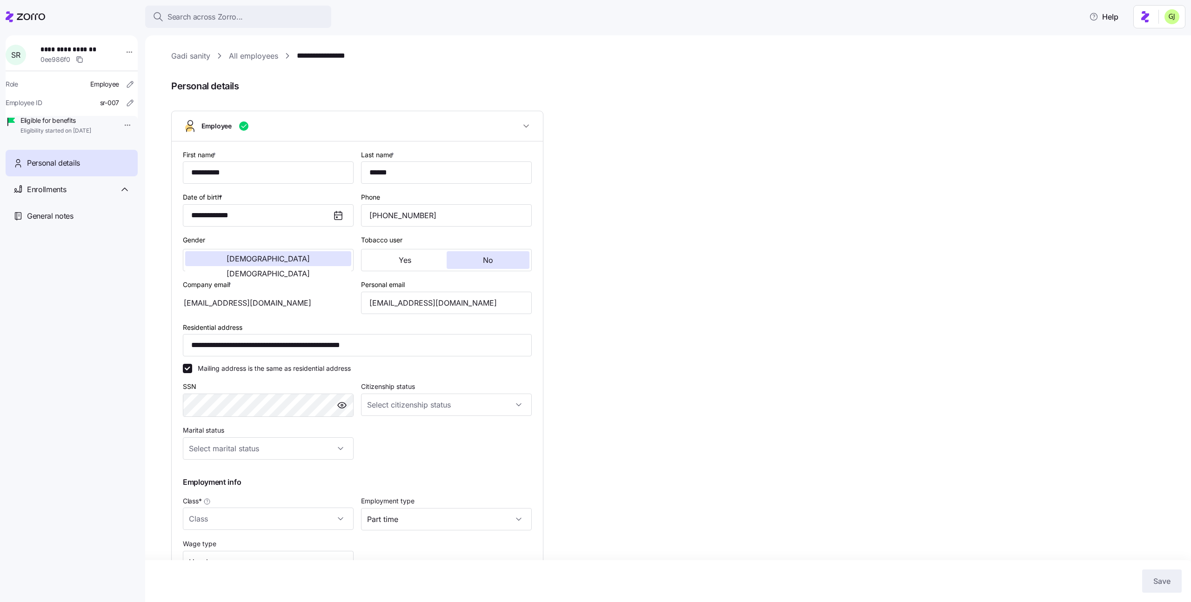
type input "Full Time"
click at [320, 343] on input "**********" at bounding box center [357, 345] width 349 height 22
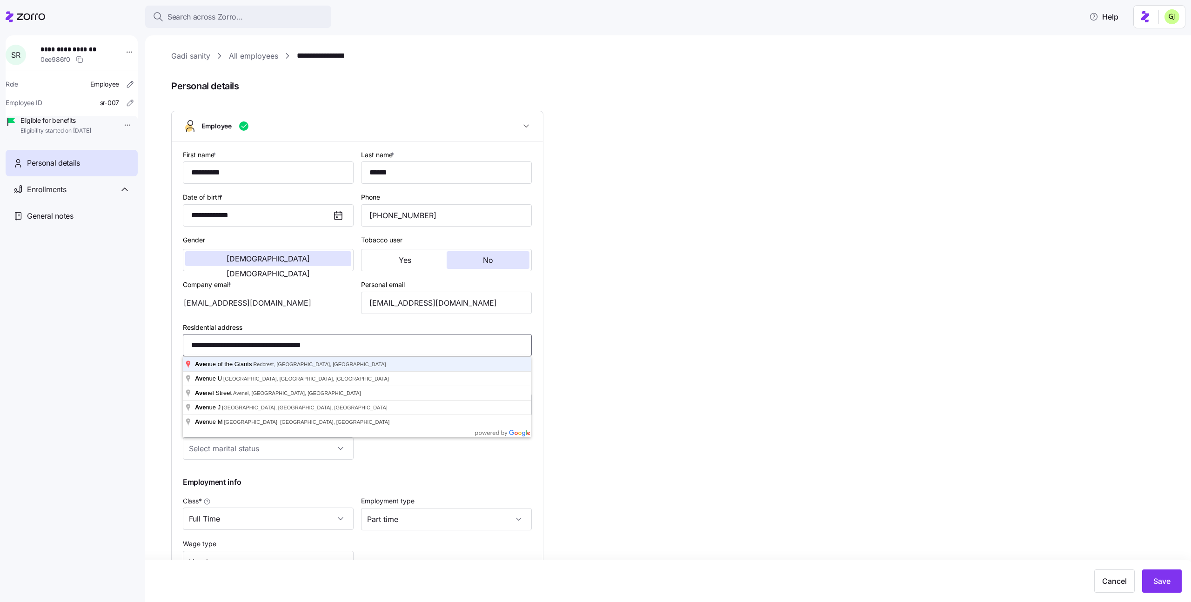
type input "**********"
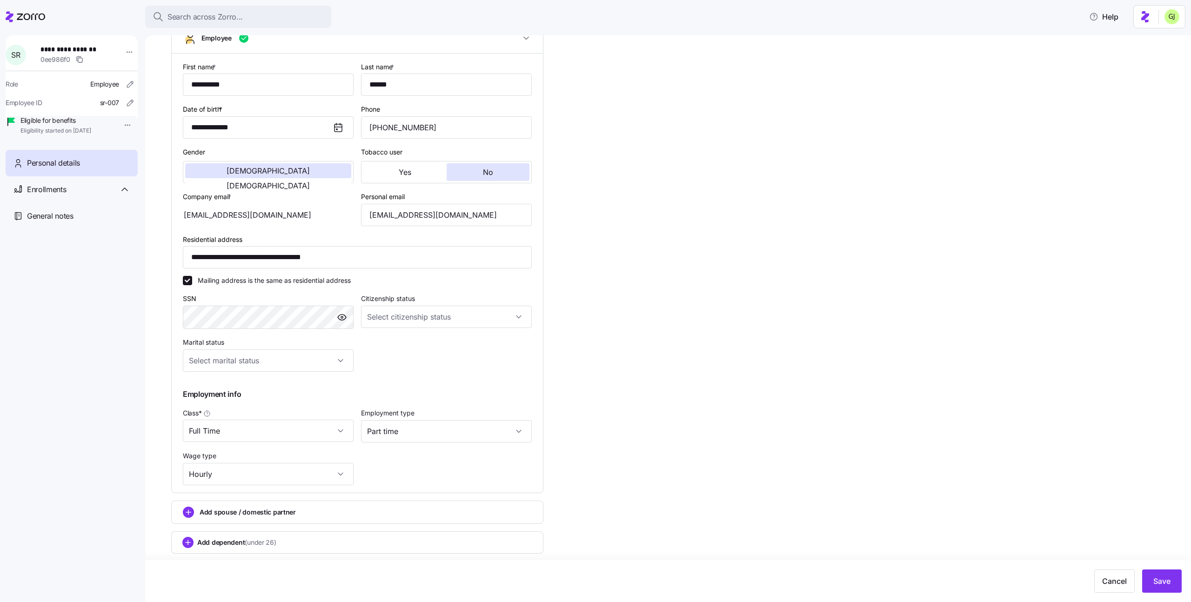
scroll to position [82, 0]
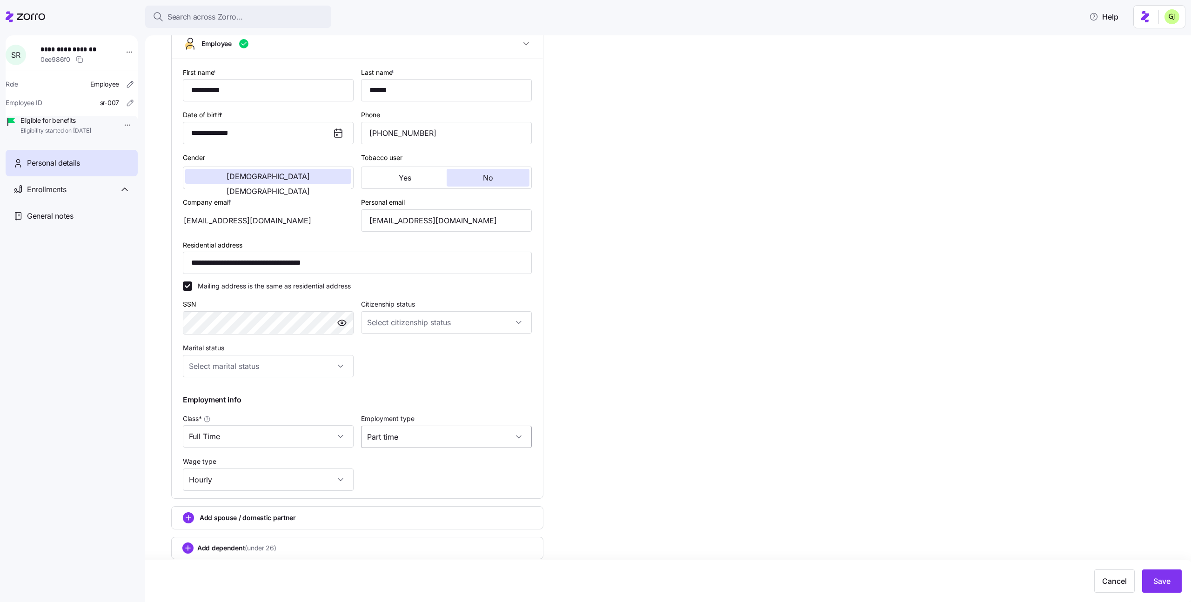
click at [448, 442] on input "Part time" at bounding box center [446, 437] width 171 height 22
click at [439, 464] on div "Full time" at bounding box center [446, 465] width 163 height 20
type input "Full time"
click at [283, 427] on input "Full Time" at bounding box center [268, 436] width 171 height 22
click at [294, 430] on input "Full Time" at bounding box center [268, 436] width 171 height 22
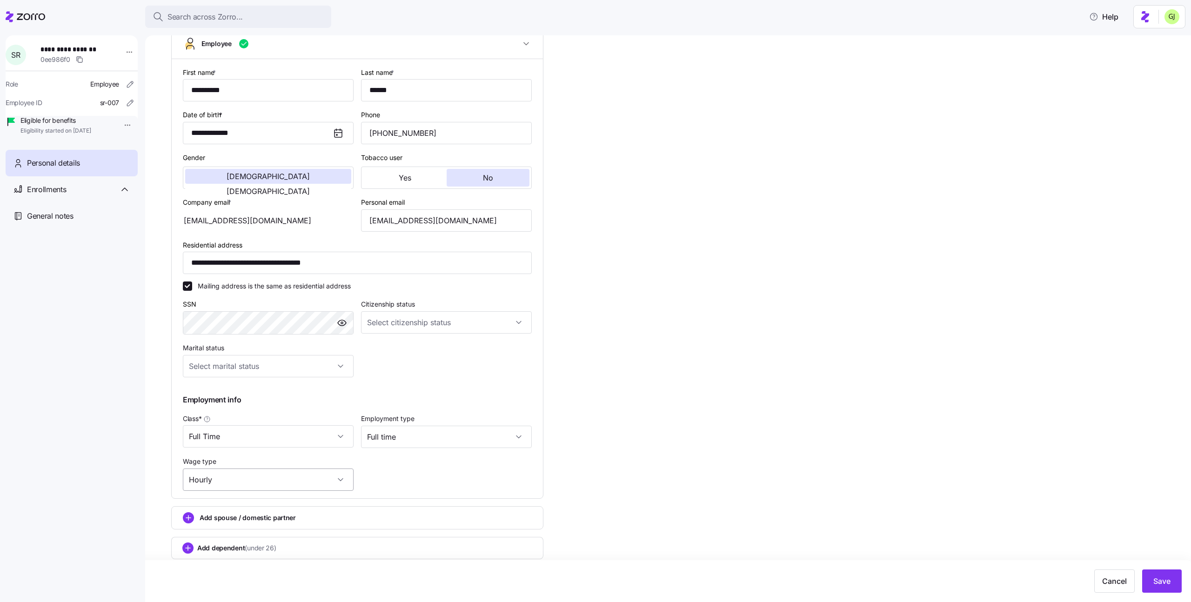
click at [295, 472] on input "Hourly" at bounding box center [268, 479] width 171 height 22
click at [294, 502] on div "Salary" at bounding box center [268, 508] width 163 height 20
type input "Salary"
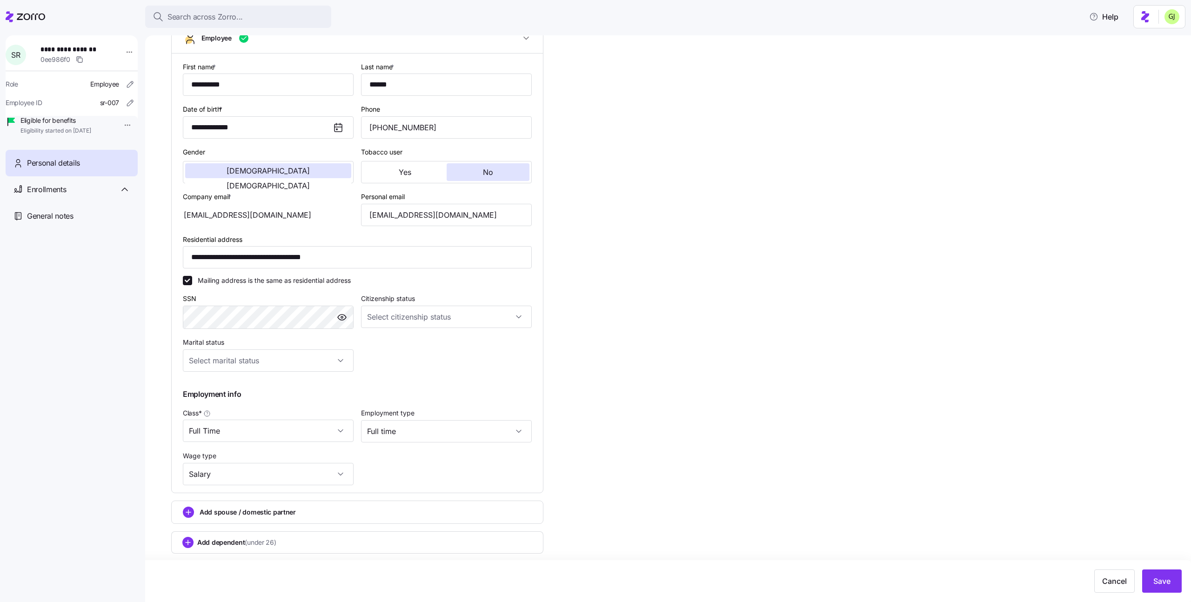
click at [1127, 532] on div "**********" at bounding box center [674, 276] width 1007 height 629
click at [1153, 578] on span "Save" at bounding box center [1161, 580] width 17 height 11
click at [103, 195] on div "Enrollments" at bounding box center [72, 189] width 132 height 27
click at [83, 220] on span "Special enrollment 2025" at bounding box center [61, 214] width 71 height 9
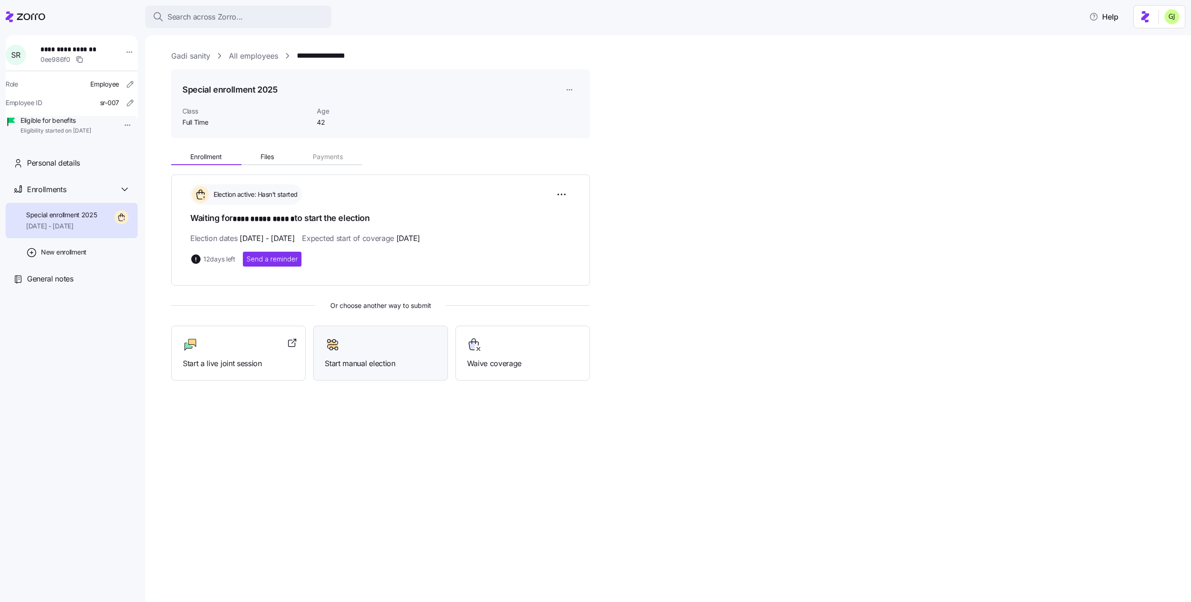
click at [390, 341] on div at bounding box center [380, 344] width 111 height 15
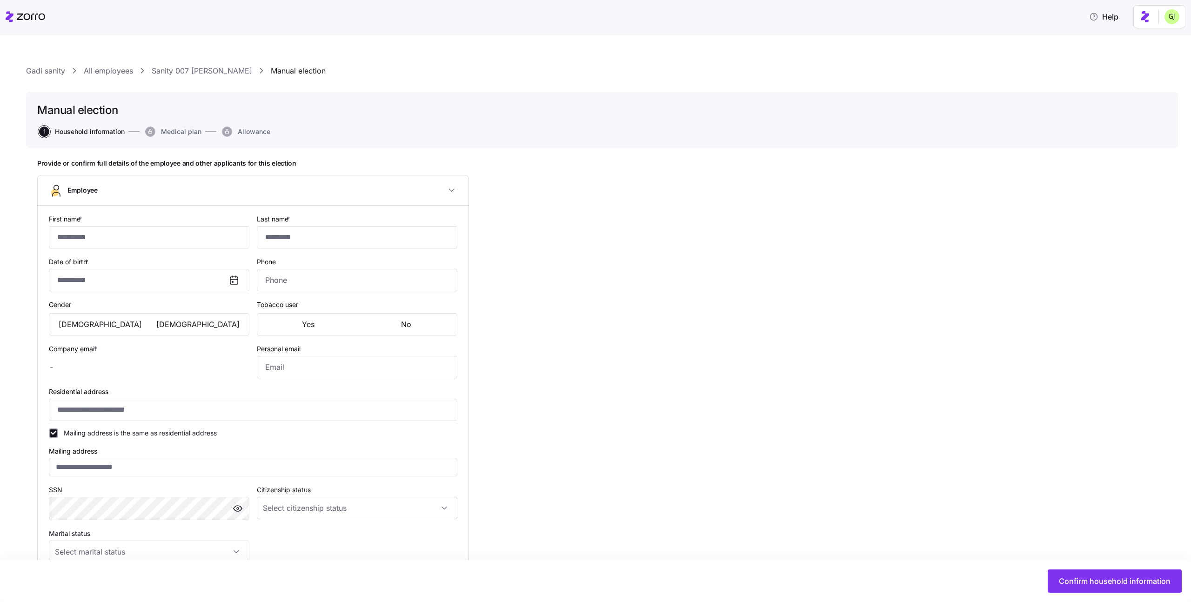
type input "**********"
type input "******"
type input "sanity+007_company2@myzorro.co"
type input "sanity+007_personal@myzorro.co"
type input "**********"
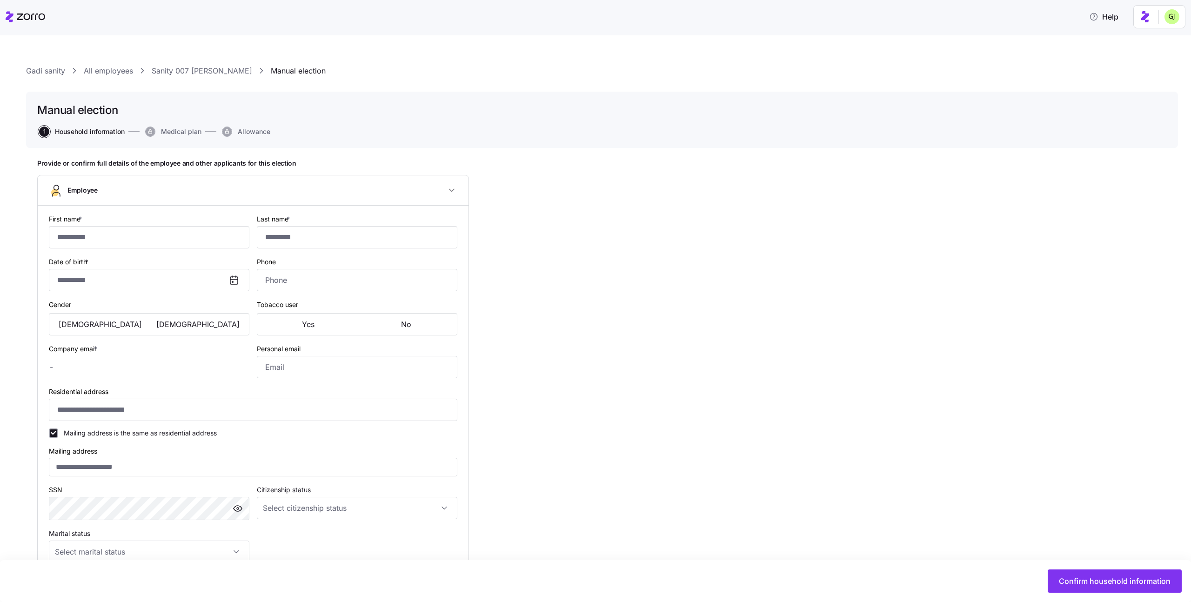
checkbox input "true"
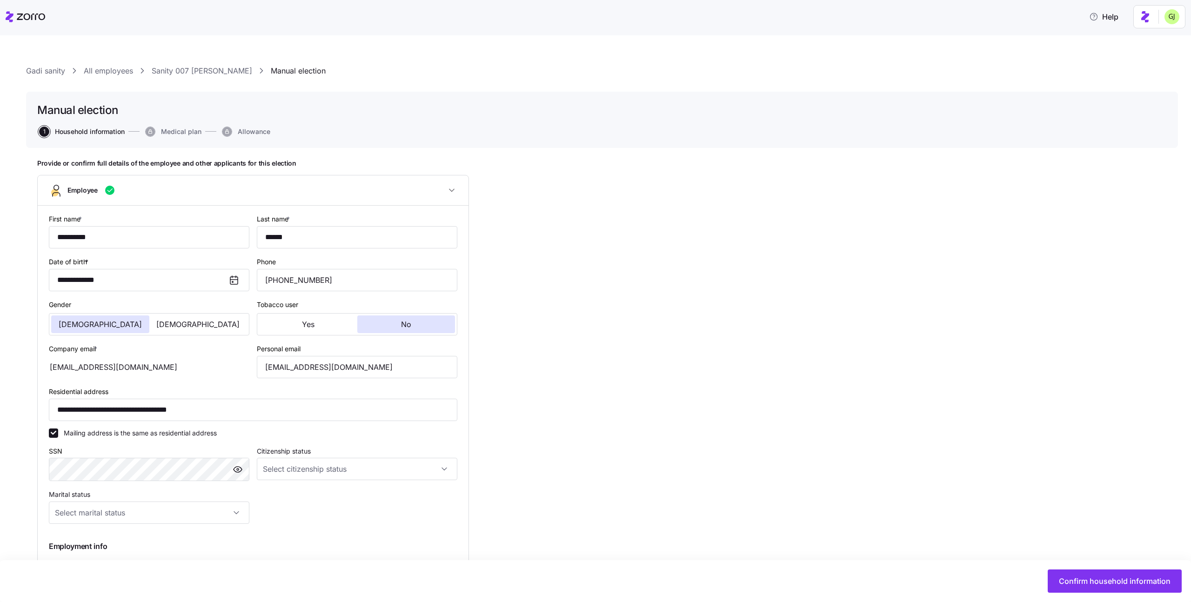
type input "**********"
type input "(202) 514-2000"
type input "Full Time"
type input "Full time"
type input "Salary"
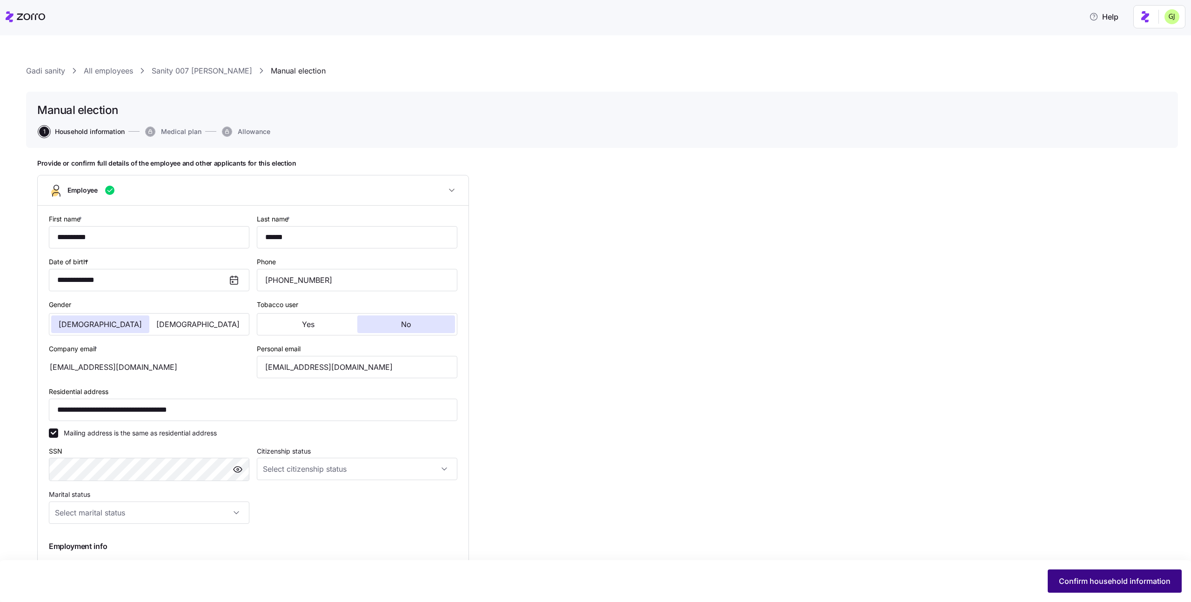
click at [1095, 578] on span "Confirm household information" at bounding box center [1115, 580] width 112 height 11
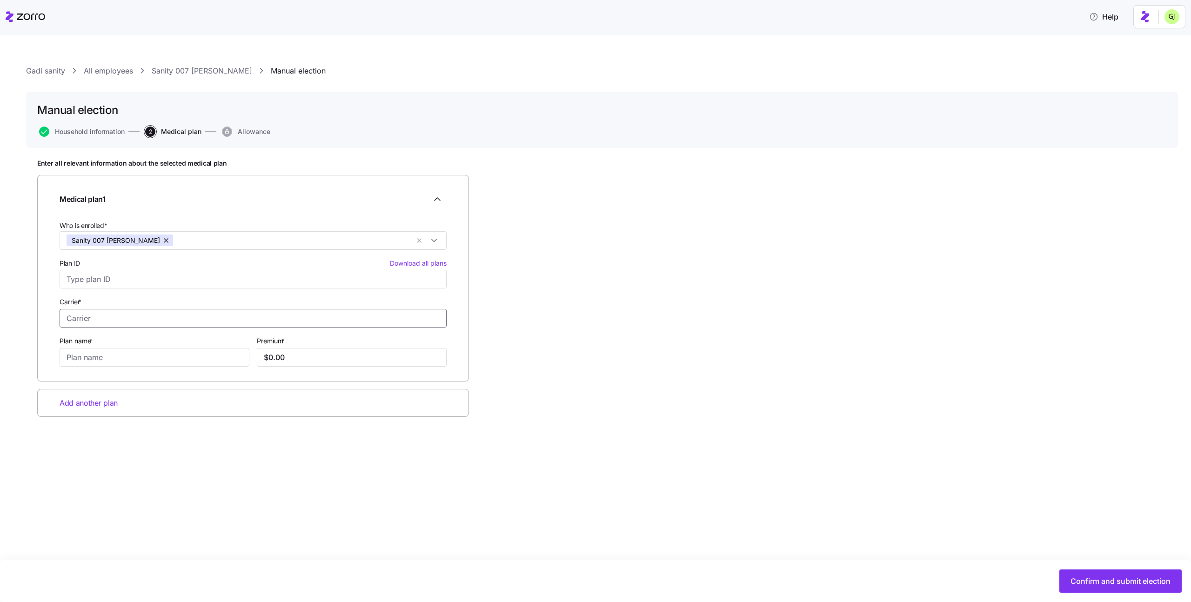
click at [131, 322] on input "Carrier *" at bounding box center [253, 318] width 387 height 19
click at [136, 337] on div "Anthem" at bounding box center [253, 343] width 382 height 19
type input "Anthem"
click at [154, 358] on input "Plan name *" at bounding box center [155, 357] width 190 height 19
type input "test"
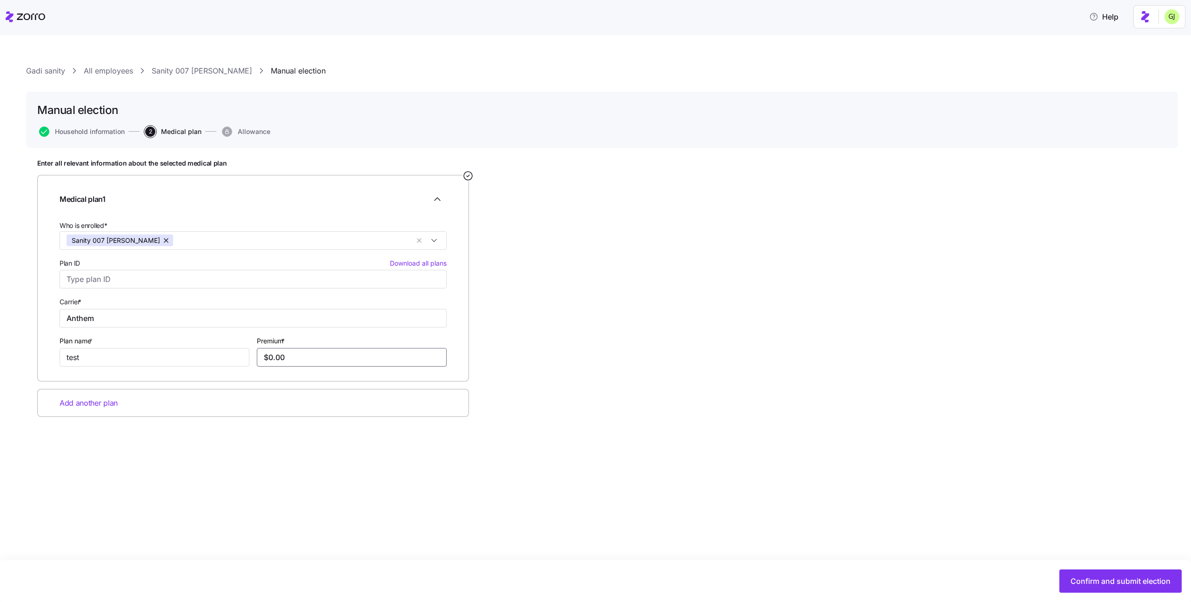
click at [333, 358] on input "$0.00" at bounding box center [352, 357] width 190 height 19
type input "$0.00"
click at [767, 476] on div "Gadi sanity All employees Sanity 007 Reznik Manual election Manual election Hou…" at bounding box center [595, 318] width 1191 height 567
click at [1097, 585] on span "Confirm and submit election" at bounding box center [1121, 580] width 100 height 11
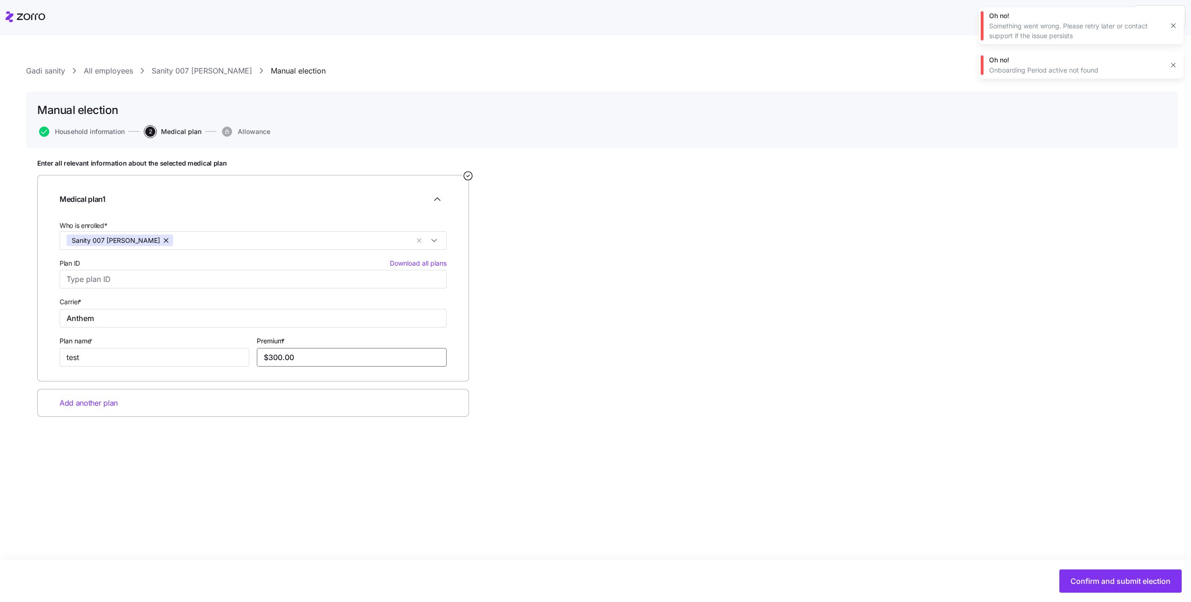
click at [303, 365] on input "$300.00" at bounding box center [352, 357] width 190 height 19
type input "$300.00"
click at [880, 459] on div "Enter all relevant information about the selected medical plan Medical plan 1 W…" at bounding box center [602, 311] width 1130 height 304
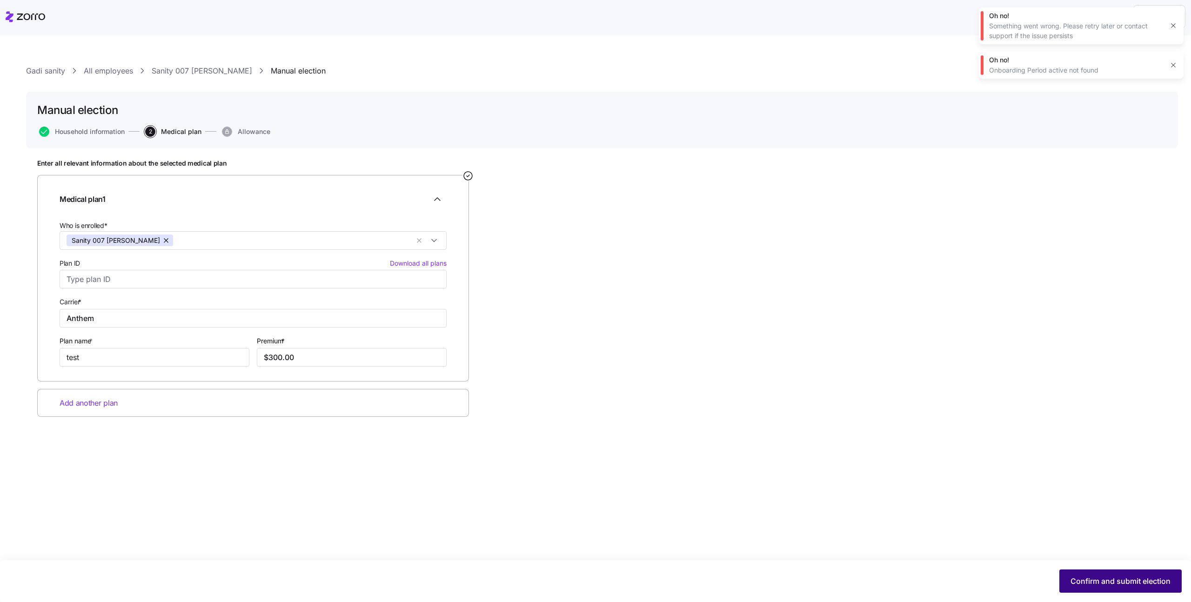
click at [1101, 581] on span "Confirm and submit election" at bounding box center [1121, 580] width 100 height 11
click at [103, 132] on span "Household information" at bounding box center [90, 131] width 70 height 7
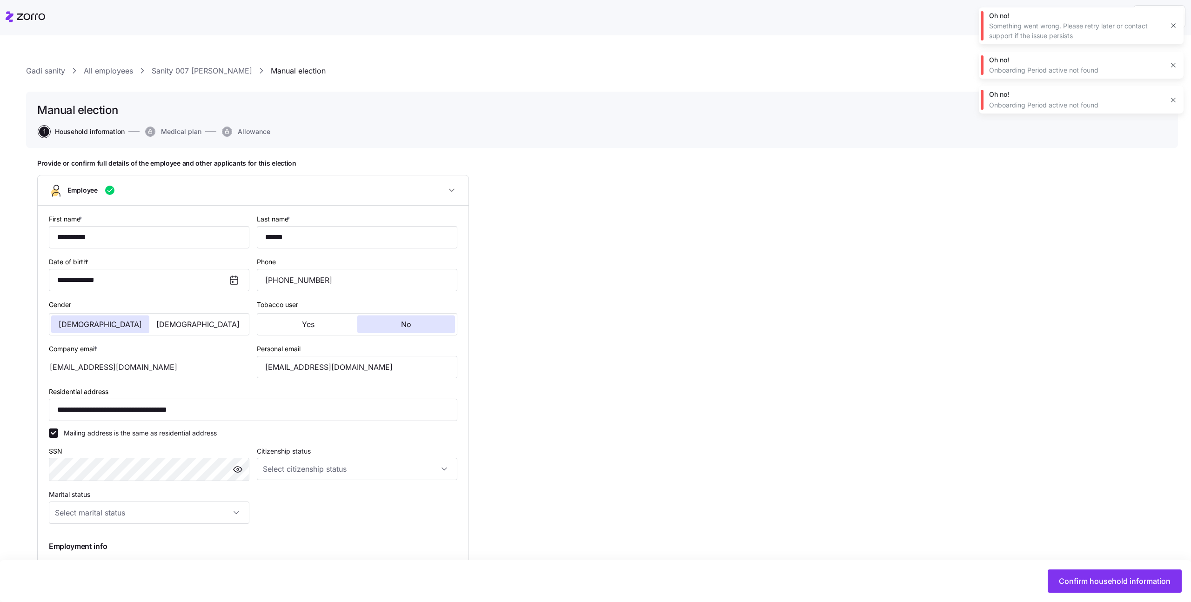
click at [186, 133] on span "Medical plan" at bounding box center [181, 131] width 40 height 7
click at [1131, 590] on button "Confirm household information" at bounding box center [1115, 580] width 134 height 23
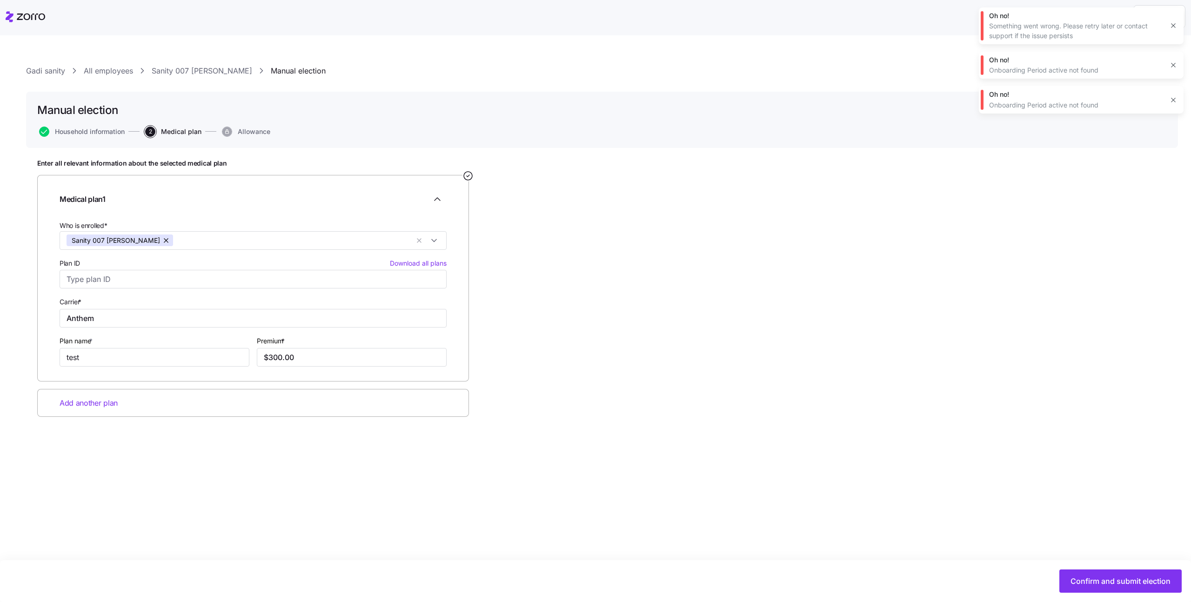
click at [1171, 26] on icon "button" at bounding box center [1173, 25] width 7 height 7
click at [1173, 25] on button "button" at bounding box center [1173, 20] width 13 height 13
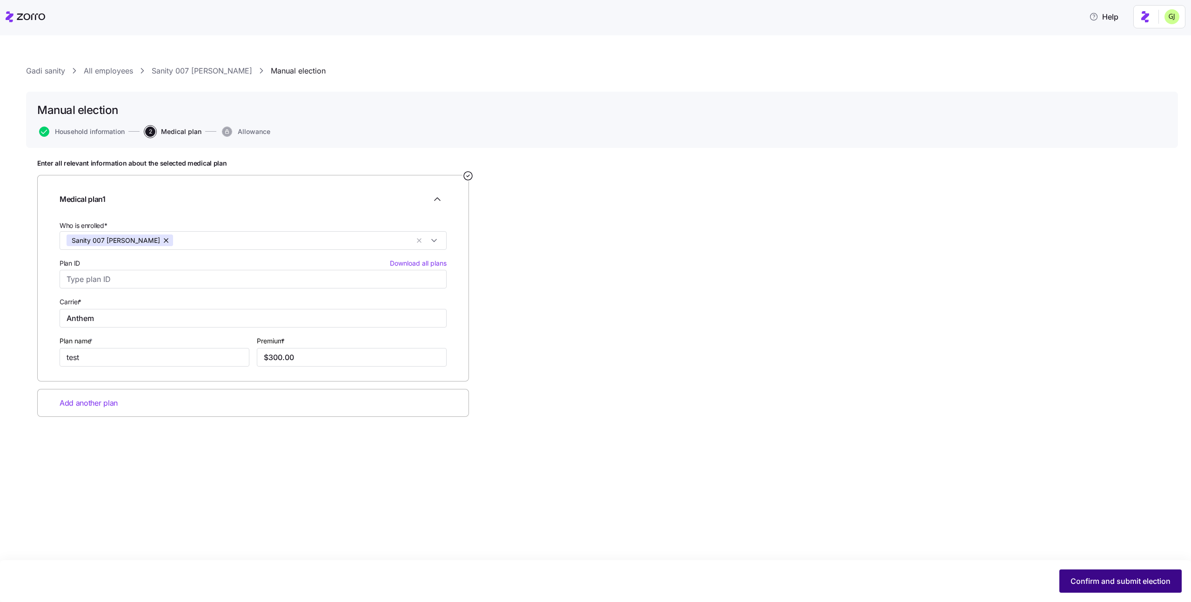
click at [1112, 584] on span "Confirm and submit election" at bounding box center [1121, 580] width 100 height 11
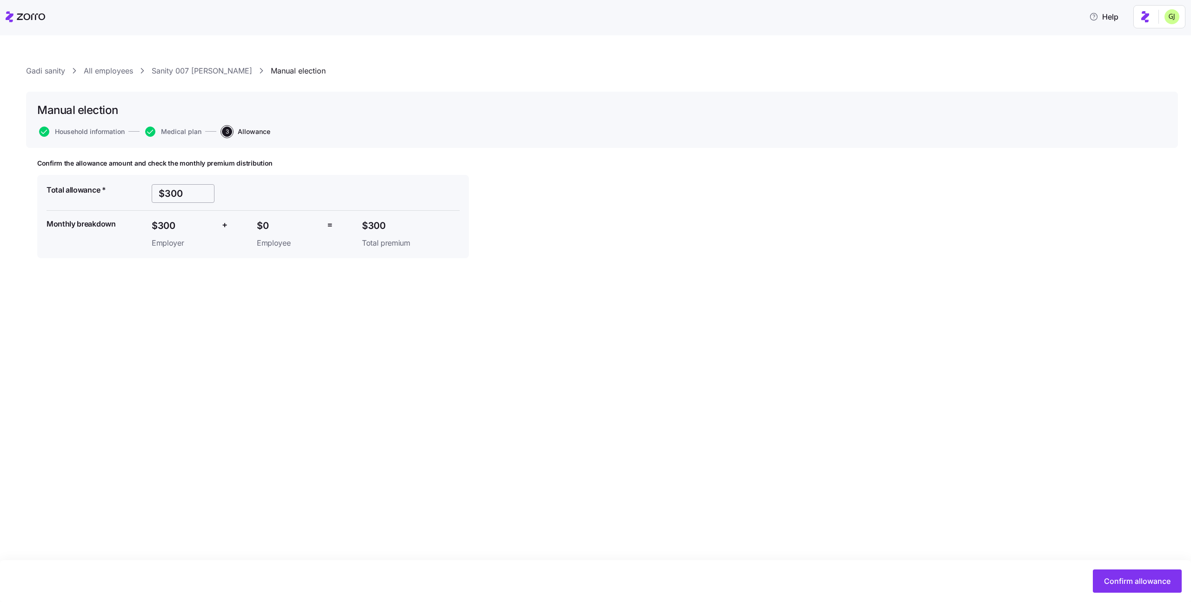
click at [193, 188] on input "$300" at bounding box center [183, 193] width 63 height 19
click at [943, 499] on div "Gadi sanity All employees Sanity 007 Reznik Manual election Manual election Hou…" at bounding box center [595, 318] width 1191 height 567
click at [1135, 584] on span "Confirm allowance" at bounding box center [1137, 580] width 67 height 11
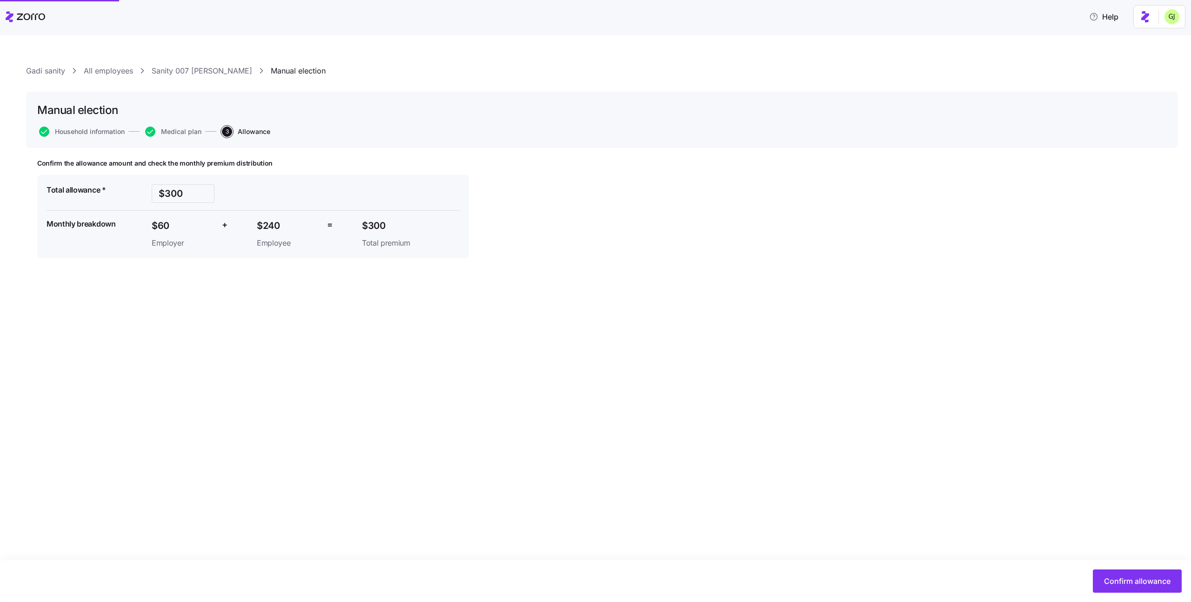
type input "$60"
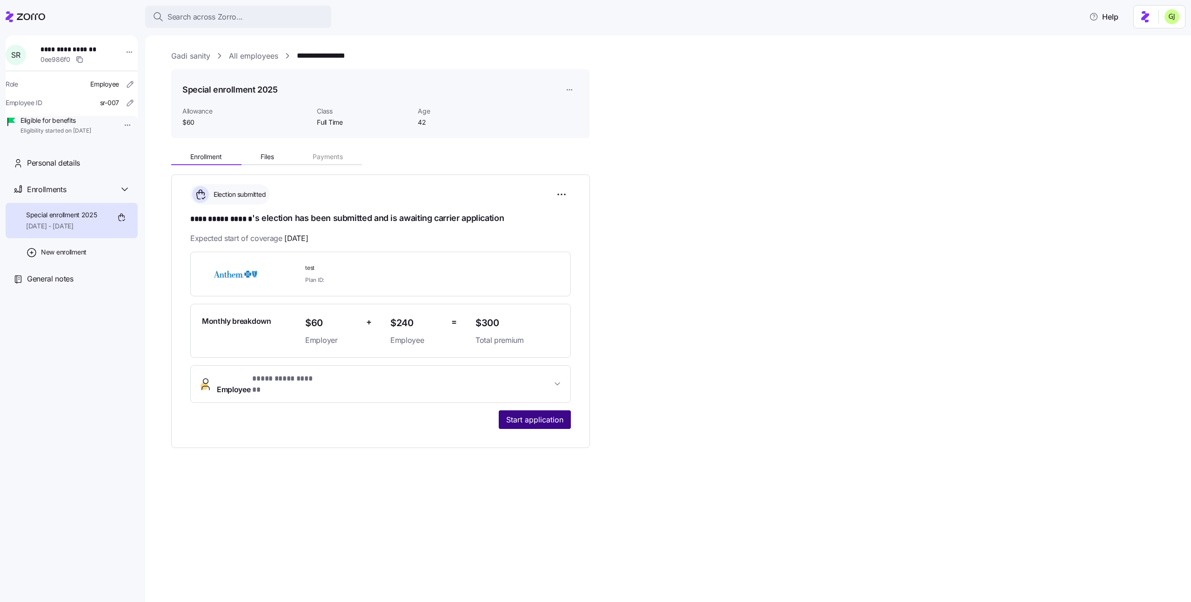
click at [553, 414] on span "Start application" at bounding box center [534, 419] width 57 height 11
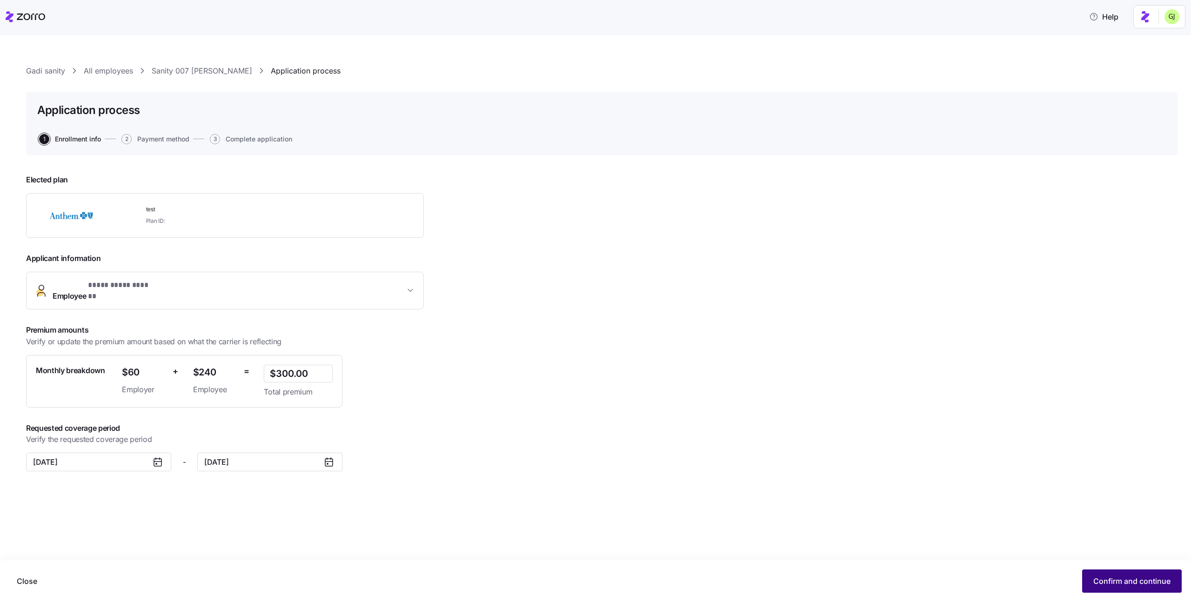
click at [1099, 575] on button "Confirm and continue" at bounding box center [1132, 580] width 100 height 23
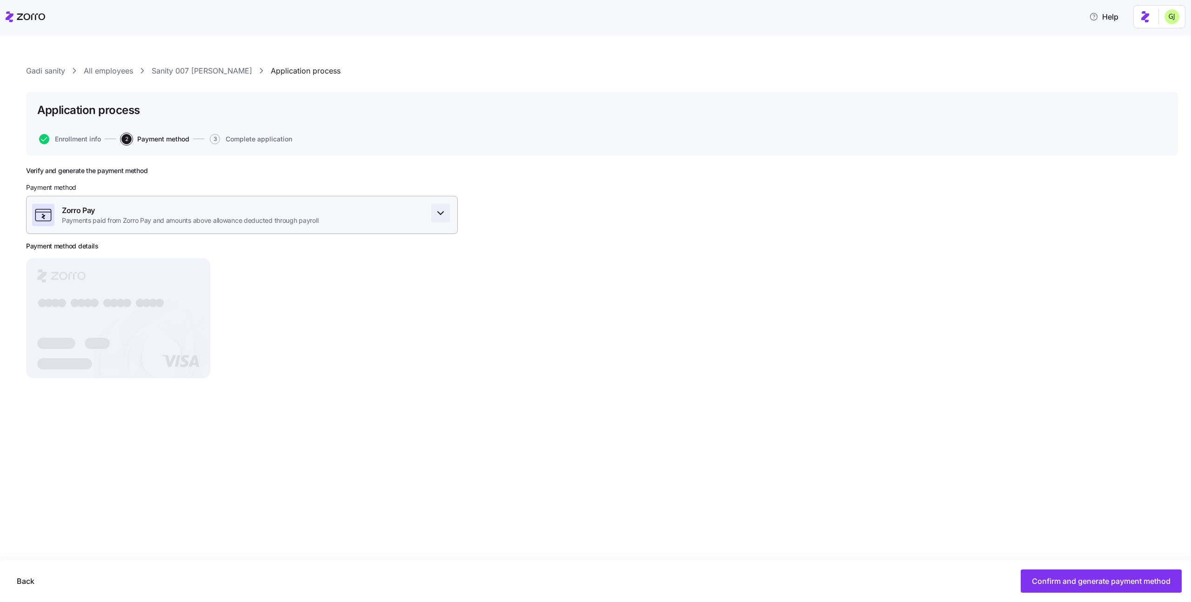
click at [442, 210] on icon "button" at bounding box center [440, 212] width 11 height 11
click at [657, 335] on div "Verify and generate the payment method Payment method Zorro Pay Payments paid f…" at bounding box center [602, 300] width 1152 height 266
click at [353, 253] on div "Zorro Pay" at bounding box center [242, 251] width 416 height 15
click at [526, 288] on div "Verify and generate the payment method Payment method Zorro Pay Payments paid f…" at bounding box center [602, 300] width 1152 height 266
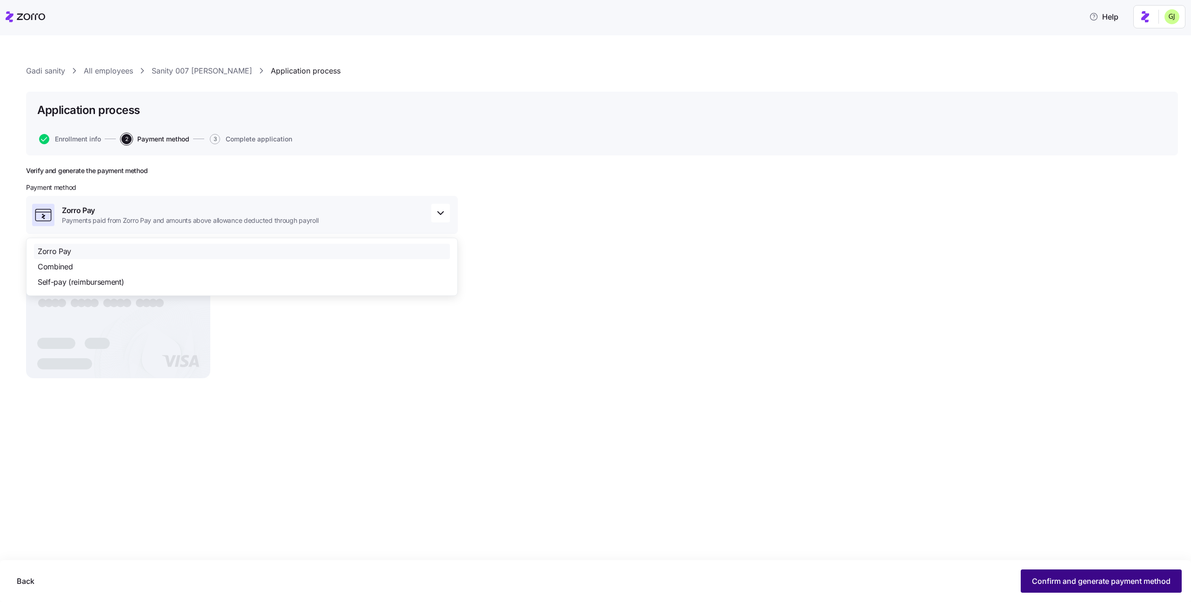
click at [1071, 584] on span "Confirm and generate payment method" at bounding box center [1101, 580] width 139 height 11
click at [1146, 580] on span "Continue" at bounding box center [1154, 580] width 33 height 11
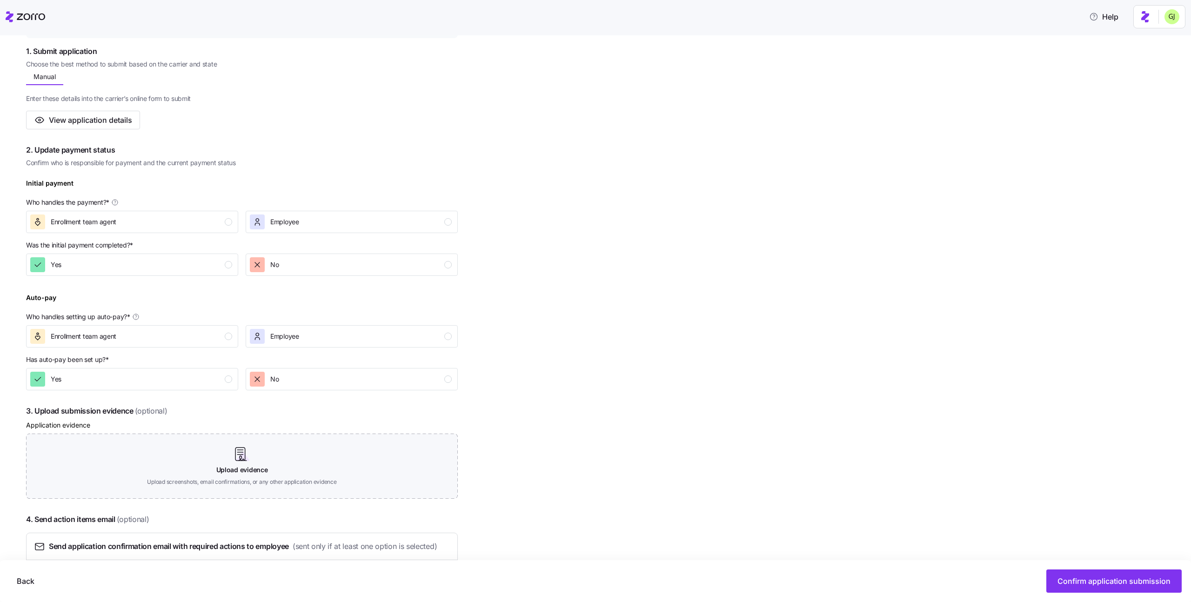
scroll to position [213, 0]
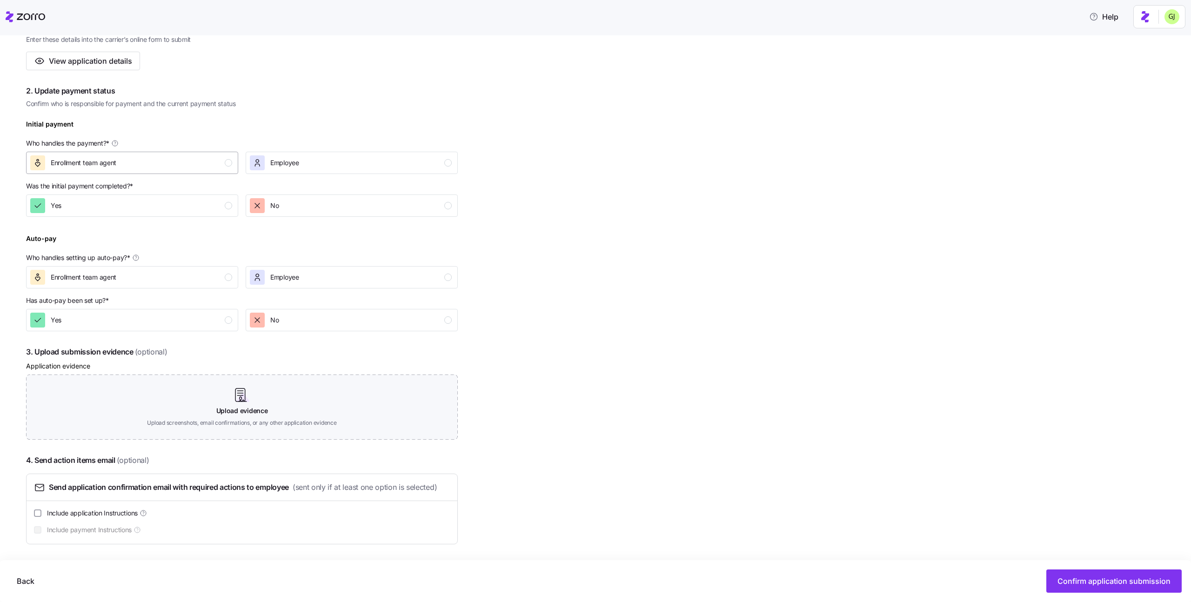
click at [187, 161] on div "Enrollment team agent" at bounding box center [131, 162] width 202 height 15
click at [188, 209] on div "Yes" at bounding box center [131, 205] width 202 height 15
click at [187, 277] on div "Enrollment team agent" at bounding box center [131, 277] width 202 height 15
click at [187, 314] on div "Yes" at bounding box center [131, 320] width 202 height 15
click at [1087, 576] on span "Confirm application submission" at bounding box center [1113, 580] width 113 height 11
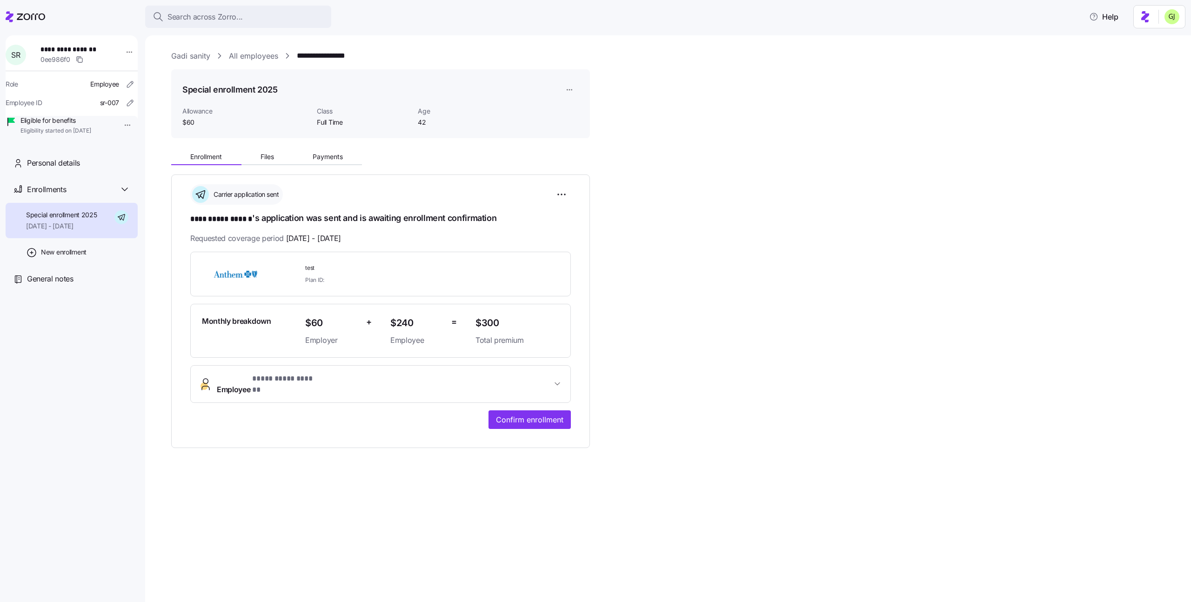
click at [184, 55] on link "Gadi sanity" at bounding box center [190, 56] width 39 height 12
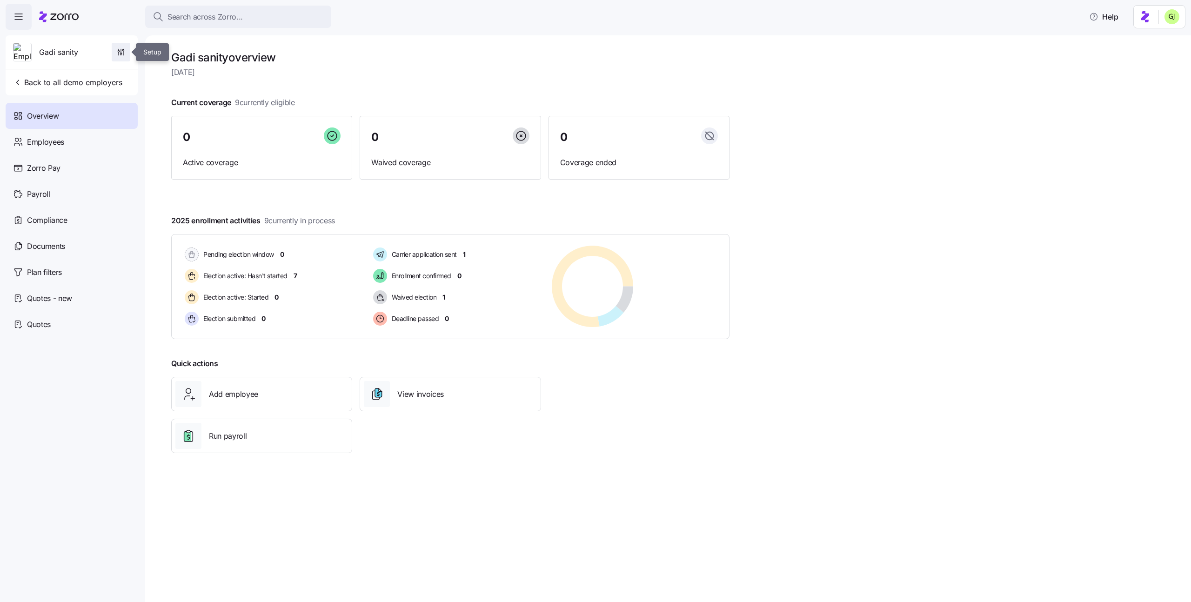
click at [120, 52] on icon "button" at bounding box center [120, 51] width 9 height 9
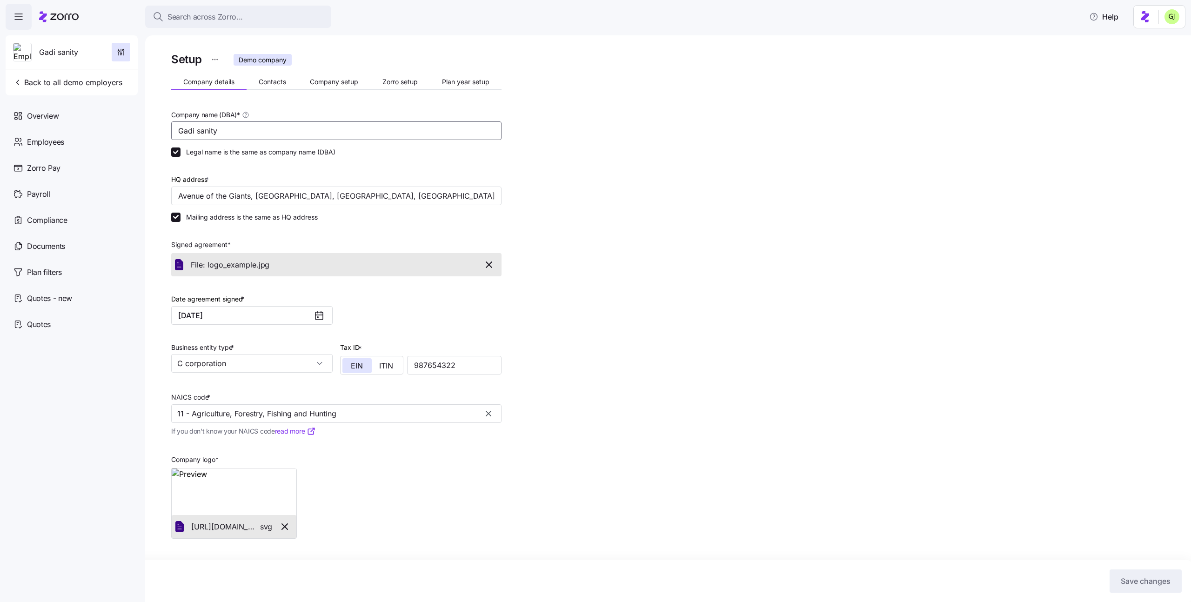
click at [294, 131] on input "Gadi sanity" at bounding box center [336, 130] width 330 height 19
type input "Gadi sanity prod"
click at [1131, 577] on span "Save changes" at bounding box center [1146, 580] width 50 height 11
click at [274, 85] on span "Contacts" at bounding box center [272, 82] width 27 height 7
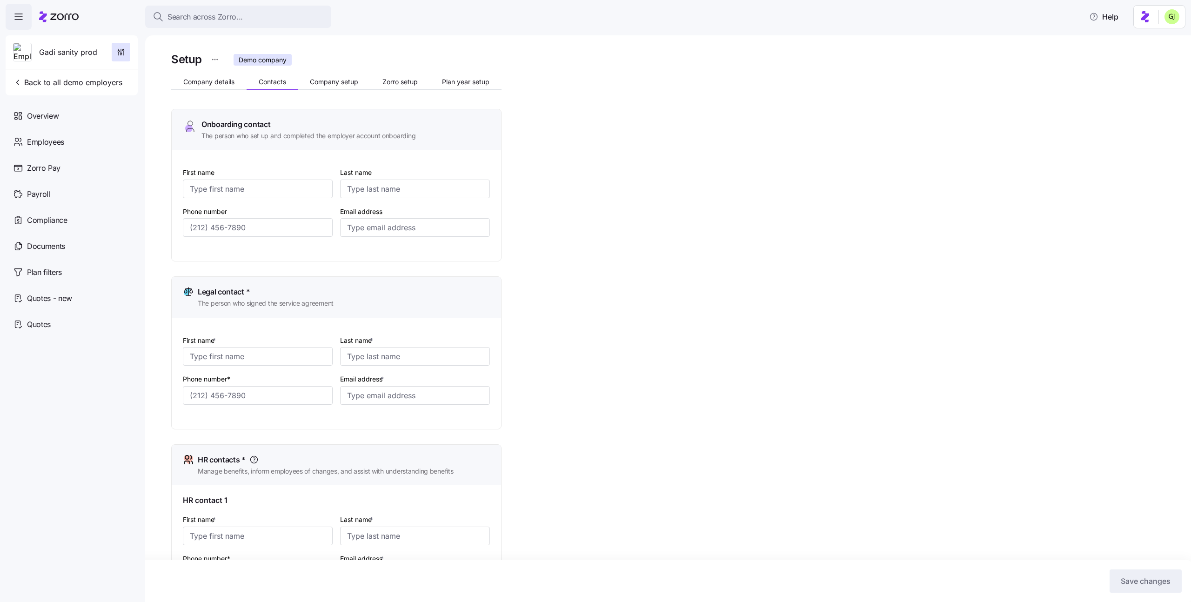
type input "Alice"
type input "Admin"
type input "gadi.j+alice_admin1@myzorro.co"
type input "Bob"
type input "Beck"
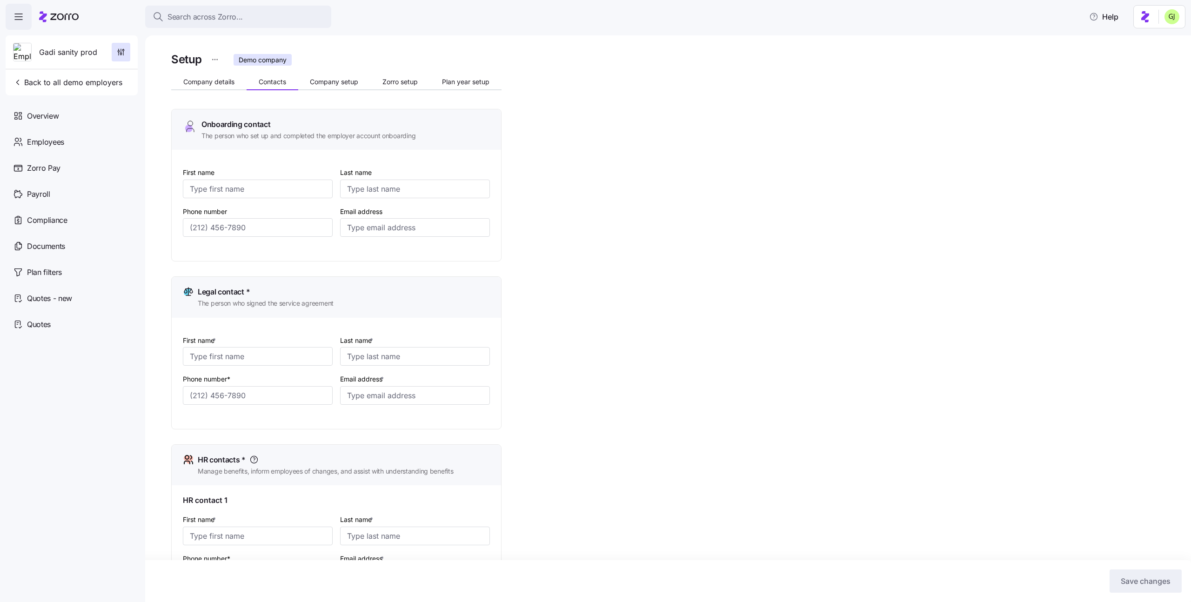
type input "gadi.j+bob_prospect@myzorro.co"
type input "Bob"
type input "Beck"
type input "gadi.j+bob_prospect@myzorro.co"
type input "Bob"
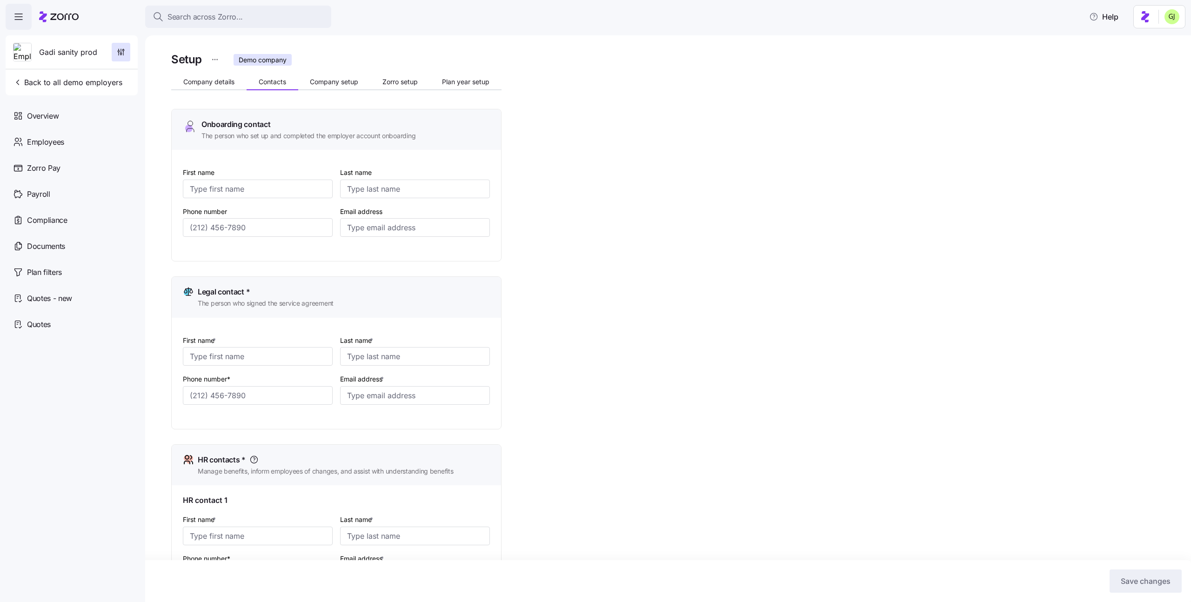
type input "Beck"
type input "gadi.j+bob_prospect@myzorro.co"
type input "(888) 888-8888"
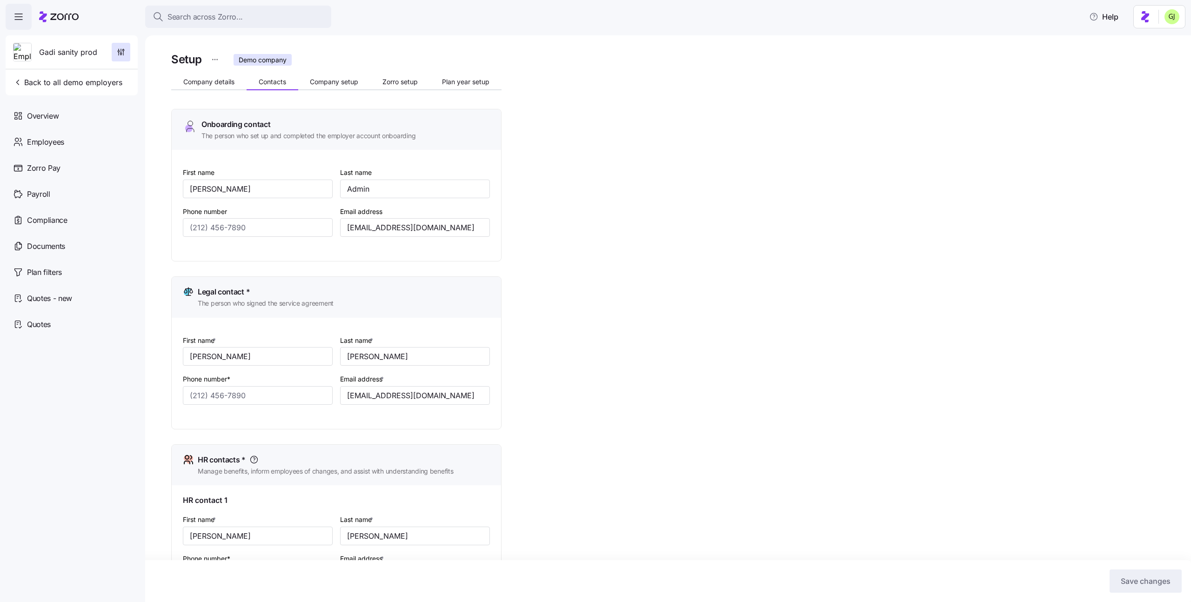
type input "(888) 888-8888"
click at [344, 85] on span "Company setup" at bounding box center [334, 82] width 48 height 7
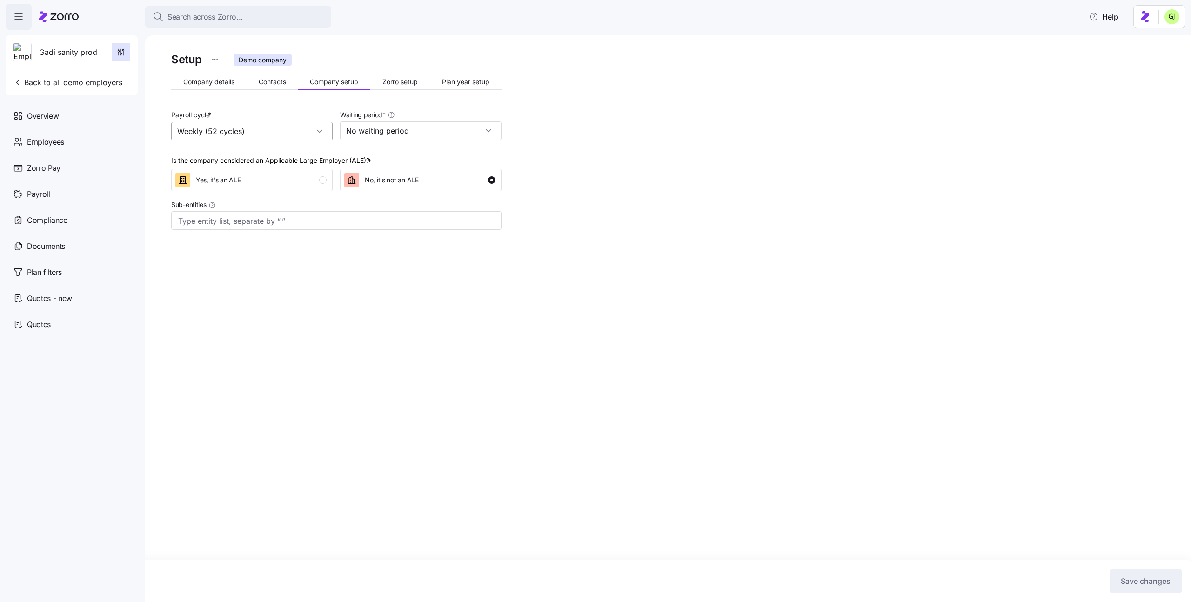
click at [287, 130] on input "Weekly (52 cycles)" at bounding box center [251, 131] width 161 height 19
click at [290, 135] on input "Weekly (52 cycles)" at bounding box center [251, 131] width 161 height 19
click at [287, 172] on div "Bi weekly (26 cycles)" at bounding box center [252, 174] width 154 height 18
type input "Bi weekly (26 cycles)"
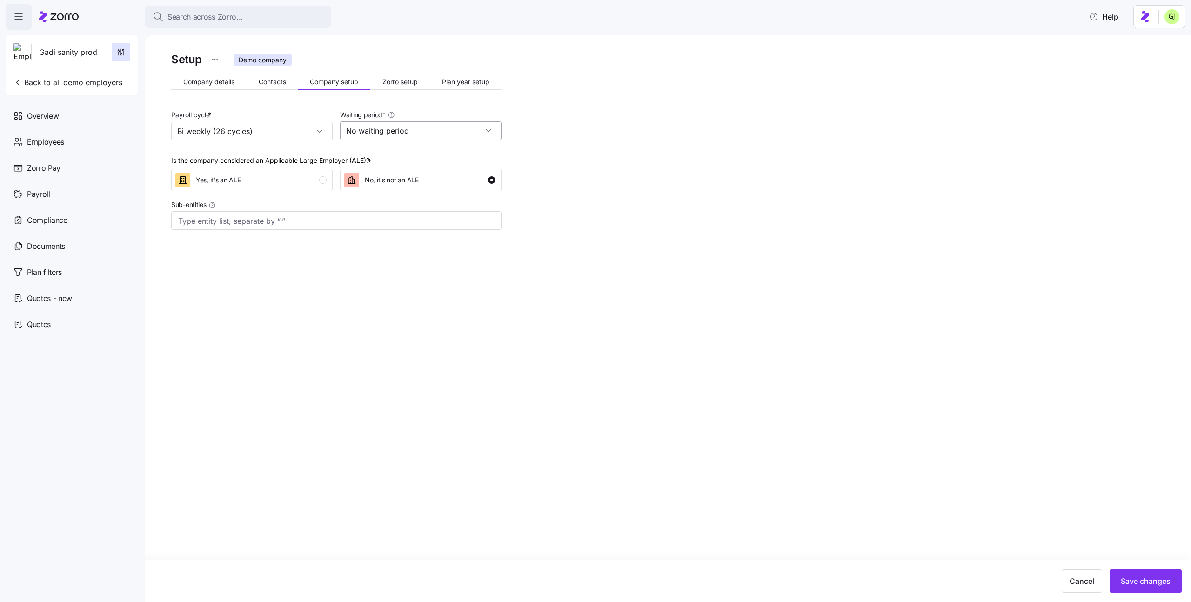
click at [420, 137] on input "No waiting period" at bounding box center [420, 130] width 161 height 19
click at [420, 169] on div "30 days" at bounding box center [421, 174] width 154 height 18
type input "30 days"
click at [304, 174] on div "Yes, it's an ALE" at bounding box center [250, 180] width 151 height 15
click at [1131, 571] on button "Save changes" at bounding box center [1146, 580] width 72 height 23
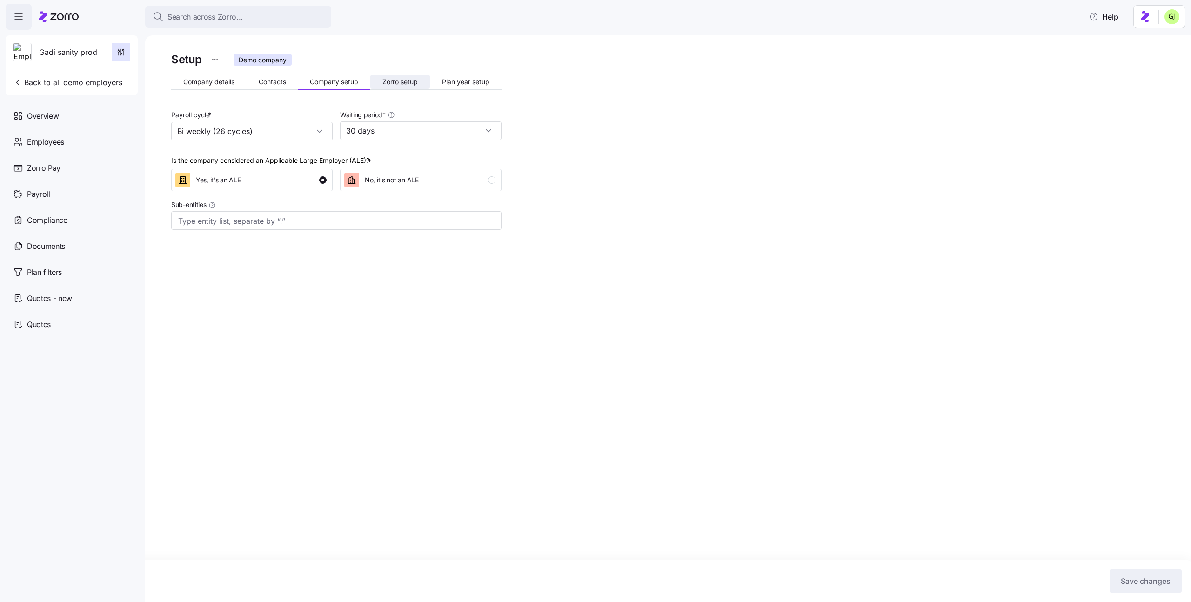
click at [402, 84] on span "Zorro setup" at bounding box center [399, 82] width 35 height 7
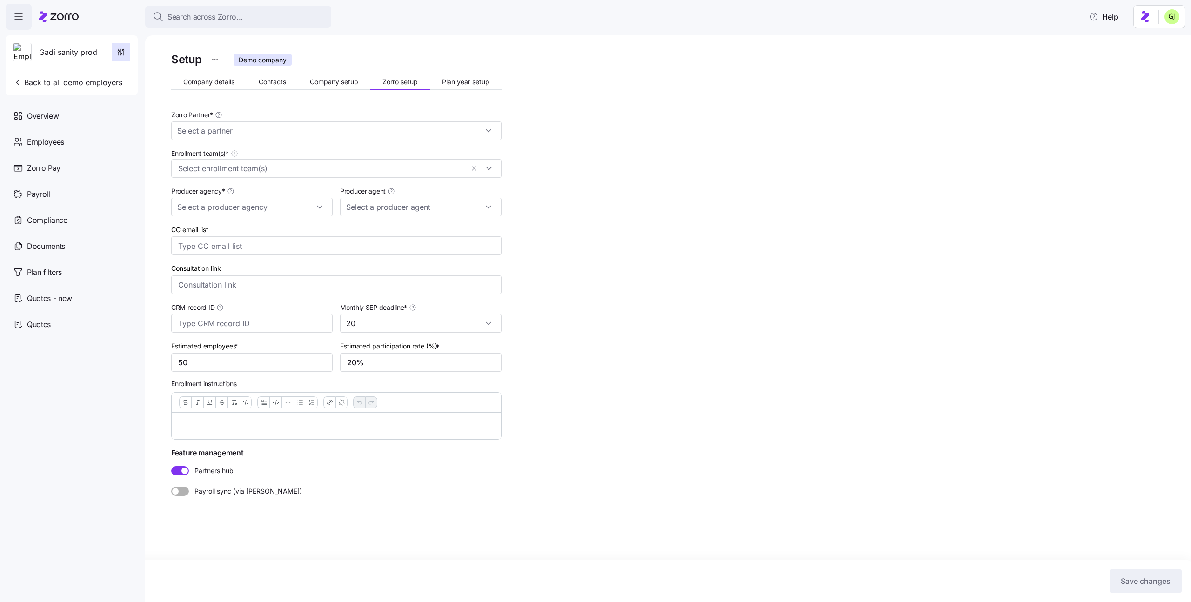
type input "Zorro Demo"
click at [360, 369] on input "20%" at bounding box center [420, 362] width 161 height 19
type input "35%"
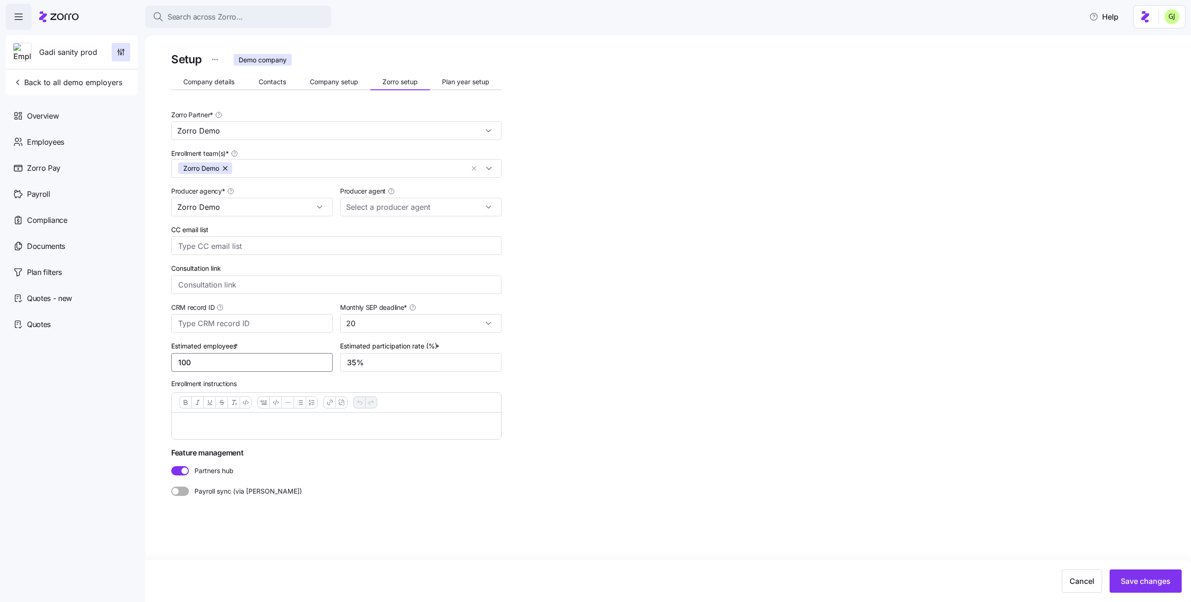
type input "100"
click at [1129, 577] on span "Save changes" at bounding box center [1146, 580] width 50 height 11
click at [738, 393] on div "Setup Demo company Company details Contacts Company setup Zorro setup Plan year…" at bounding box center [674, 295] width 1007 height 490
click at [457, 80] on span "Plan year setup" at bounding box center [465, 82] width 47 height 7
